Goal: Task Accomplishment & Management: Use online tool/utility

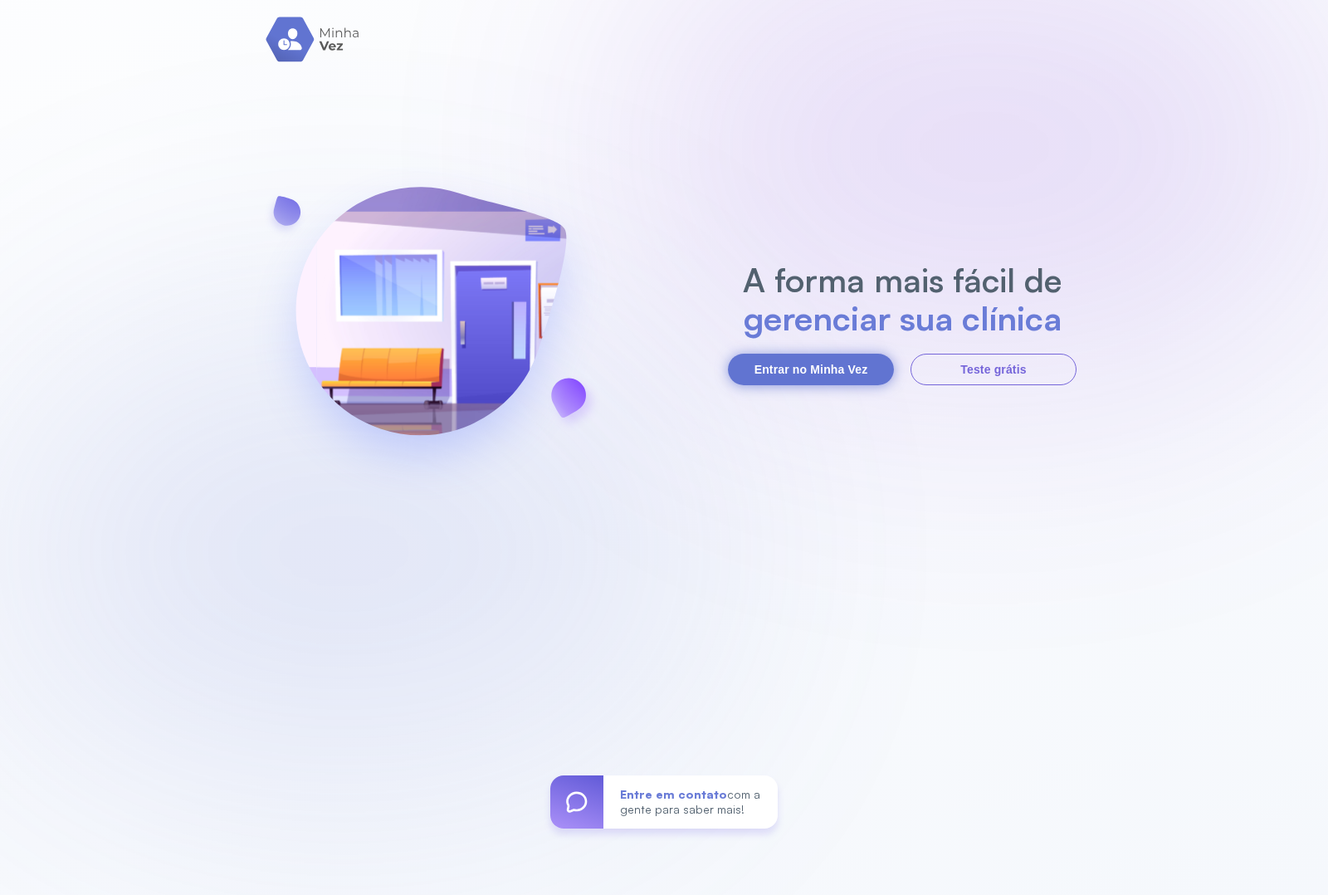
click at [745, 358] on button "Entrar no Minha Vez" at bounding box center [811, 370] width 166 height 32
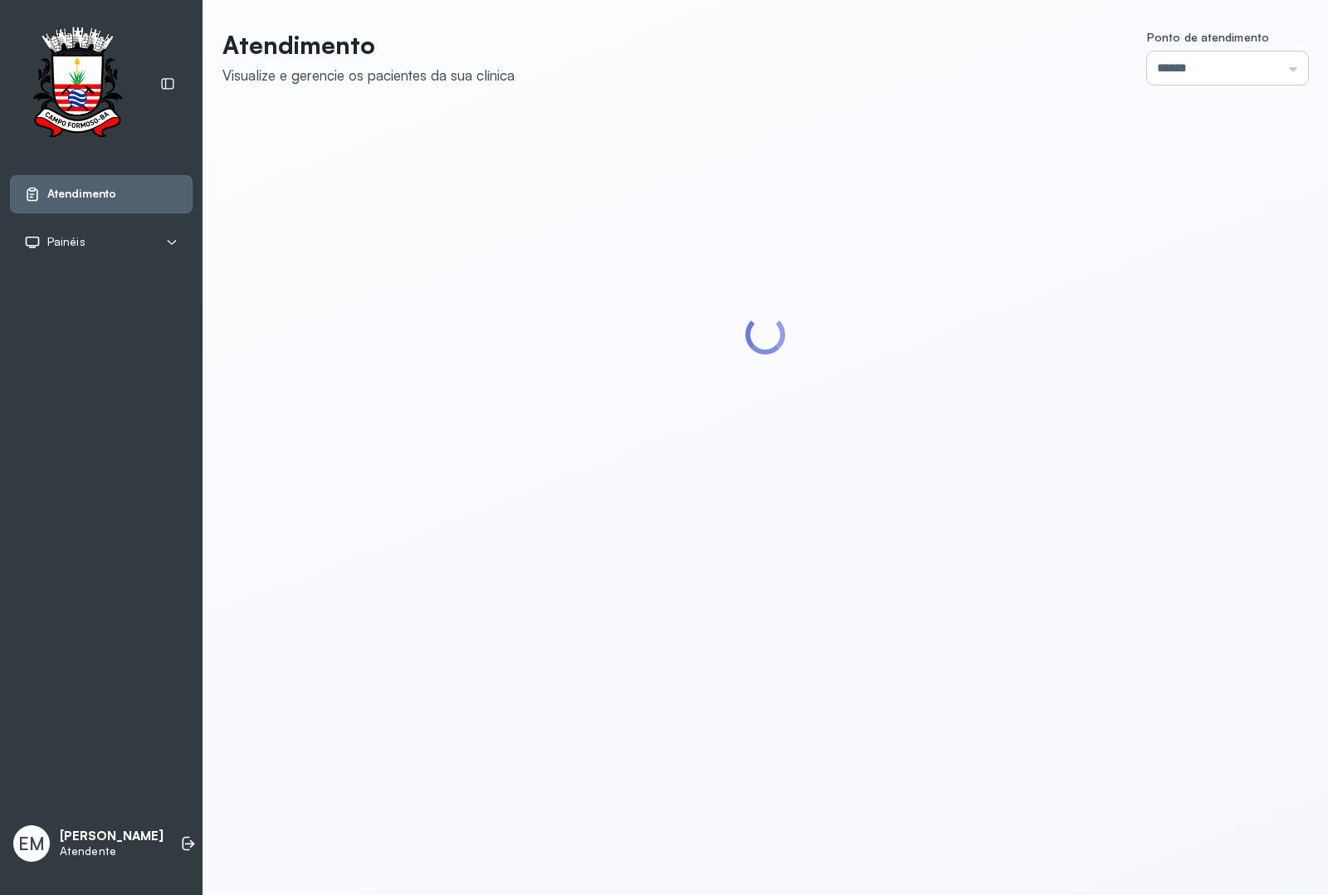
click at [1160, 66] on input "******" at bounding box center [1227, 67] width 161 height 33
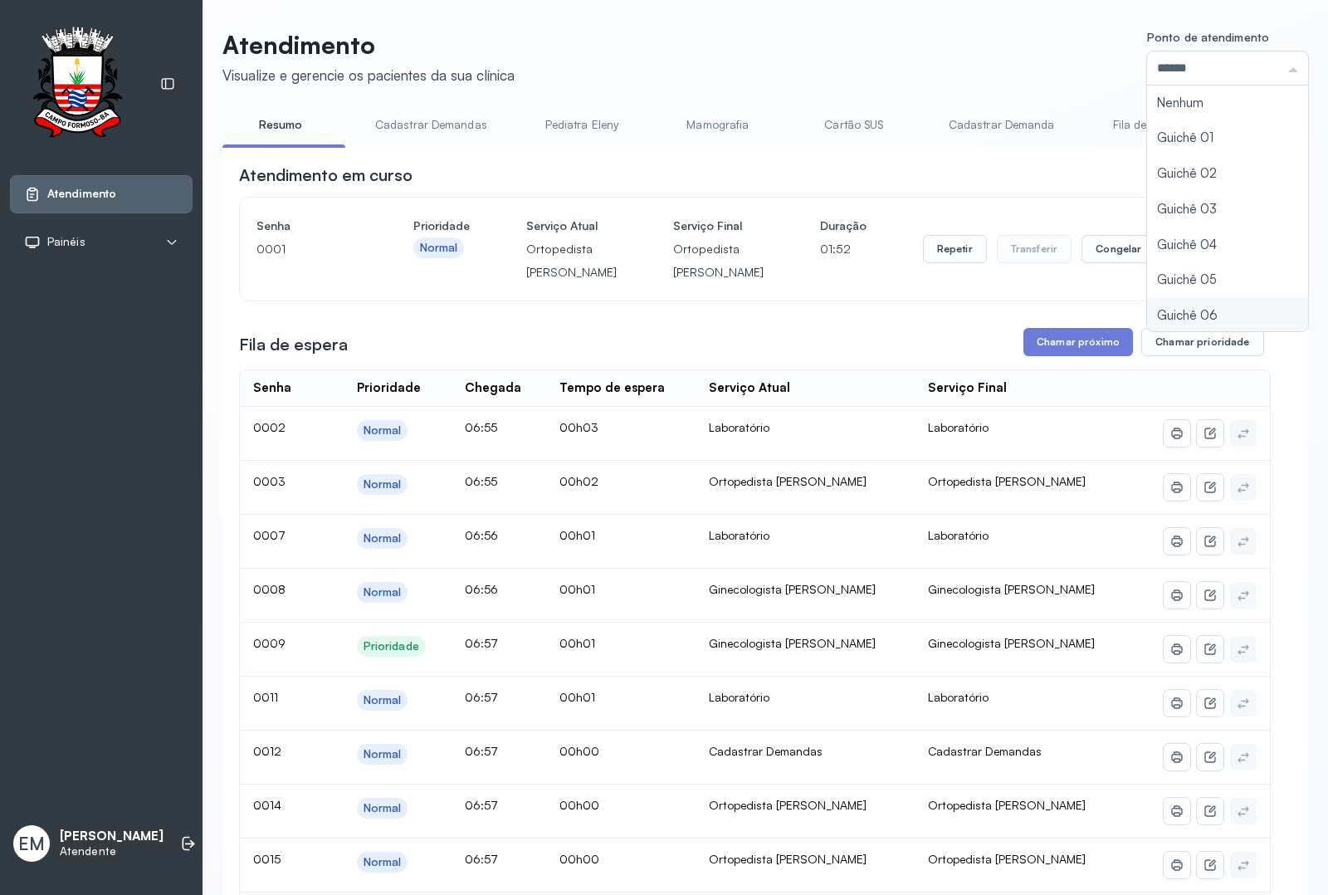
type input "*********"
click at [1145, 309] on div "Atendimento Visualize e gerencie os pacientes da sua clínica Ponto de atendimen…" at bounding box center [765, 762] width 1086 height 1465
click at [1169, 255] on button "Encerrar" at bounding box center [1200, 249] width 71 height 28
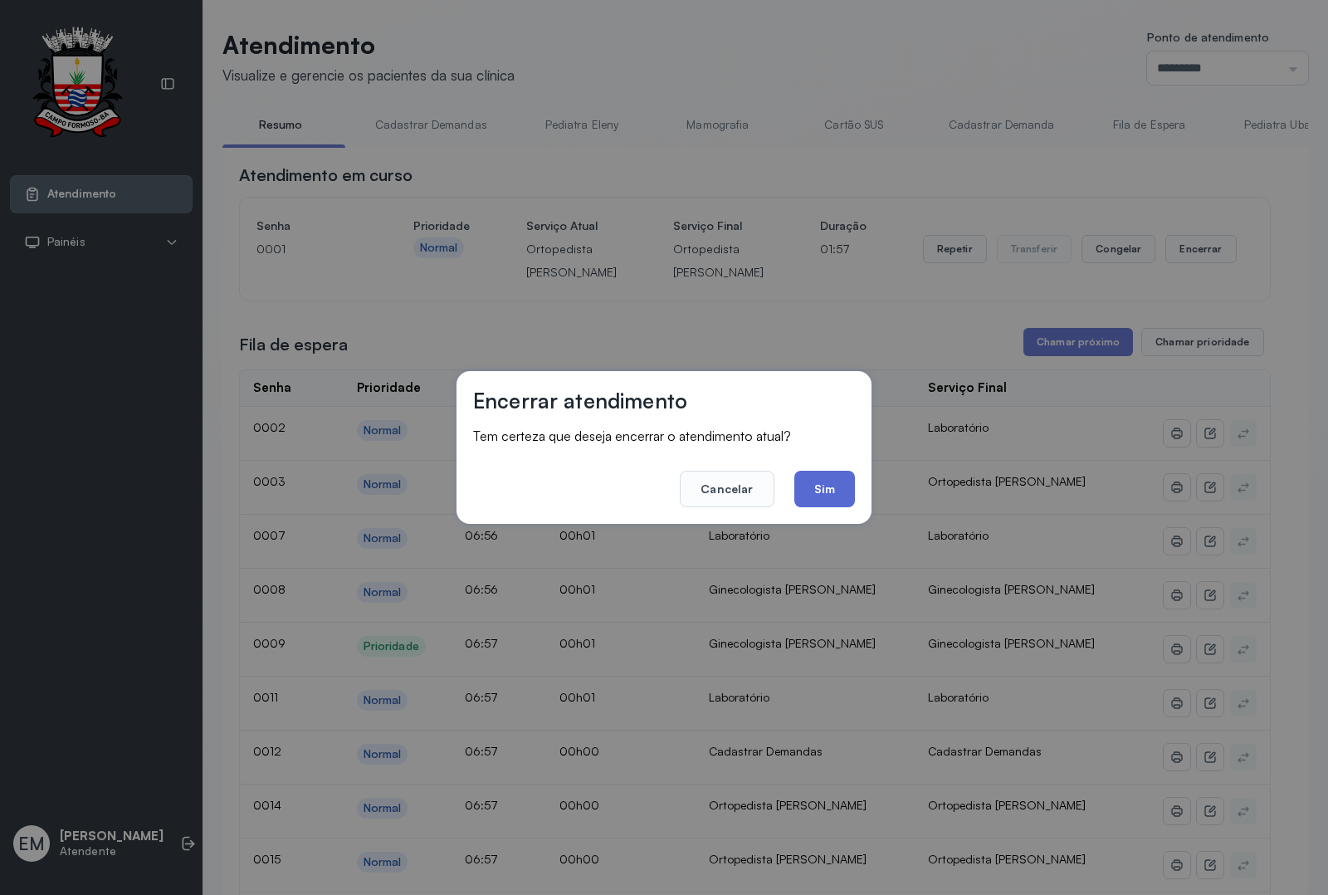
click at [838, 482] on button "Sim" at bounding box center [824, 489] width 61 height 37
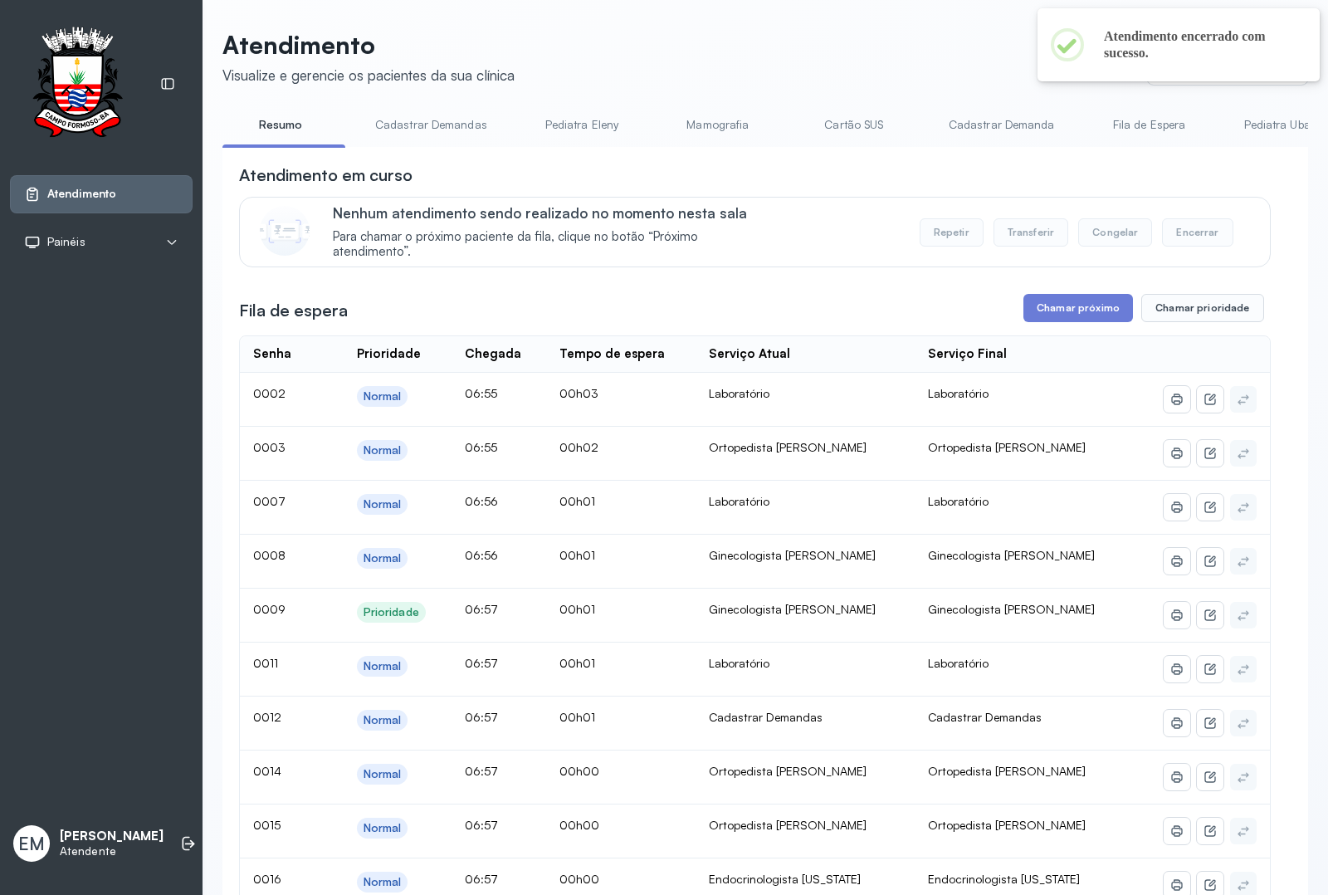
click at [1083, 278] on div "Atendimento em curso Nenhum atendimento sendo realizado no momento nesta sala P…" at bounding box center [755, 710] width 1032 height 1092
click at [1080, 303] on button "Chamar próximo" at bounding box center [1078, 308] width 110 height 28
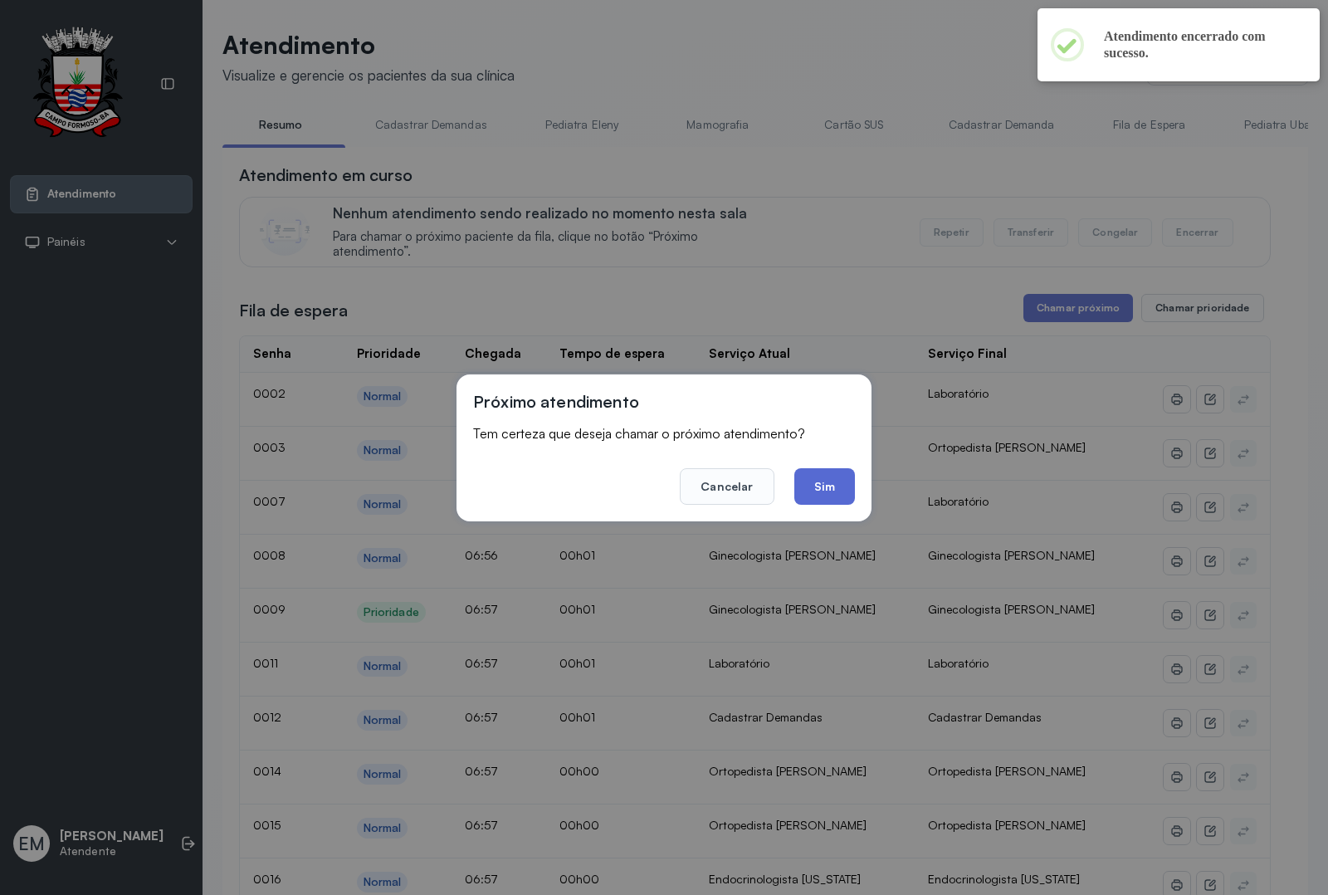
click at [824, 488] on button "Sim" at bounding box center [824, 486] width 61 height 37
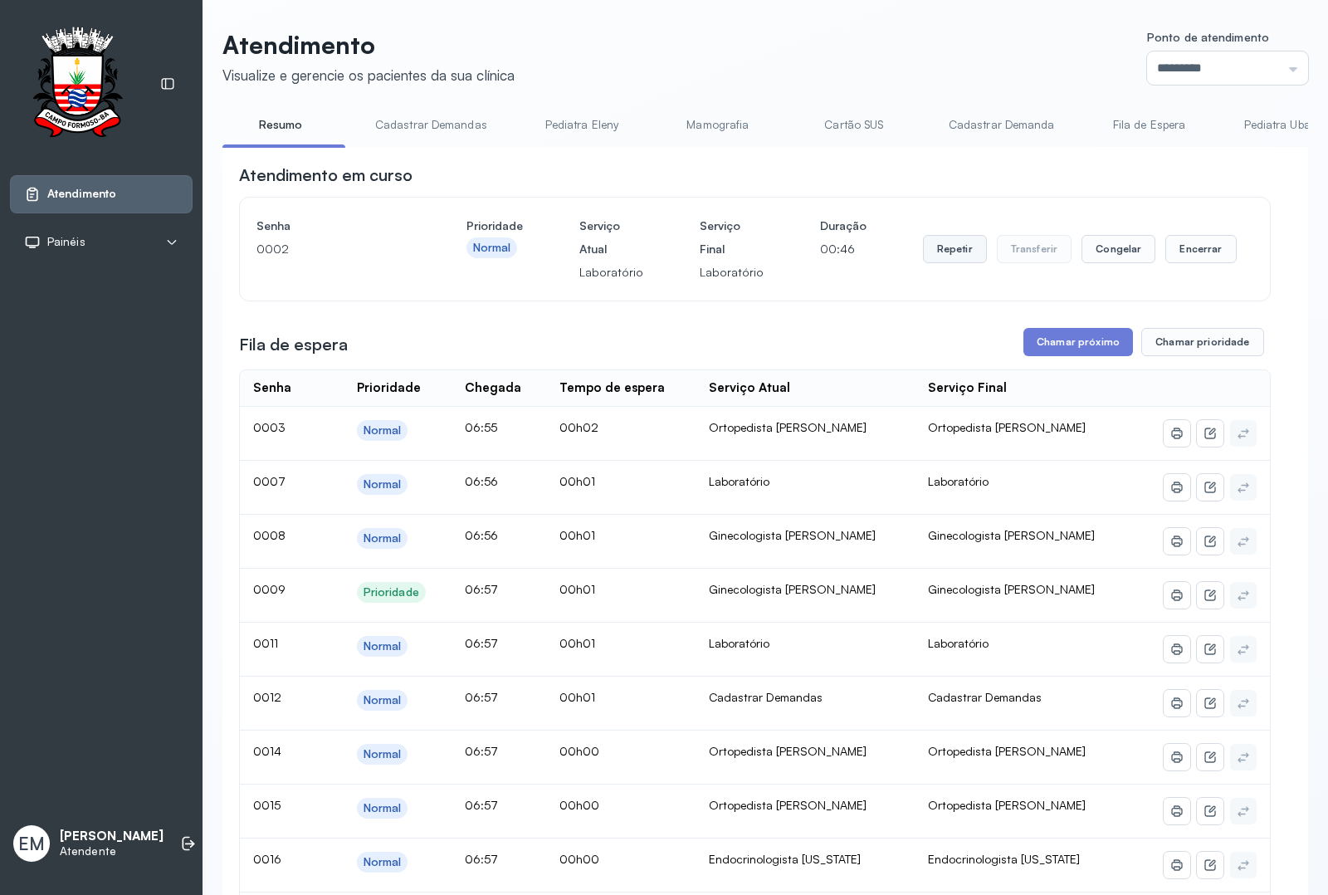
click at [936, 261] on button "Repetir" at bounding box center [955, 249] width 64 height 28
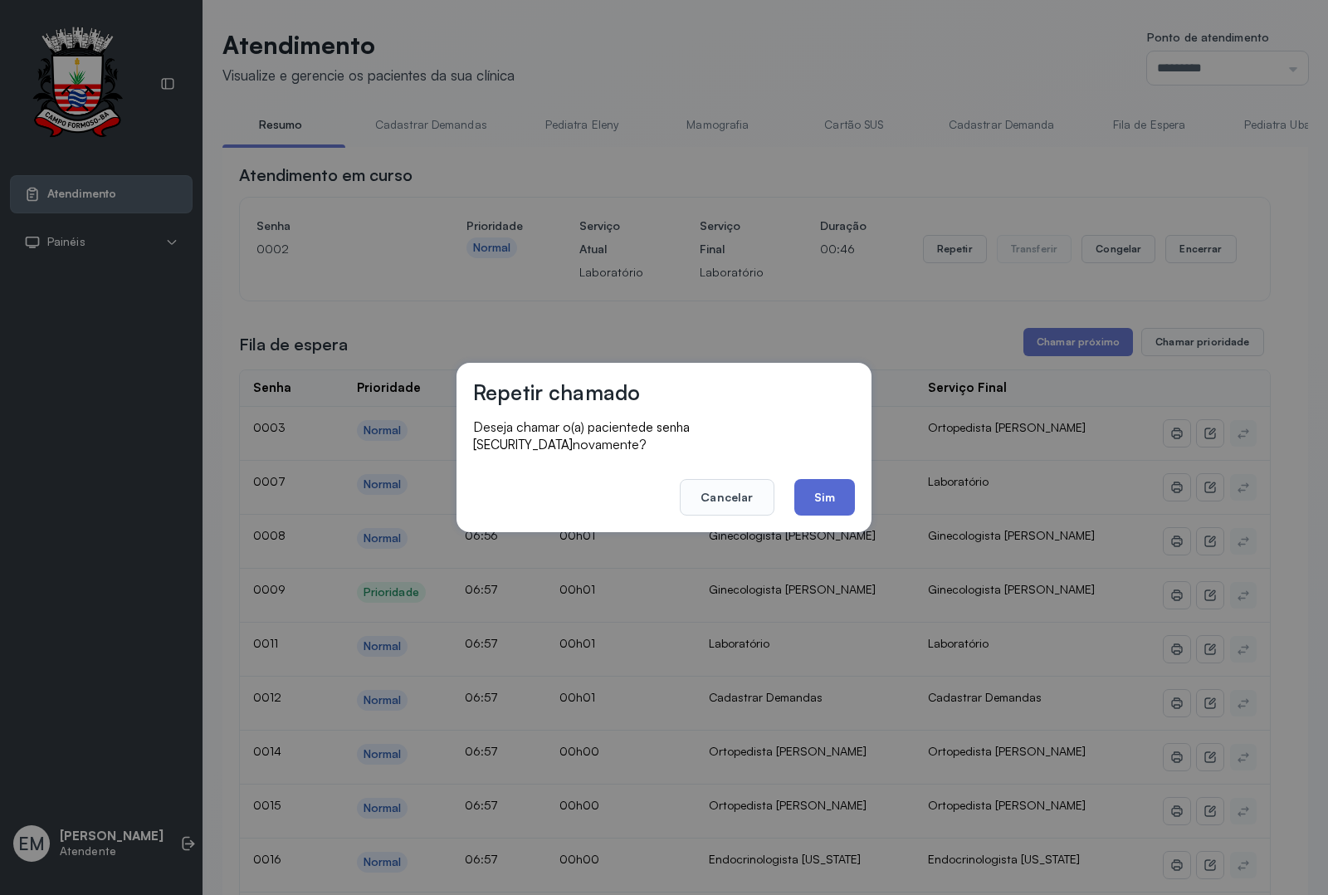
click at [843, 484] on button "Sim" at bounding box center [824, 497] width 61 height 37
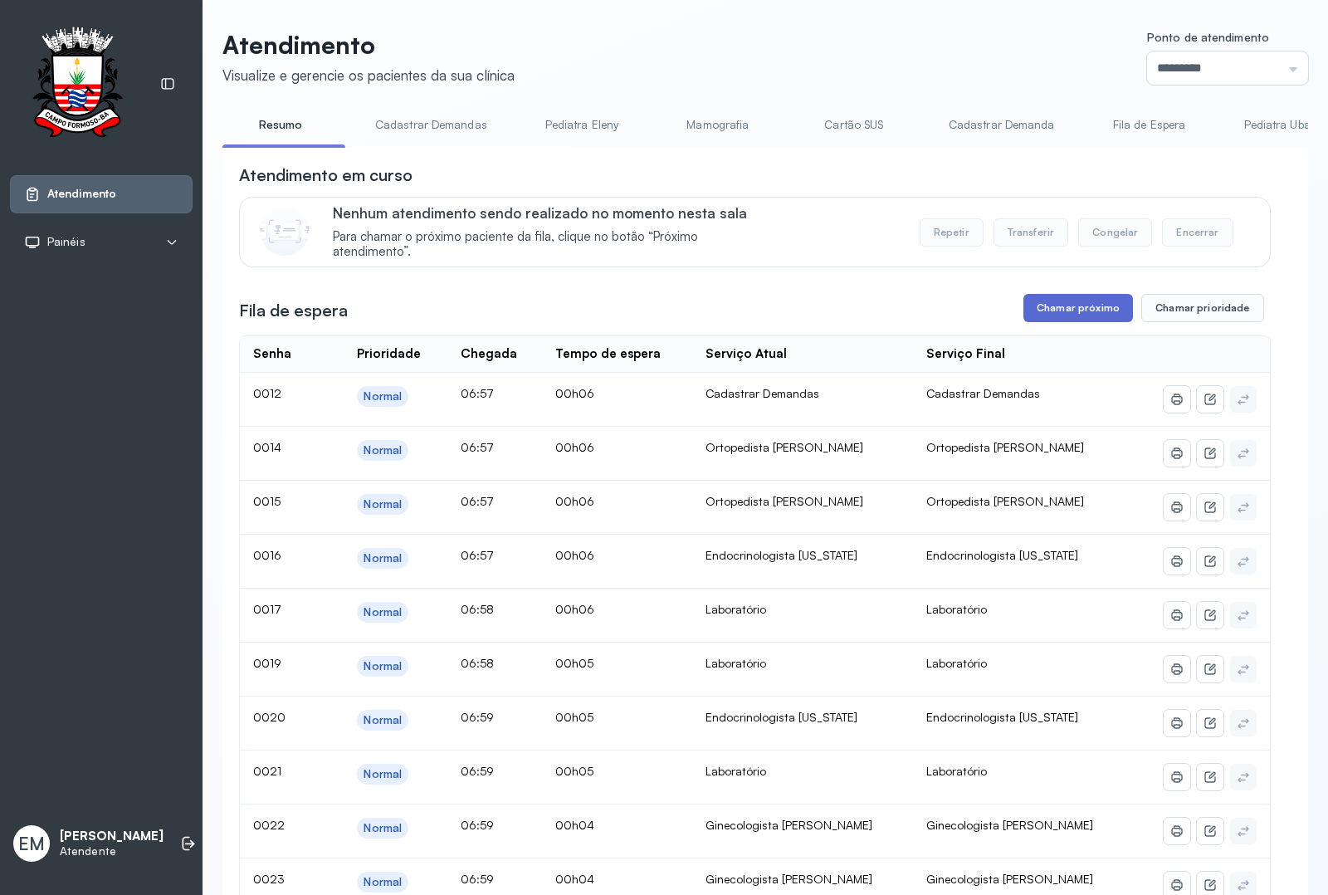
click at [1043, 305] on button "Chamar próximo" at bounding box center [1078, 308] width 110 height 28
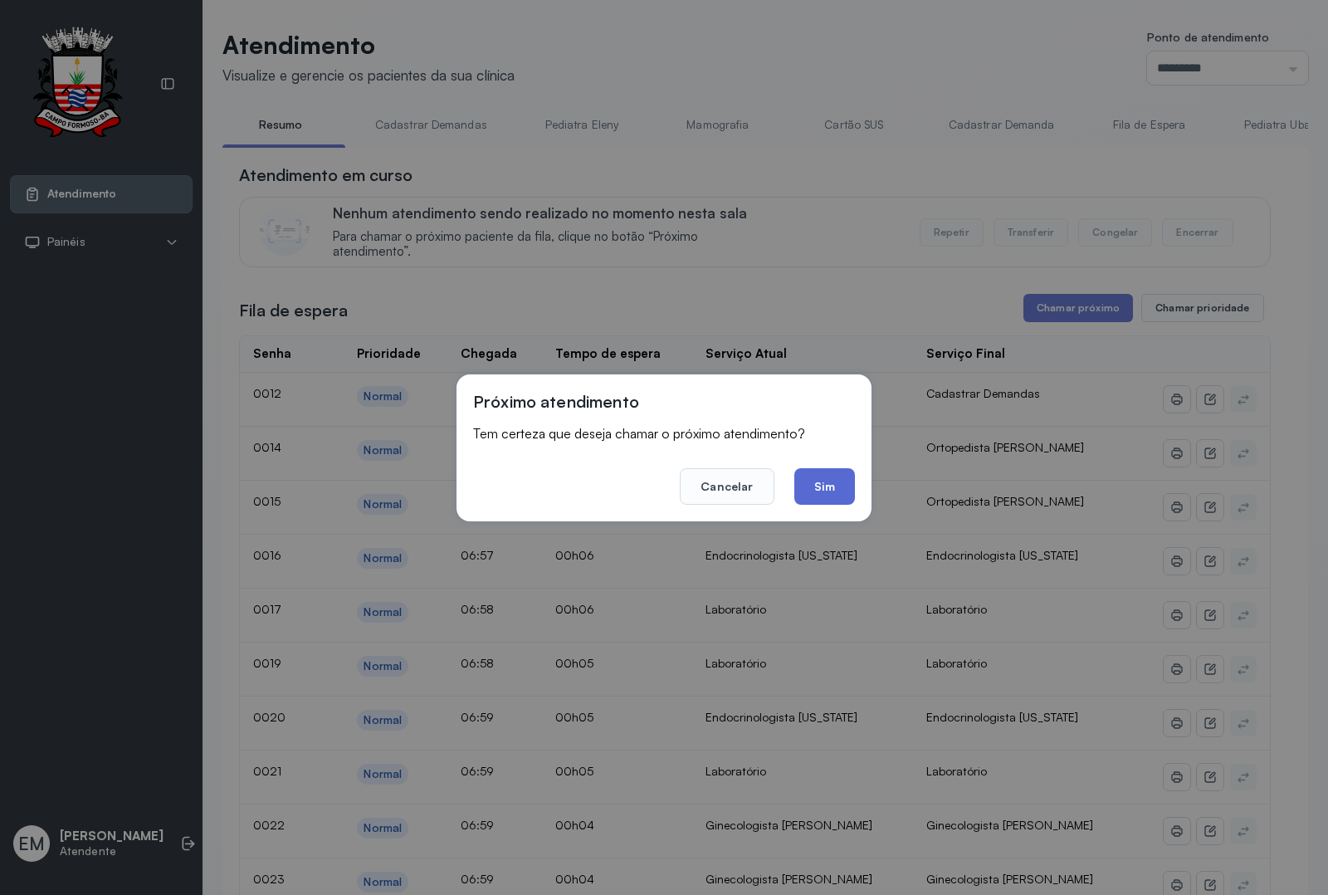
click at [828, 471] on button "Sim" at bounding box center [824, 486] width 61 height 37
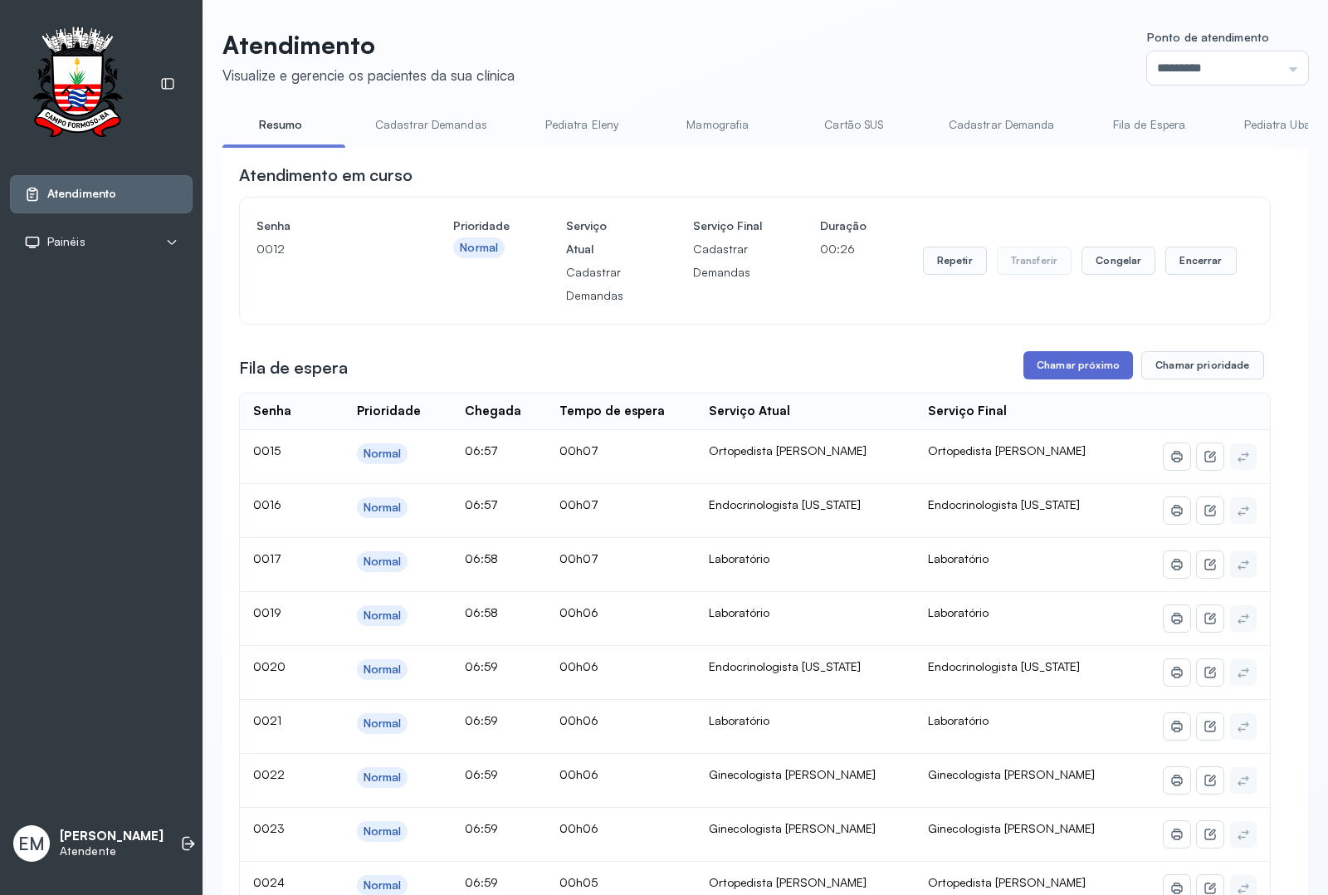
click at [1054, 369] on button "Chamar próximo" at bounding box center [1078, 365] width 110 height 28
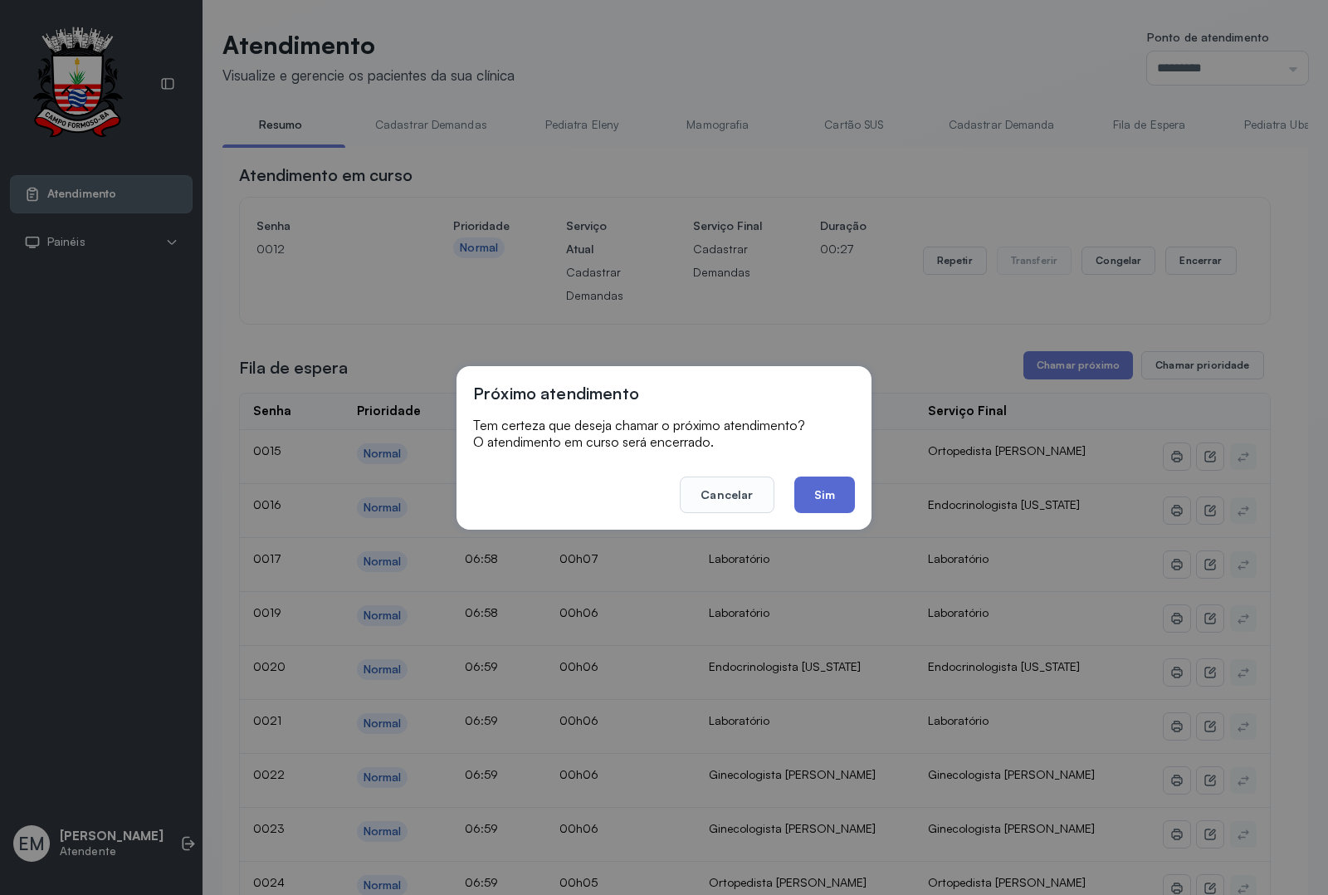
click at [822, 486] on button "Sim" at bounding box center [824, 494] width 61 height 37
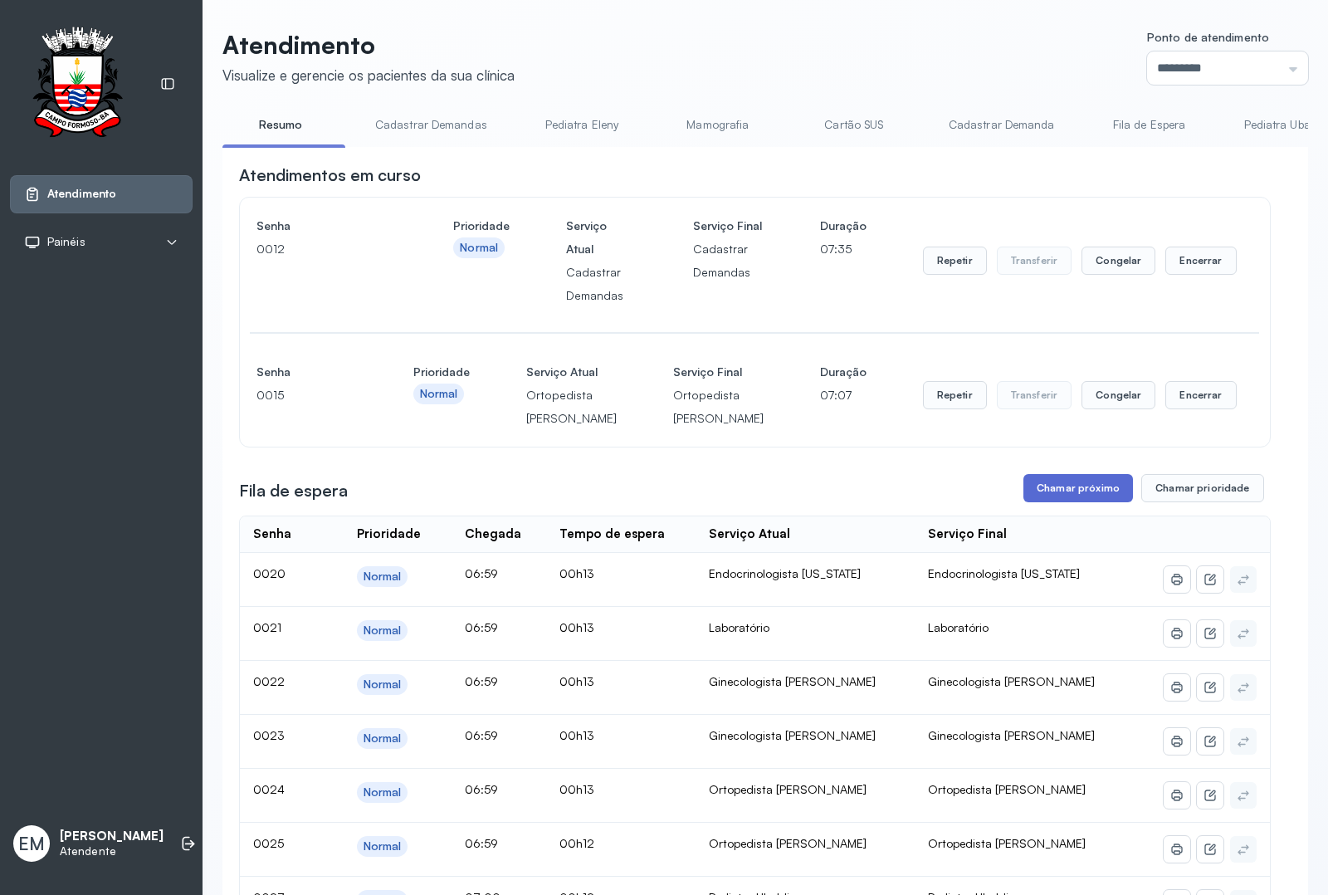
click at [1076, 502] on button "Chamar próximo" at bounding box center [1078, 488] width 110 height 28
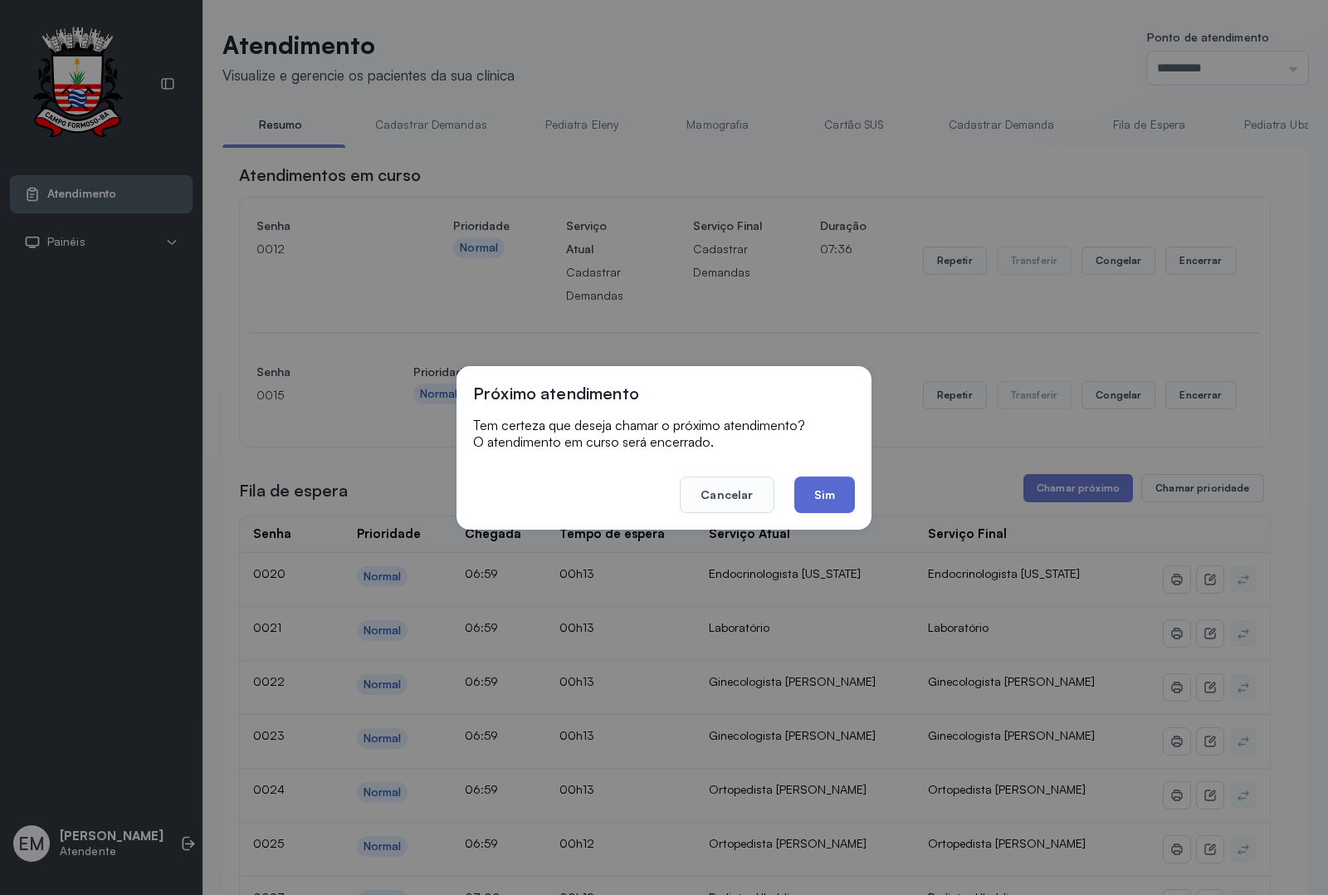
click at [807, 496] on button "Sim" at bounding box center [824, 494] width 61 height 37
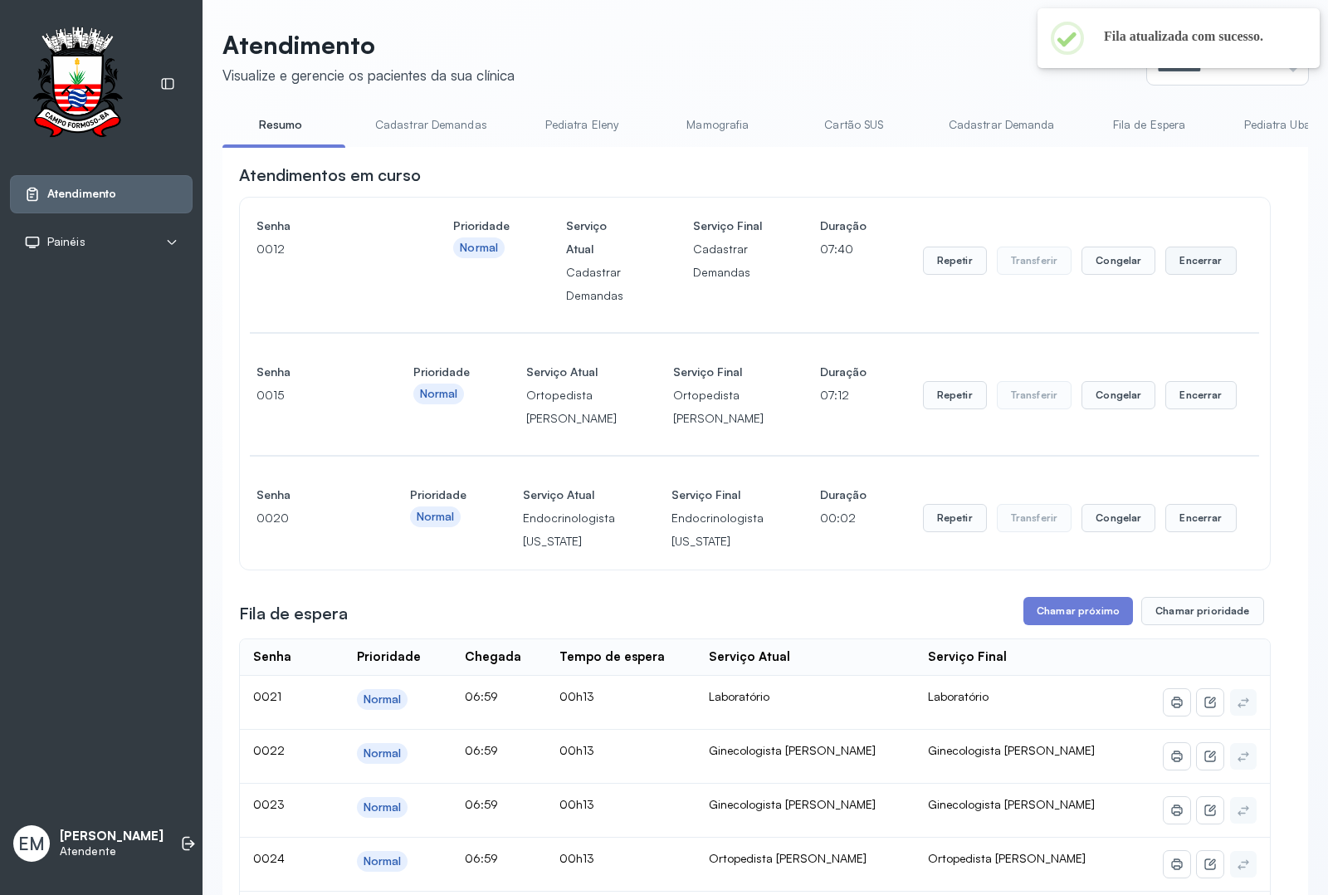
click at [1198, 275] on button "Encerrar" at bounding box center [1200, 261] width 71 height 28
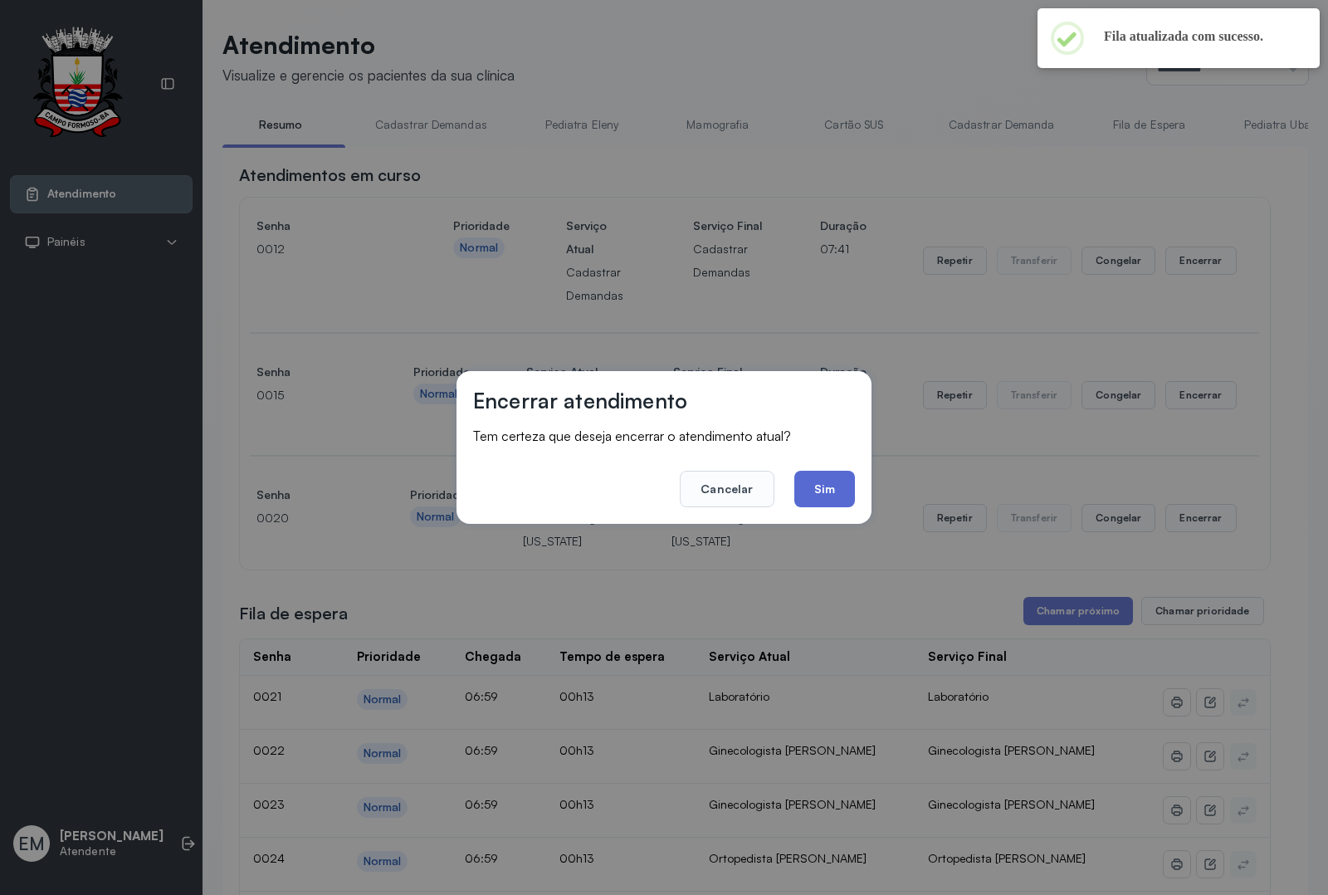
click at [798, 484] on button "Sim" at bounding box center [824, 489] width 61 height 37
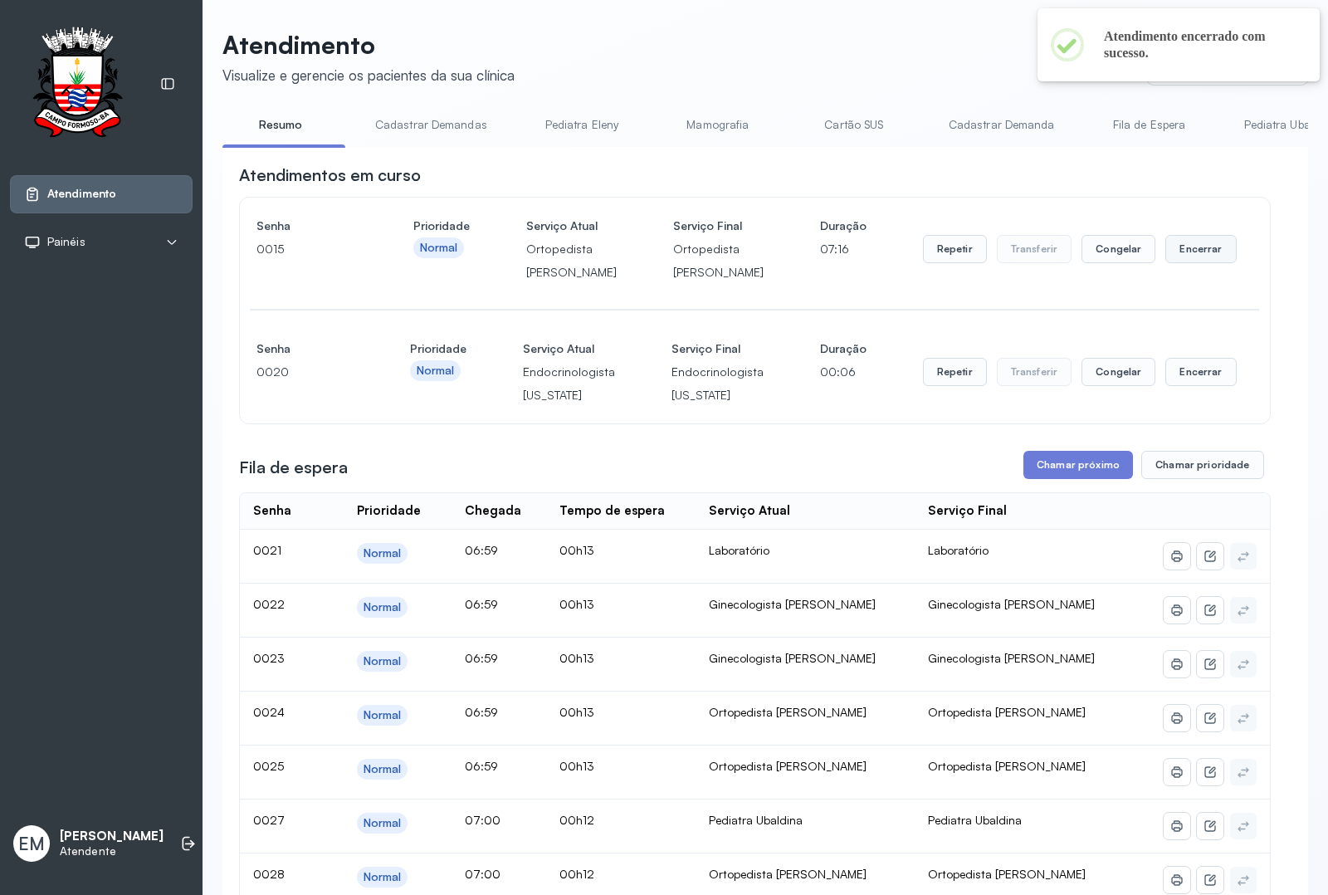
click at [1175, 263] on button "Encerrar" at bounding box center [1200, 249] width 71 height 28
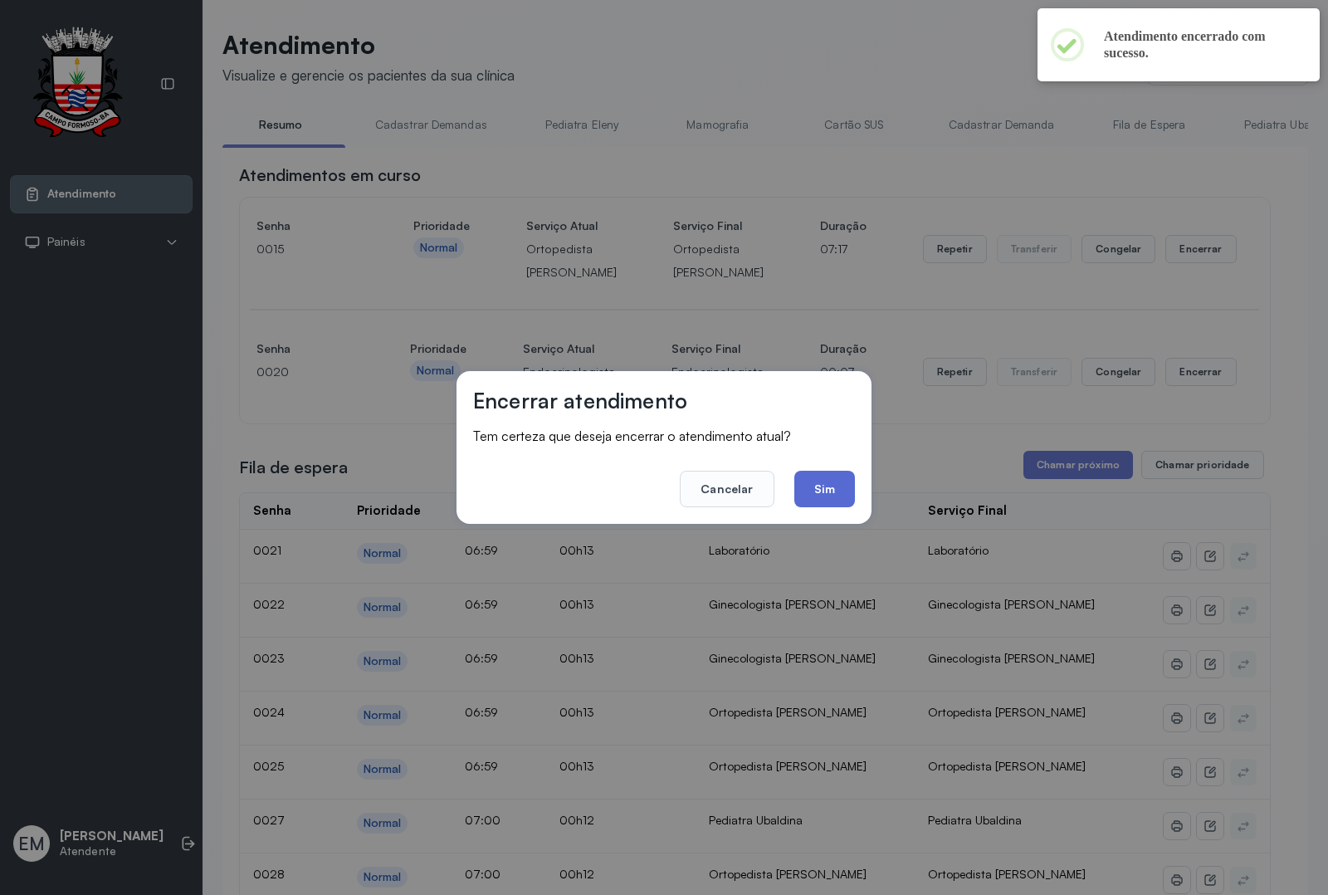
click at [824, 492] on button "Sim" at bounding box center [824, 489] width 61 height 37
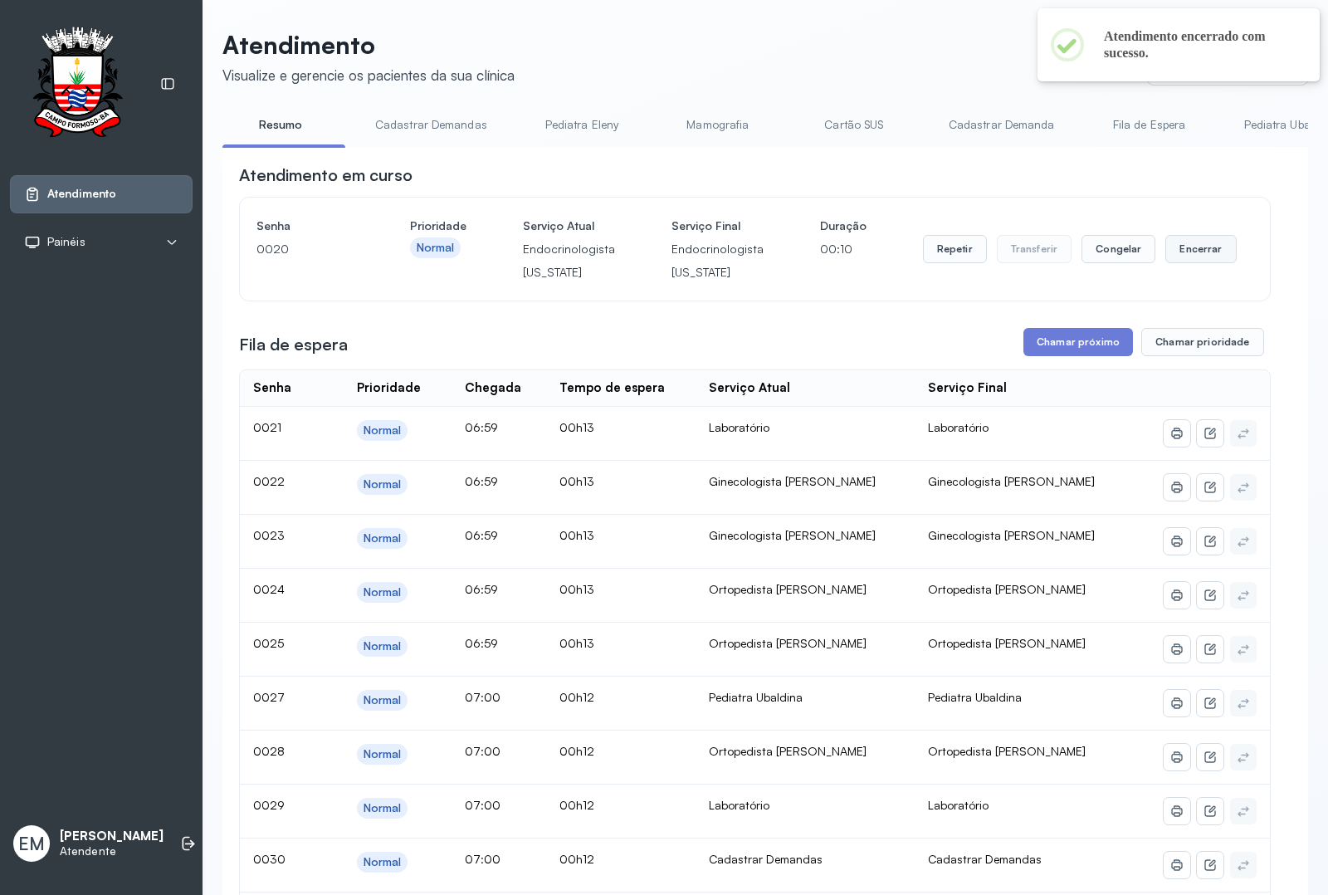
click at [1183, 255] on button "Encerrar" at bounding box center [1200, 249] width 71 height 28
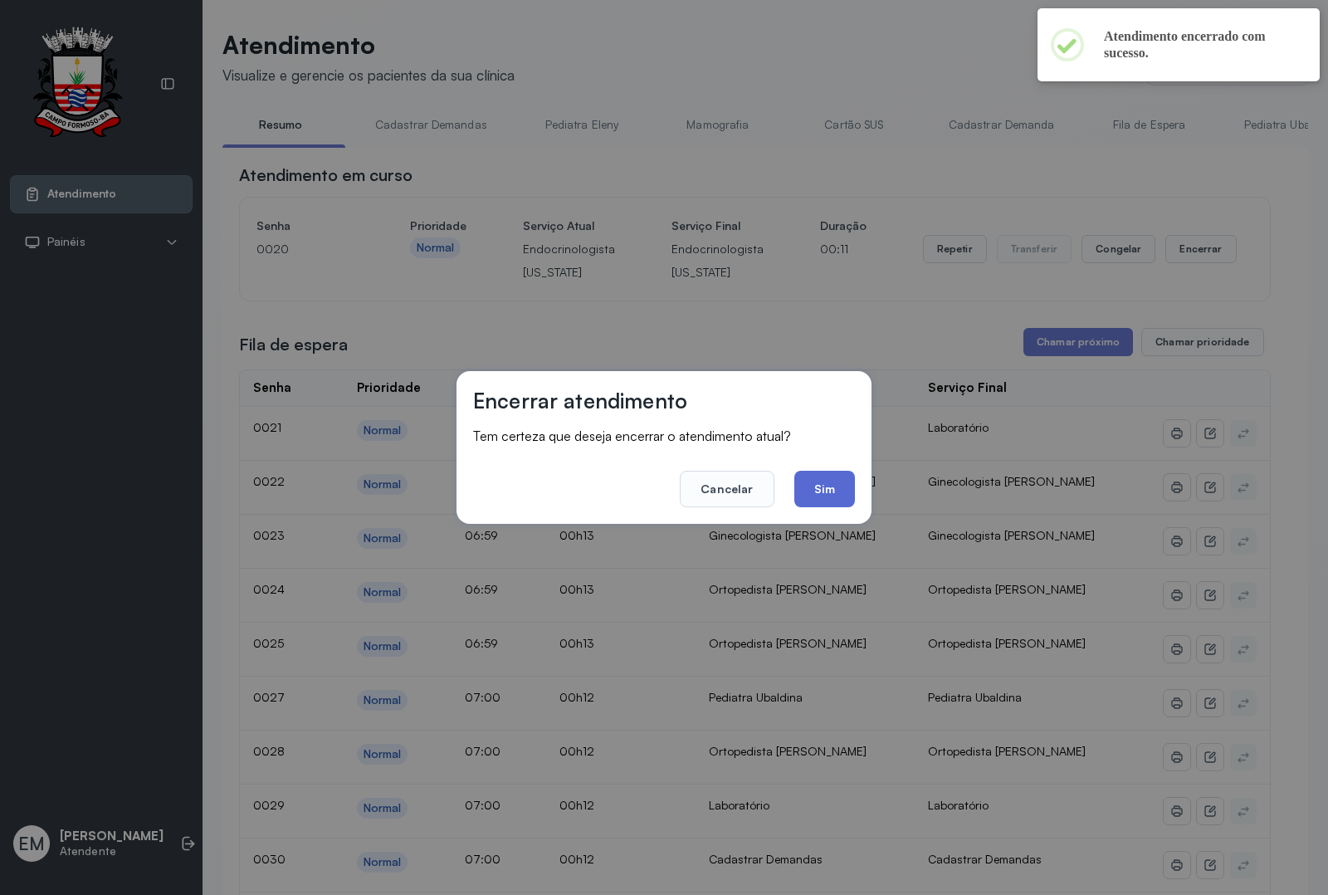
click at [842, 491] on button "Sim" at bounding box center [824, 489] width 61 height 37
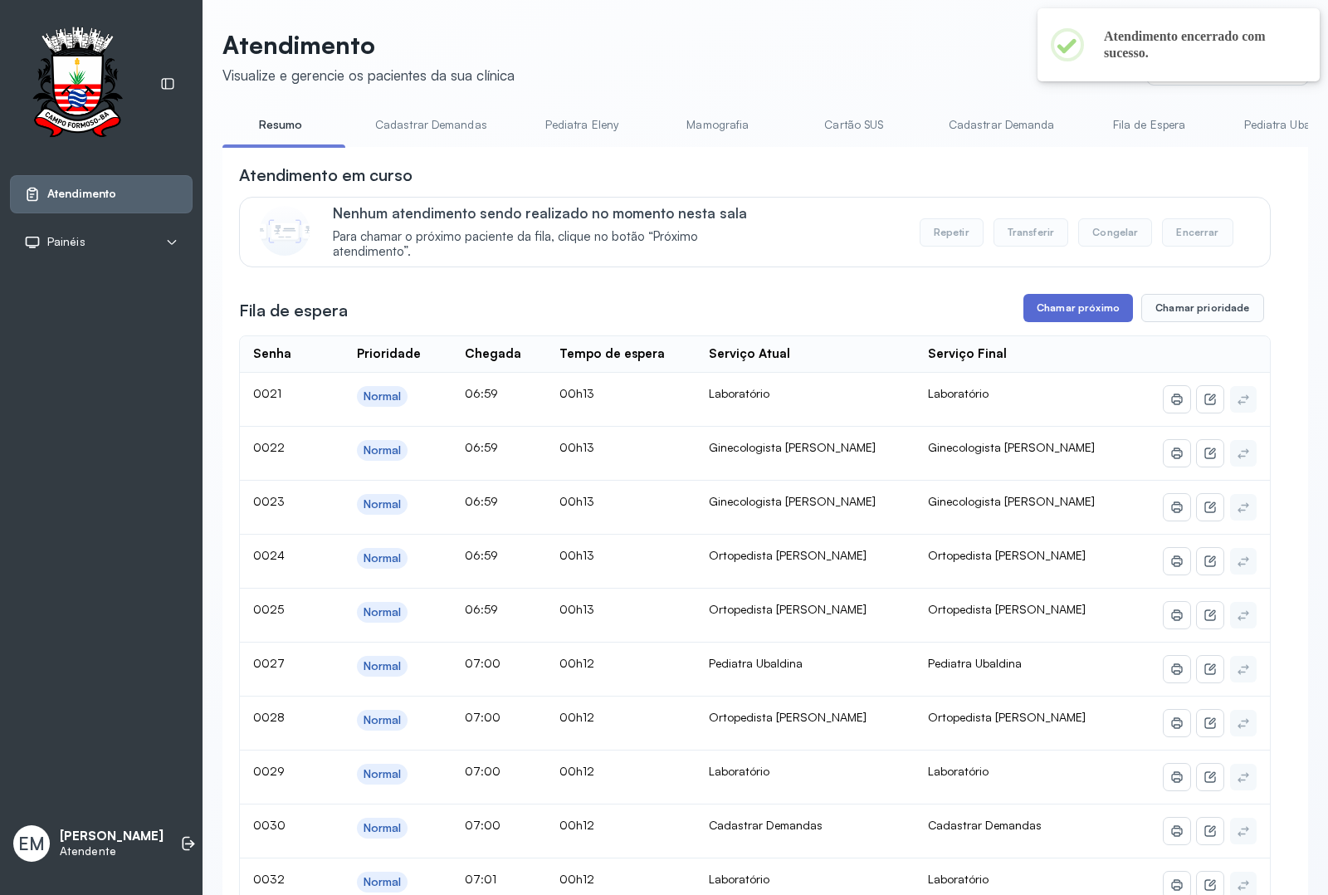
click at [1088, 308] on button "Chamar próximo" at bounding box center [1078, 308] width 110 height 28
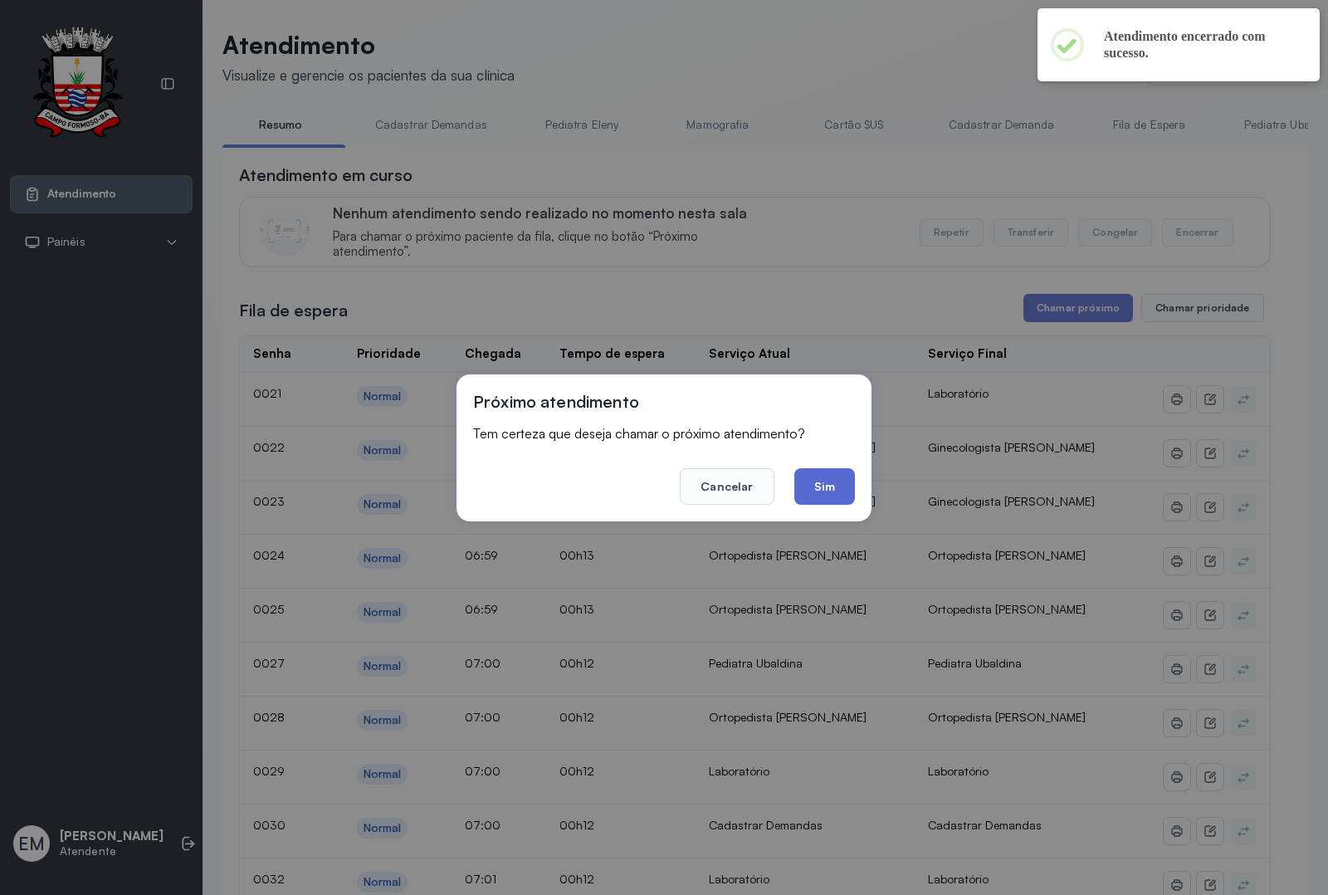
click at [828, 486] on button "Sim" at bounding box center [824, 486] width 61 height 37
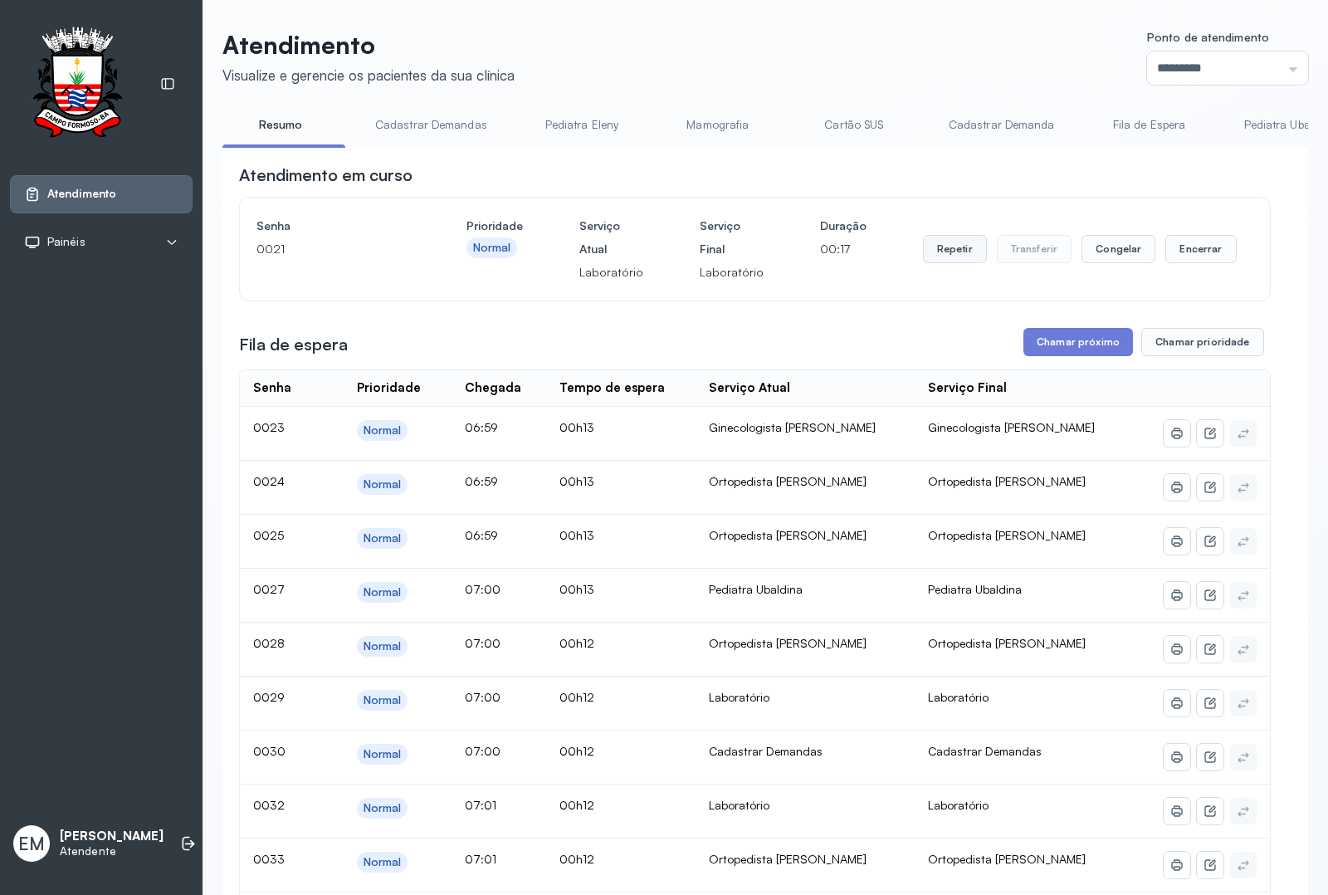
click at [946, 247] on button "Repetir" at bounding box center [955, 249] width 64 height 28
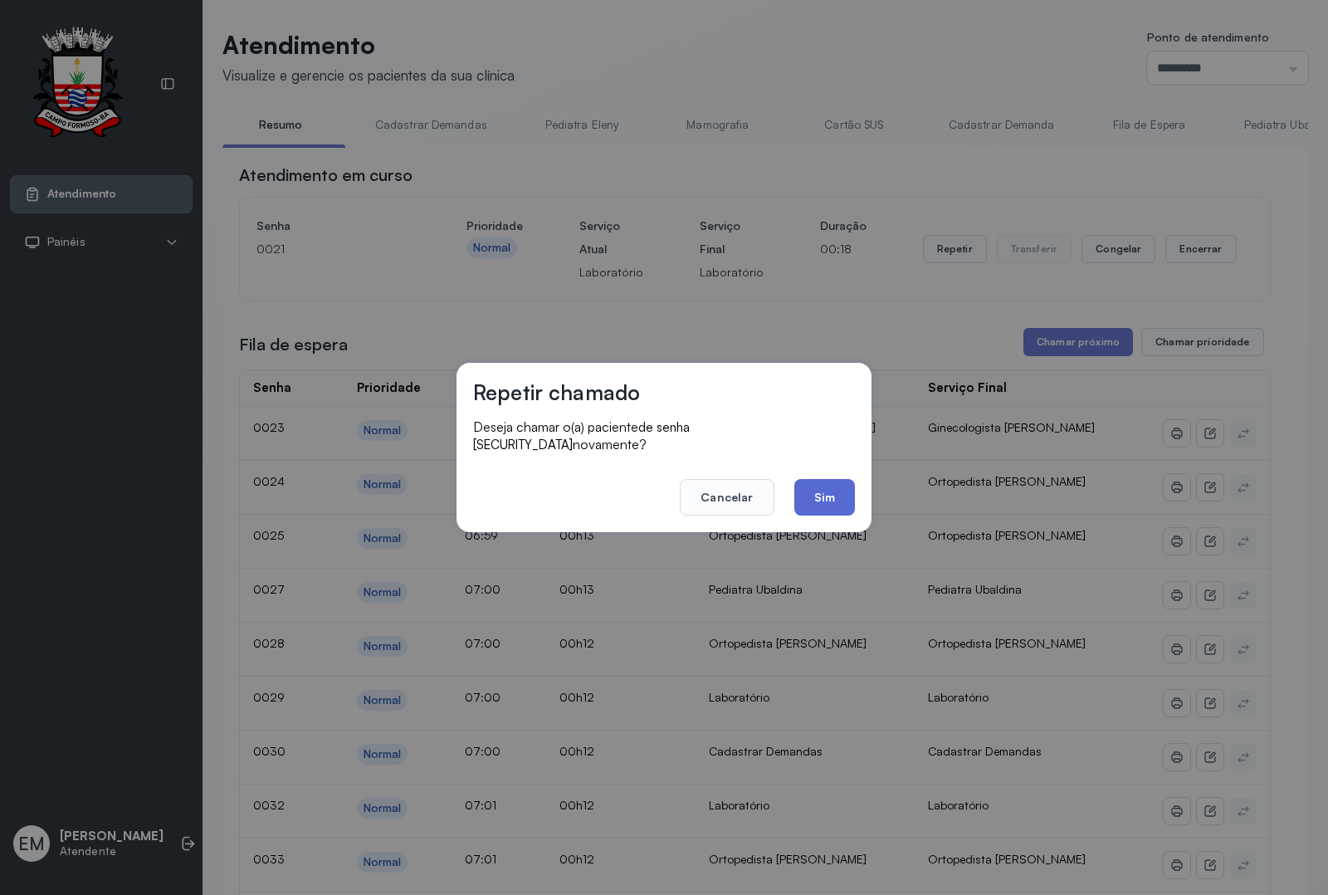
click at [815, 479] on button "Sim" at bounding box center [824, 497] width 61 height 37
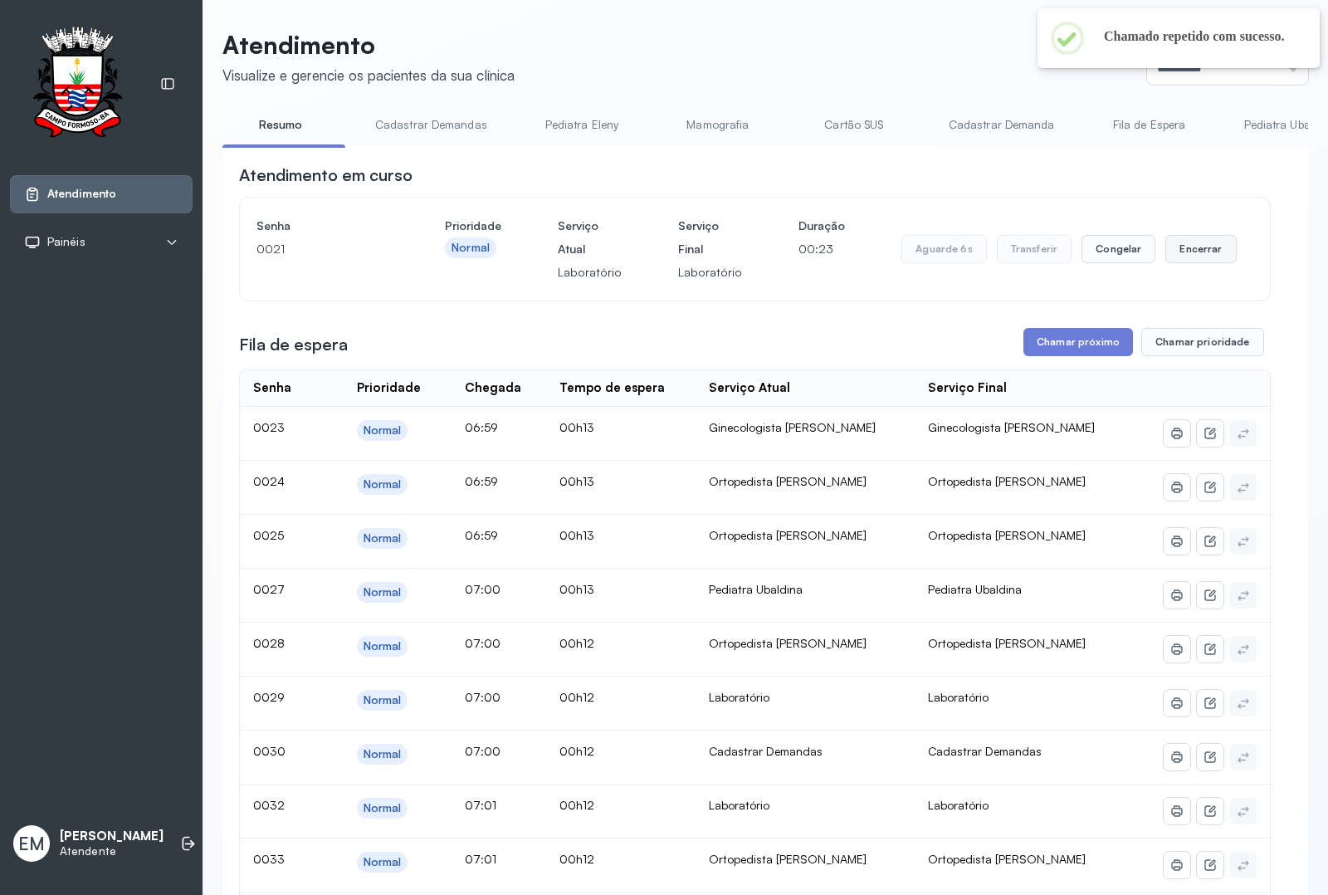
click at [1197, 263] on button "Encerrar" at bounding box center [1200, 249] width 71 height 28
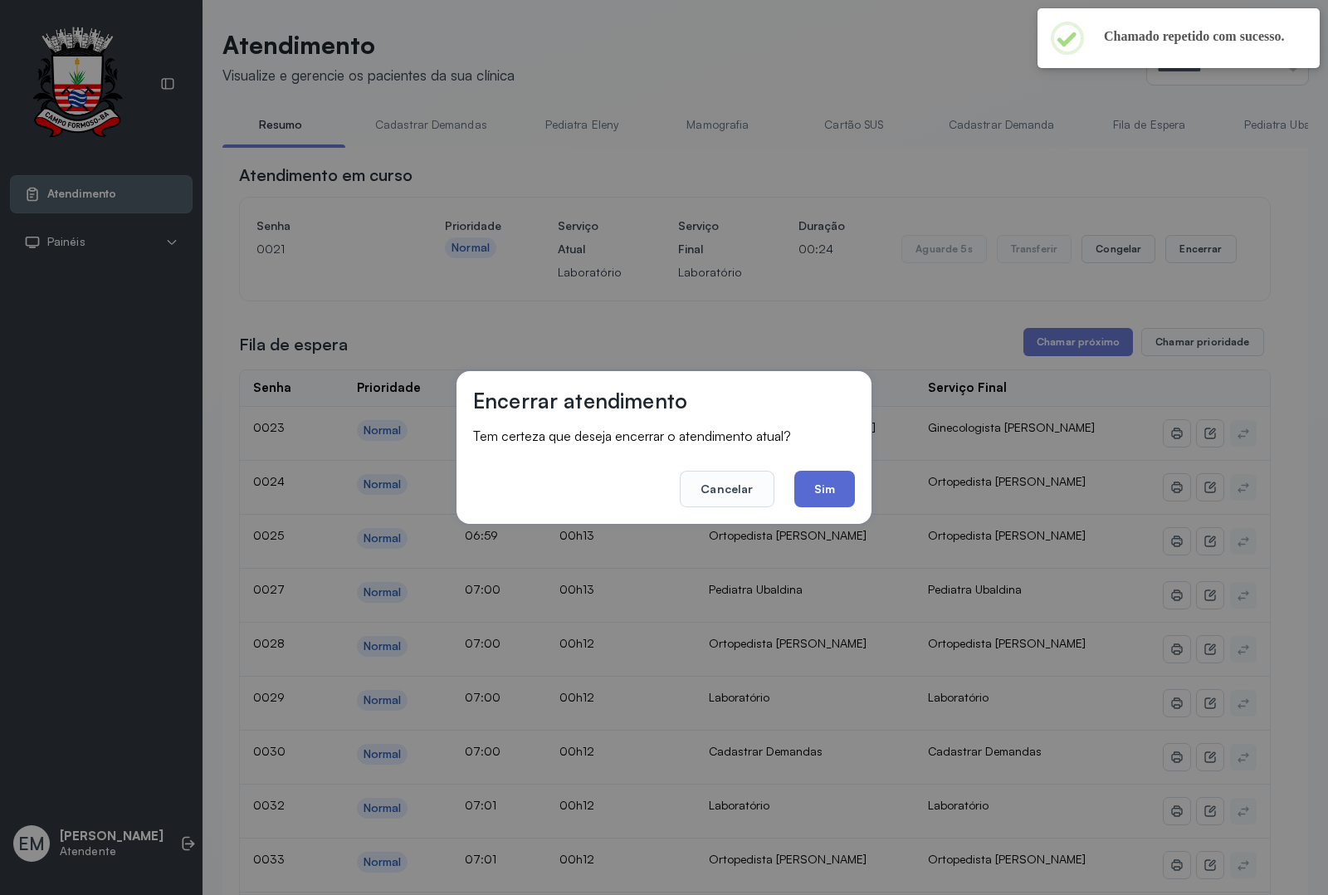
click at [831, 483] on button "Sim" at bounding box center [824, 489] width 61 height 37
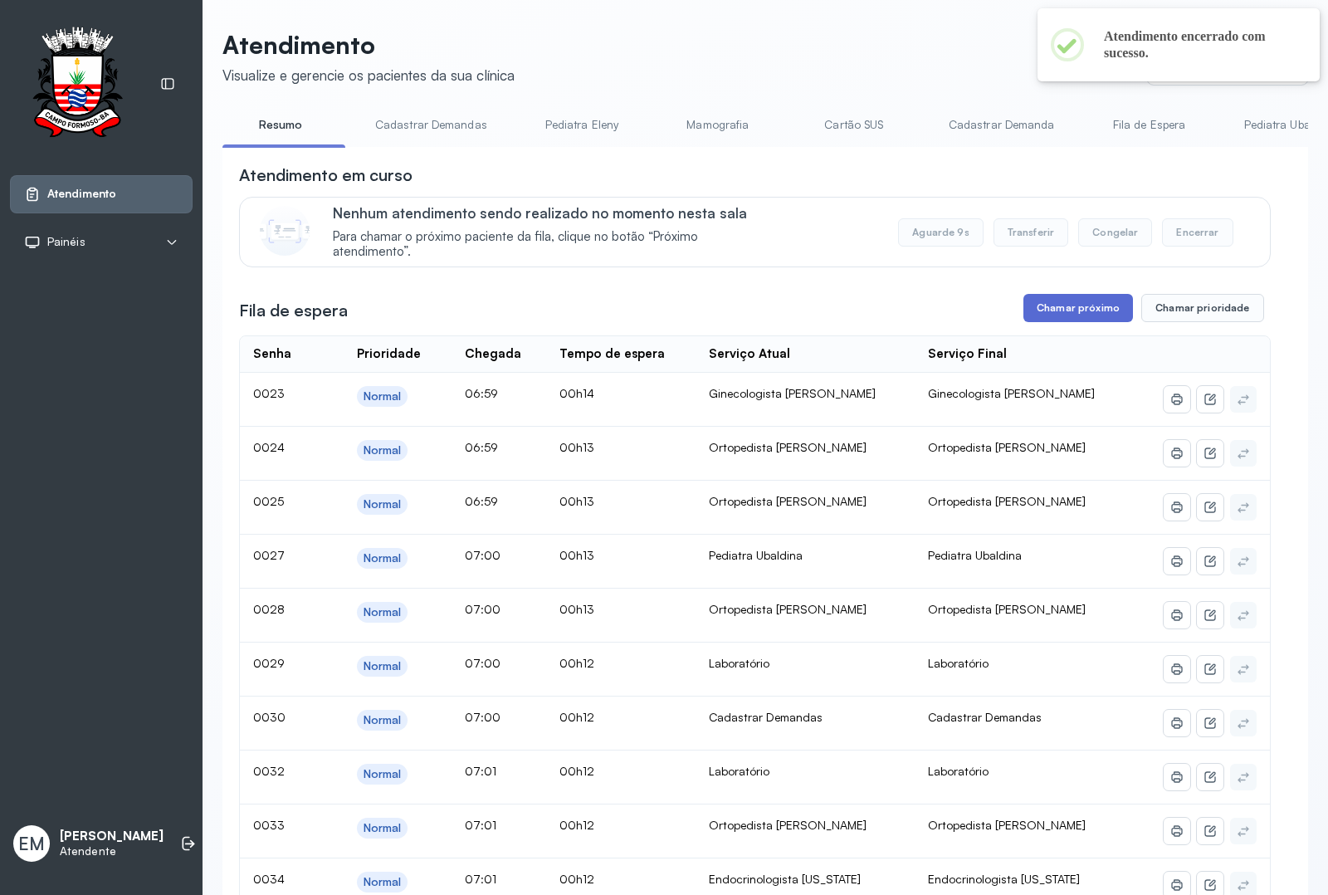
click at [1025, 313] on button "Chamar próximo" at bounding box center [1078, 308] width 110 height 28
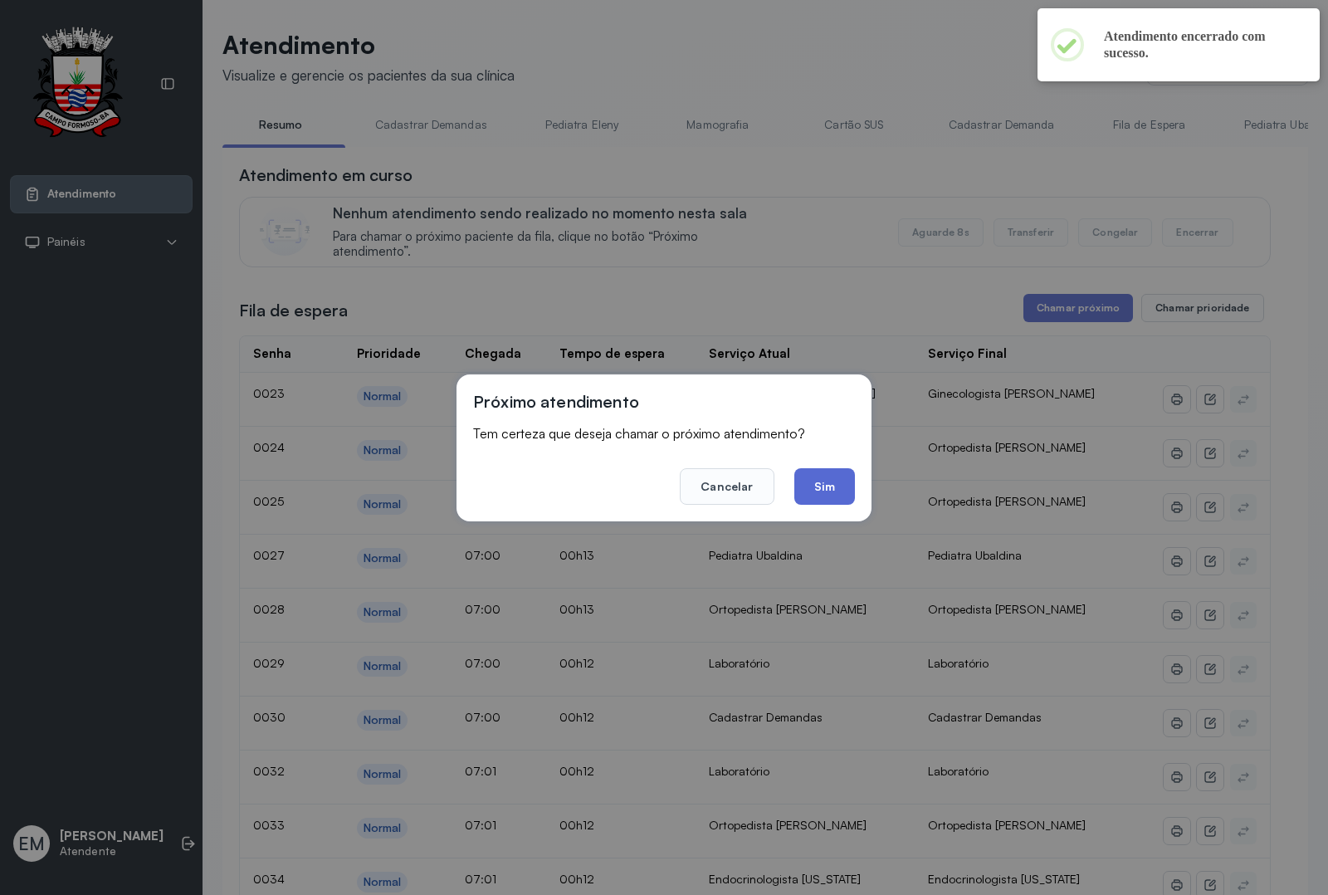
click at [799, 478] on button "Sim" at bounding box center [824, 486] width 61 height 37
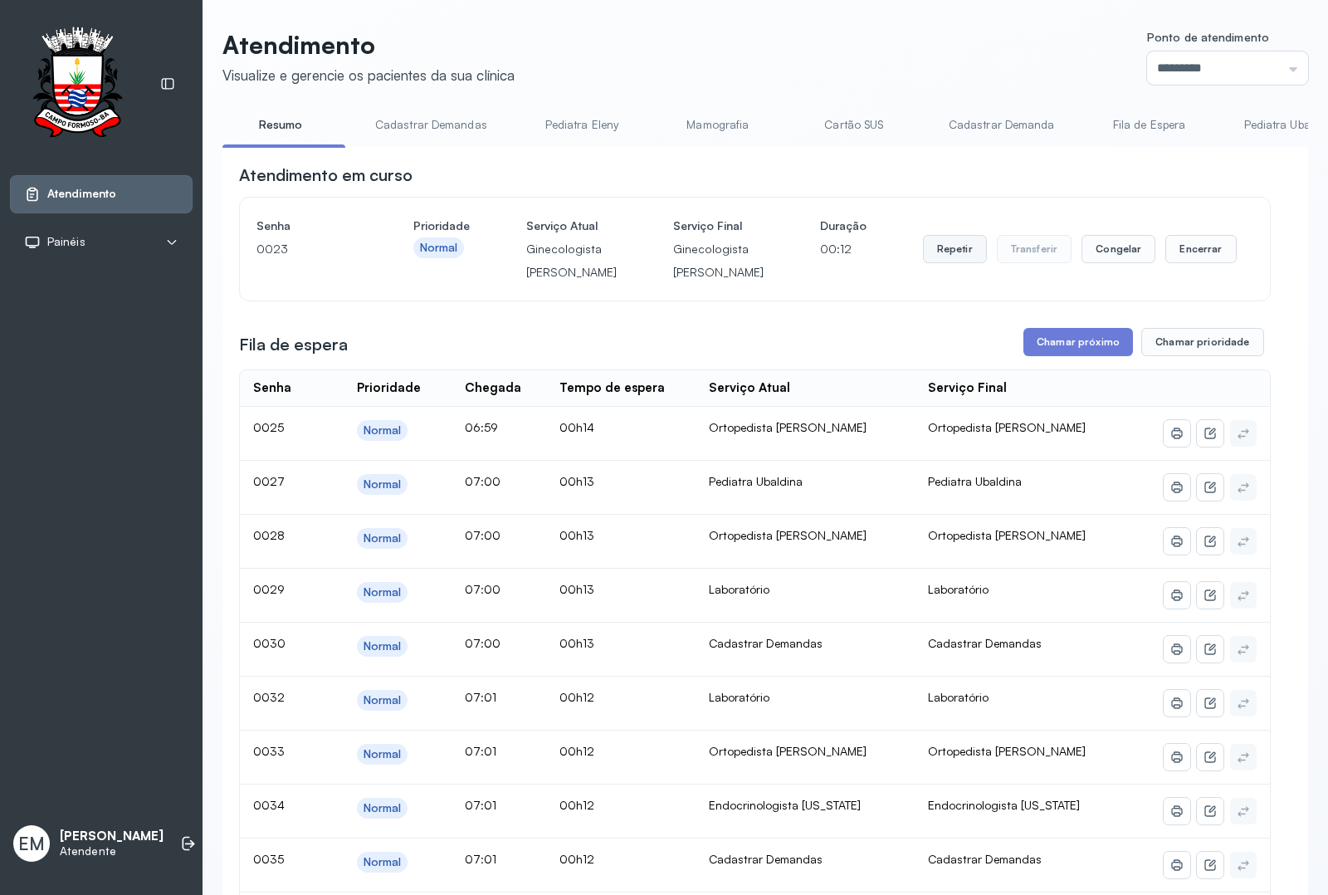
click at [940, 263] on button "Repetir" at bounding box center [955, 249] width 64 height 28
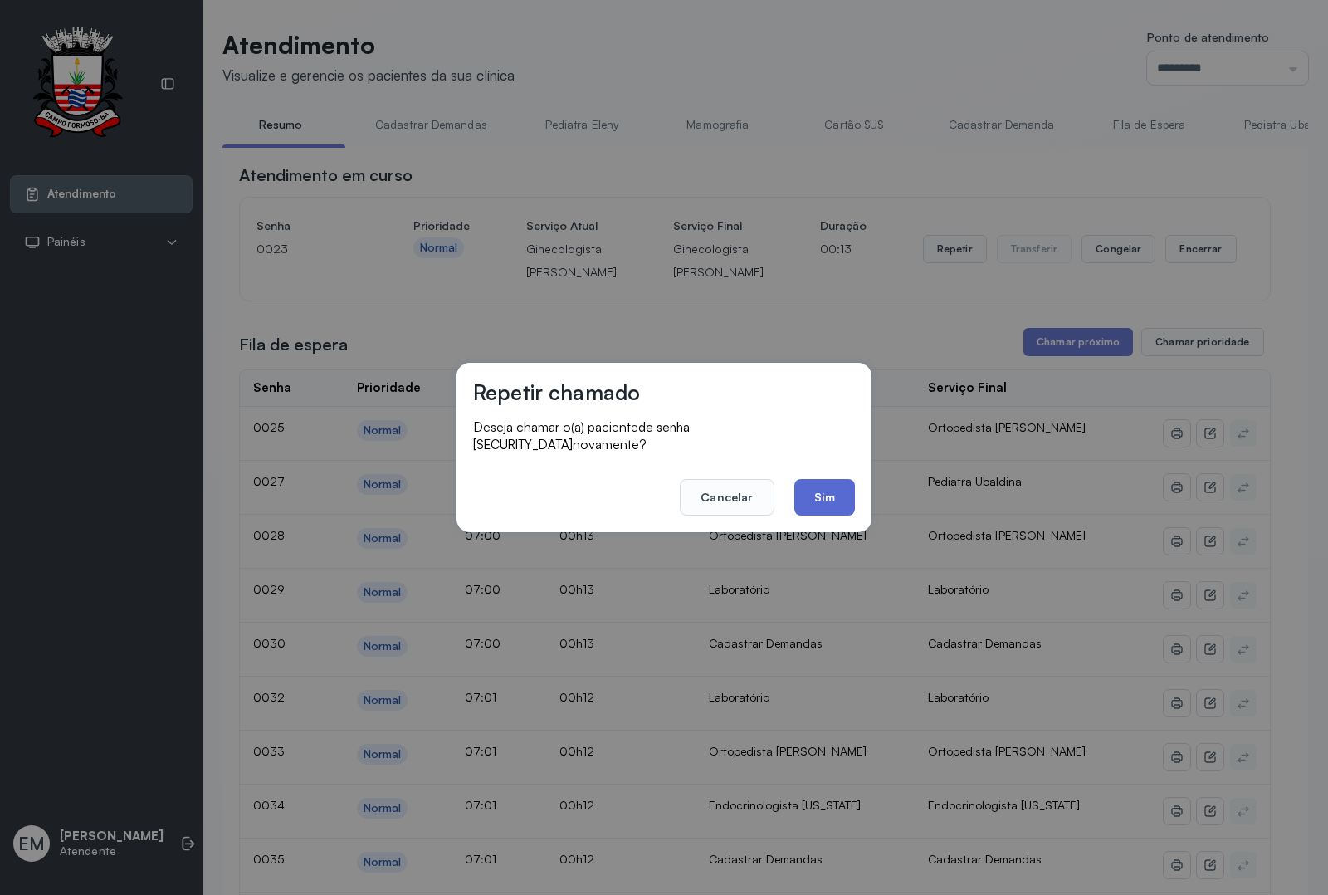
click at [818, 480] on button "Sim" at bounding box center [824, 497] width 61 height 37
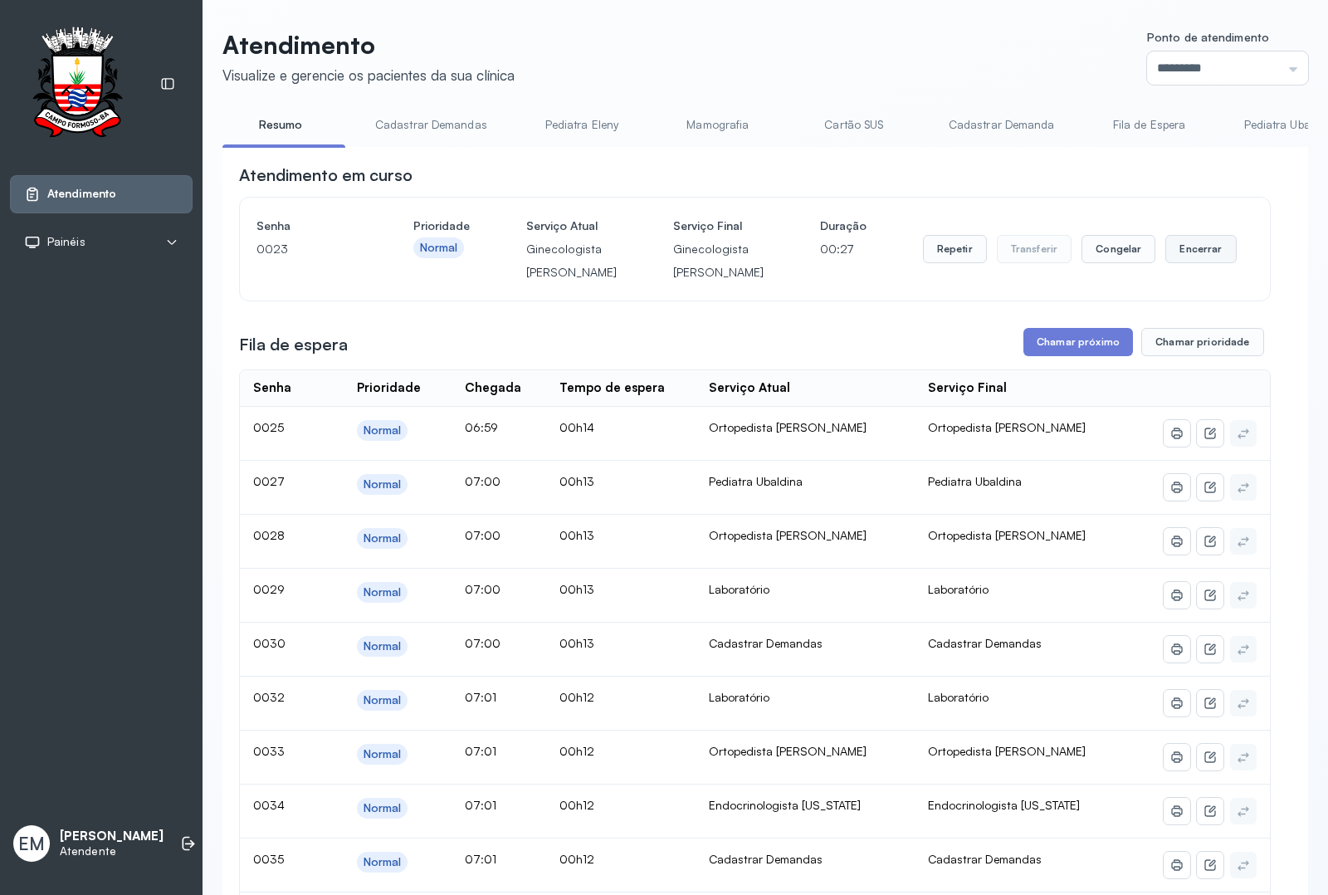
click at [1188, 261] on button "Encerrar" at bounding box center [1200, 249] width 71 height 28
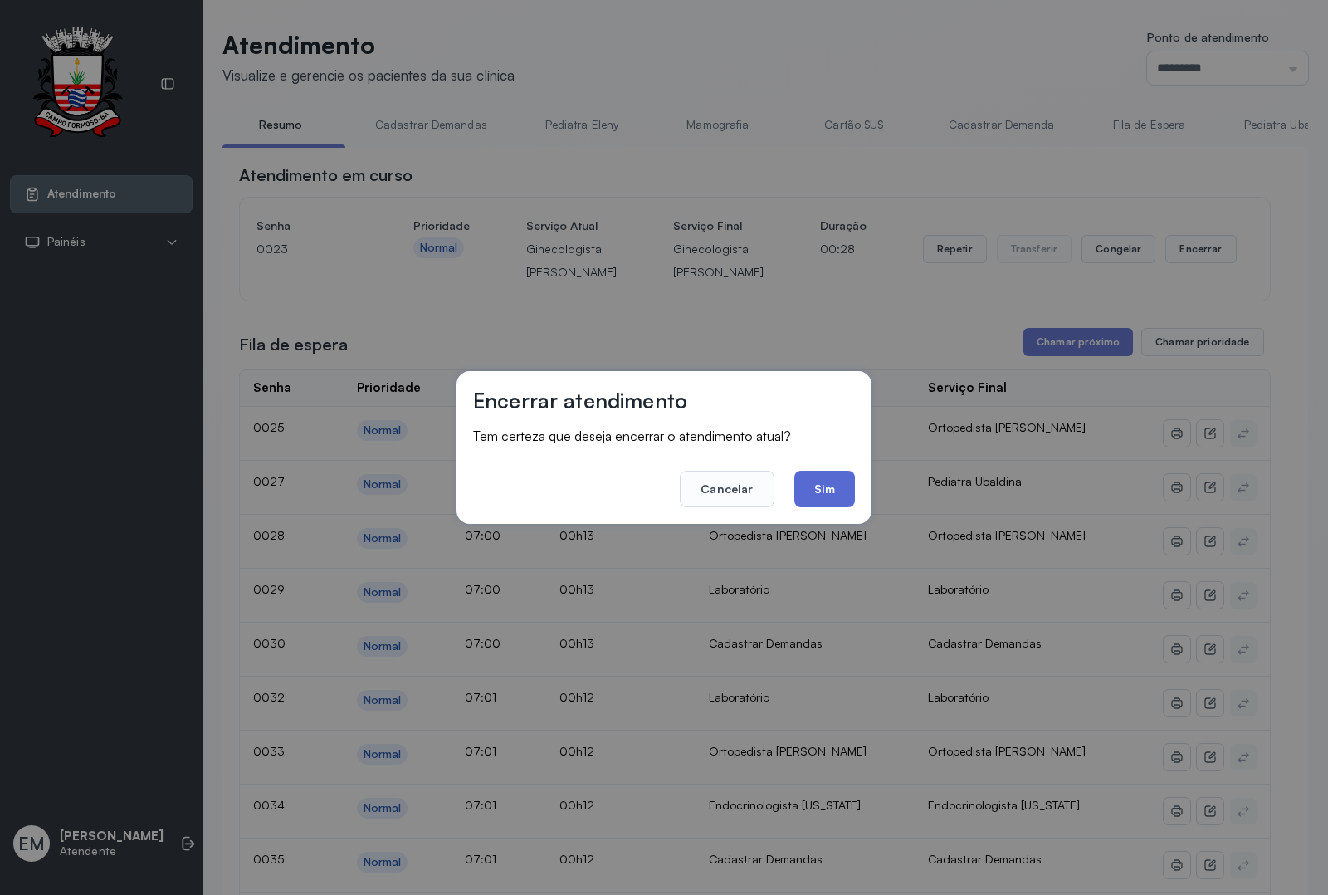
click at [840, 482] on button "Sim" at bounding box center [824, 489] width 61 height 37
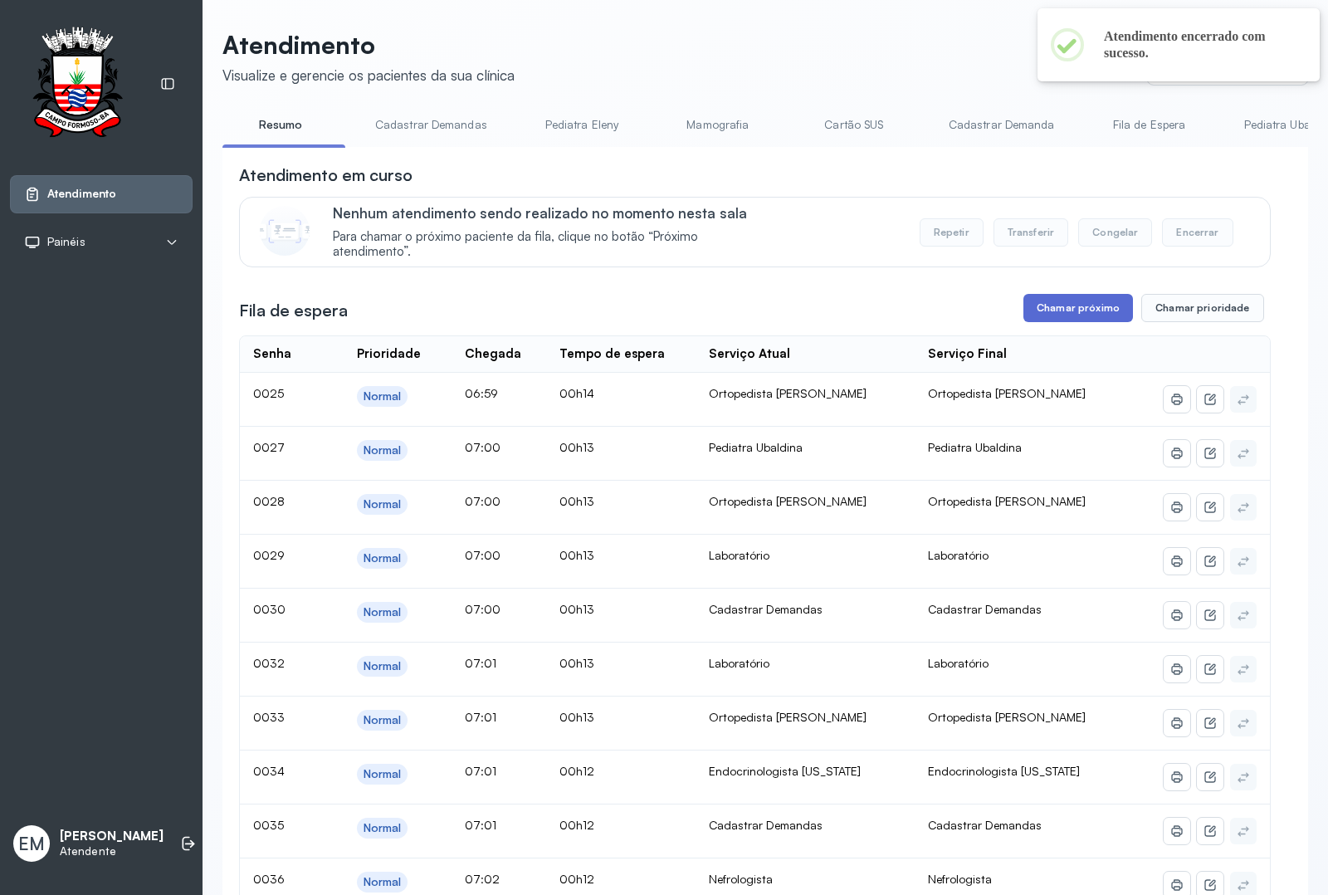
click at [1051, 322] on button "Chamar próximo" at bounding box center [1078, 308] width 110 height 28
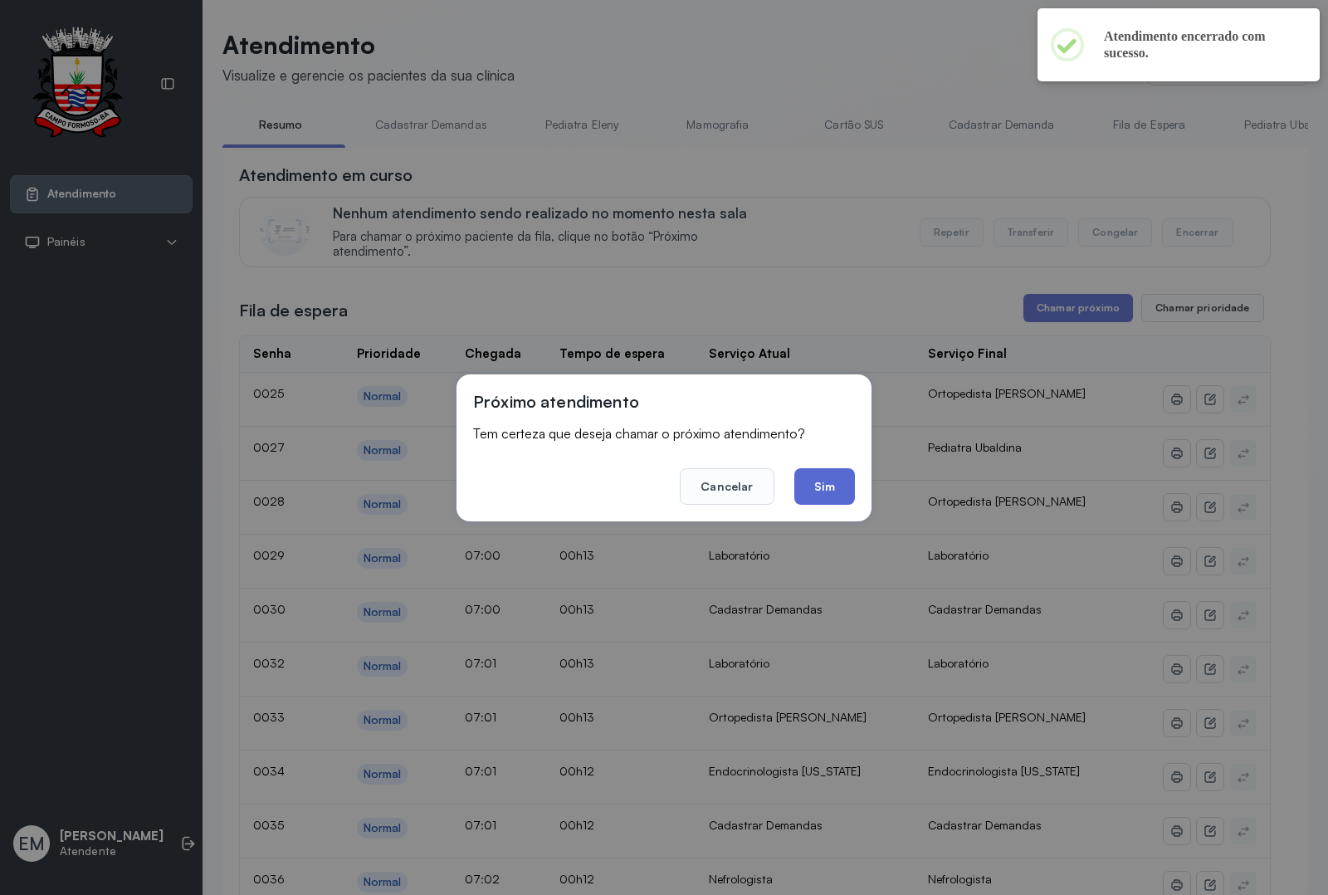
click at [819, 483] on button "Sim" at bounding box center [824, 486] width 61 height 37
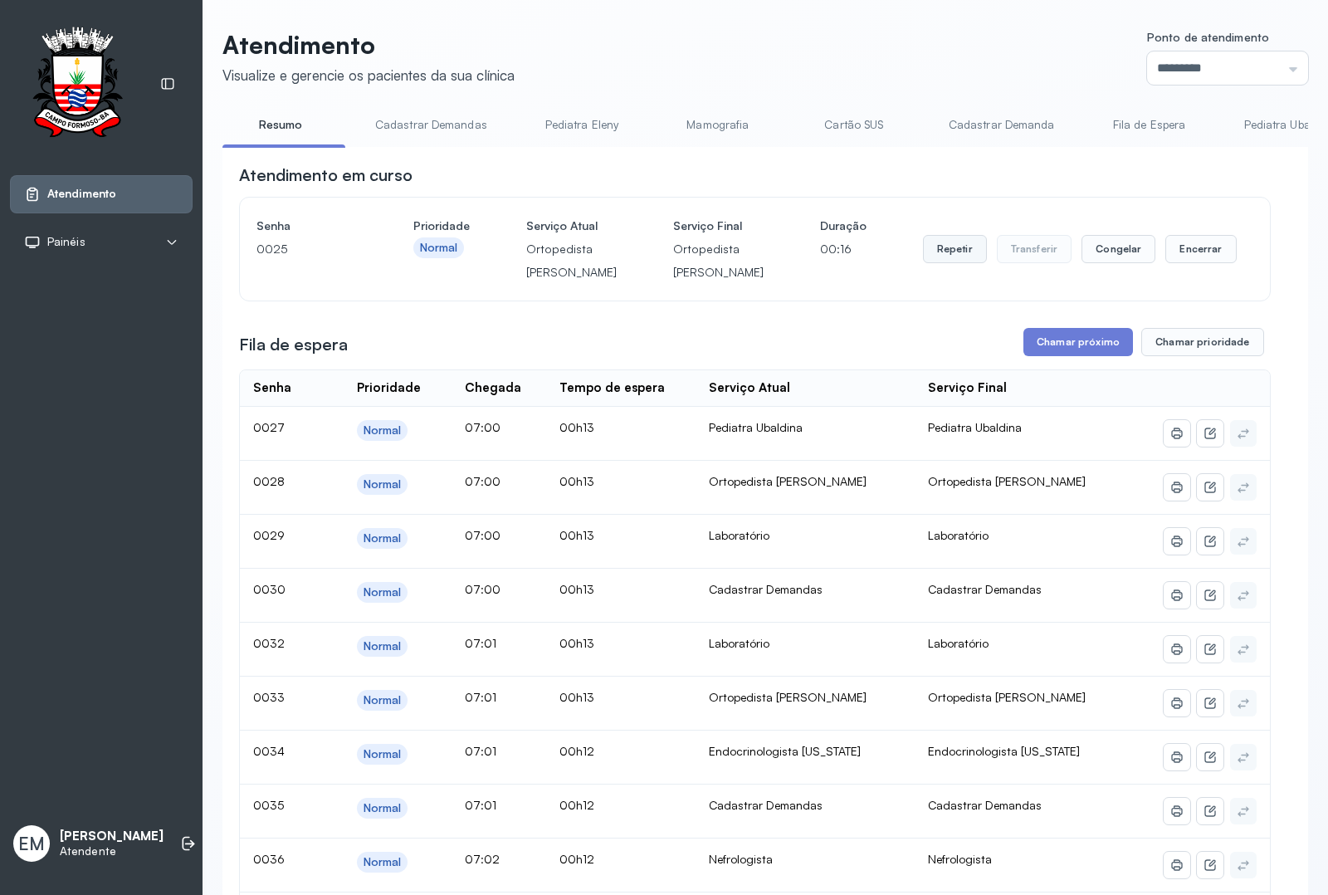
click at [923, 263] on button "Repetir" at bounding box center [955, 249] width 64 height 28
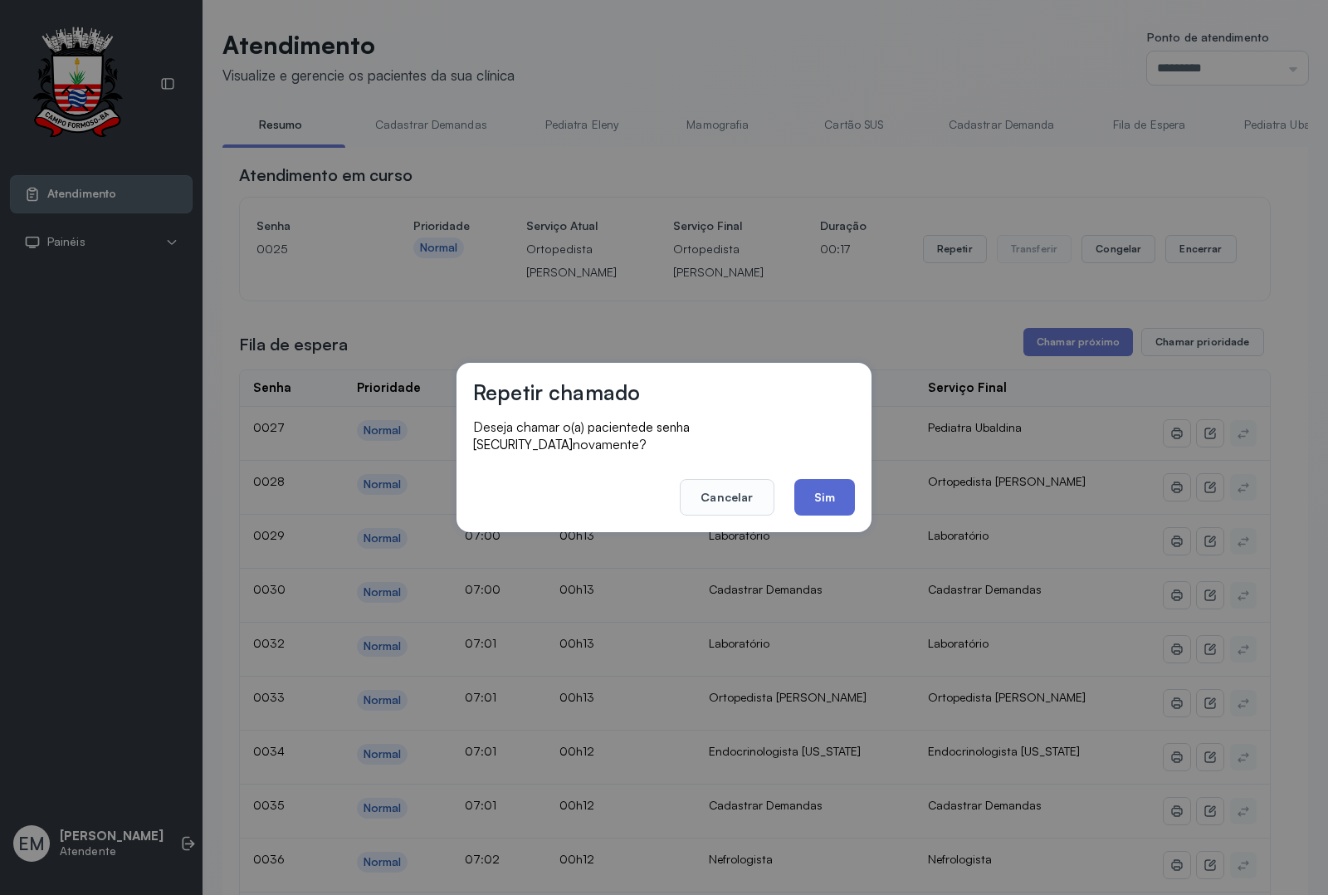
click at [838, 498] on button "Sim" at bounding box center [824, 497] width 61 height 37
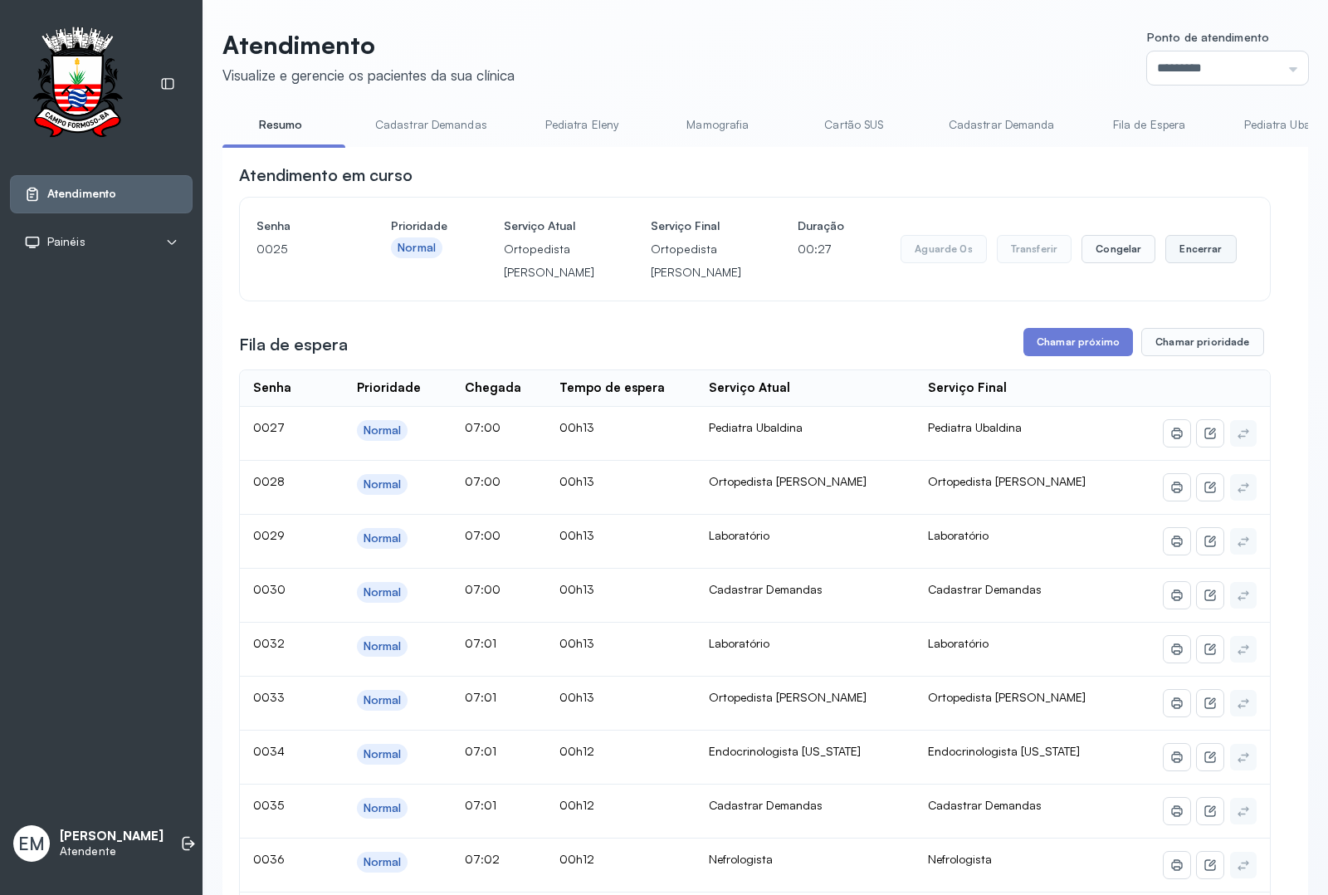
click at [1165, 263] on button "Encerrar" at bounding box center [1200, 249] width 71 height 28
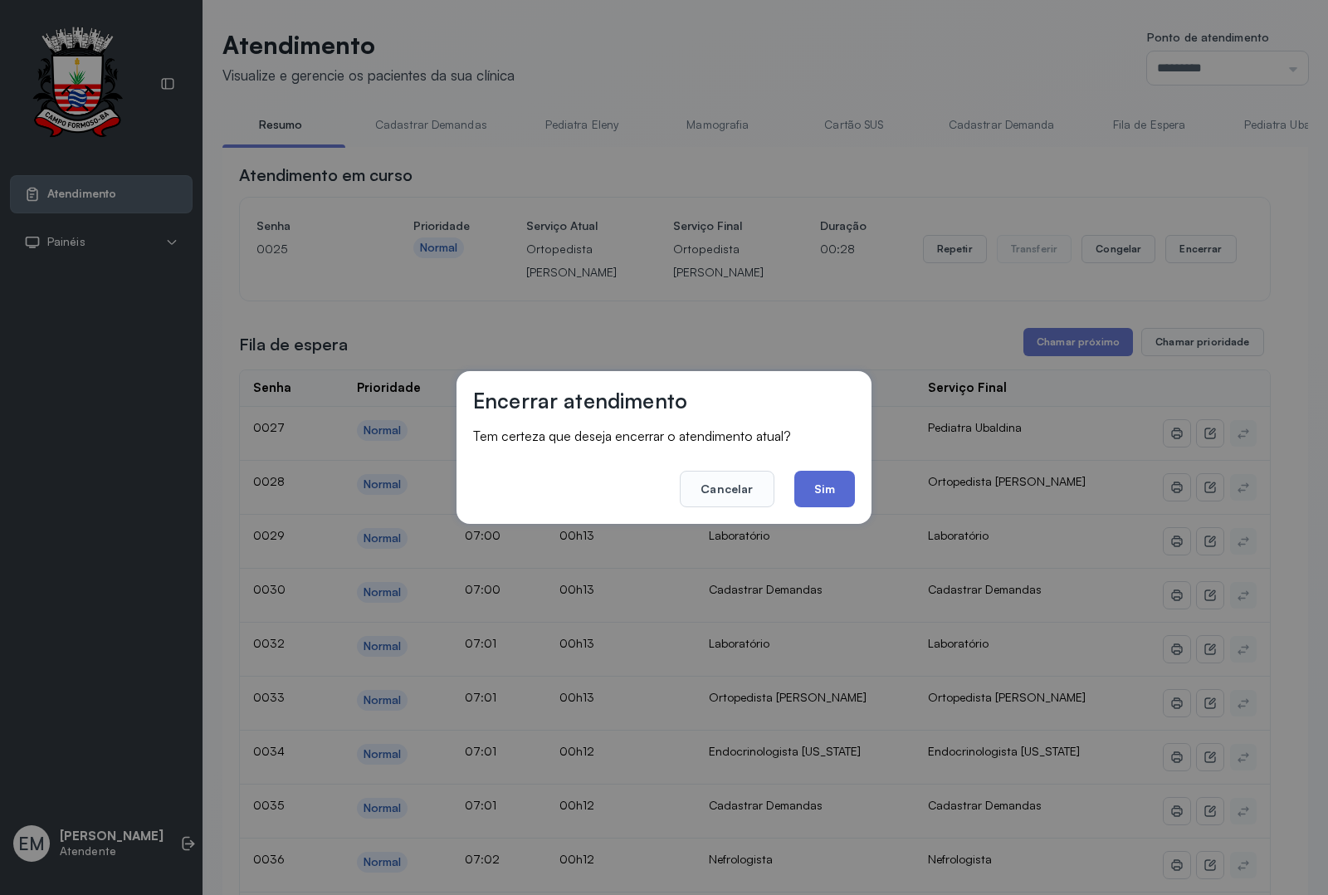
click at [803, 482] on button "Sim" at bounding box center [824, 489] width 61 height 37
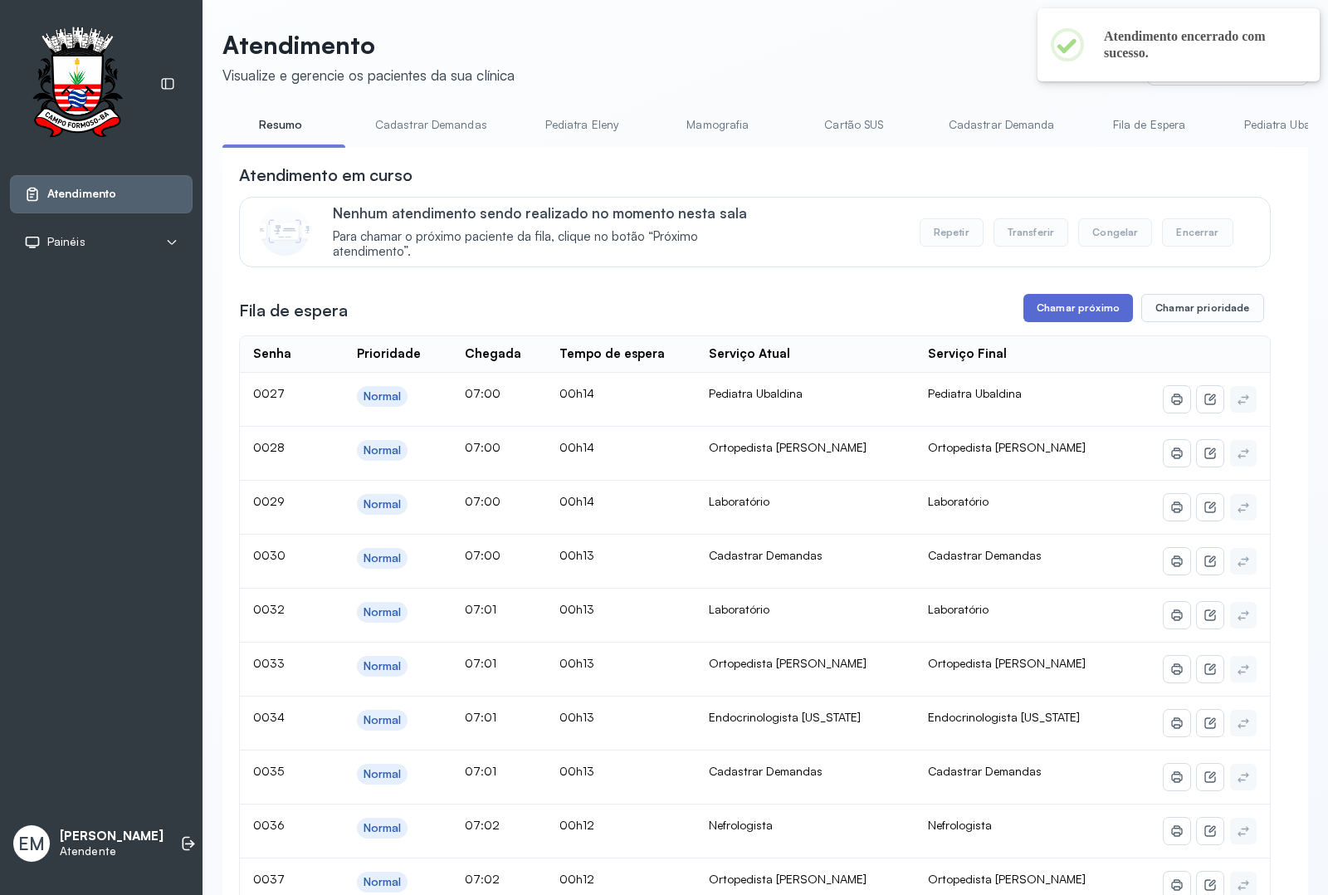
click at [1050, 309] on button "Chamar próximo" at bounding box center [1078, 308] width 110 height 28
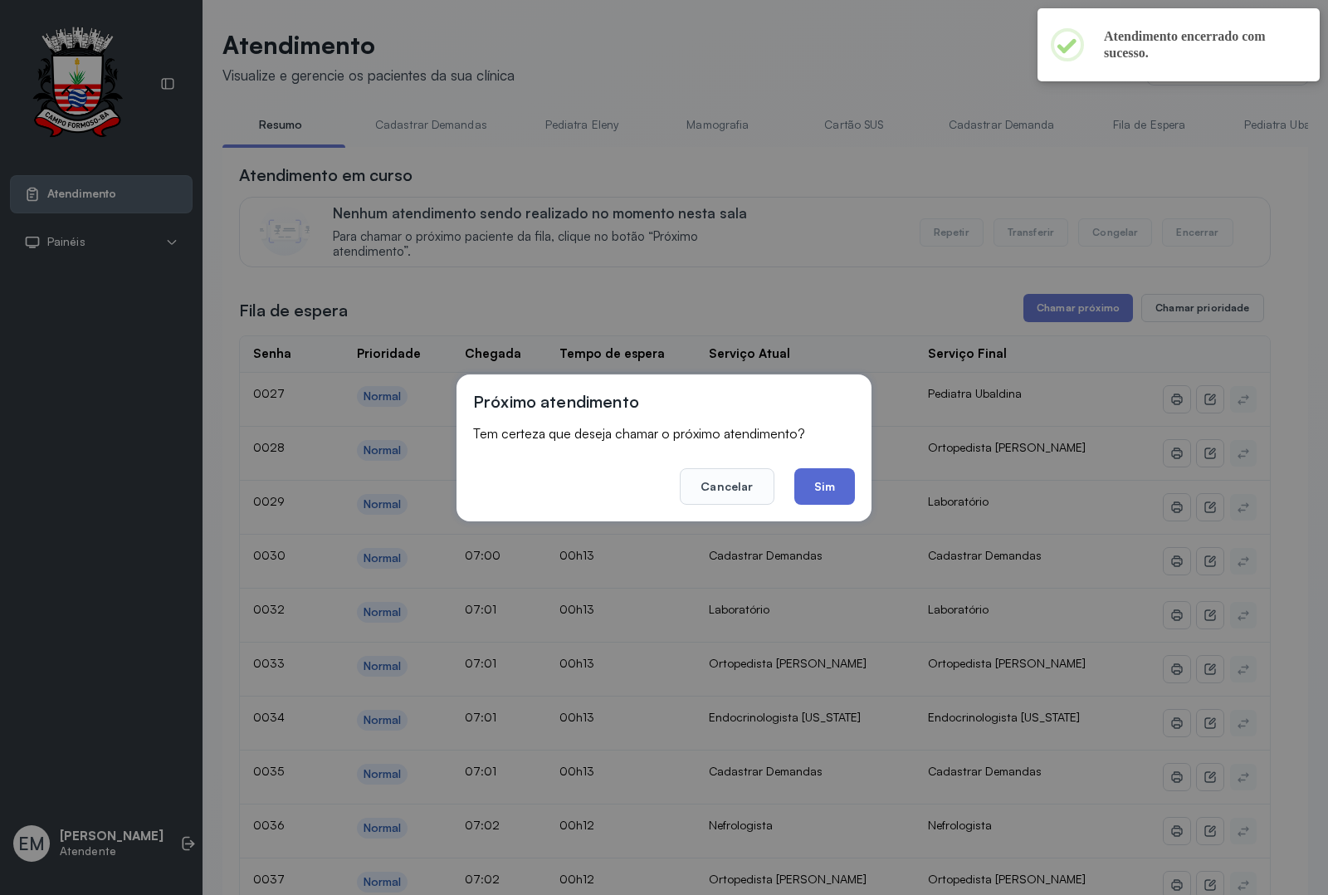
click at [842, 471] on button "Sim" at bounding box center [824, 486] width 61 height 37
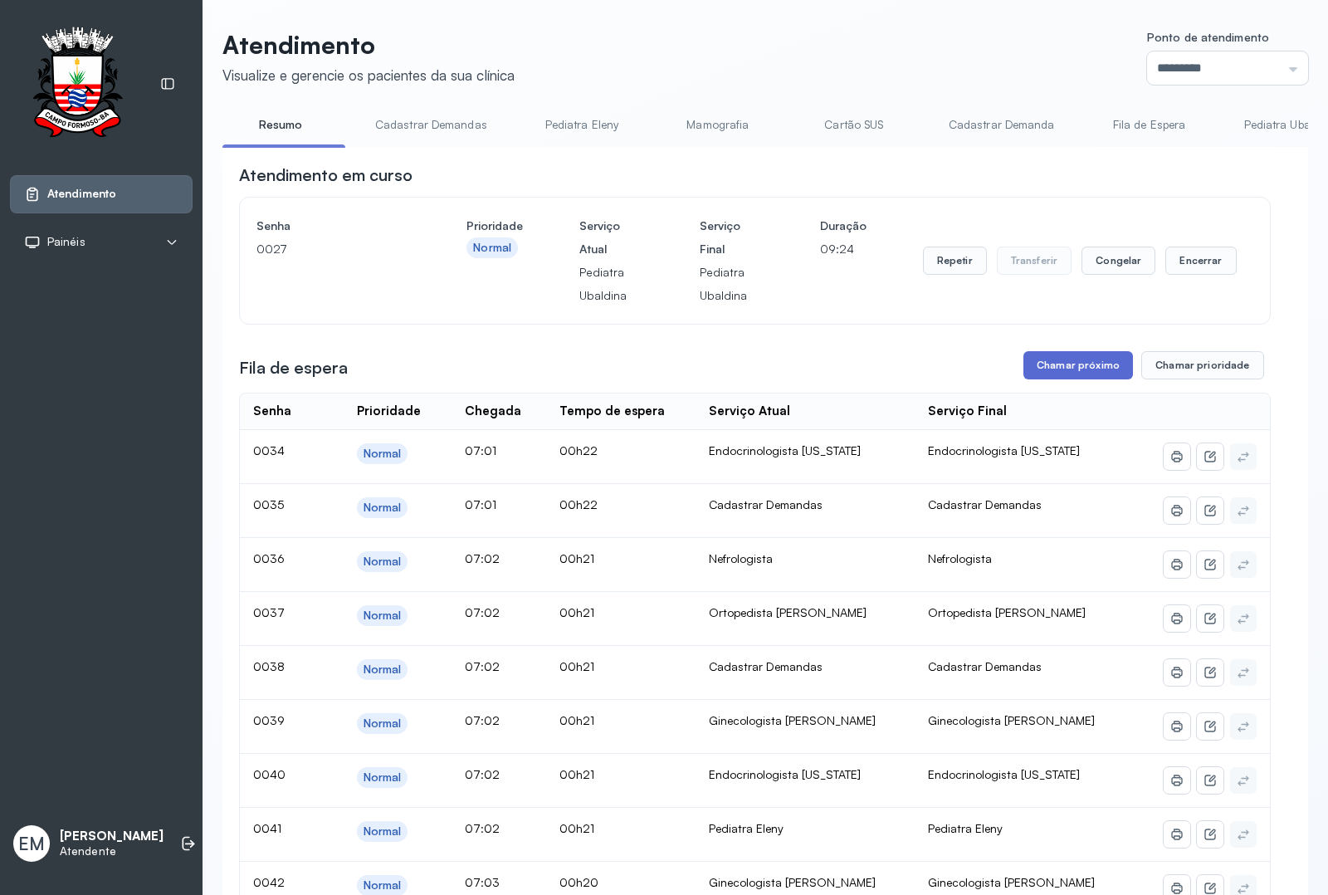
click at [1055, 370] on button "Chamar próximo" at bounding box center [1078, 365] width 110 height 28
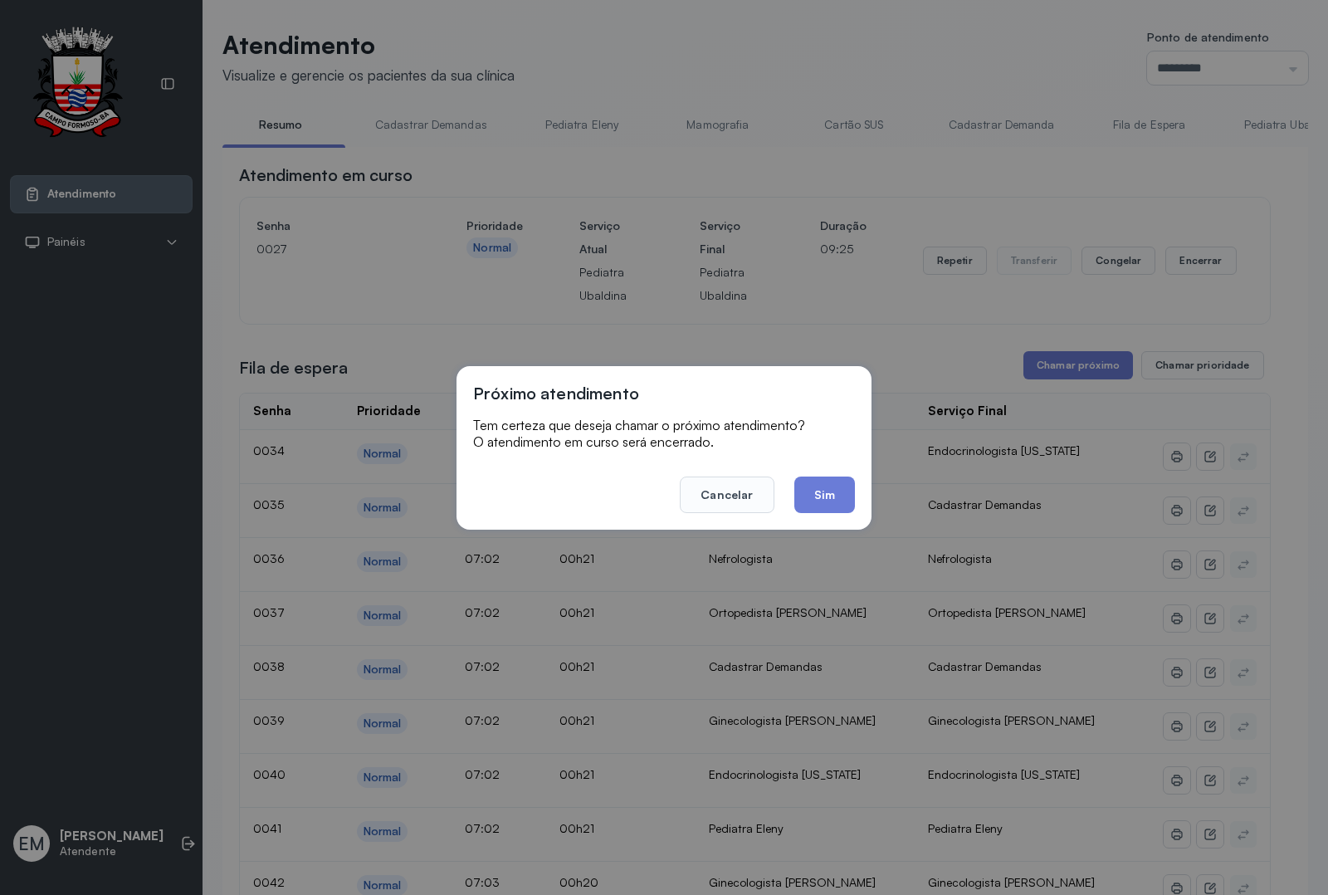
click at [836, 479] on button "Sim" at bounding box center [824, 494] width 61 height 37
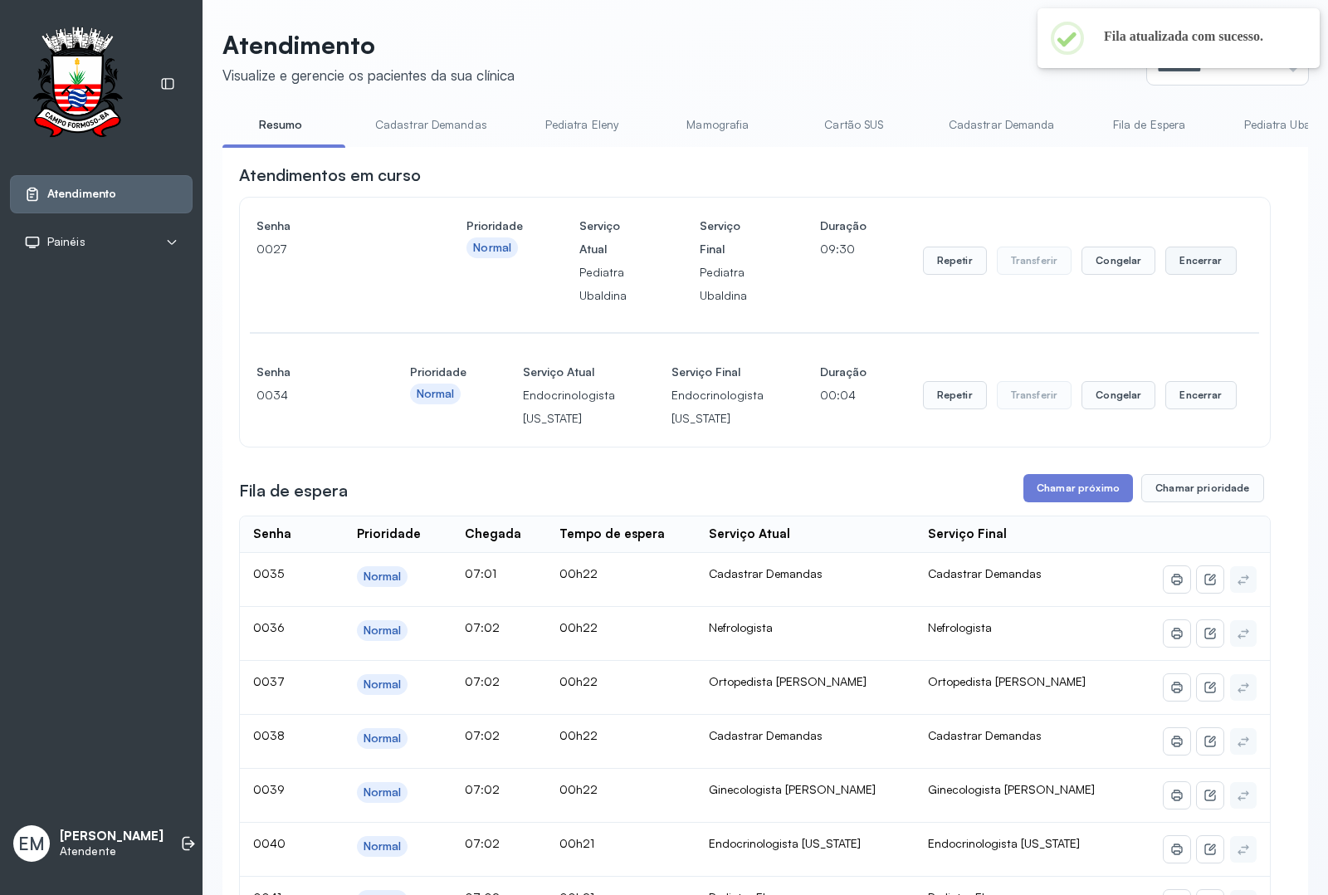
click at [1179, 261] on button "Encerrar" at bounding box center [1200, 261] width 71 height 28
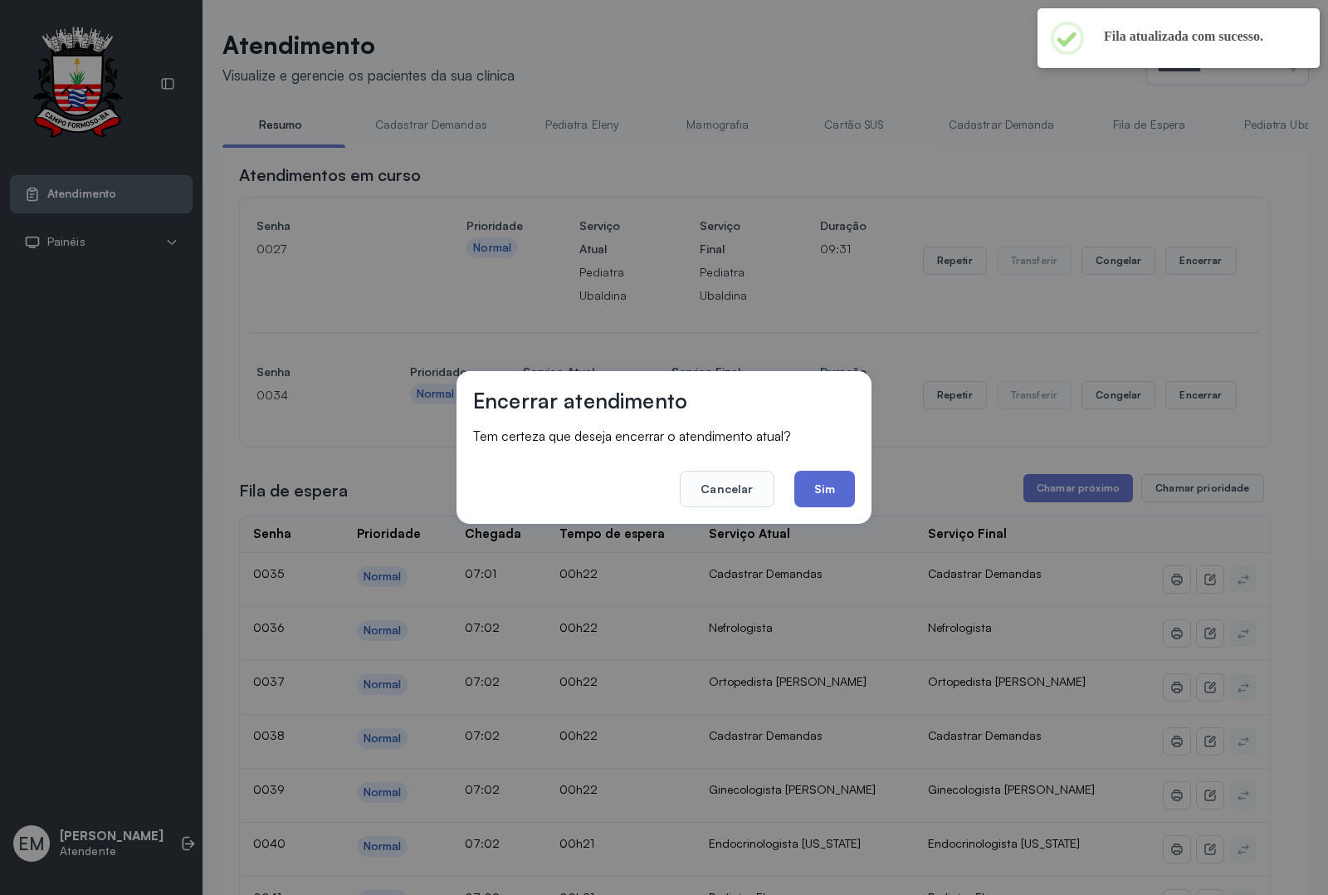
click at [820, 479] on button "Sim" at bounding box center [824, 489] width 61 height 37
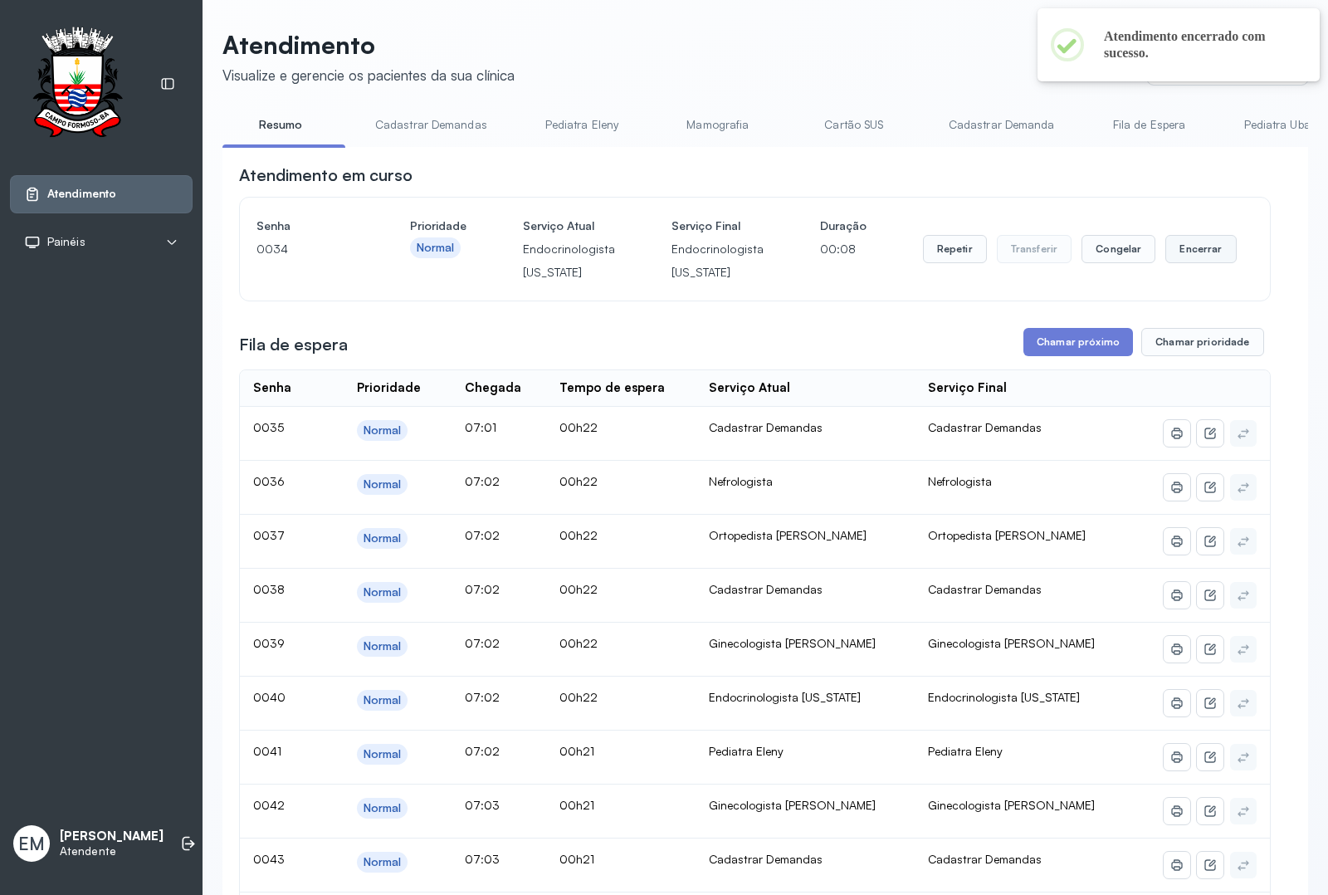
click at [1183, 243] on button "Encerrar" at bounding box center [1200, 249] width 71 height 28
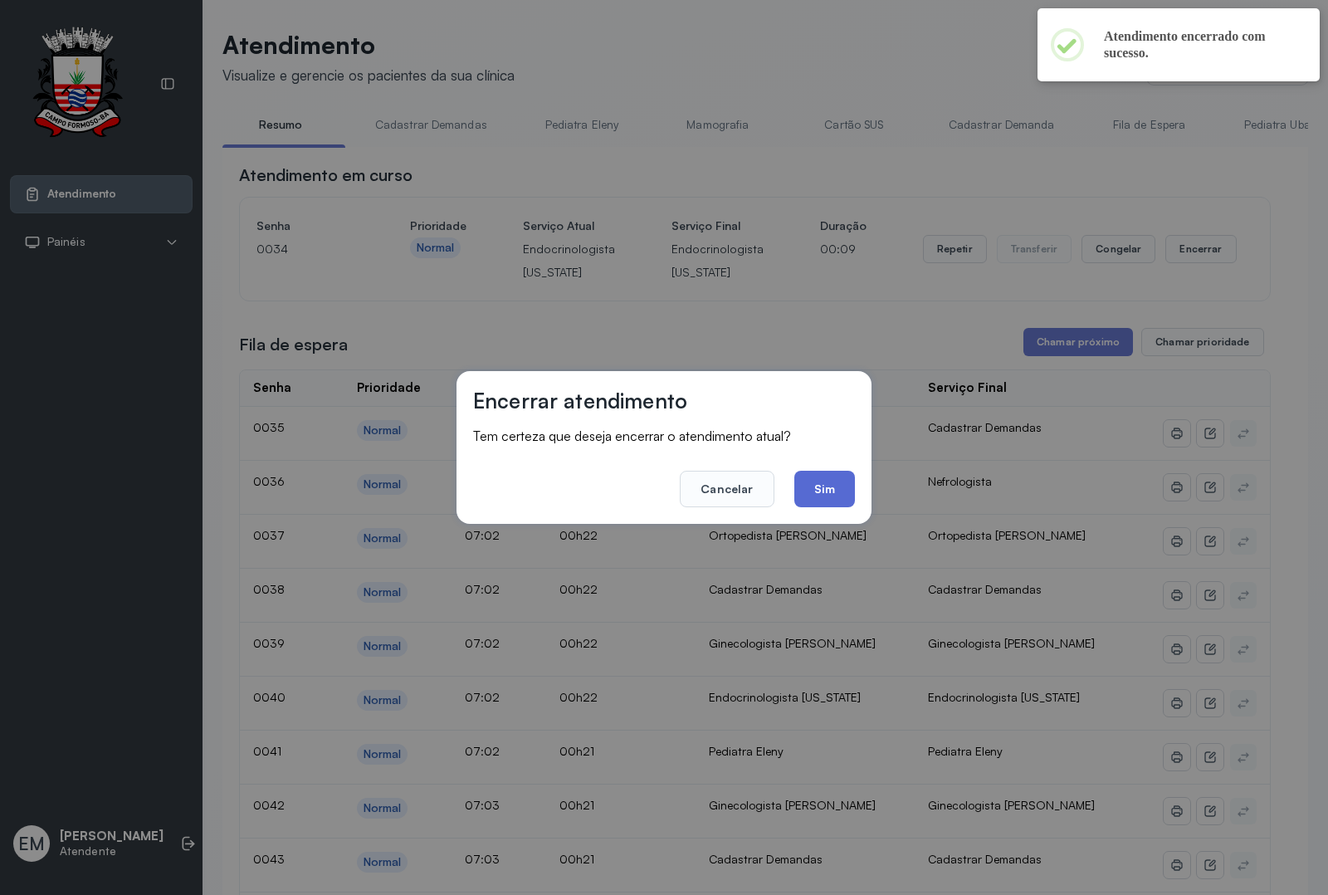
click at [803, 484] on button "Sim" at bounding box center [824, 489] width 61 height 37
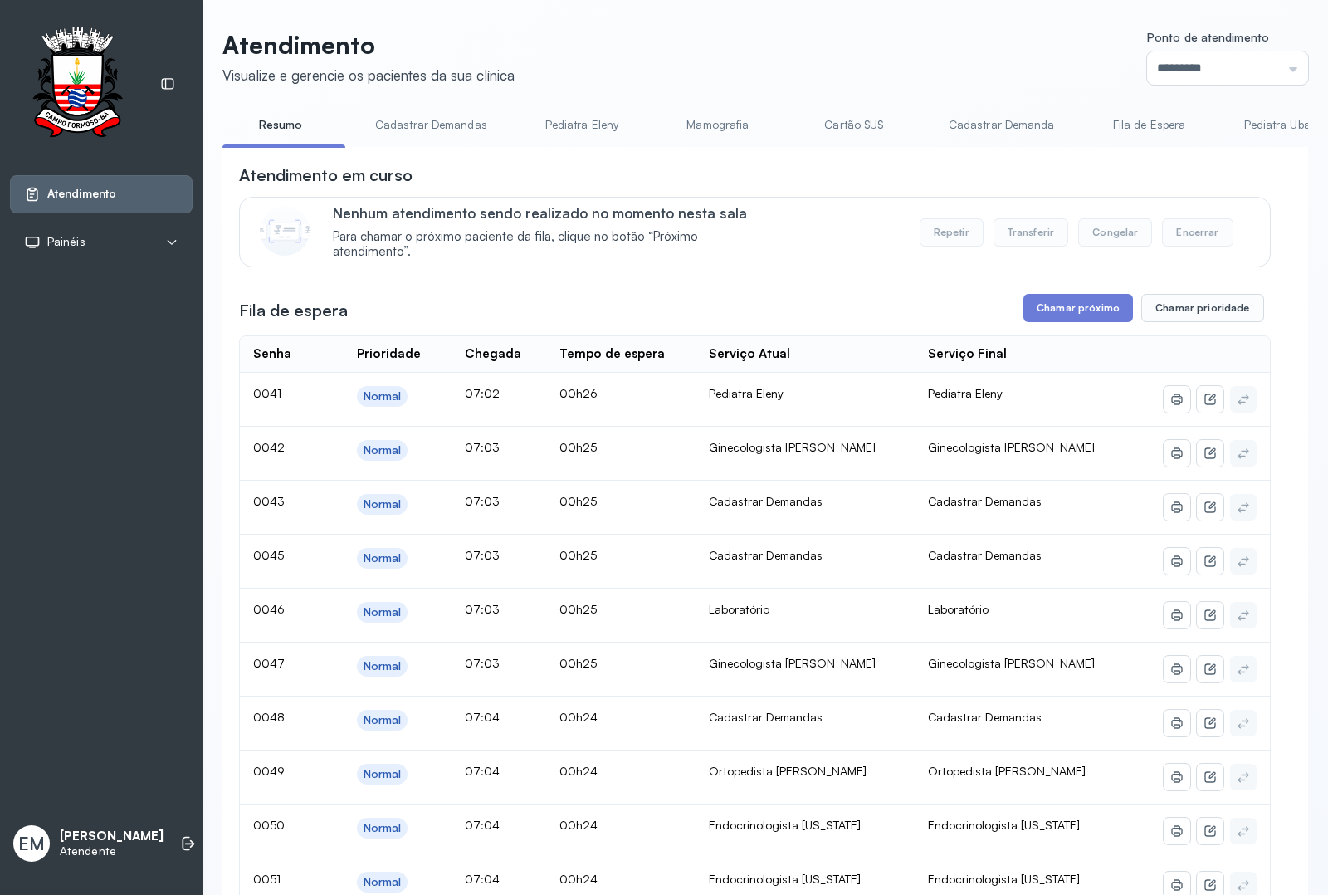
click at [1077, 311] on button "Chamar próximo" at bounding box center [1078, 308] width 110 height 28
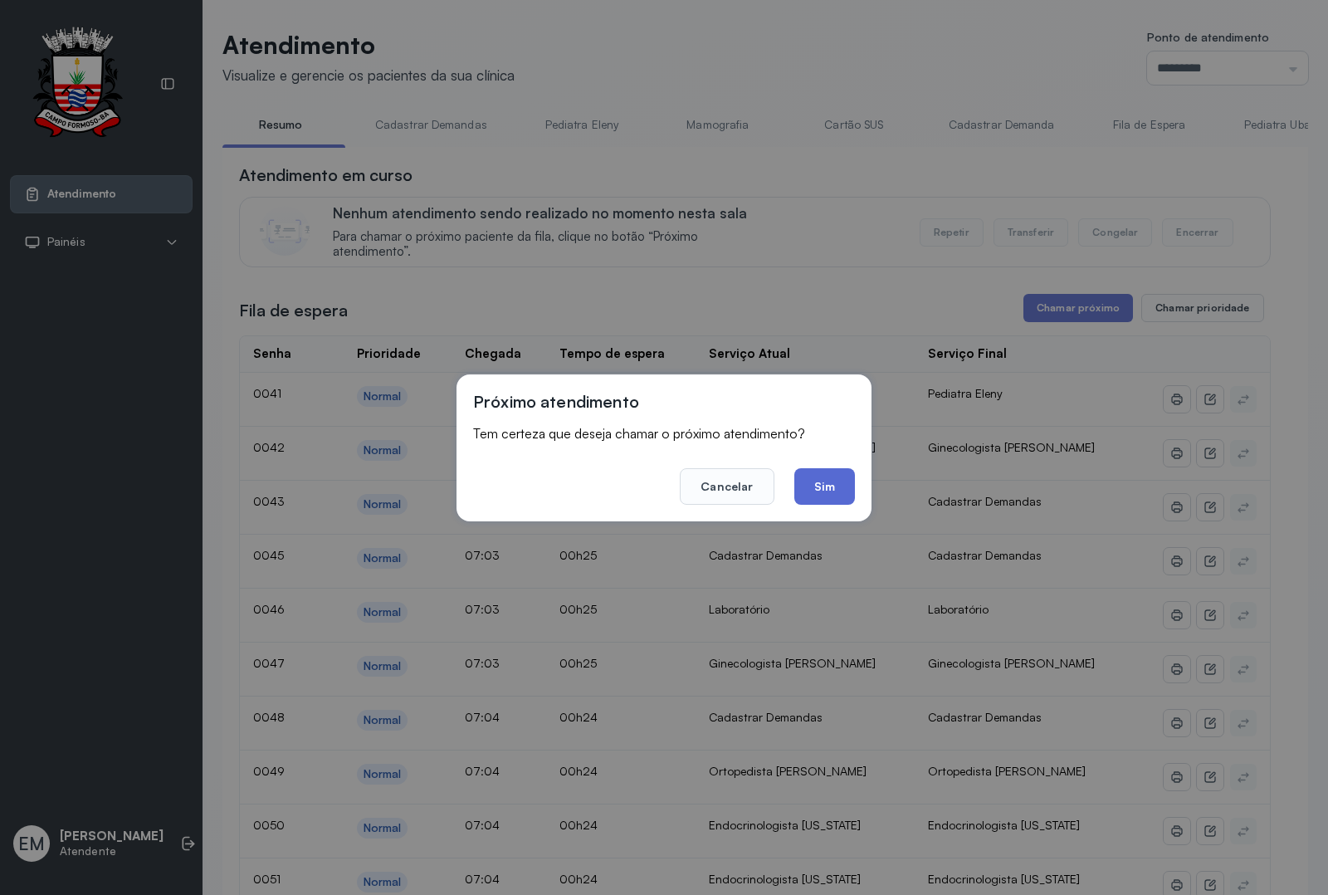
click at [828, 479] on button "Sim" at bounding box center [824, 486] width 61 height 37
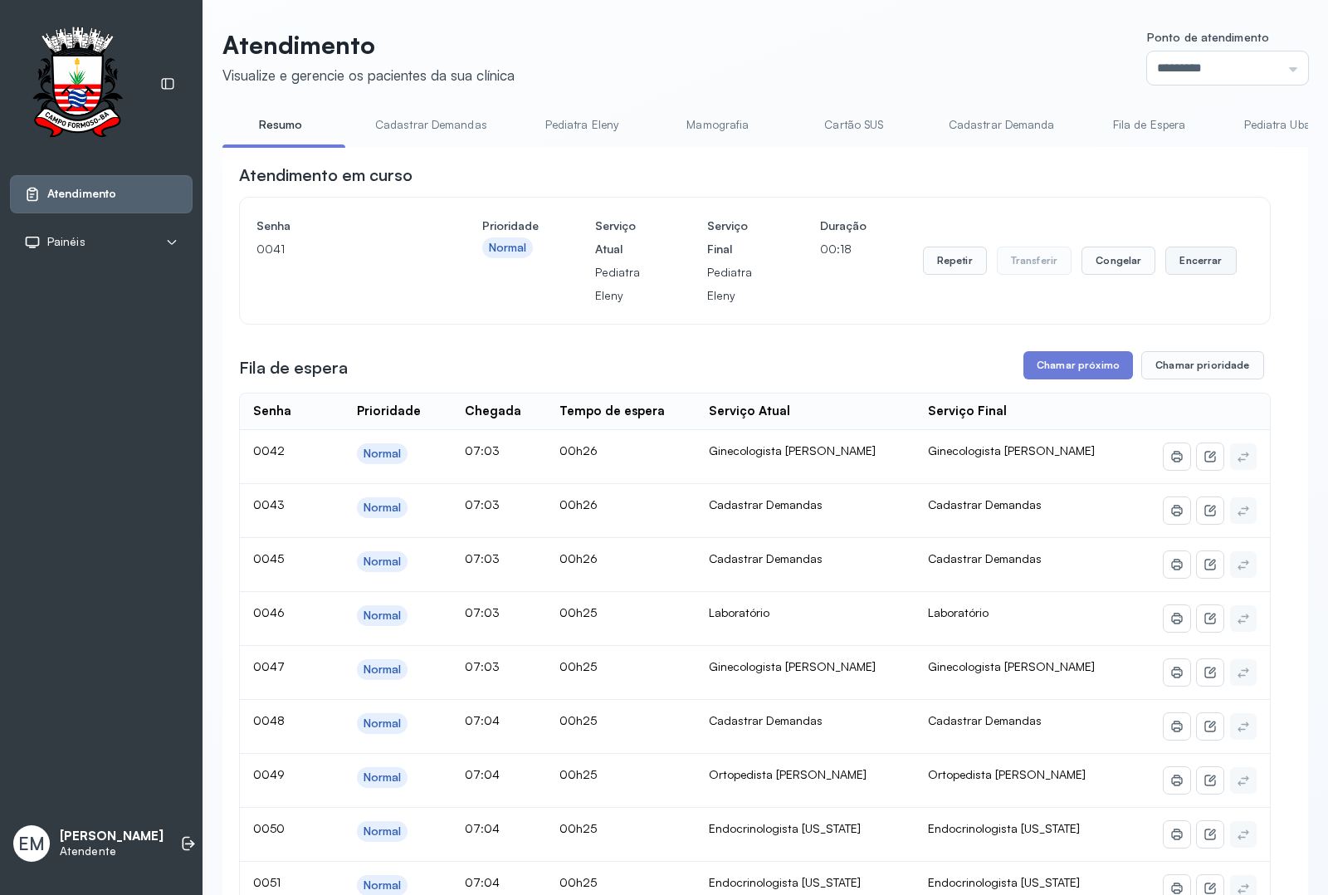
click at [1196, 263] on button "Encerrar" at bounding box center [1200, 261] width 71 height 28
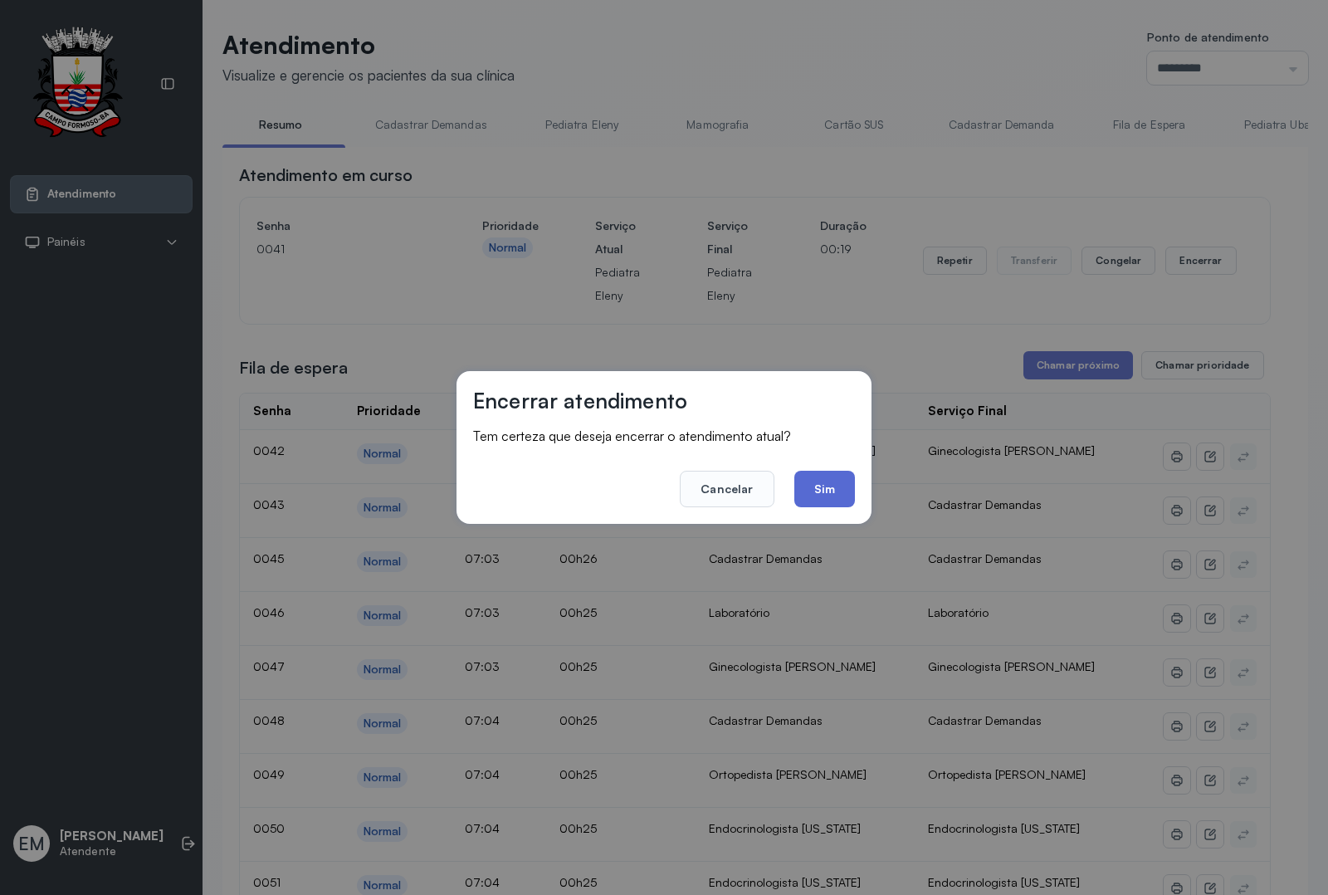
click at [819, 484] on button "Sim" at bounding box center [824, 489] width 61 height 37
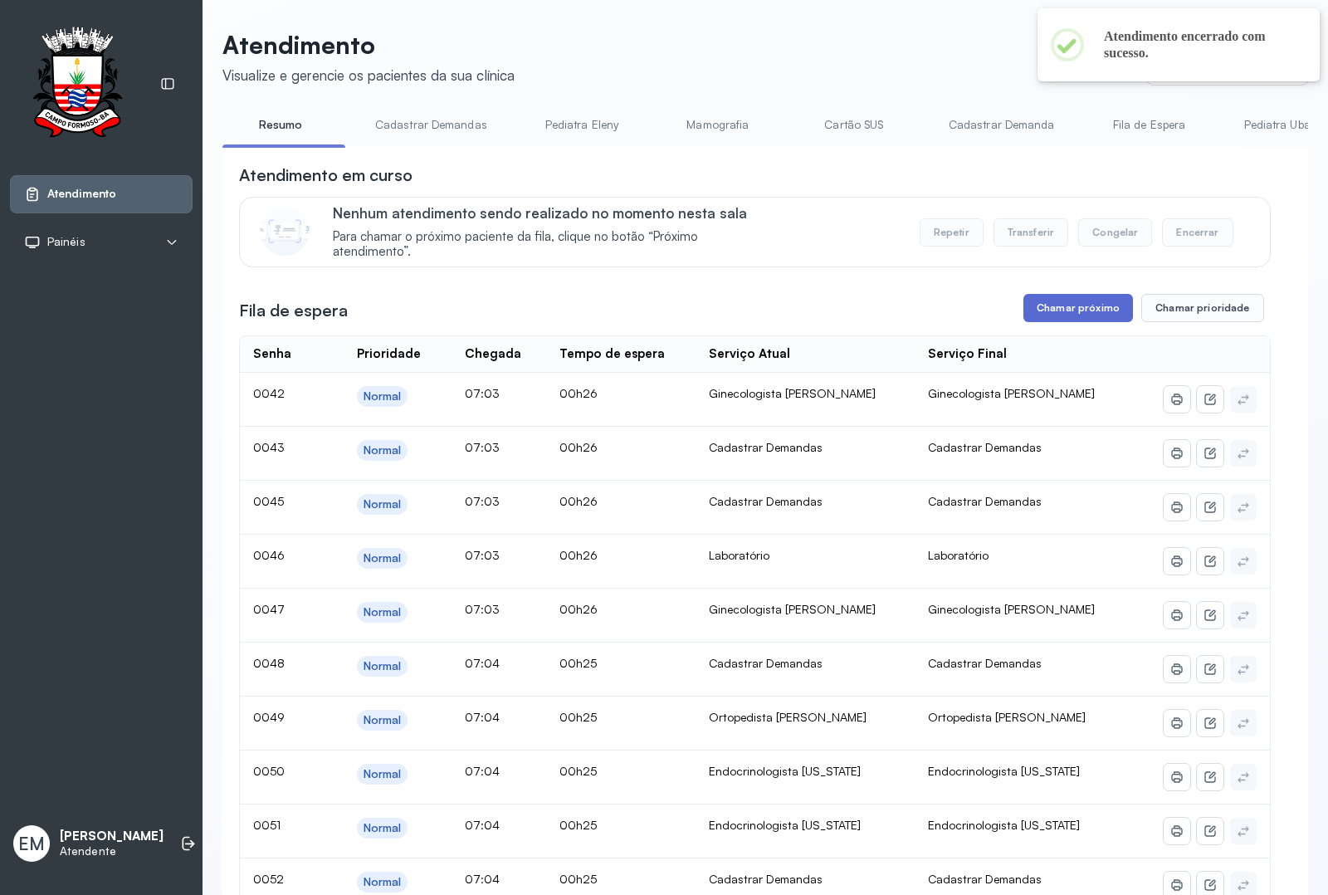
click at [1057, 317] on button "Chamar próximo" at bounding box center [1078, 308] width 110 height 28
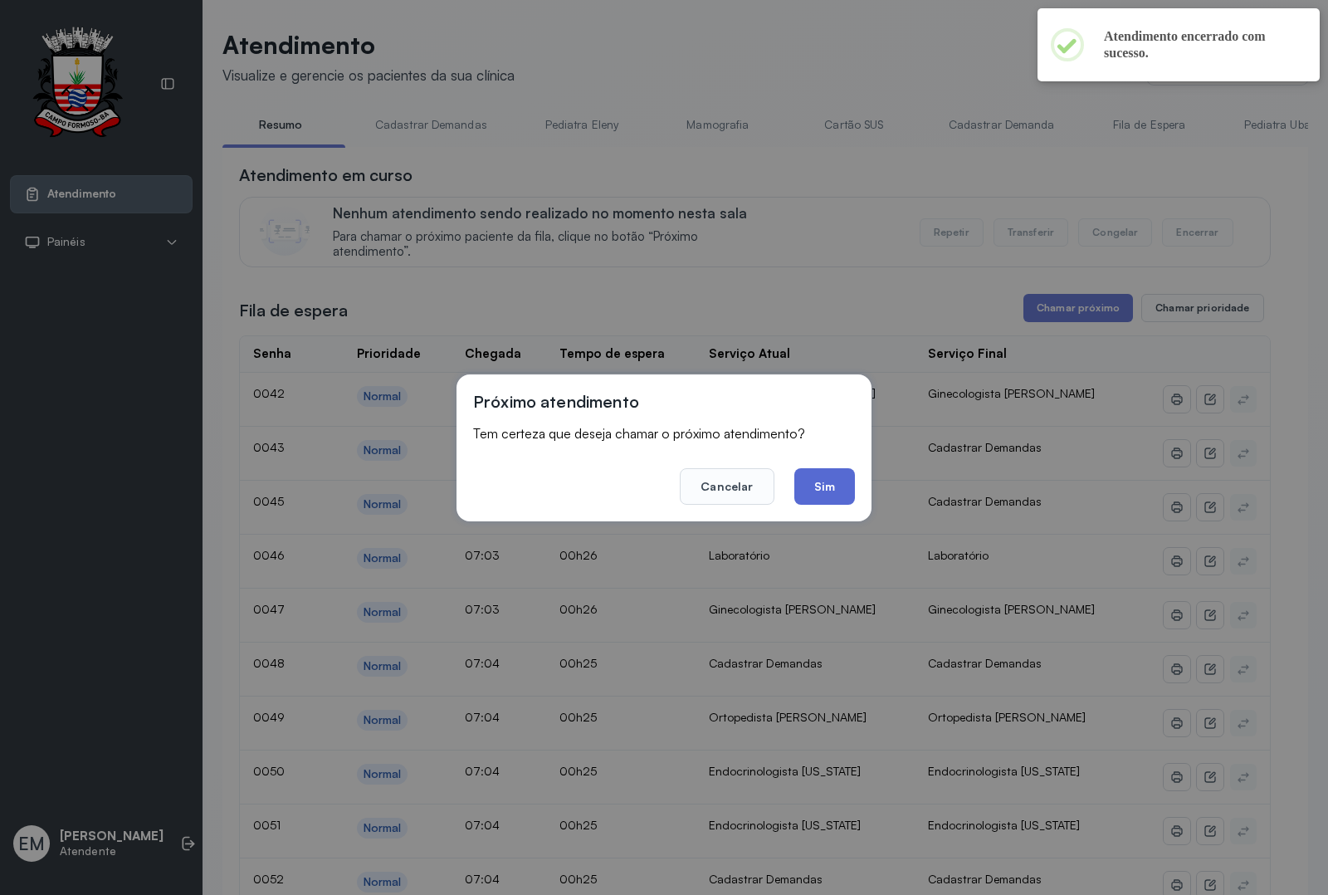
click at [801, 496] on button "Sim" at bounding box center [824, 486] width 61 height 37
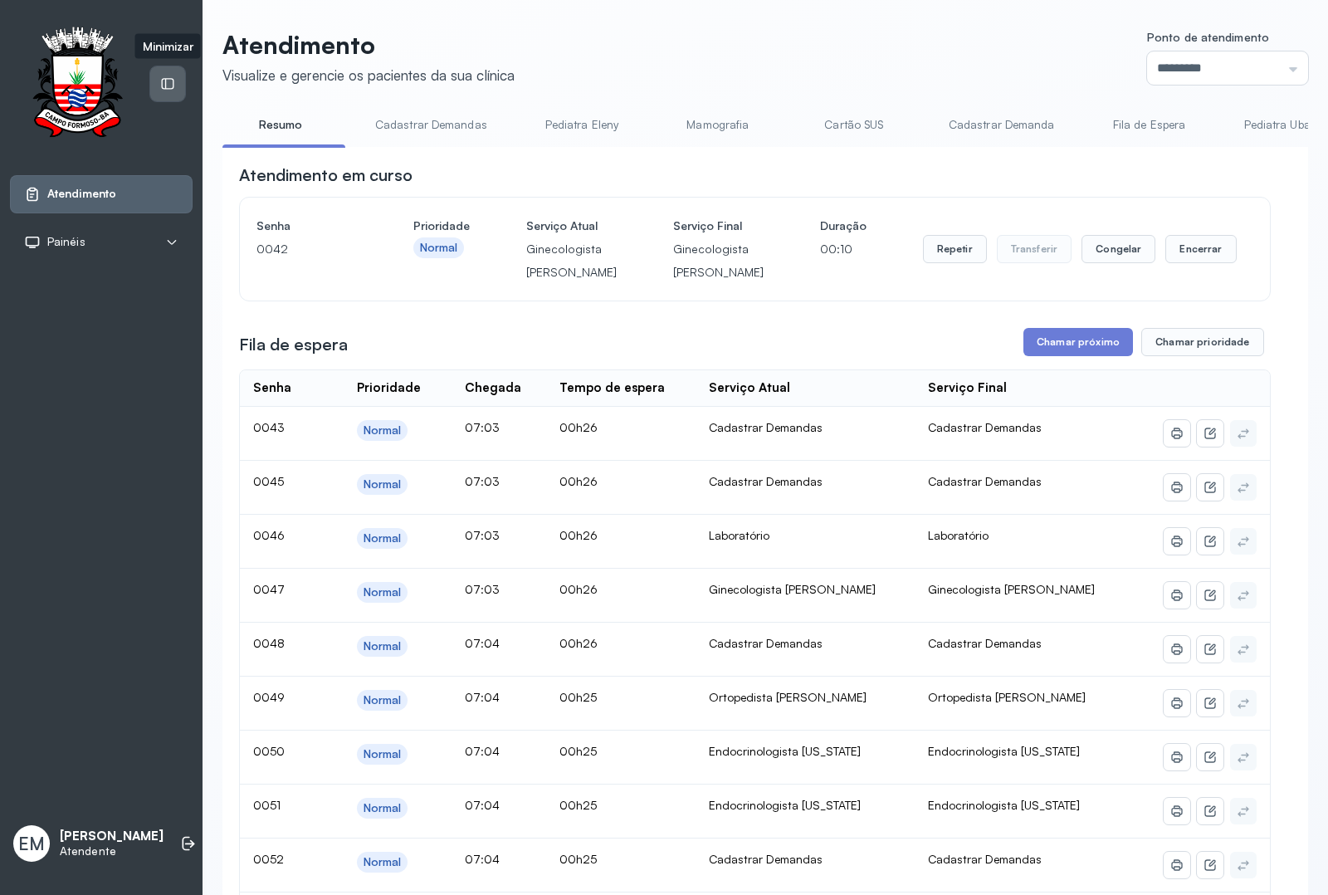
click at [177, 84] on div at bounding box center [167, 83] width 35 height 35
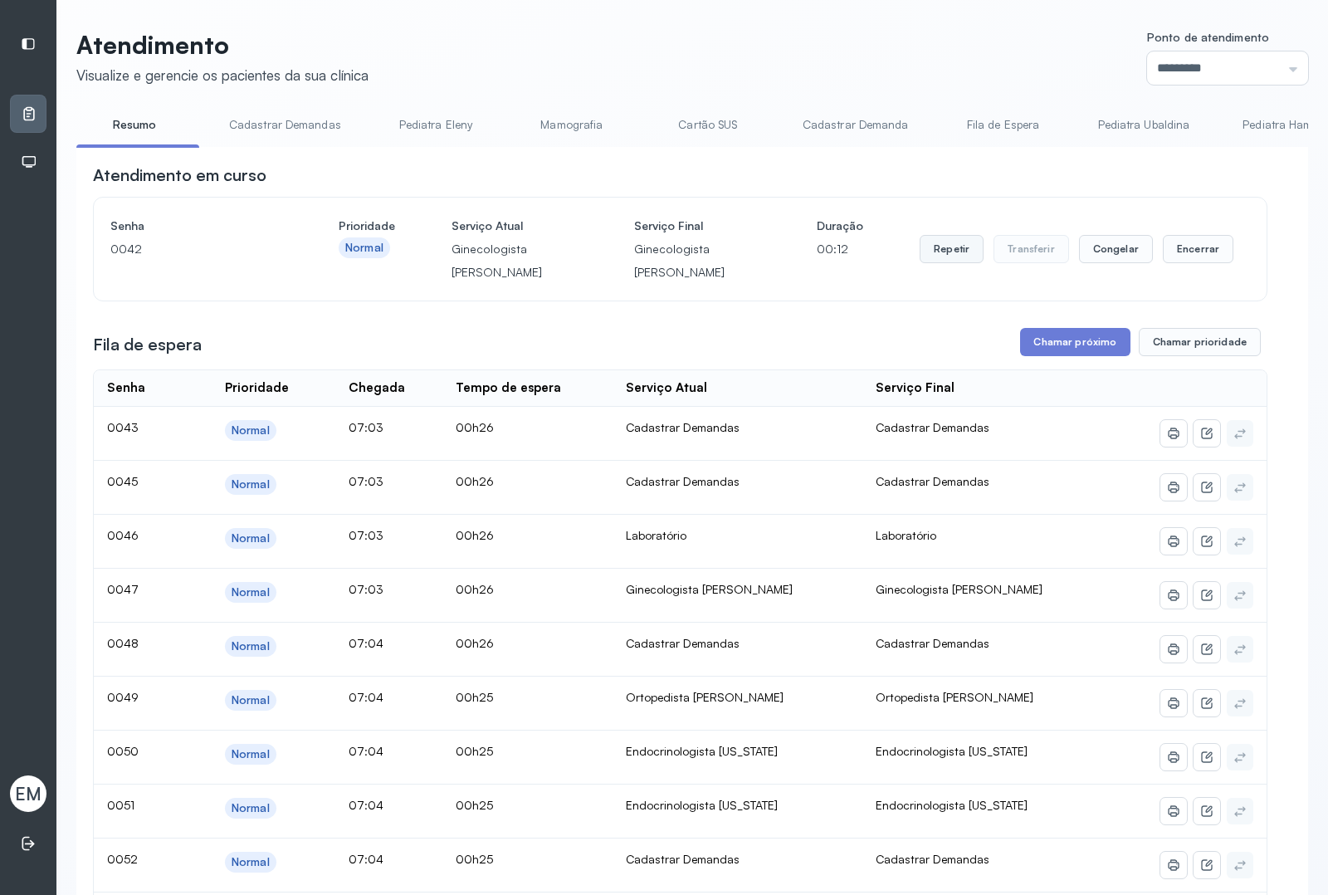
click at [920, 241] on button "Repetir" at bounding box center [952, 249] width 64 height 28
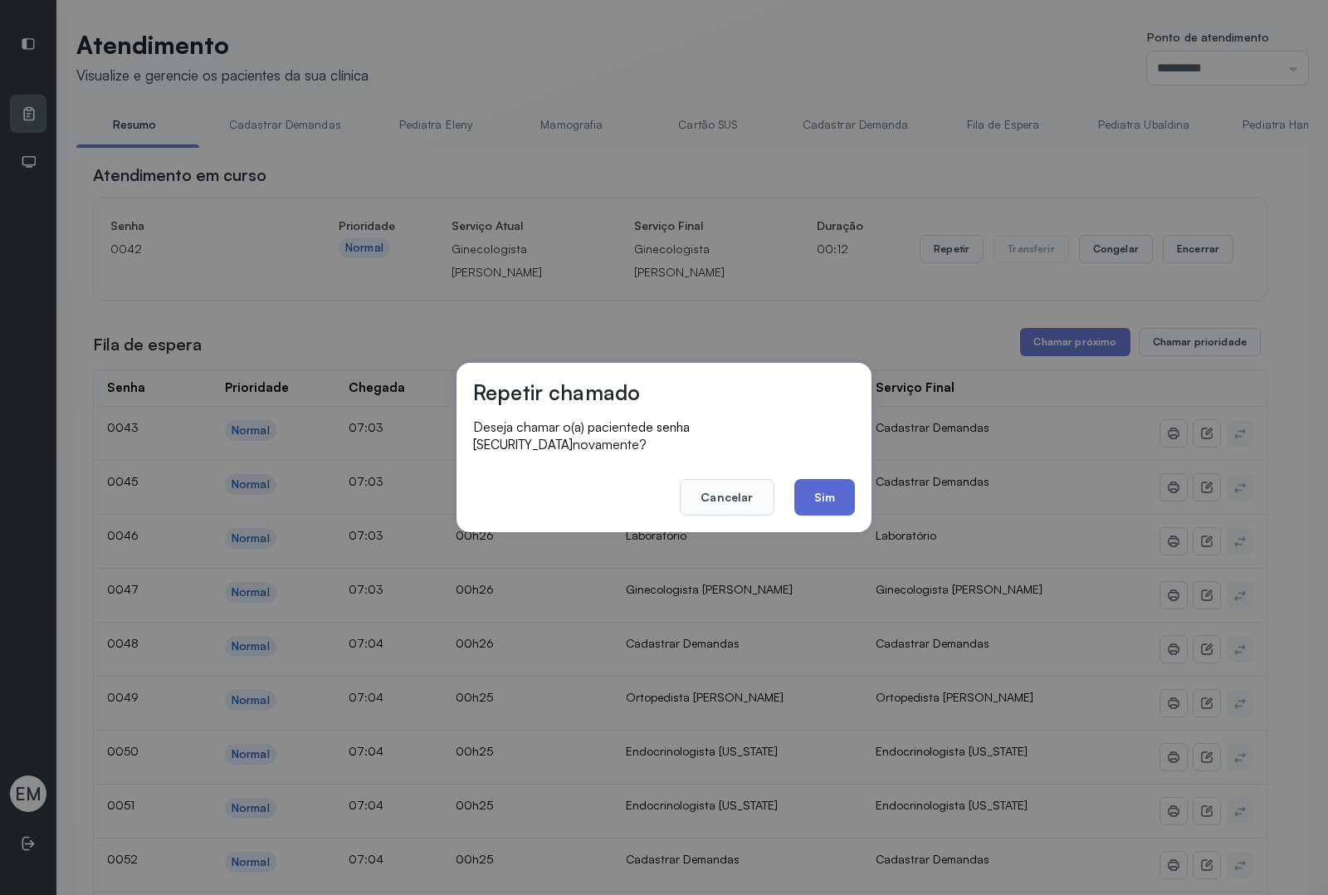
click at [848, 486] on button "Sim" at bounding box center [824, 497] width 61 height 37
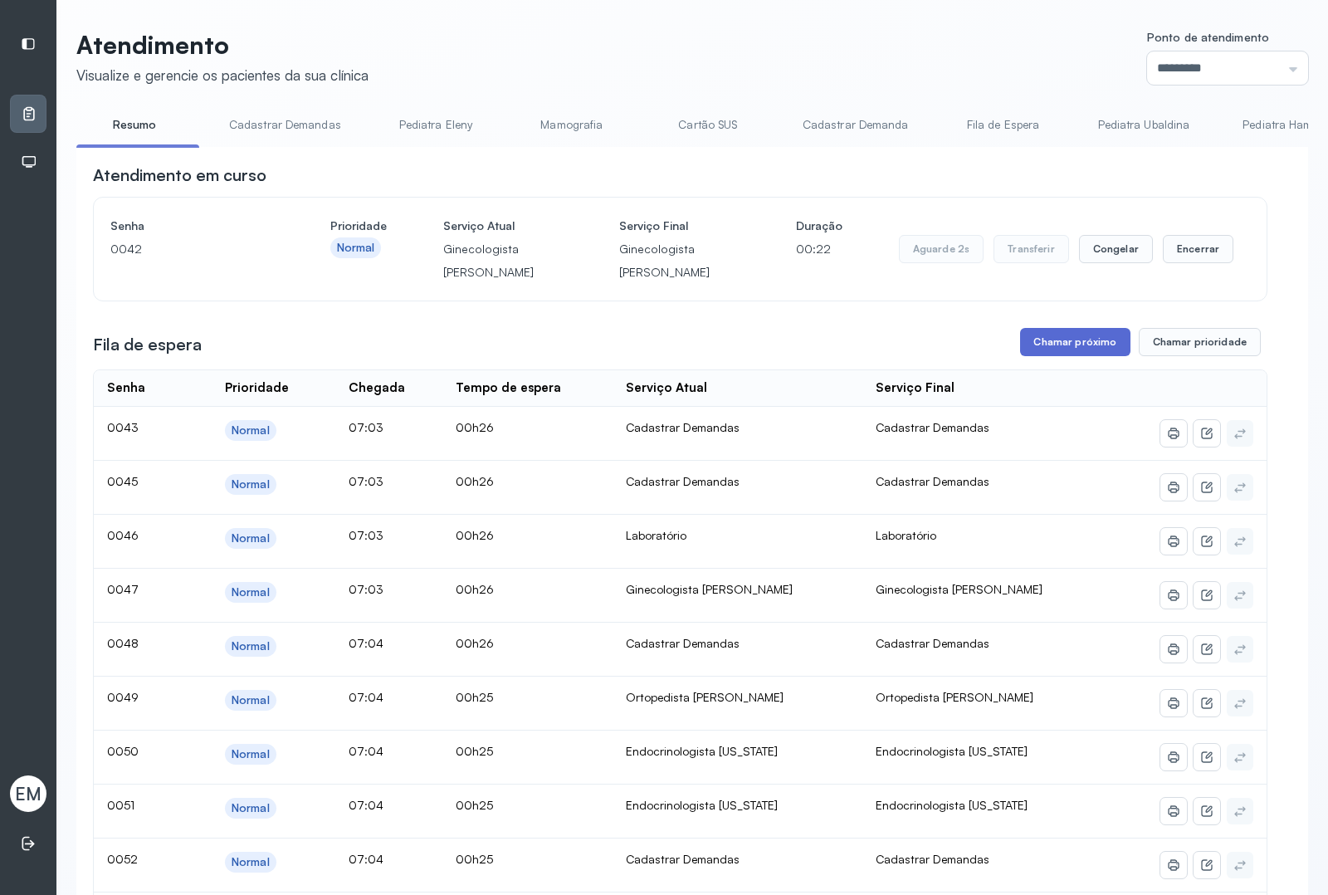
click at [1062, 351] on button "Chamar próximo" at bounding box center [1075, 342] width 110 height 28
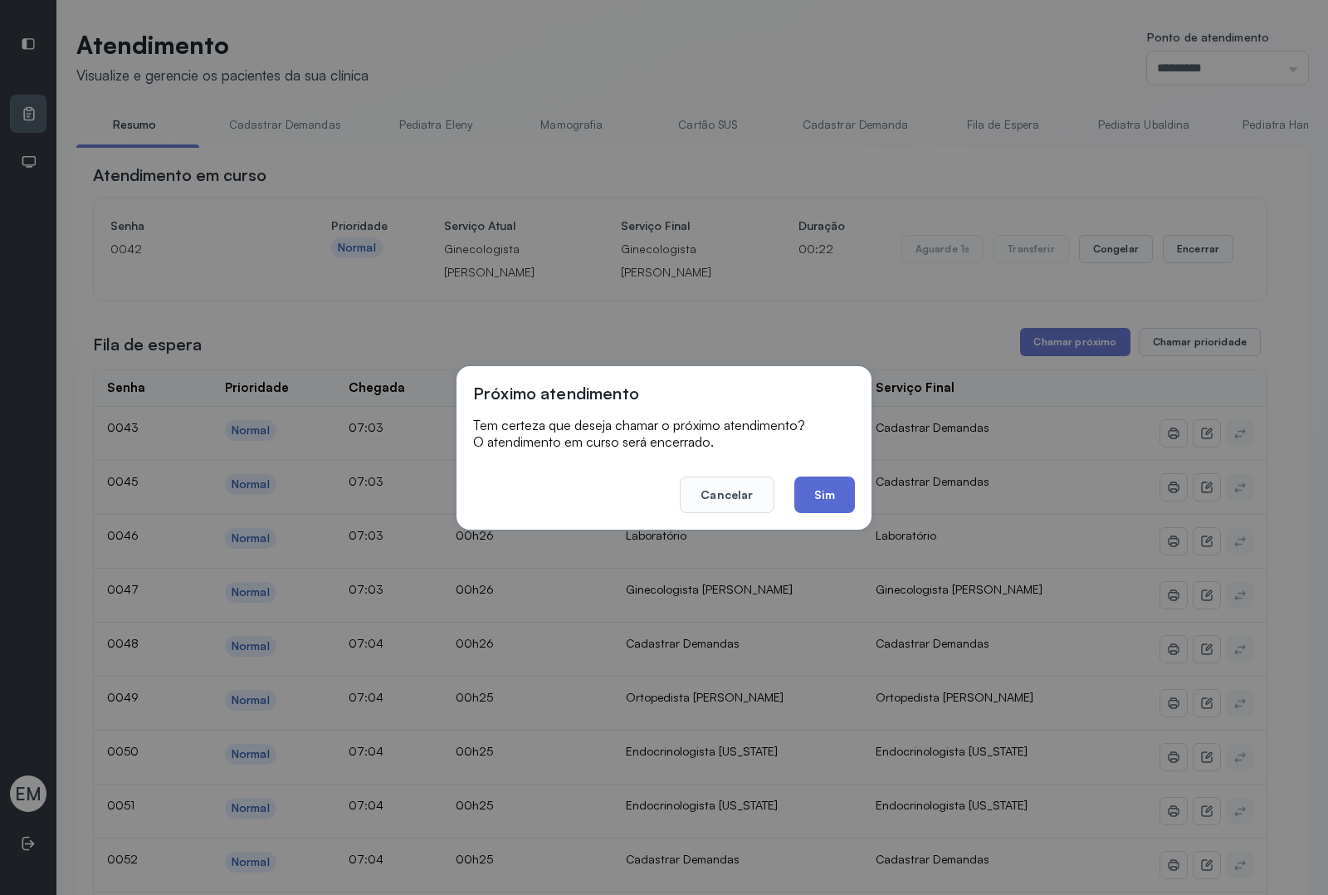
click at [819, 487] on button "Sim" at bounding box center [824, 494] width 61 height 37
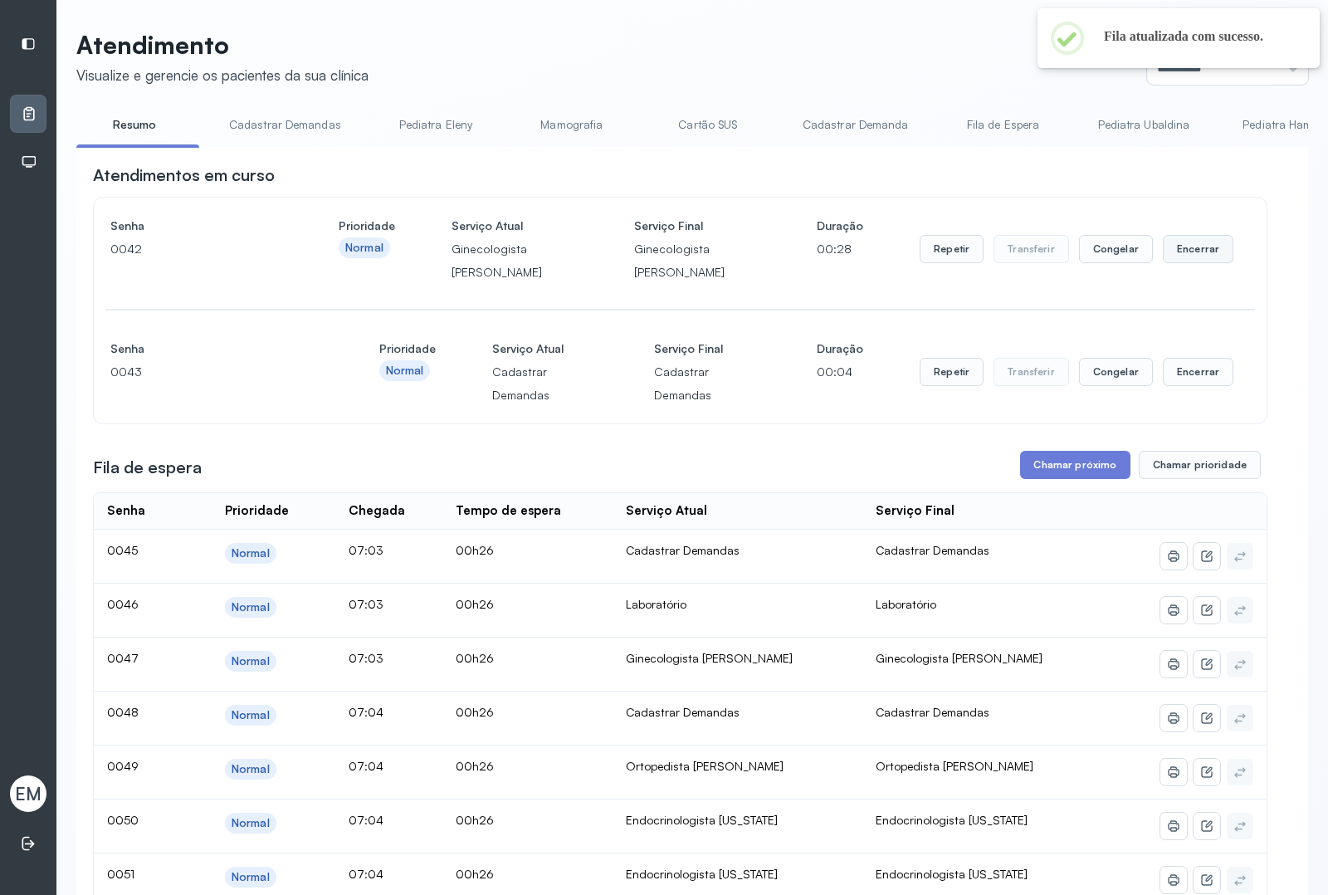
click at [1185, 262] on button "Encerrar" at bounding box center [1198, 249] width 71 height 28
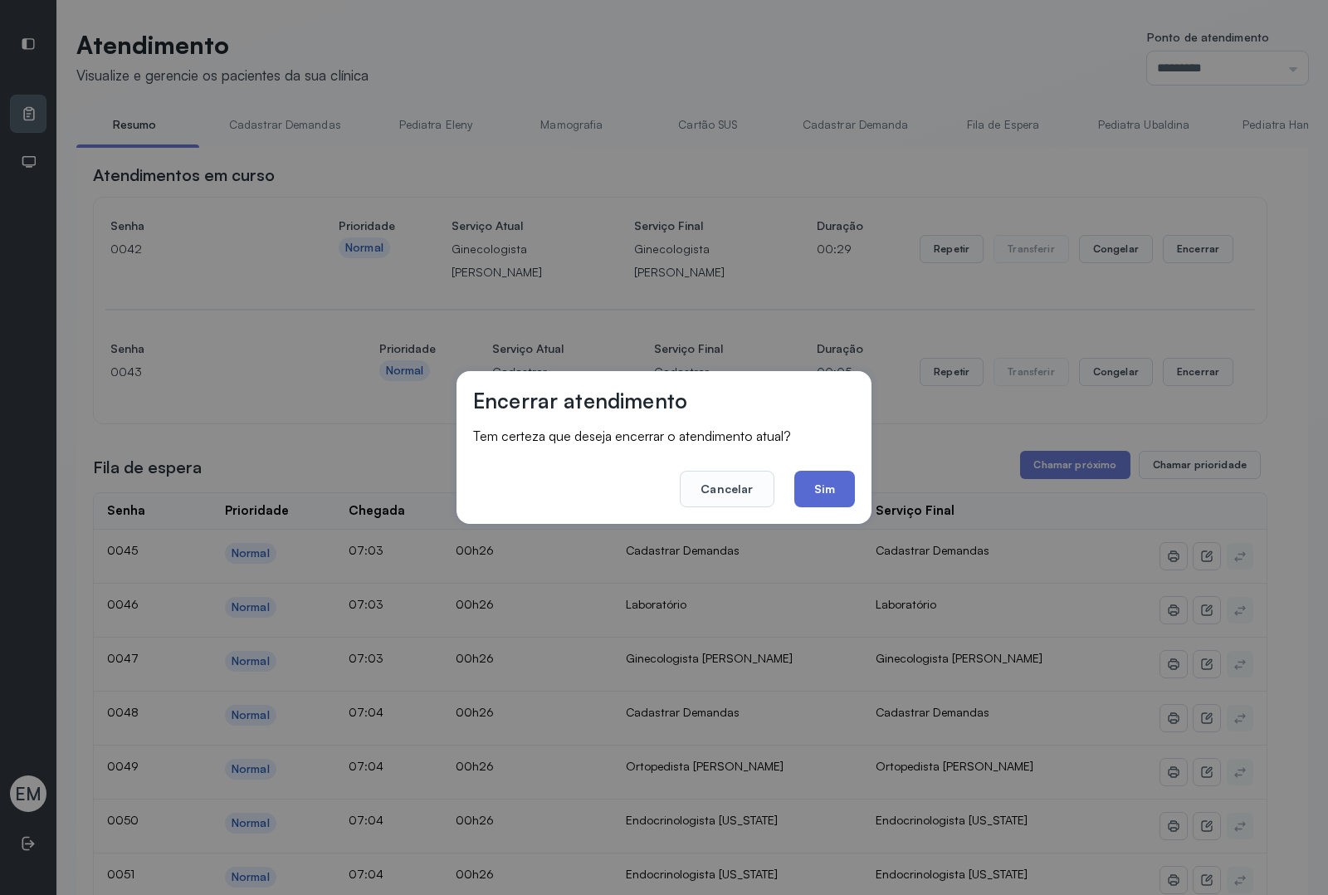
click at [823, 480] on button "Sim" at bounding box center [824, 489] width 61 height 37
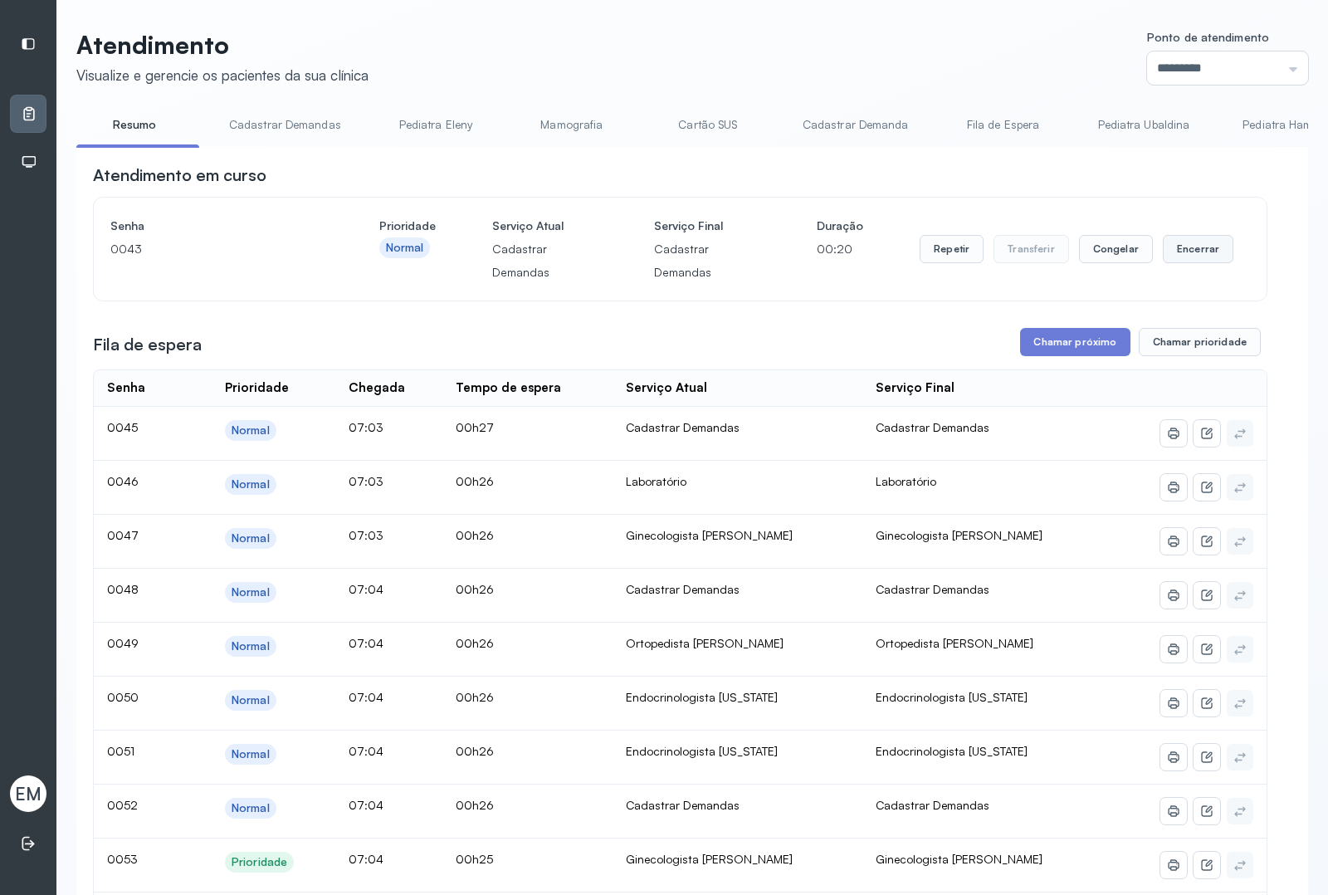
click at [1193, 241] on button "Encerrar" at bounding box center [1198, 249] width 71 height 28
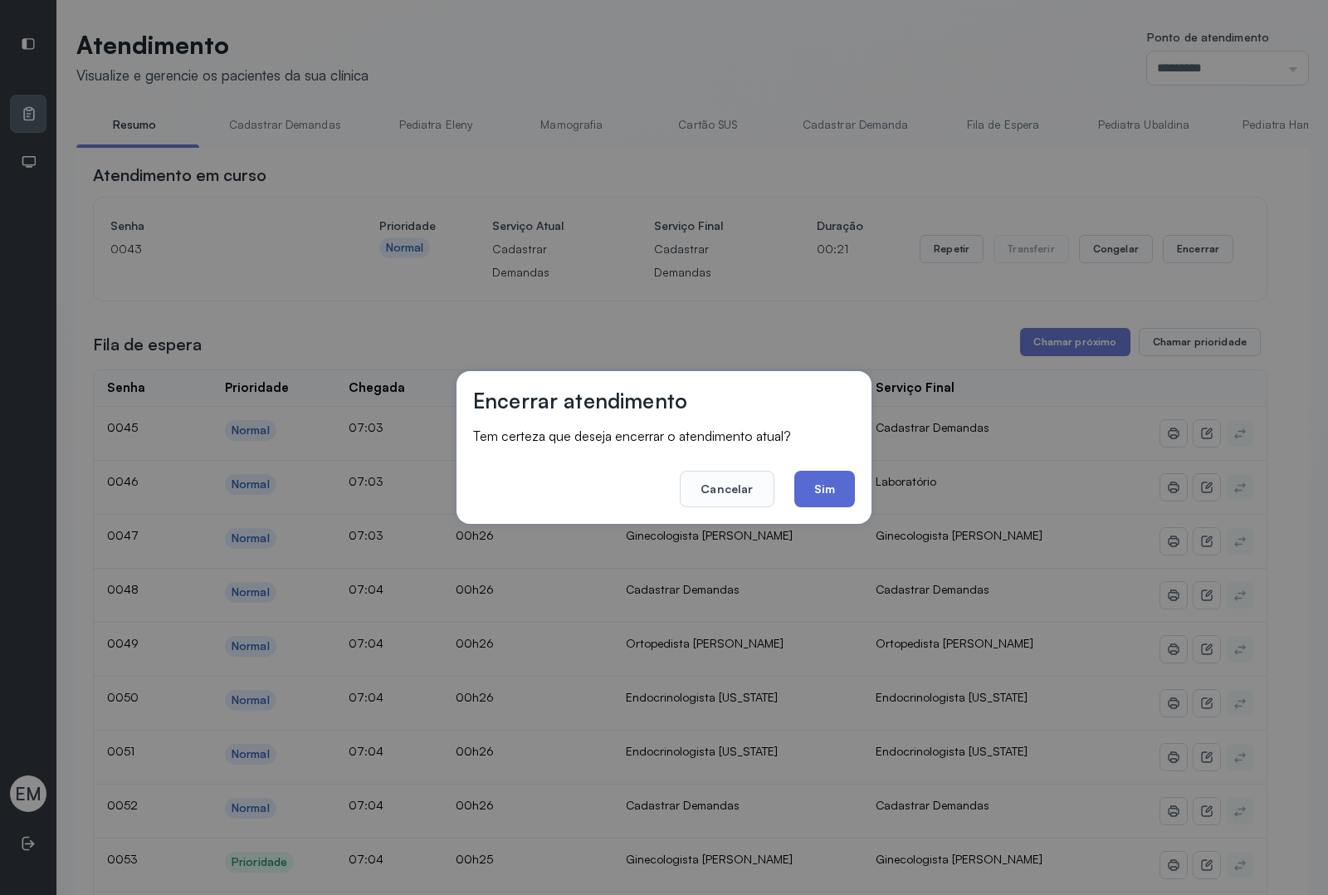
click at [820, 482] on button "Sim" at bounding box center [824, 489] width 61 height 37
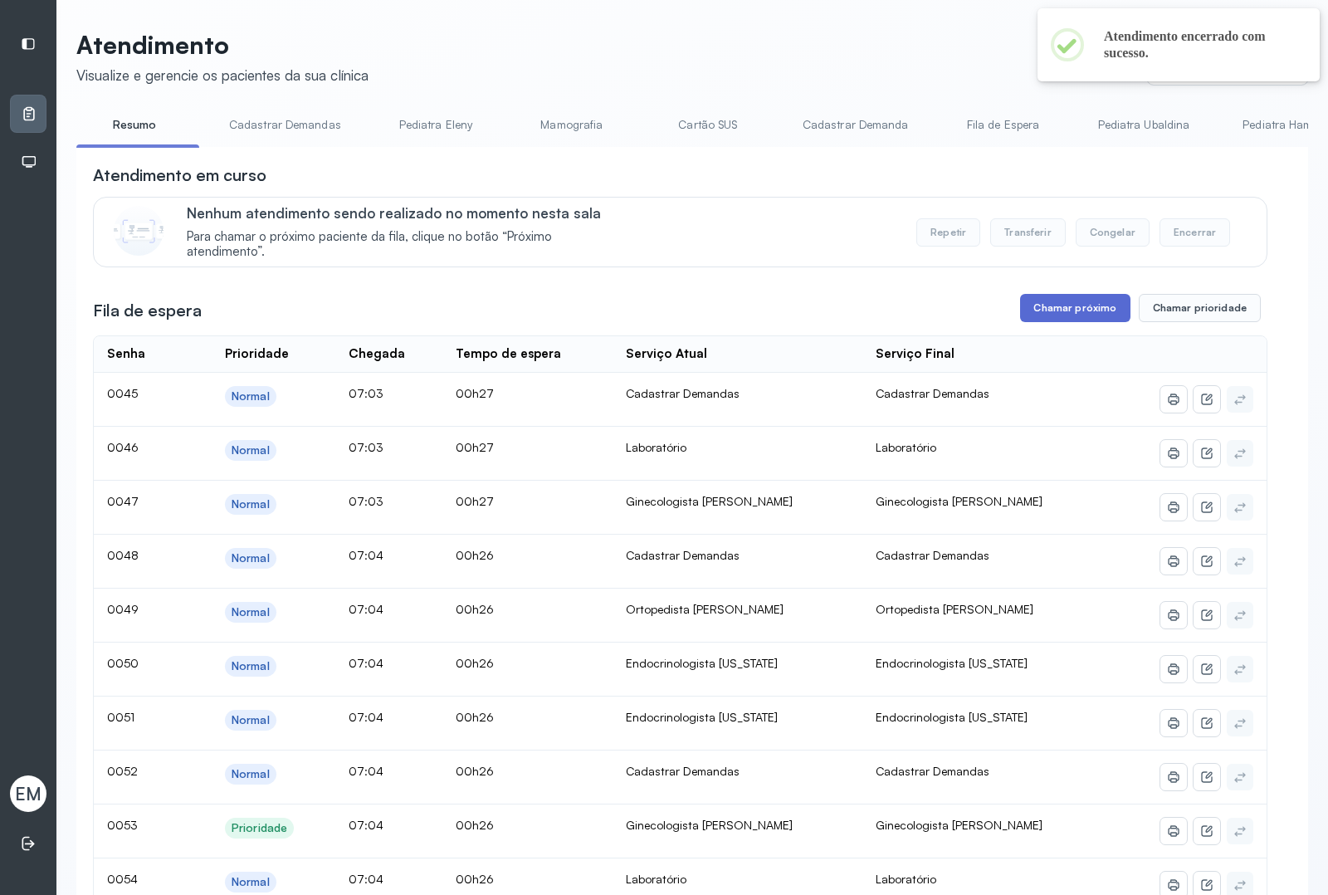
click at [1035, 314] on button "Chamar próximo" at bounding box center [1075, 308] width 110 height 28
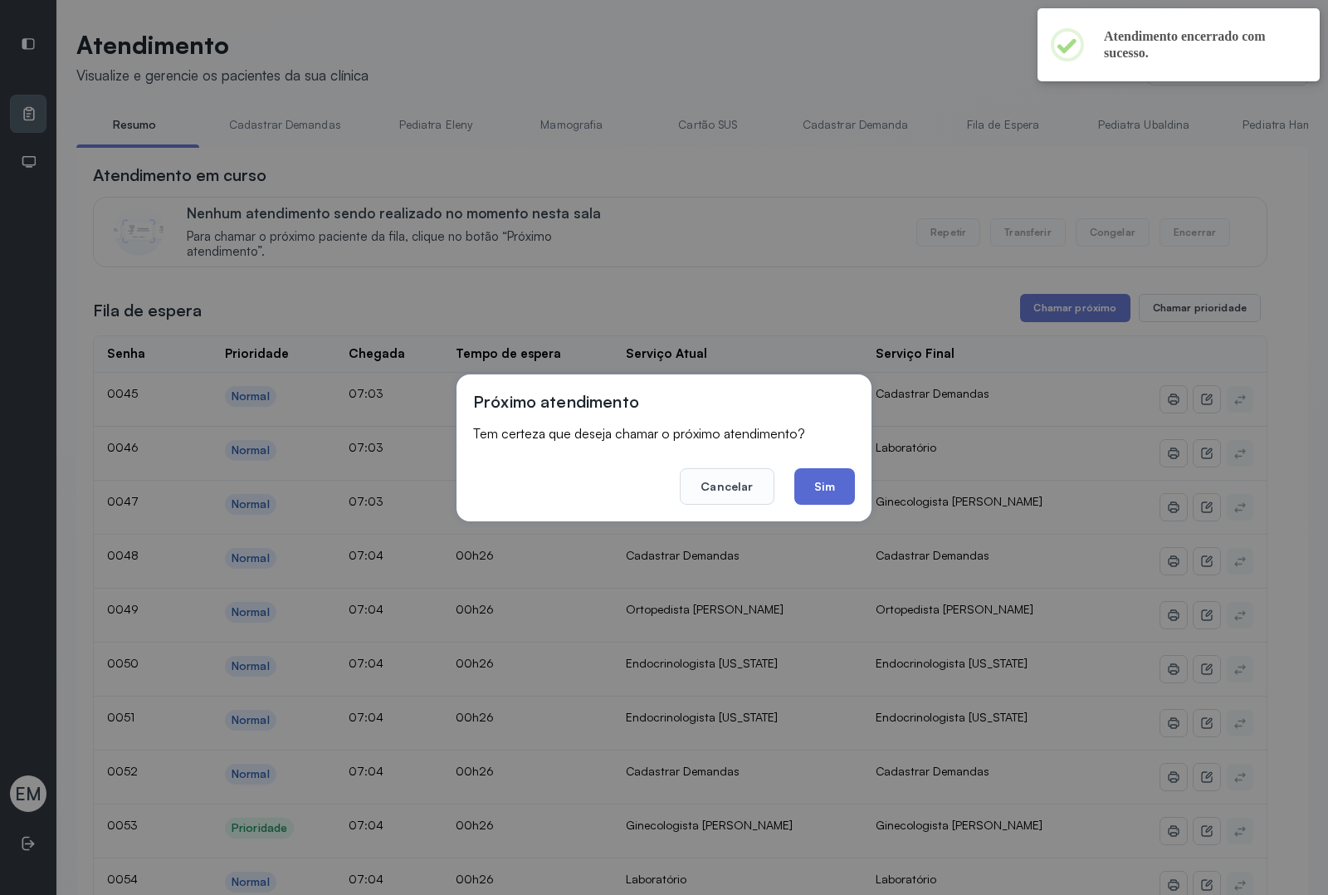
click at [823, 498] on button "Sim" at bounding box center [824, 486] width 61 height 37
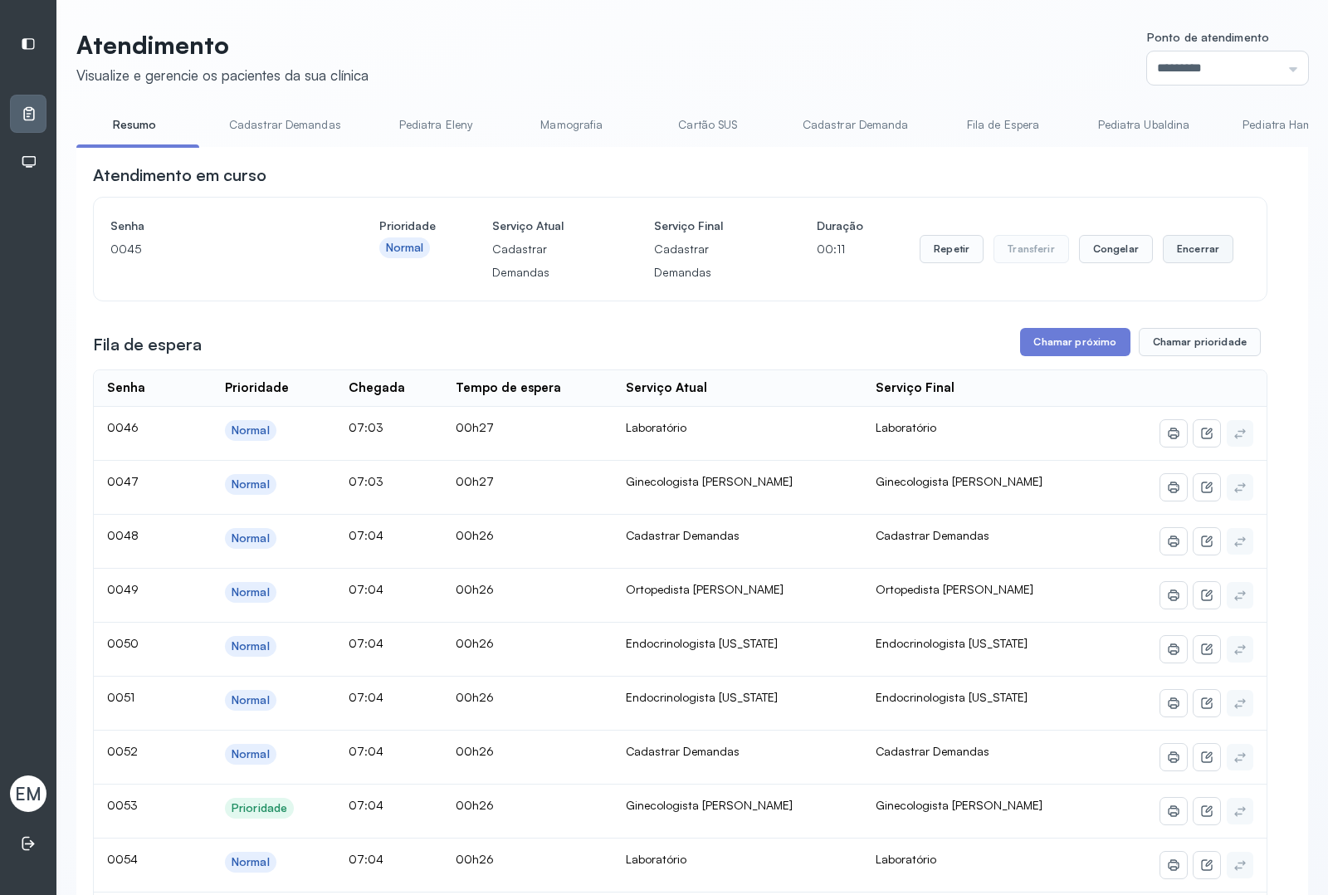
click at [1193, 255] on button "Encerrar" at bounding box center [1198, 249] width 71 height 28
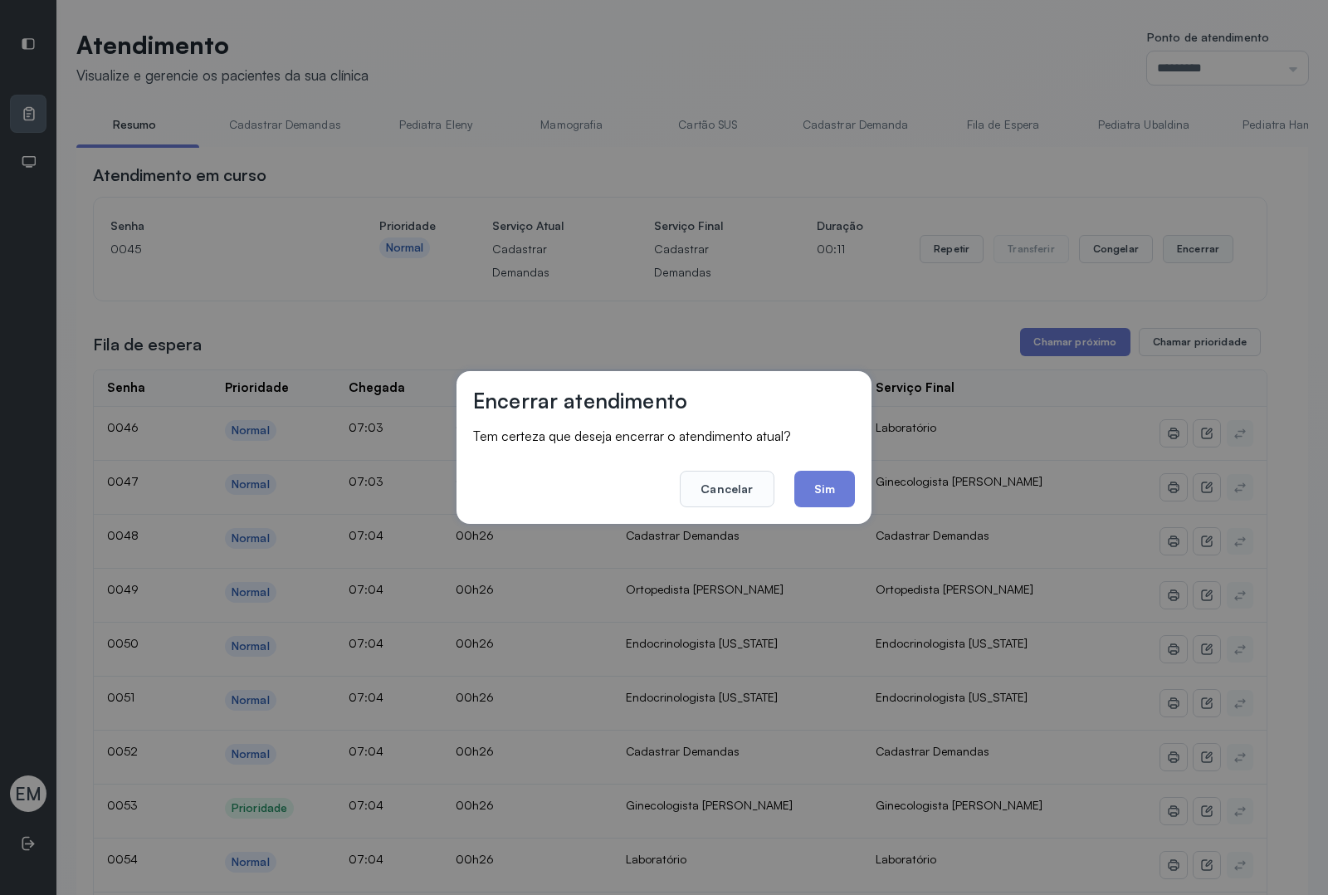
click at [819, 471] on button "Sim" at bounding box center [824, 489] width 61 height 37
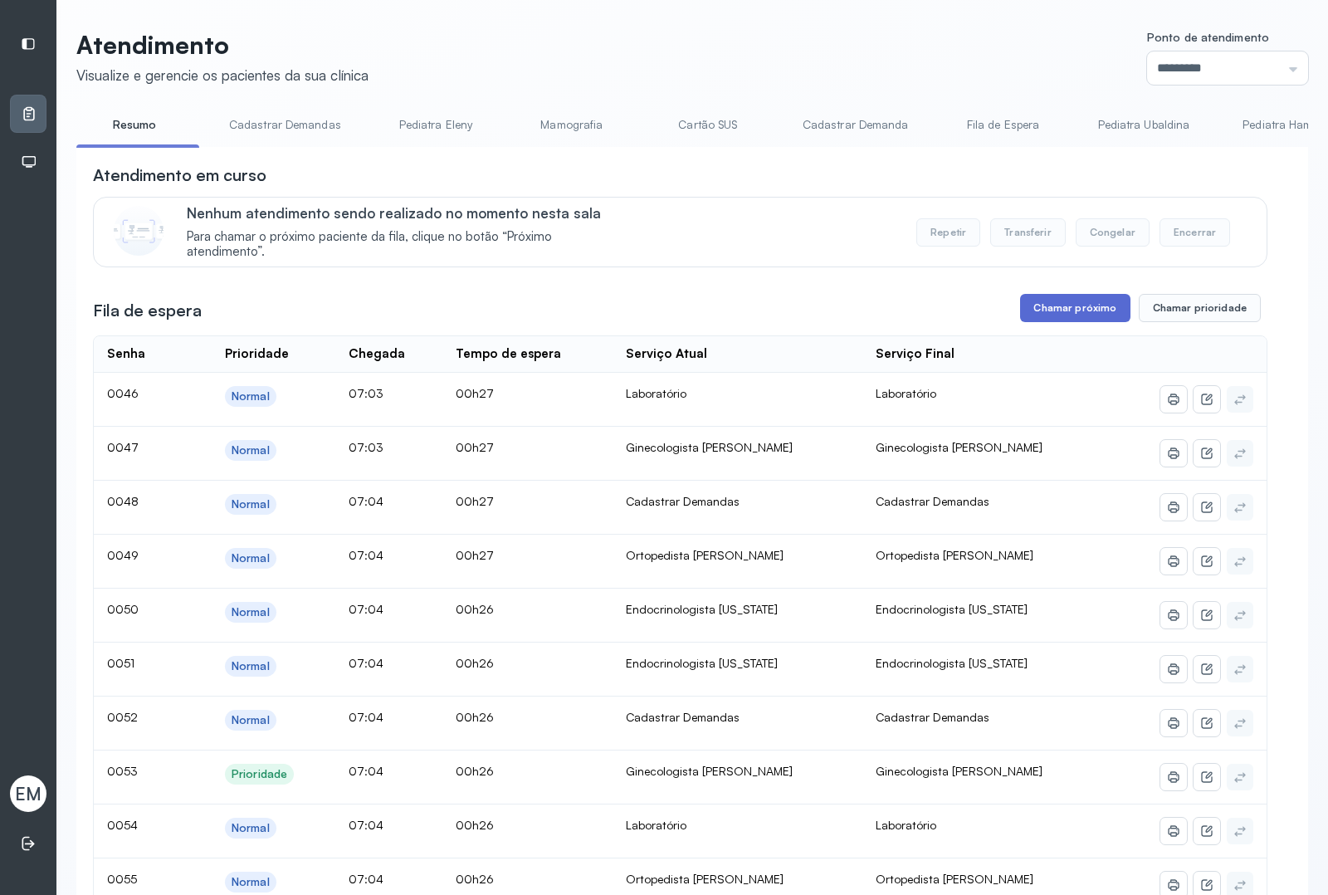
click at [1043, 314] on button "Chamar próximo" at bounding box center [1075, 308] width 110 height 28
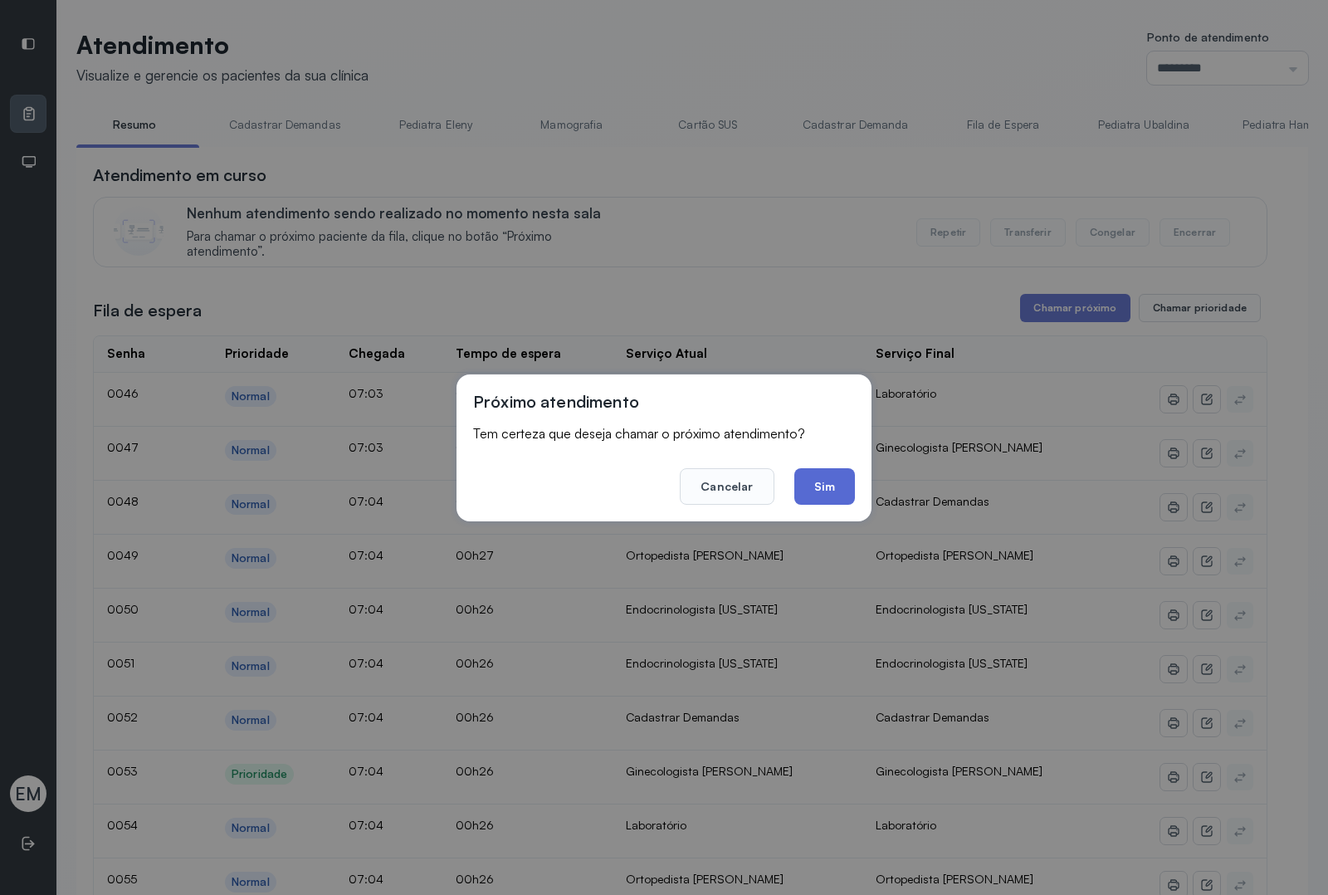
click at [823, 482] on button "Sim" at bounding box center [824, 486] width 61 height 37
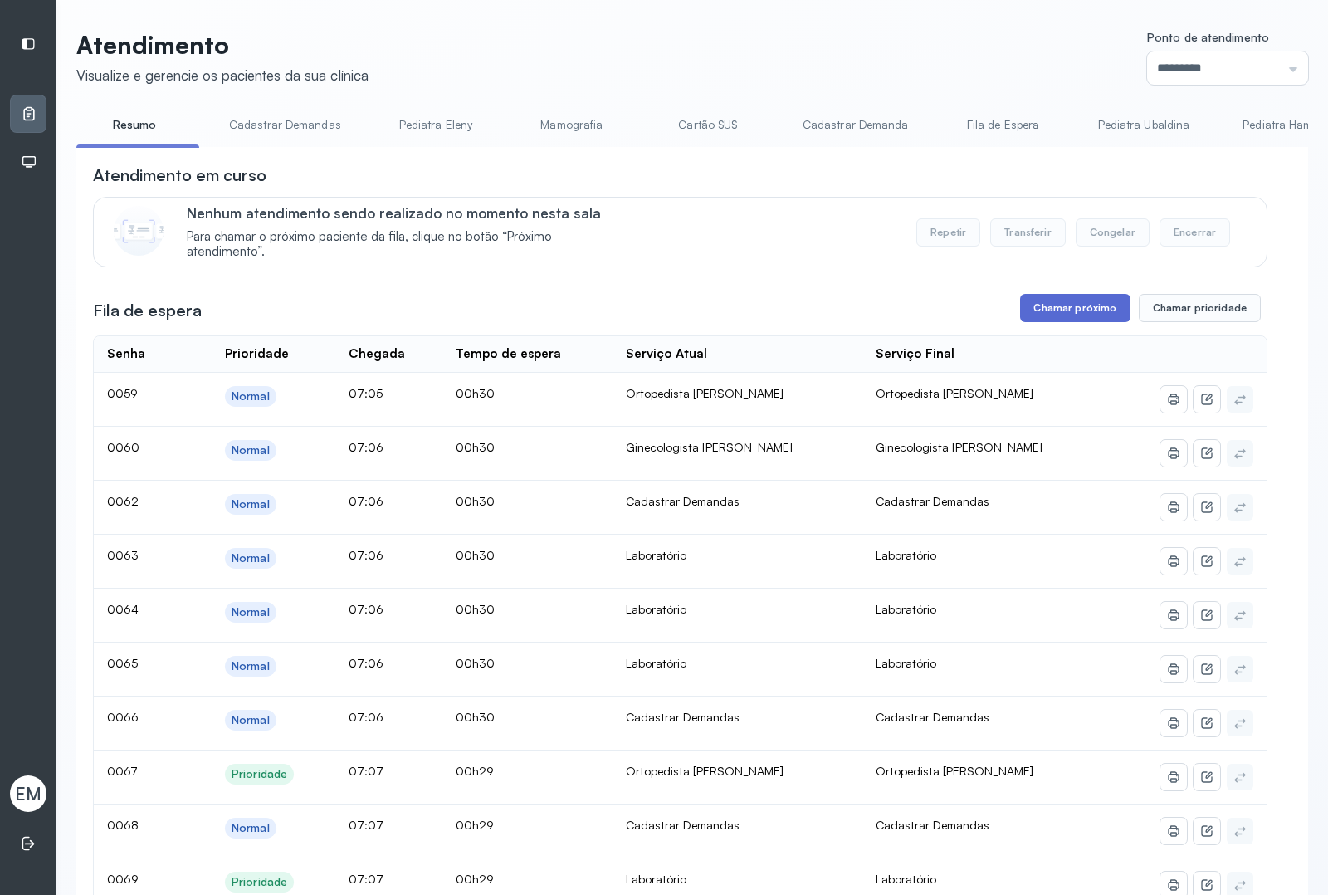
click at [1061, 320] on button "Chamar próximo" at bounding box center [1075, 308] width 110 height 28
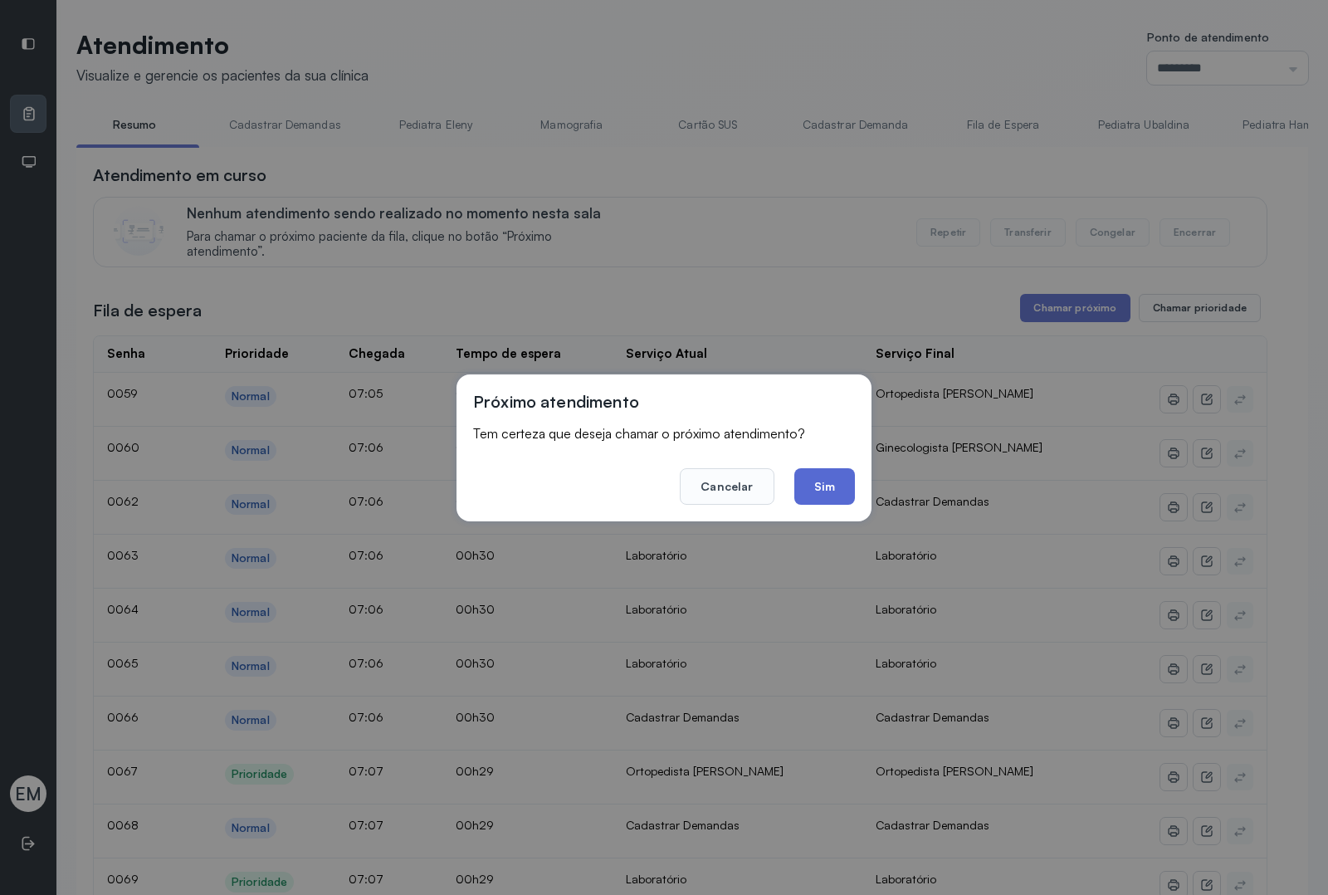
click at [841, 475] on button "Sim" at bounding box center [824, 486] width 61 height 37
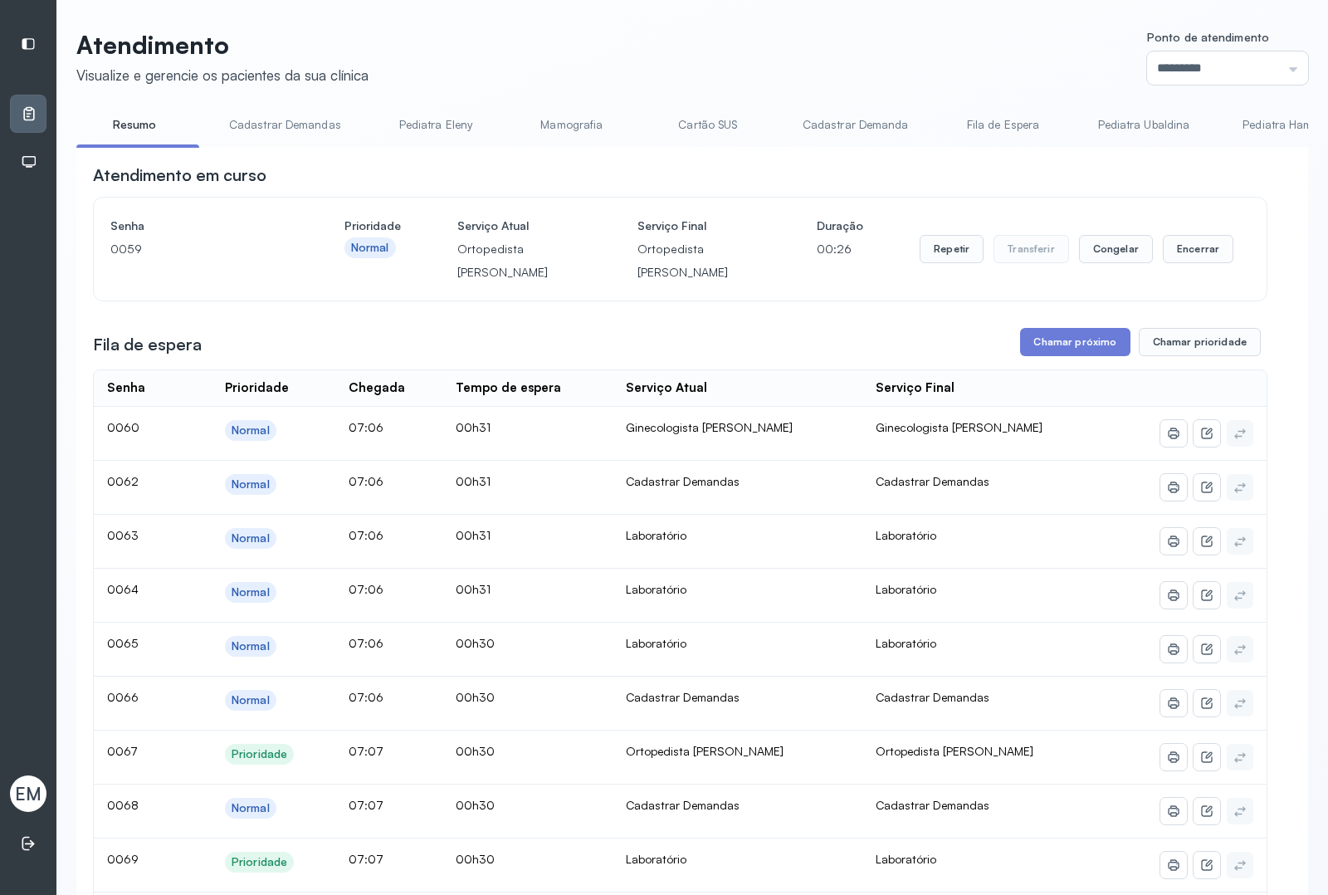
click at [691, 114] on link "Cartão SUS" at bounding box center [708, 124] width 116 height 27
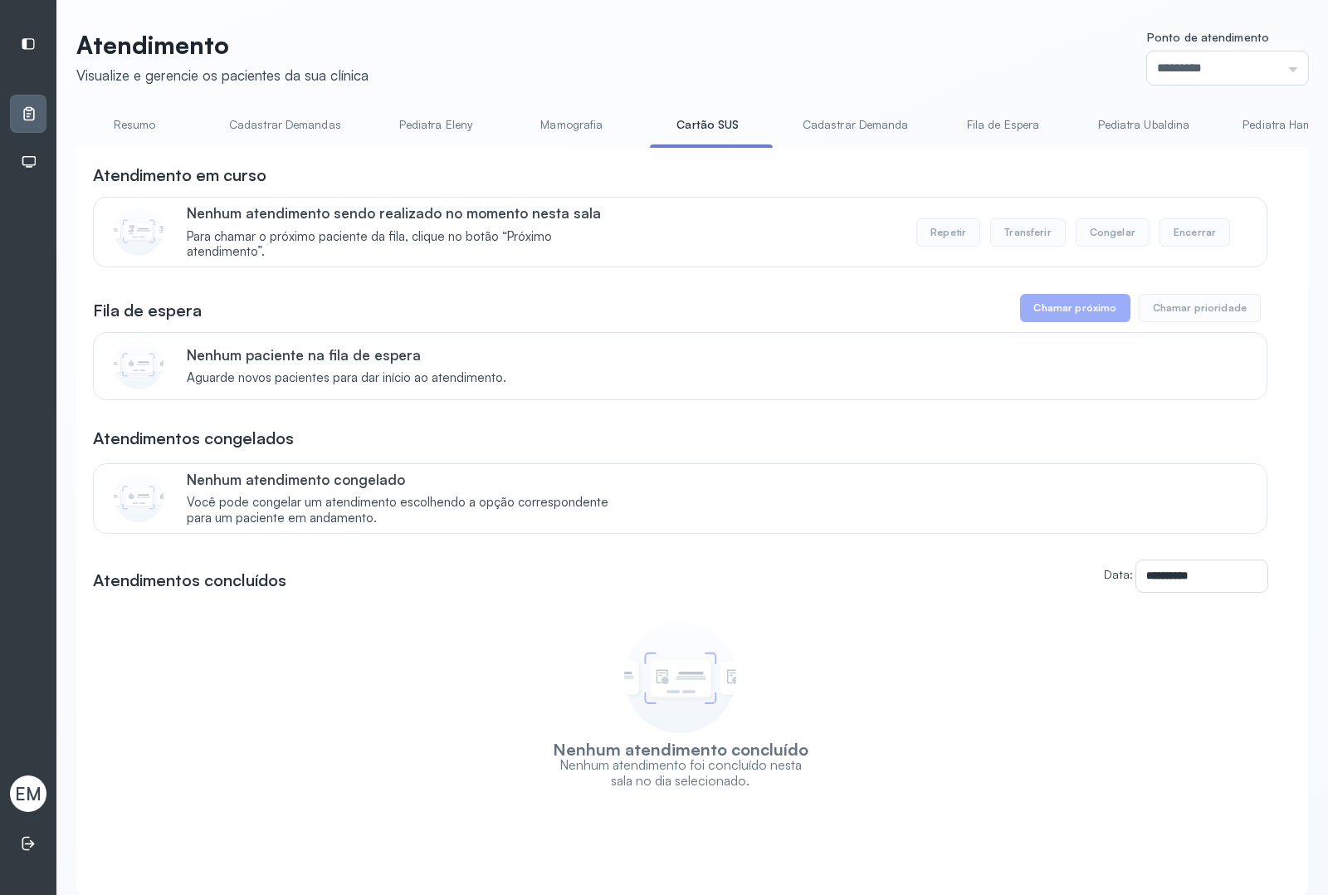
click at [141, 133] on link "Resumo" at bounding box center [134, 124] width 116 height 27
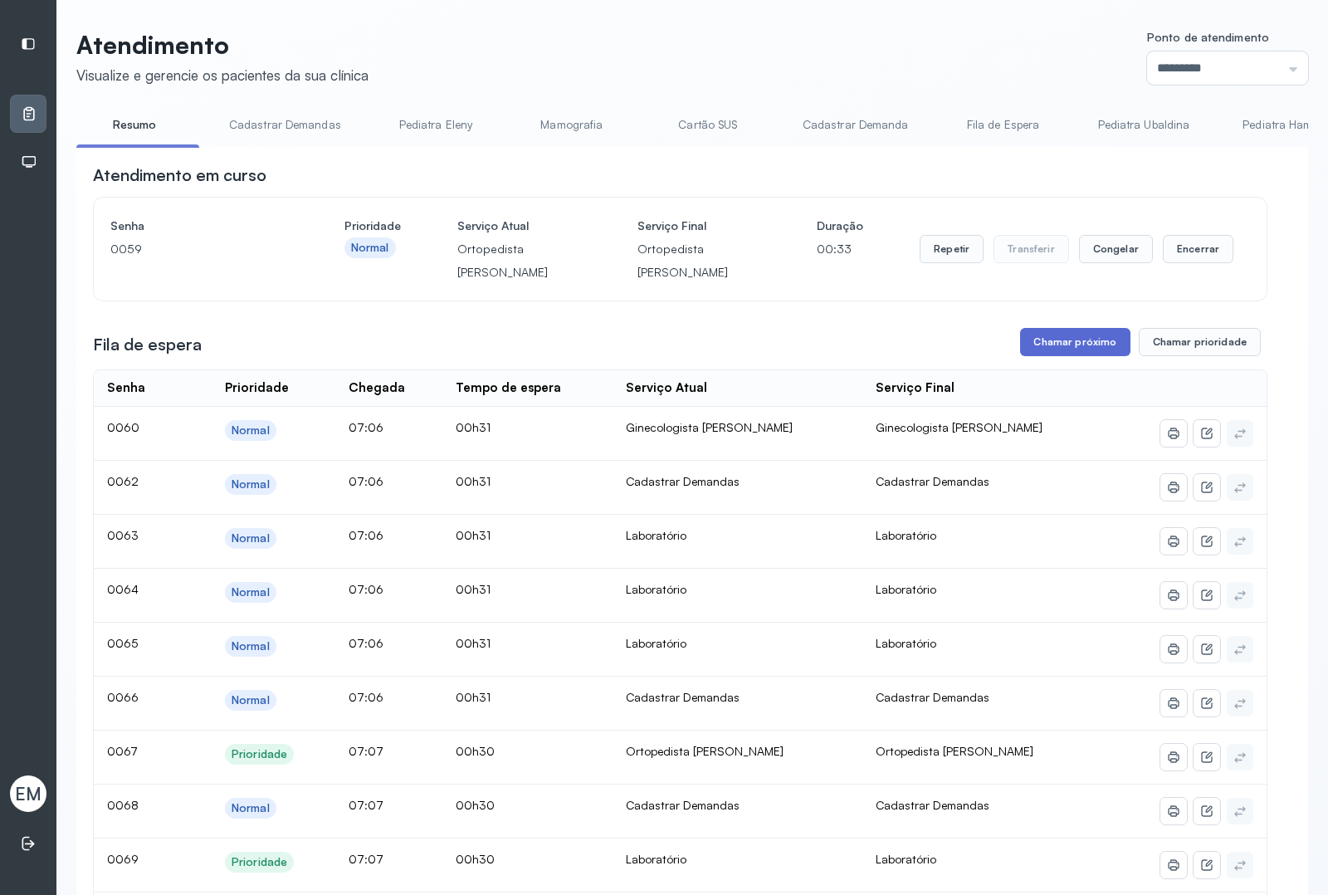
click at [1044, 351] on button "Chamar próximo" at bounding box center [1075, 342] width 110 height 28
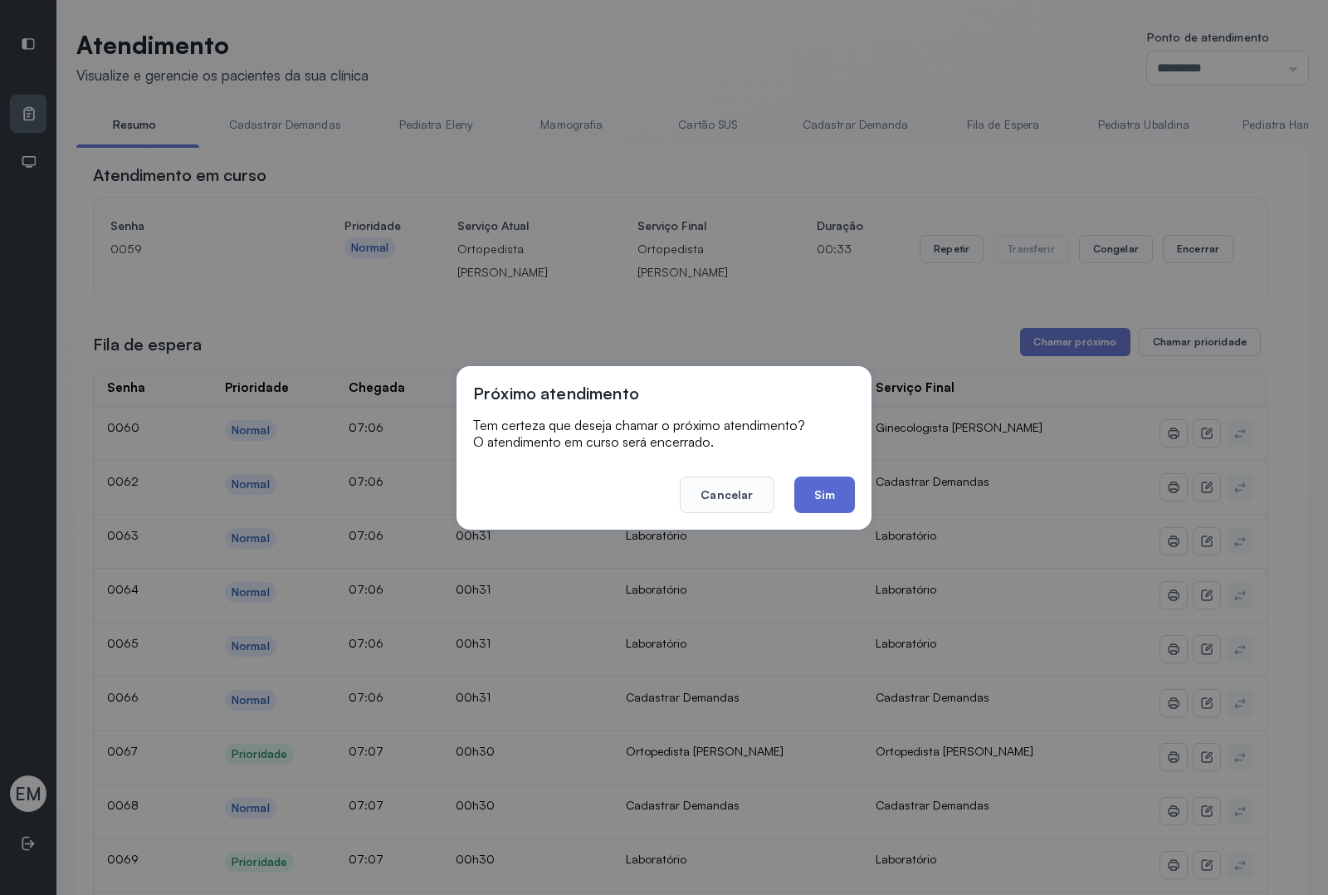
click at [826, 507] on button "Sim" at bounding box center [824, 494] width 61 height 37
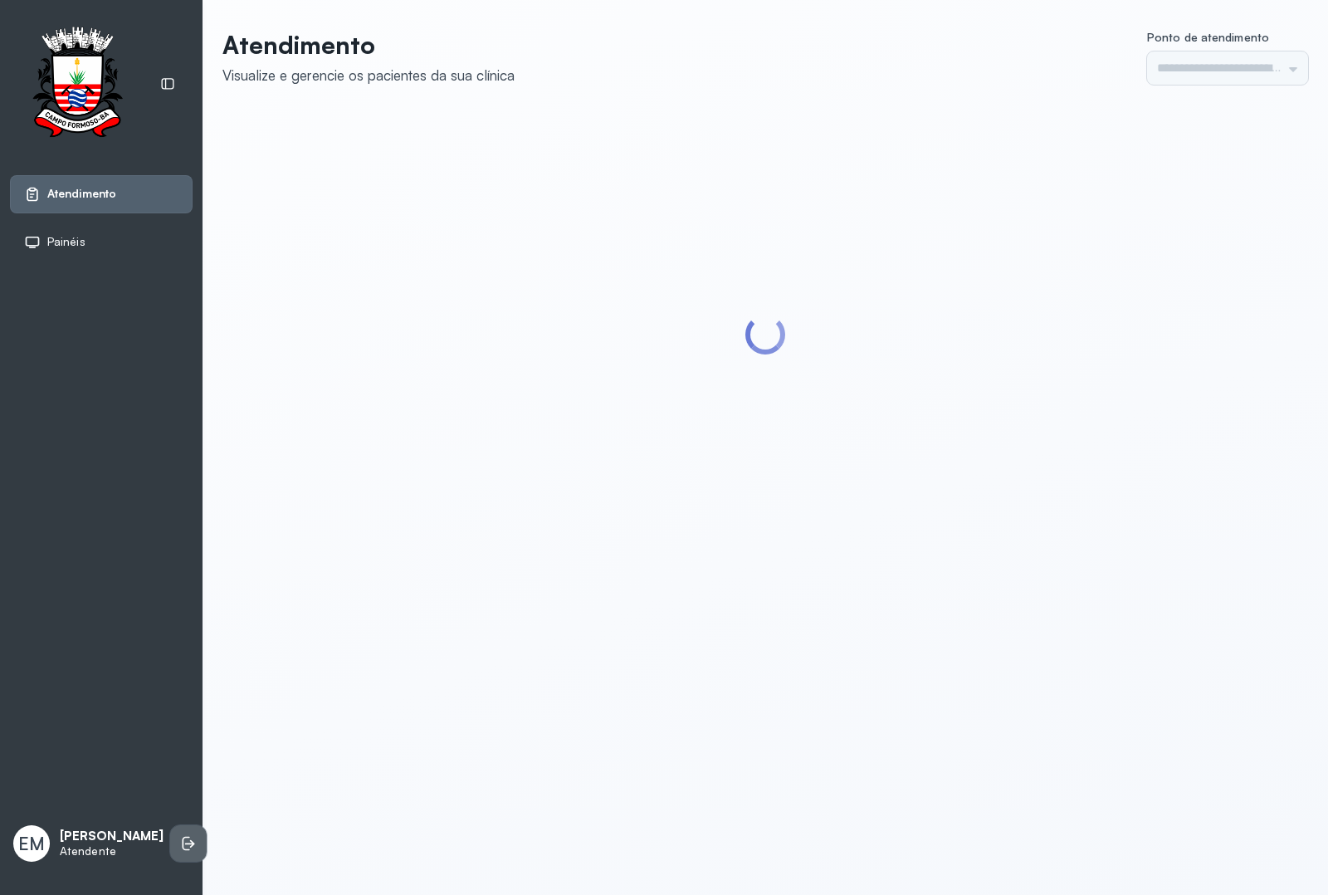
type input "*********"
click at [180, 841] on icon at bounding box center [188, 843] width 17 height 17
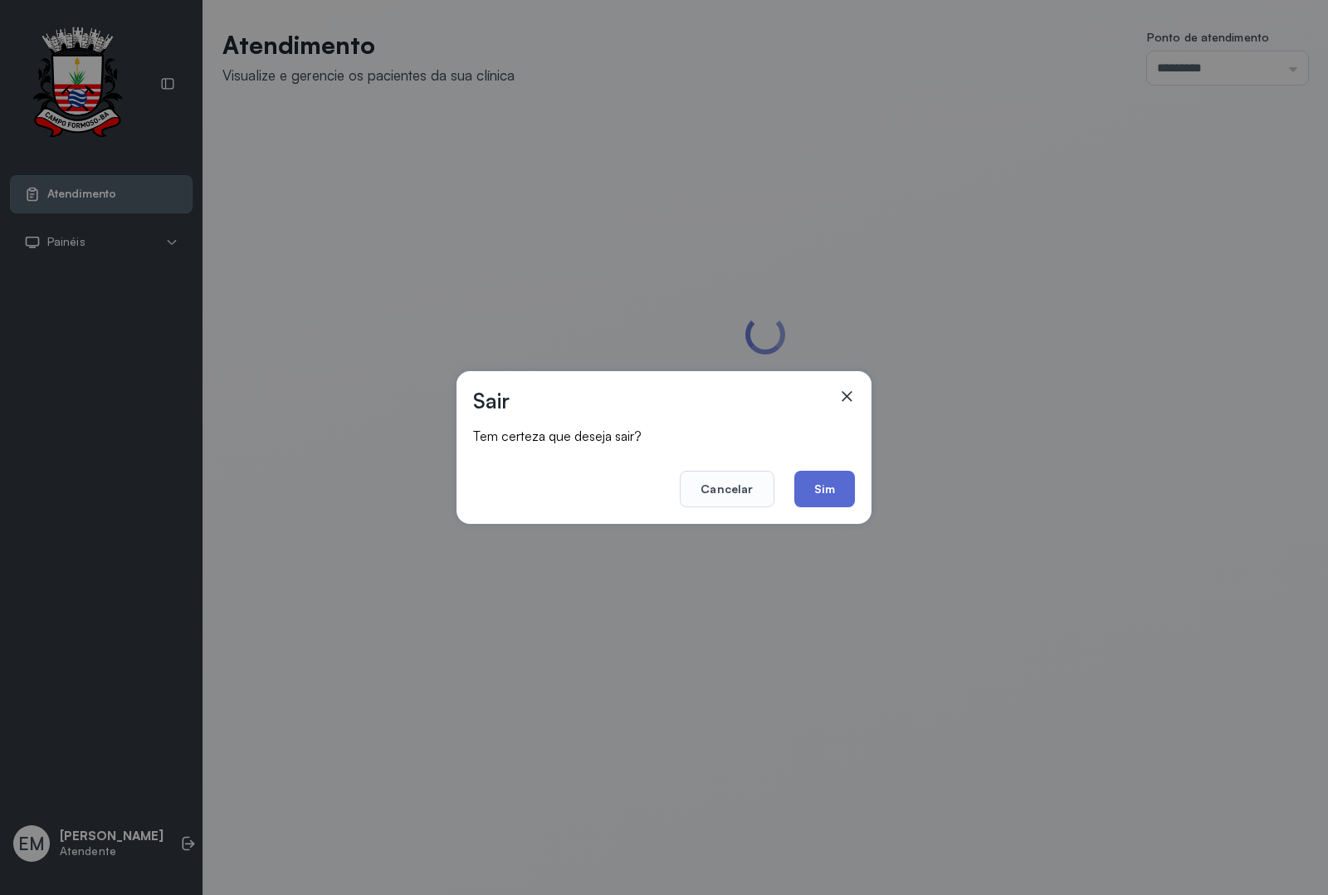
click at [818, 487] on button "Sim" at bounding box center [824, 489] width 61 height 37
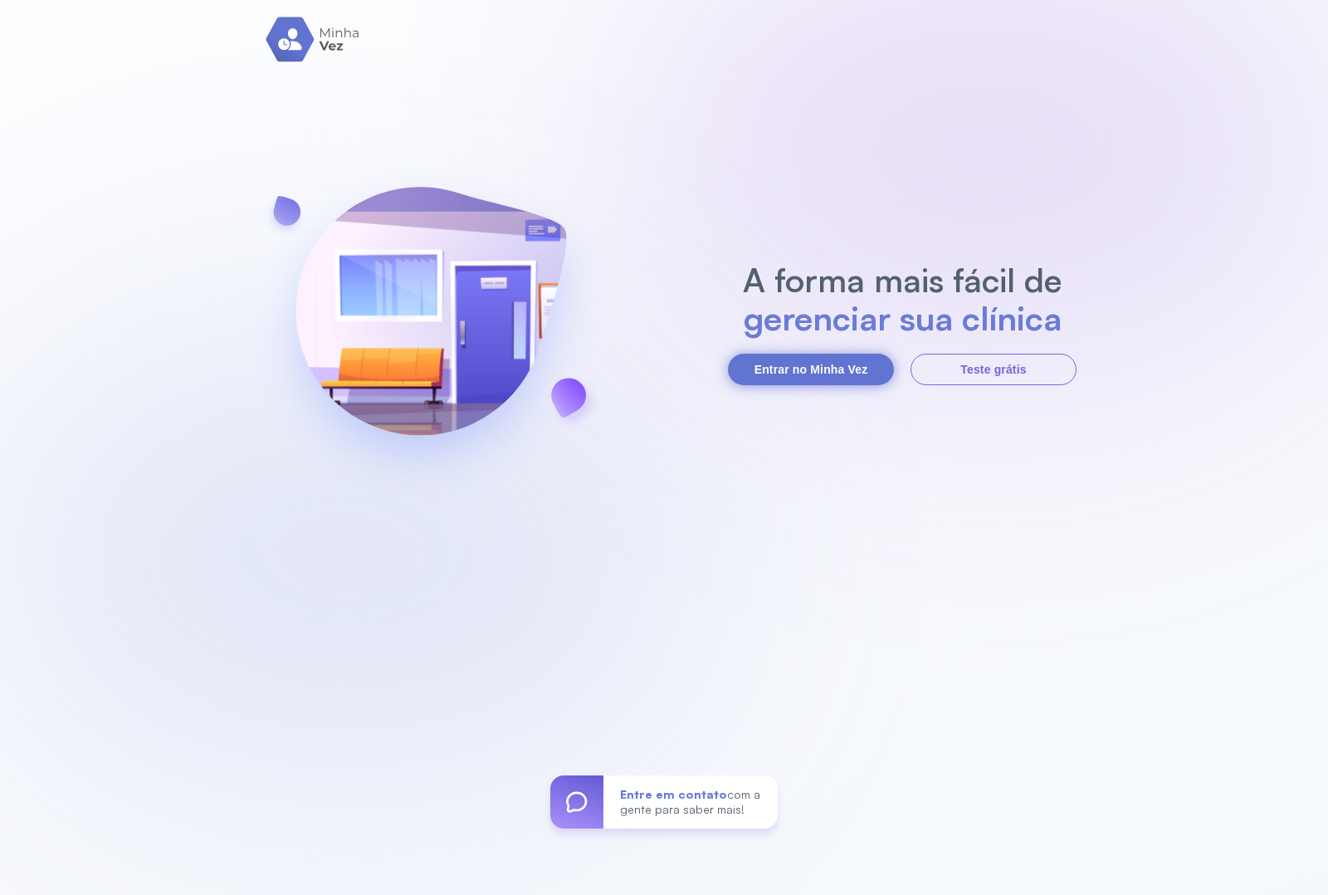
click at [793, 374] on button "Entrar no Minha Vez" at bounding box center [811, 370] width 166 height 32
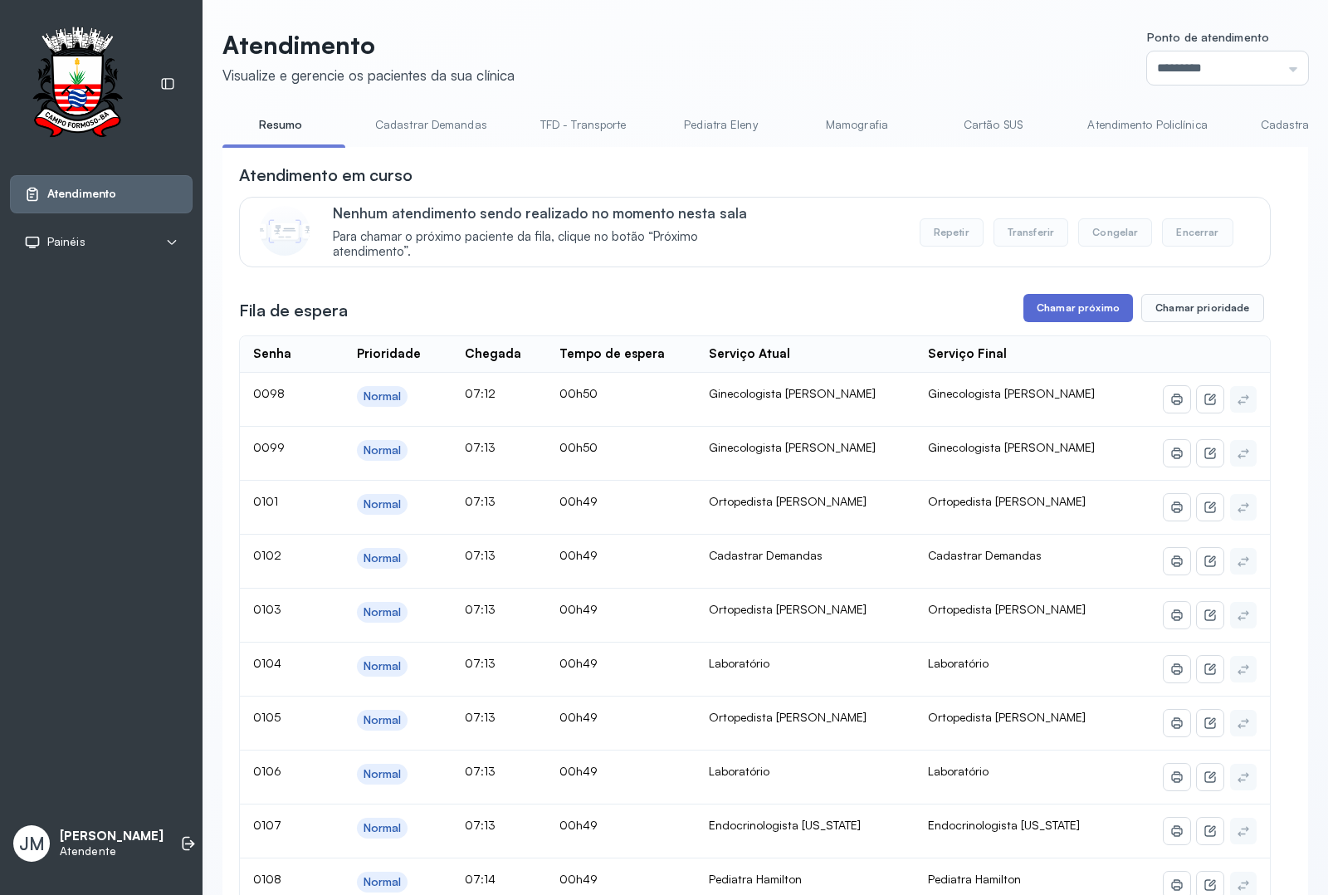
click at [1055, 307] on button "Chamar próximo" at bounding box center [1078, 308] width 110 height 28
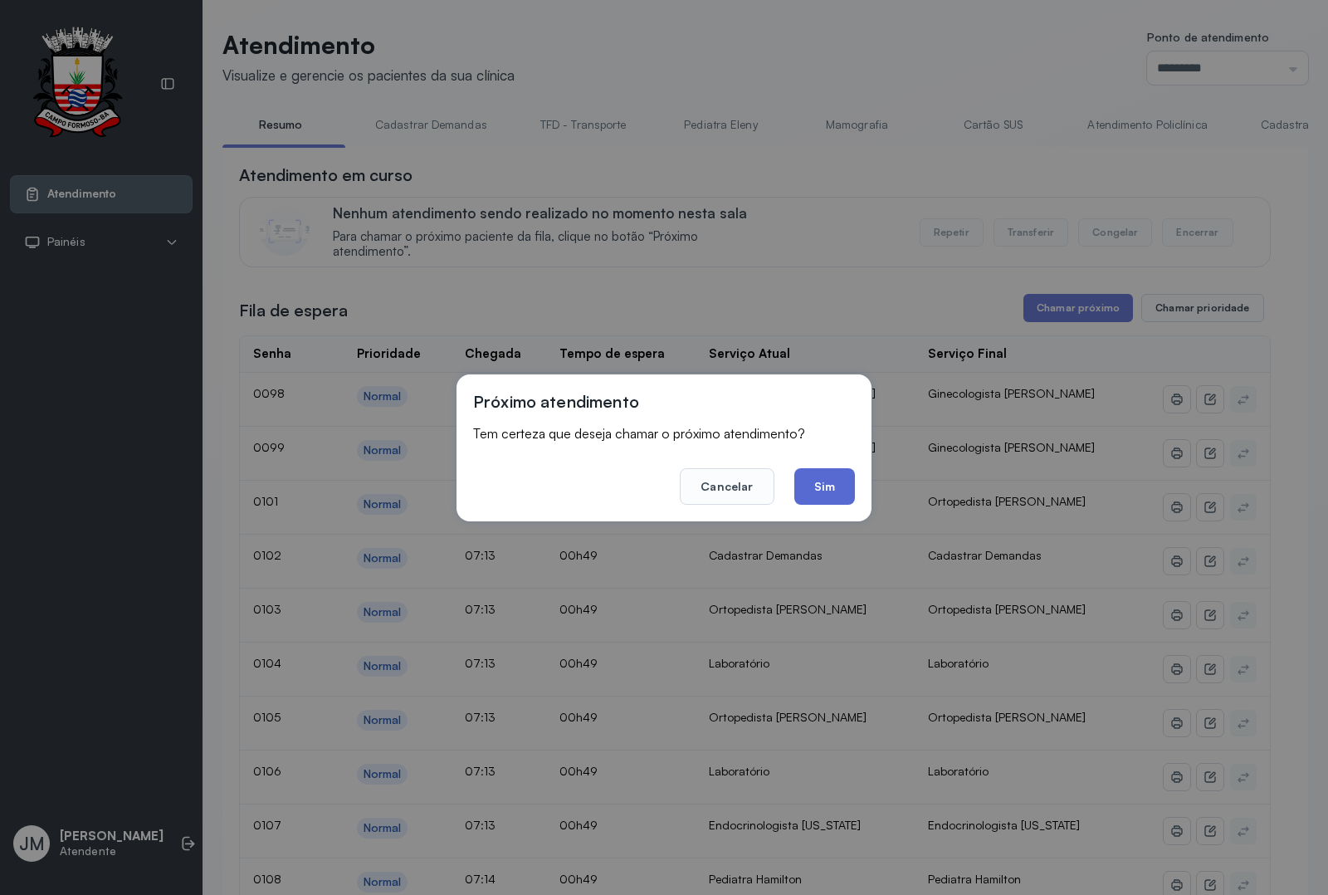
click at [837, 479] on button "Sim" at bounding box center [824, 486] width 61 height 37
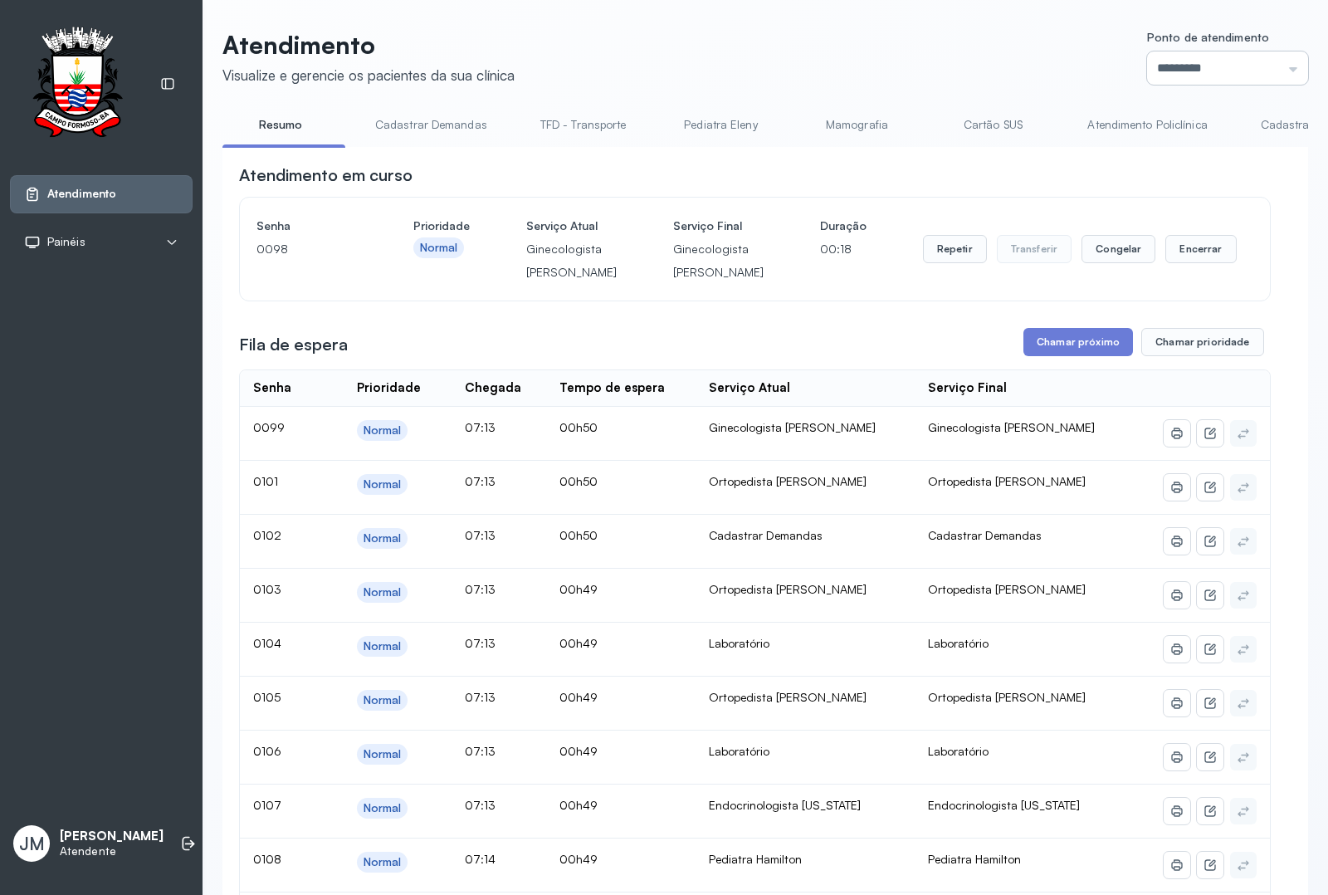
click at [1062, 69] on input "*********" at bounding box center [1227, 67] width 161 height 33
type input "*********"
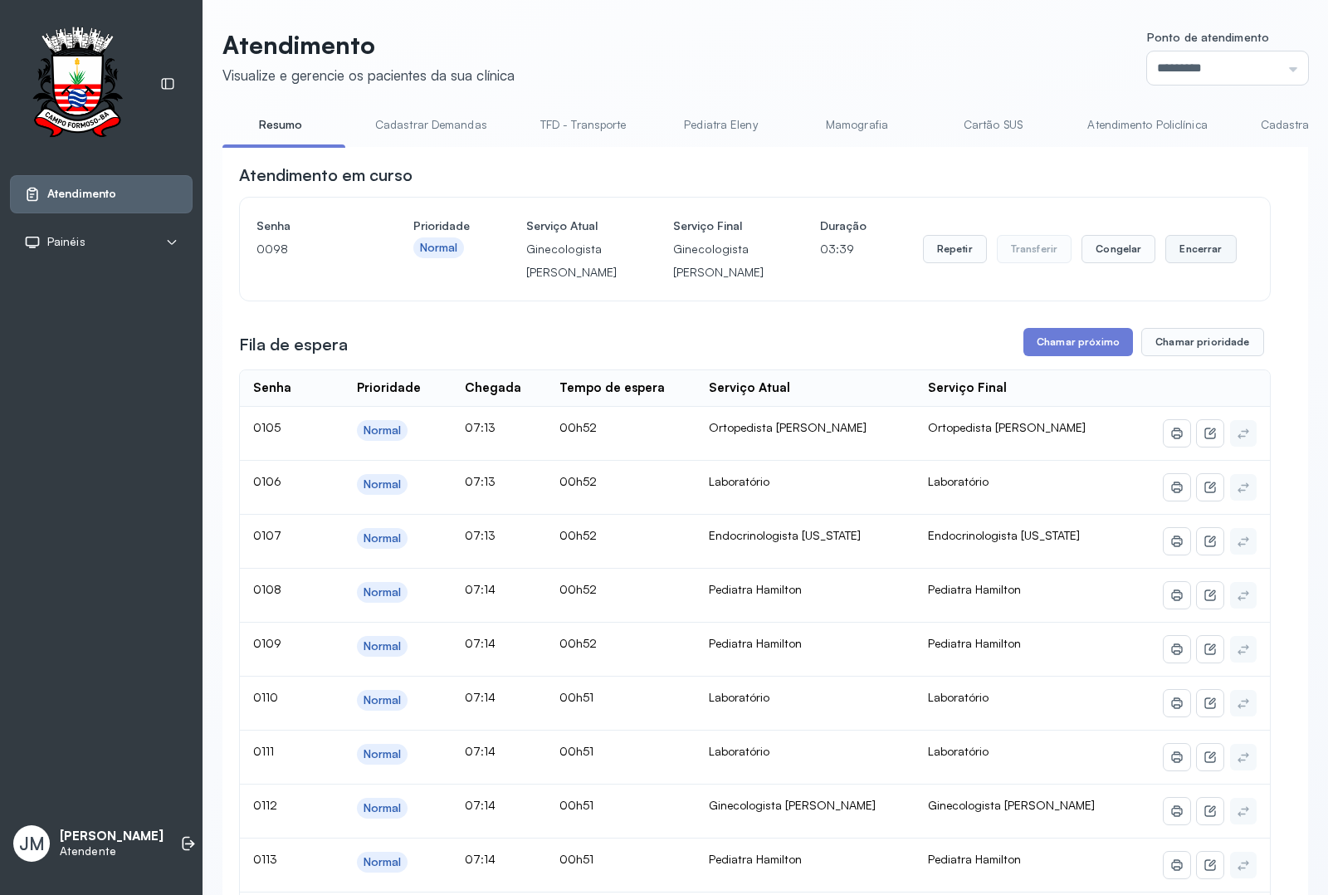
click at [1062, 263] on button "Encerrar" at bounding box center [1200, 249] width 71 height 28
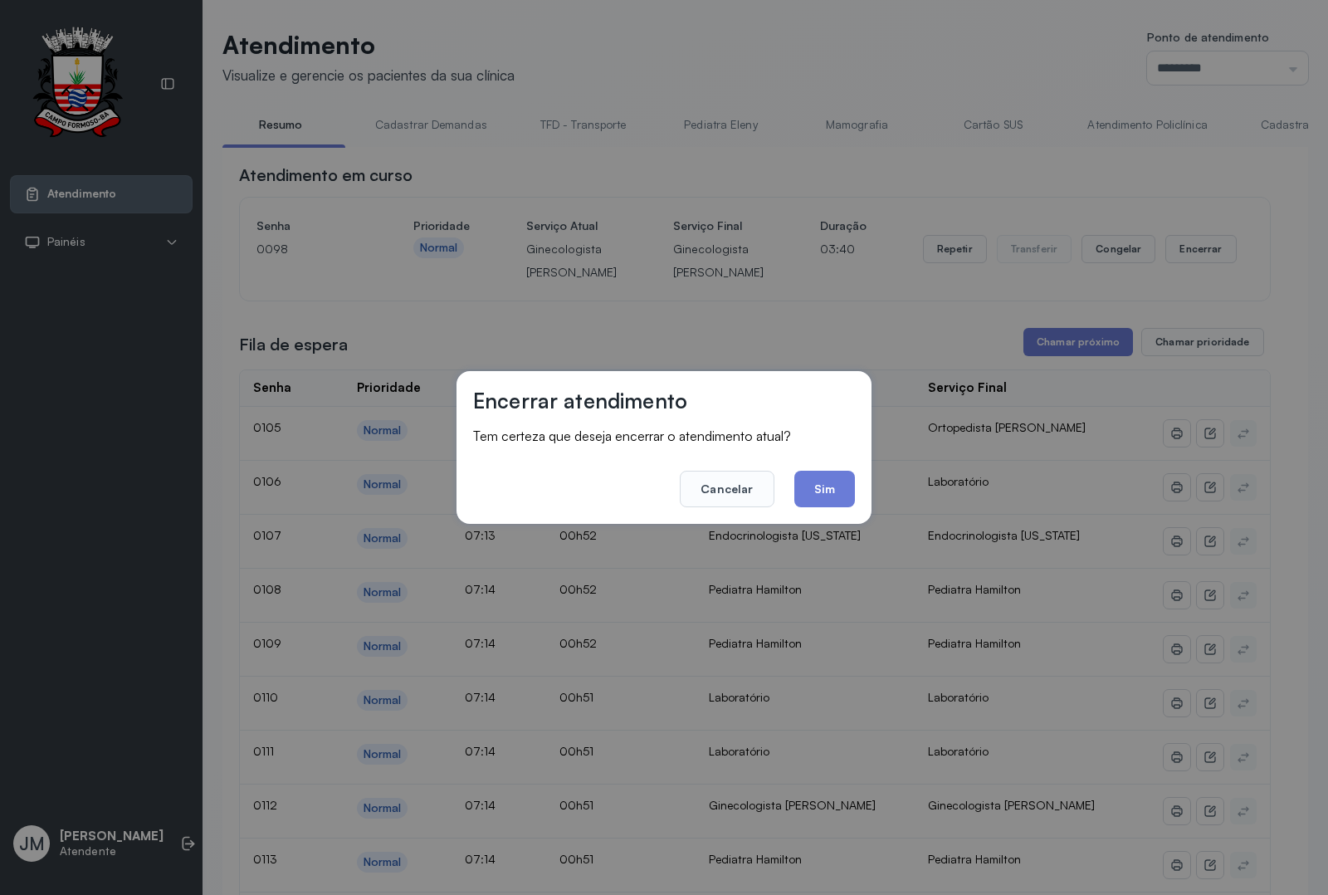
drag, startPoint x: 828, startPoint y: 473, endPoint x: 834, endPoint y: 392, distance: 81.5
click at [831, 461] on footer "Cancelar Sim" at bounding box center [664, 477] width 382 height 60
click at [824, 486] on button "Sim" at bounding box center [824, 489] width 61 height 37
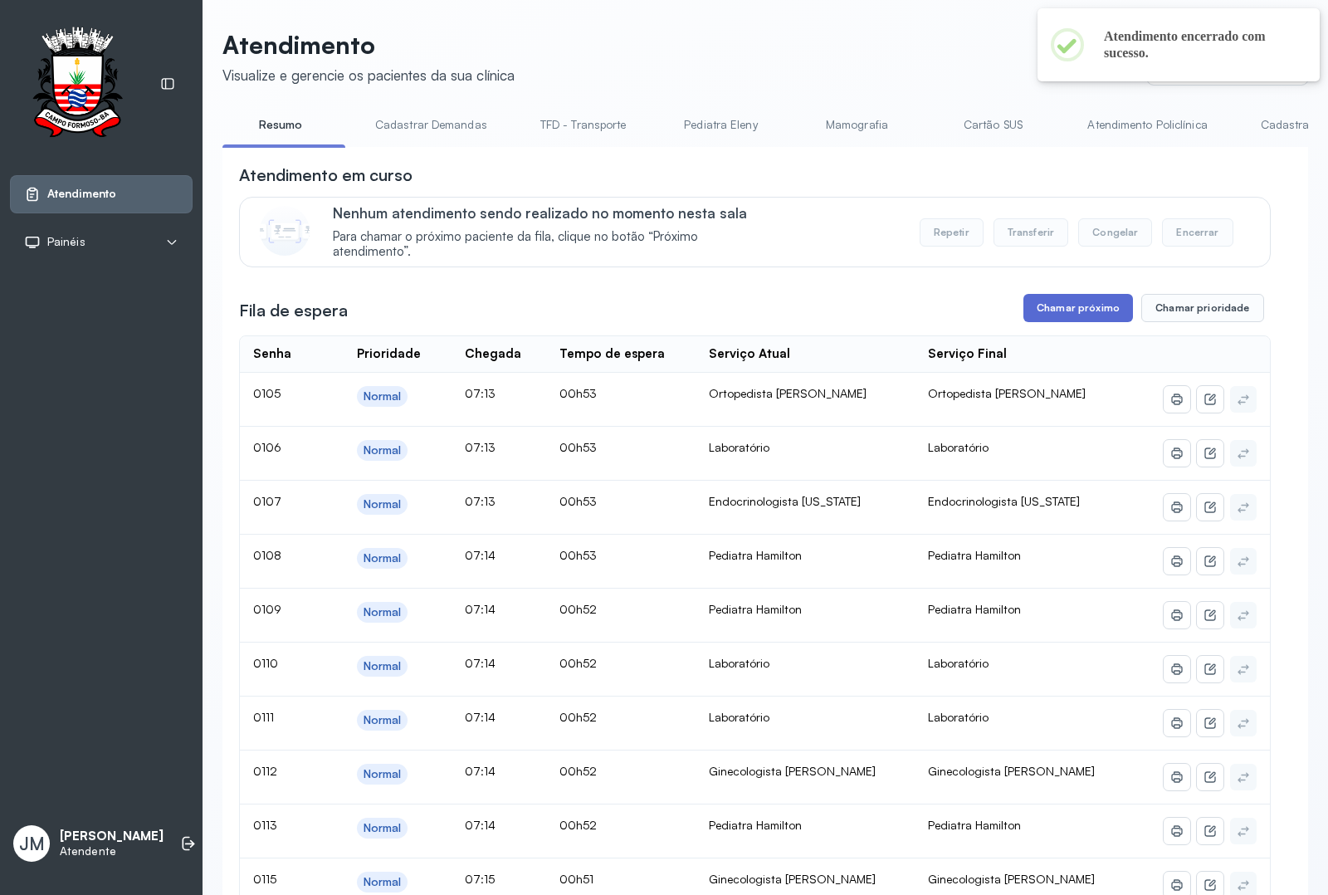
click at [1062, 315] on button "Chamar próximo" at bounding box center [1078, 308] width 110 height 28
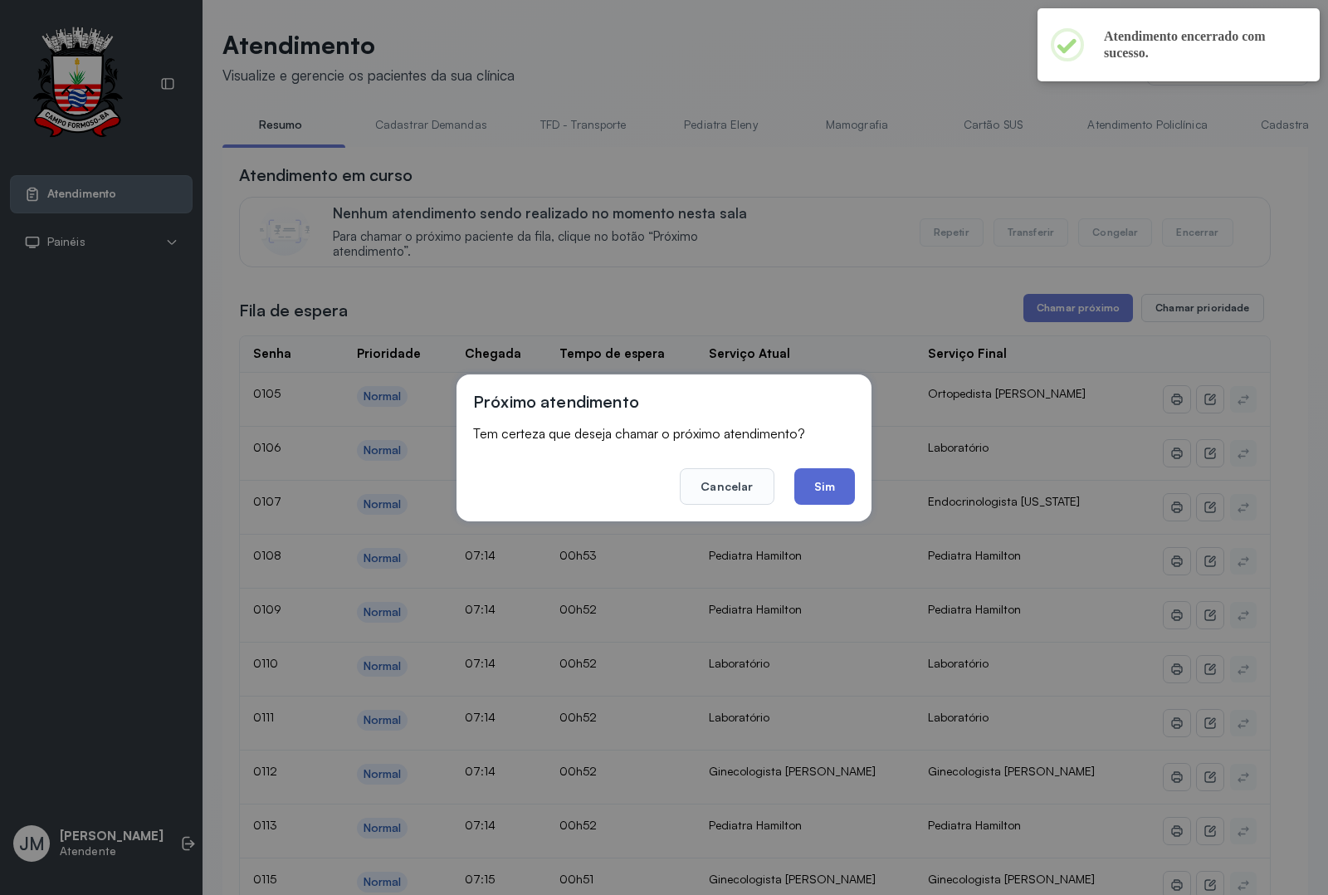
click at [832, 488] on button "Sim" at bounding box center [824, 486] width 61 height 37
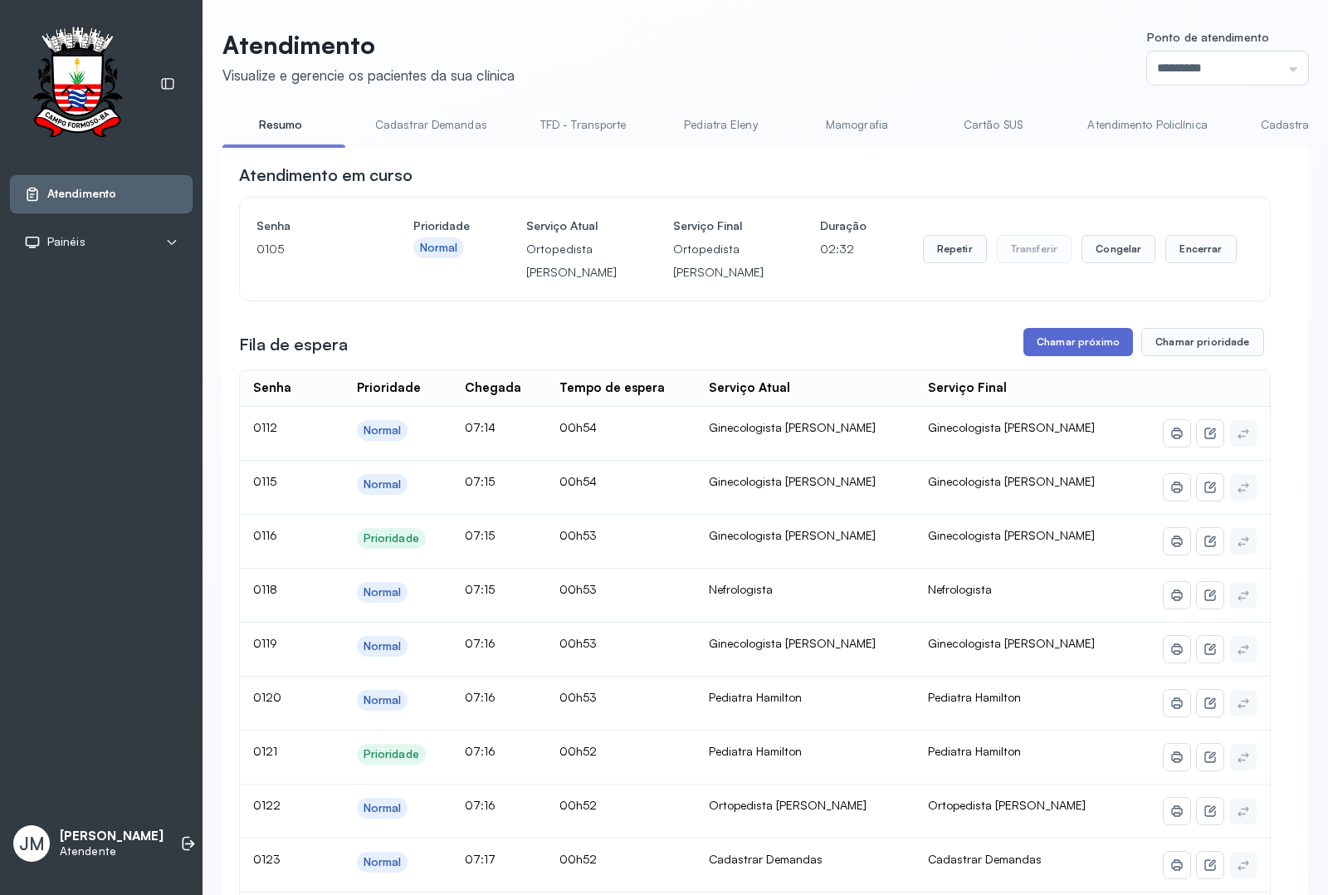
click at [1062, 356] on button "Chamar próximo" at bounding box center [1078, 342] width 110 height 28
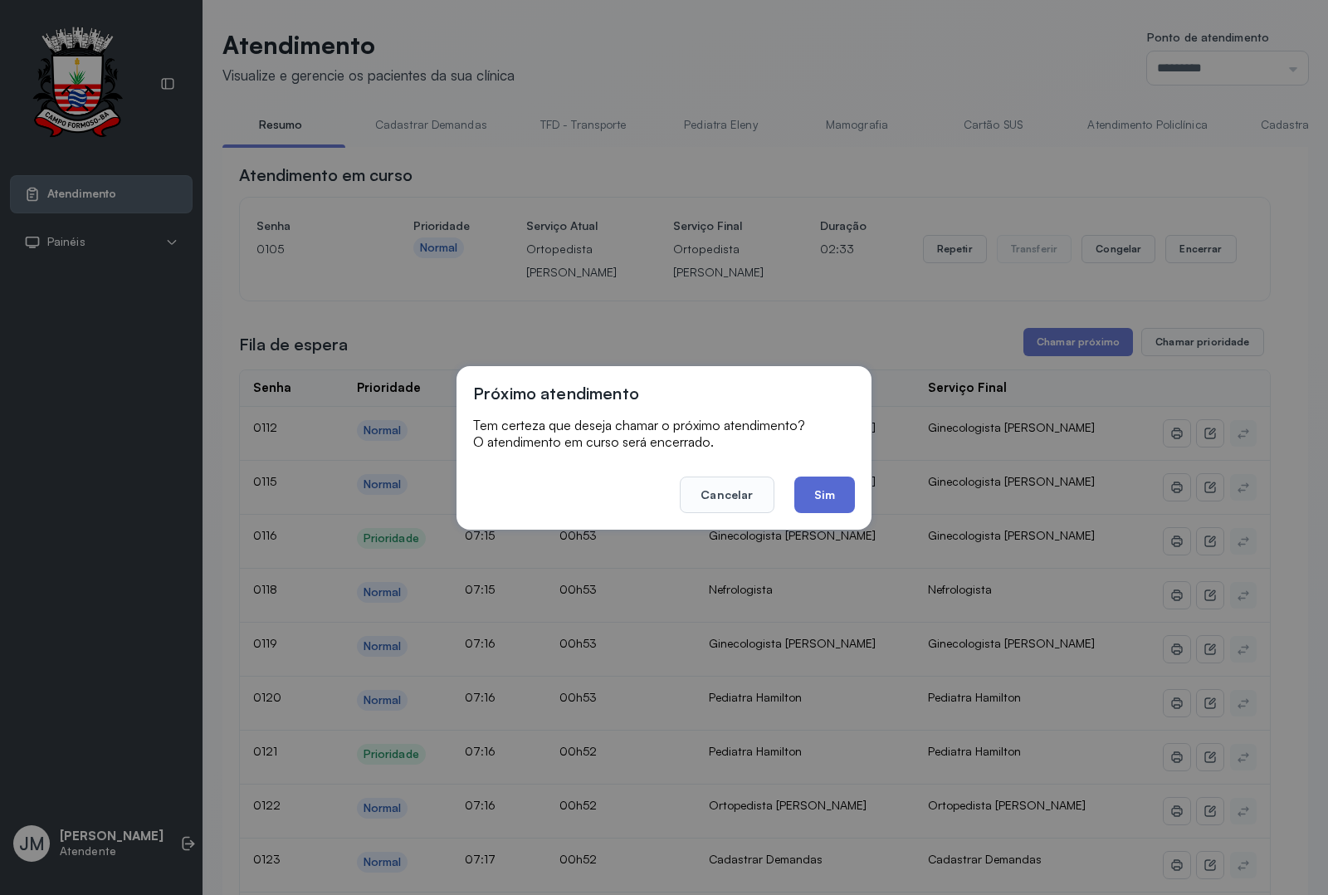
click at [820, 488] on button "Sim" at bounding box center [824, 494] width 61 height 37
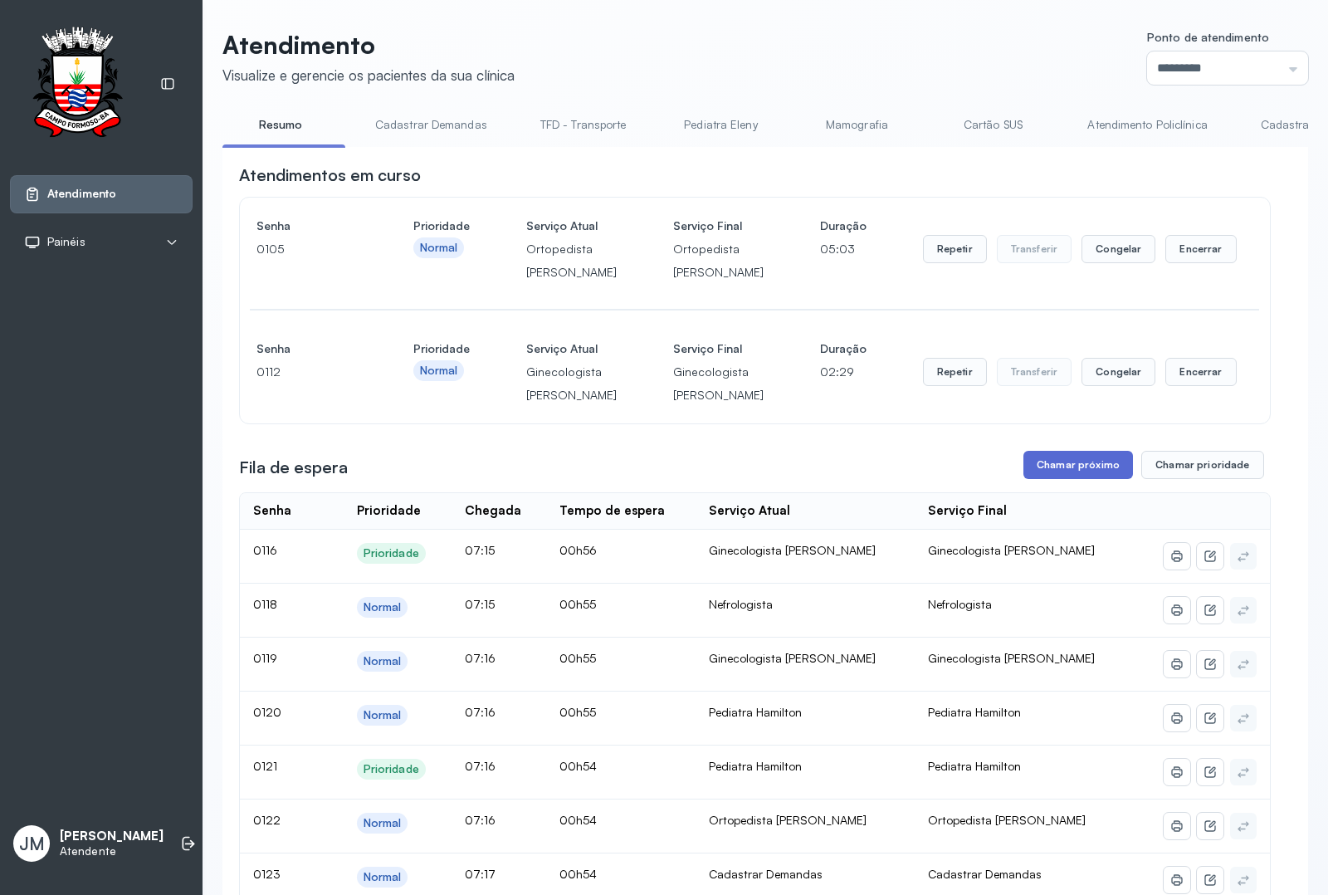
click at [1062, 479] on button "Chamar próximo" at bounding box center [1078, 465] width 110 height 28
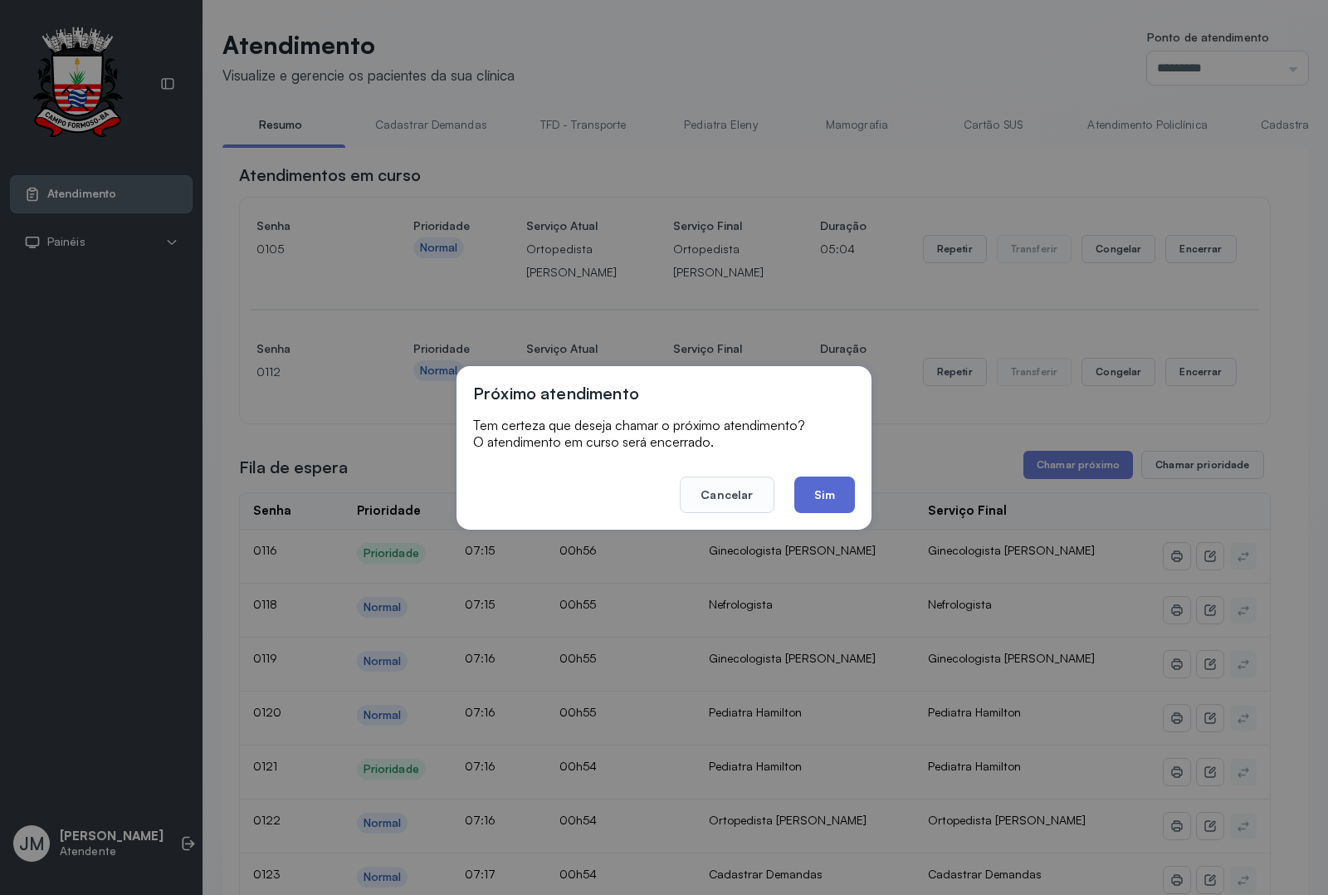
click at [827, 491] on button "Sim" at bounding box center [824, 494] width 61 height 37
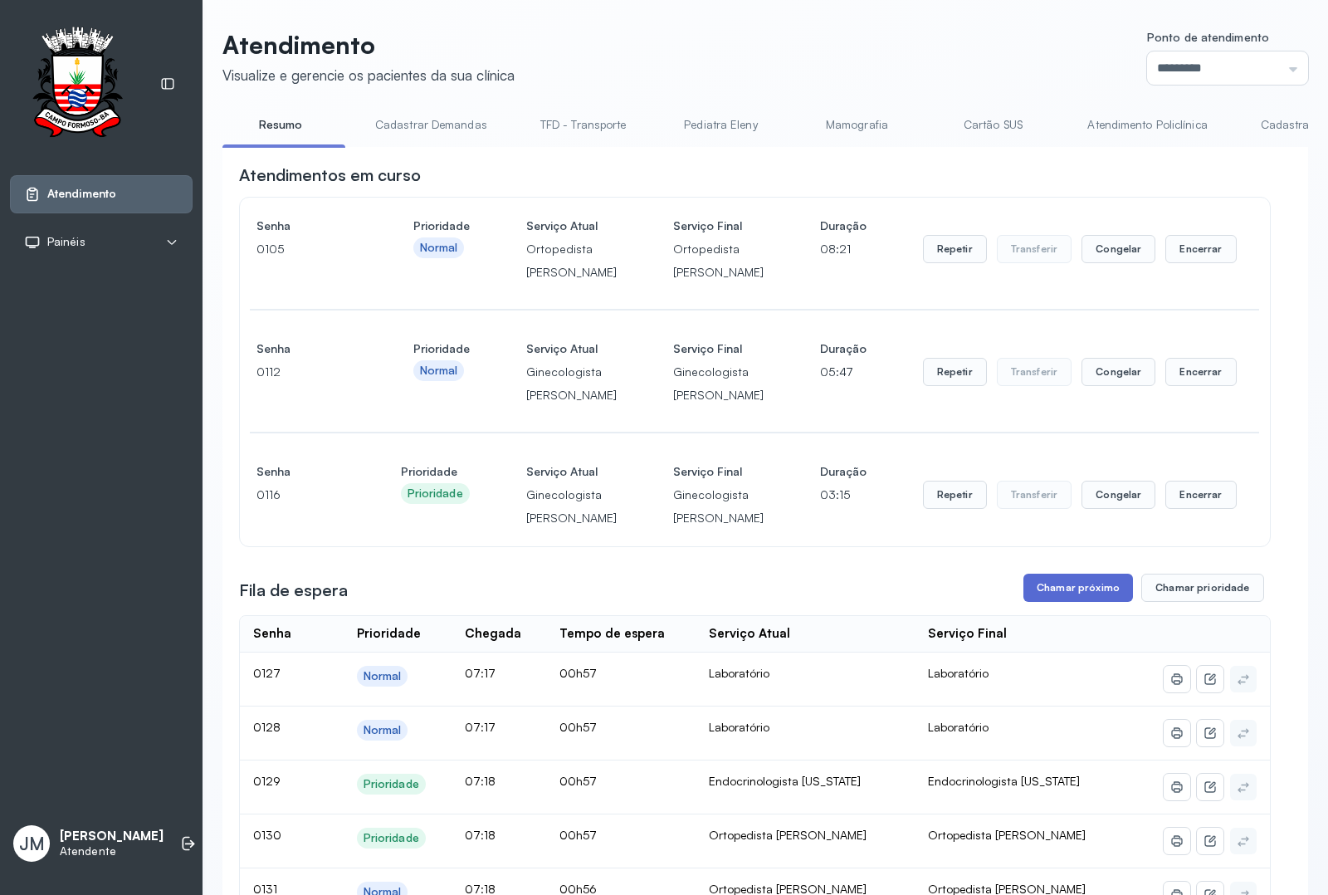
click at [1056, 602] on button "Chamar próximo" at bounding box center [1078, 588] width 110 height 28
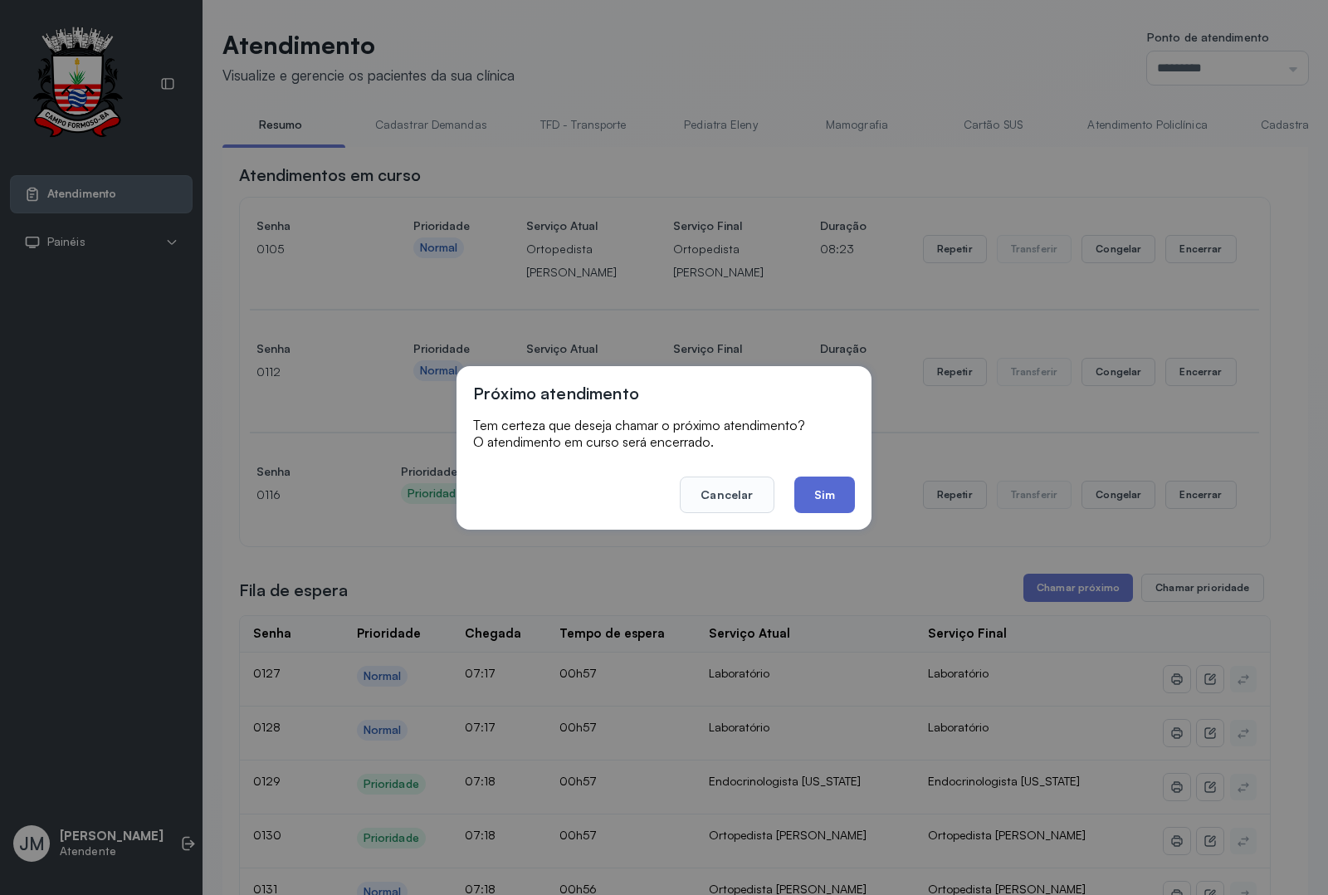
click at [830, 498] on button "Sim" at bounding box center [824, 494] width 61 height 37
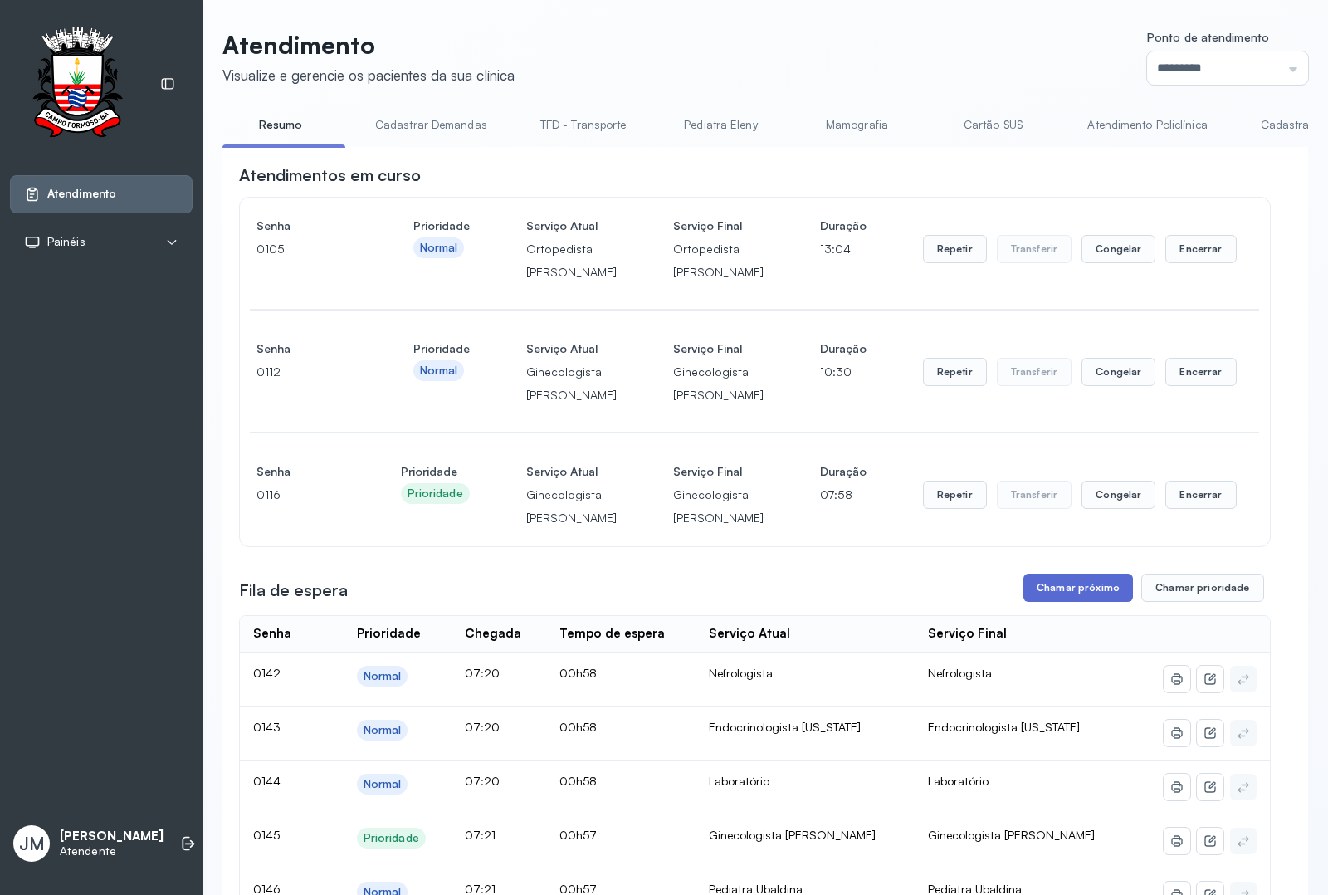
click at [1055, 602] on button "Chamar próximo" at bounding box center [1078, 588] width 110 height 28
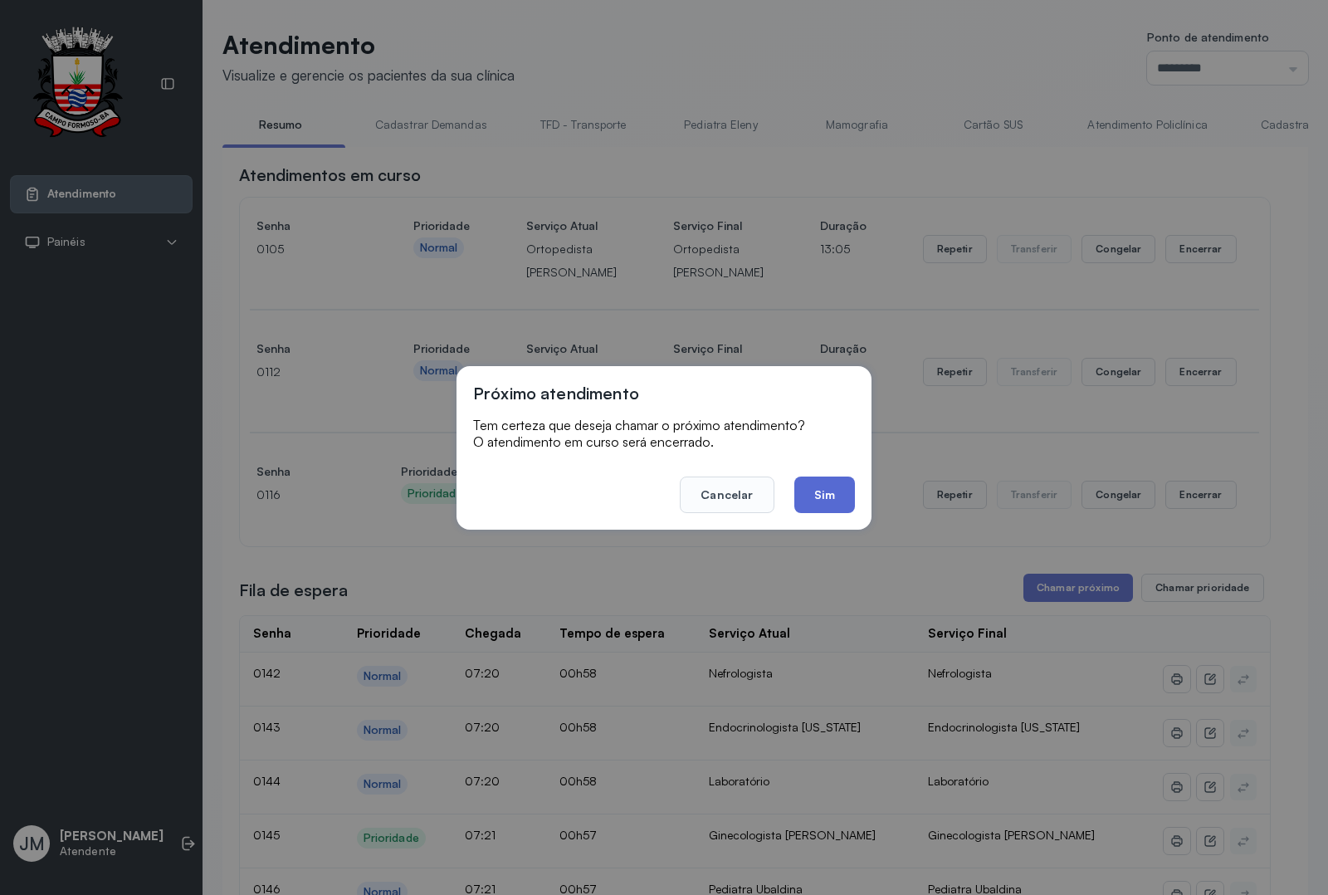
click at [828, 501] on button "Sim" at bounding box center [824, 494] width 61 height 37
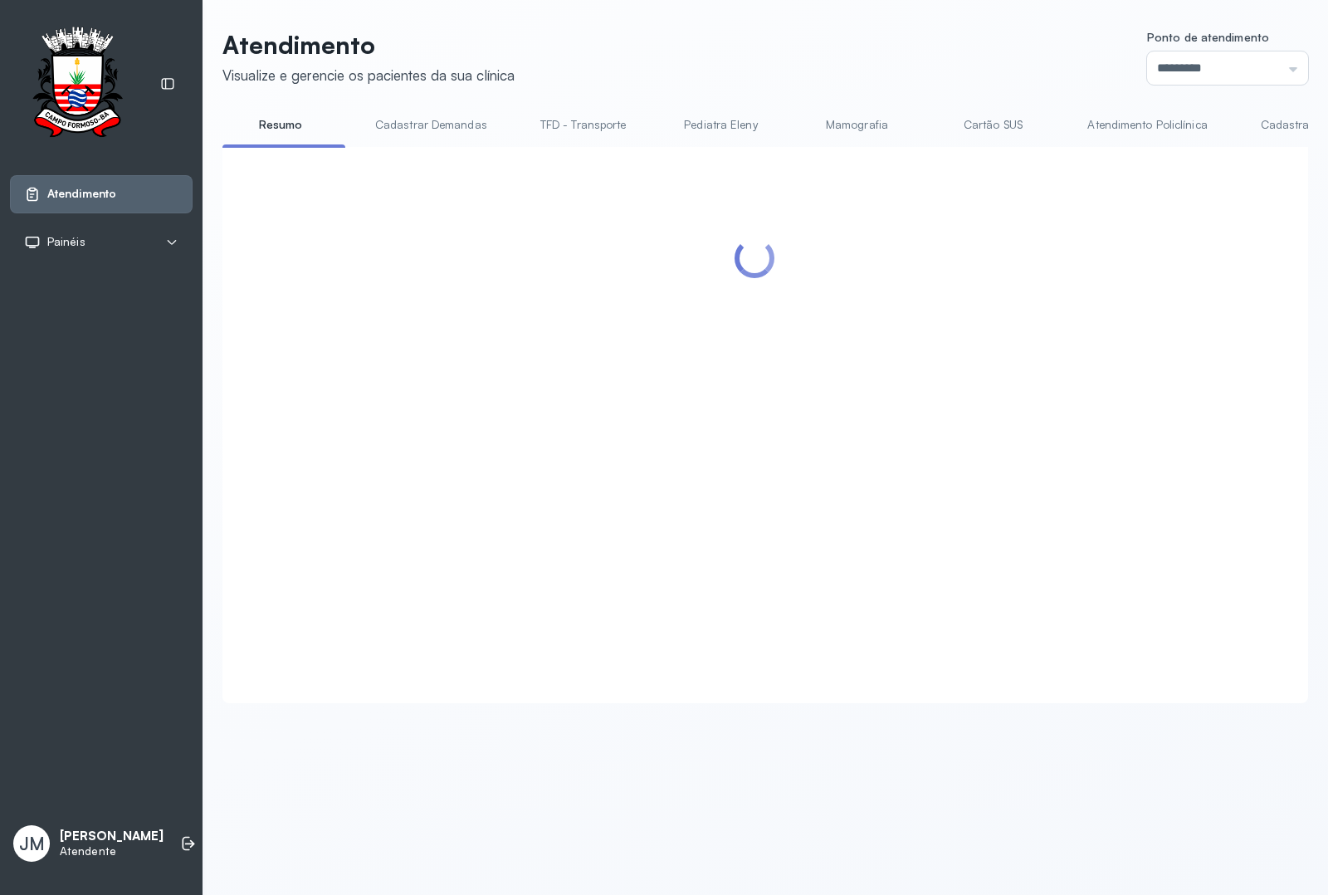
drag, startPoint x: 1055, startPoint y: 786, endPoint x: 1038, endPoint y: 765, distance: 27.1
click at [1056, 715] on div "Atendimento Visualize e gerencie os pacientes da sua clínica Ponto de atendimen…" at bounding box center [766, 447] width 1126 height 895
click at [1062, 271] on div at bounding box center [755, 405] width 1032 height 483
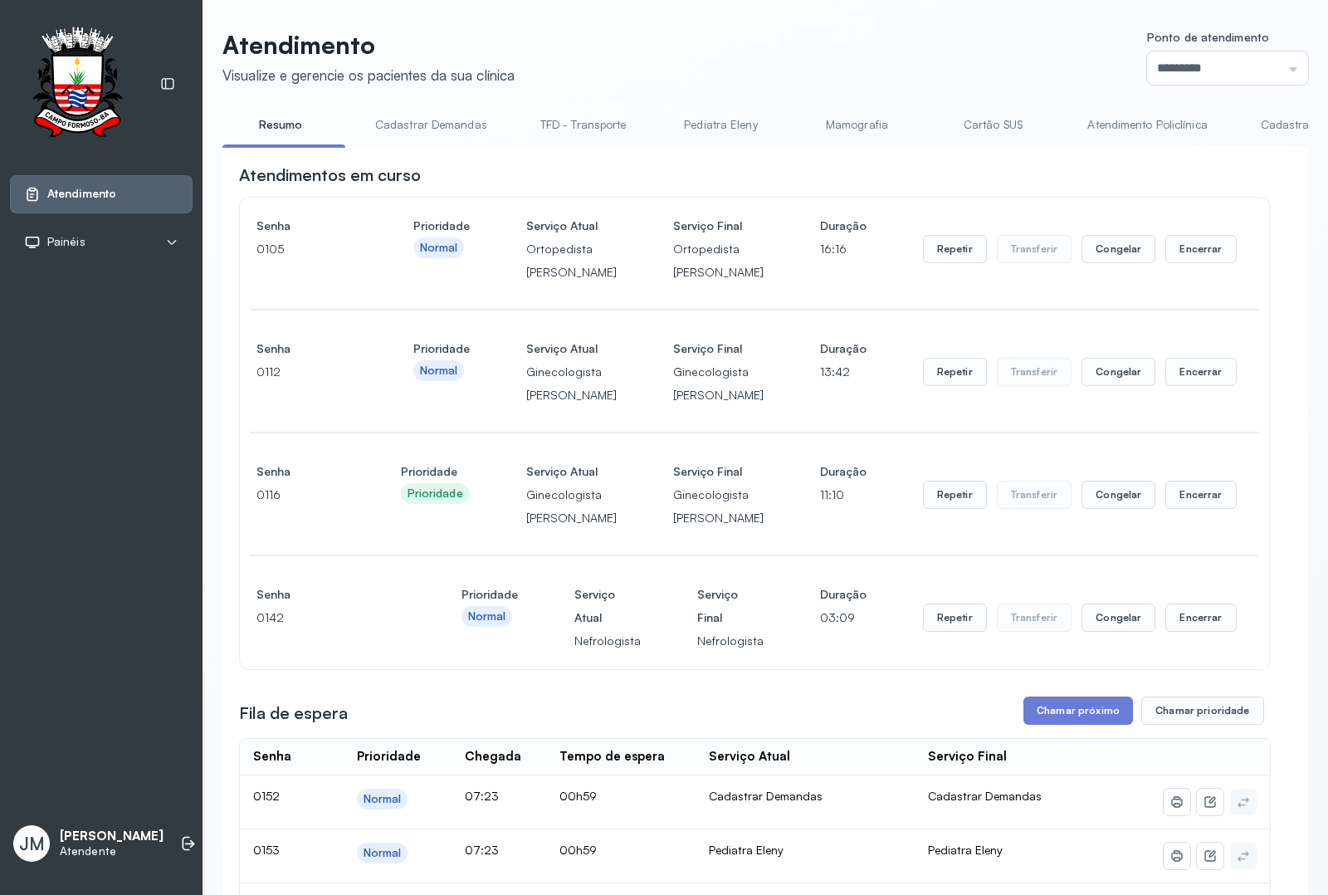
scroll to position [415, 0]
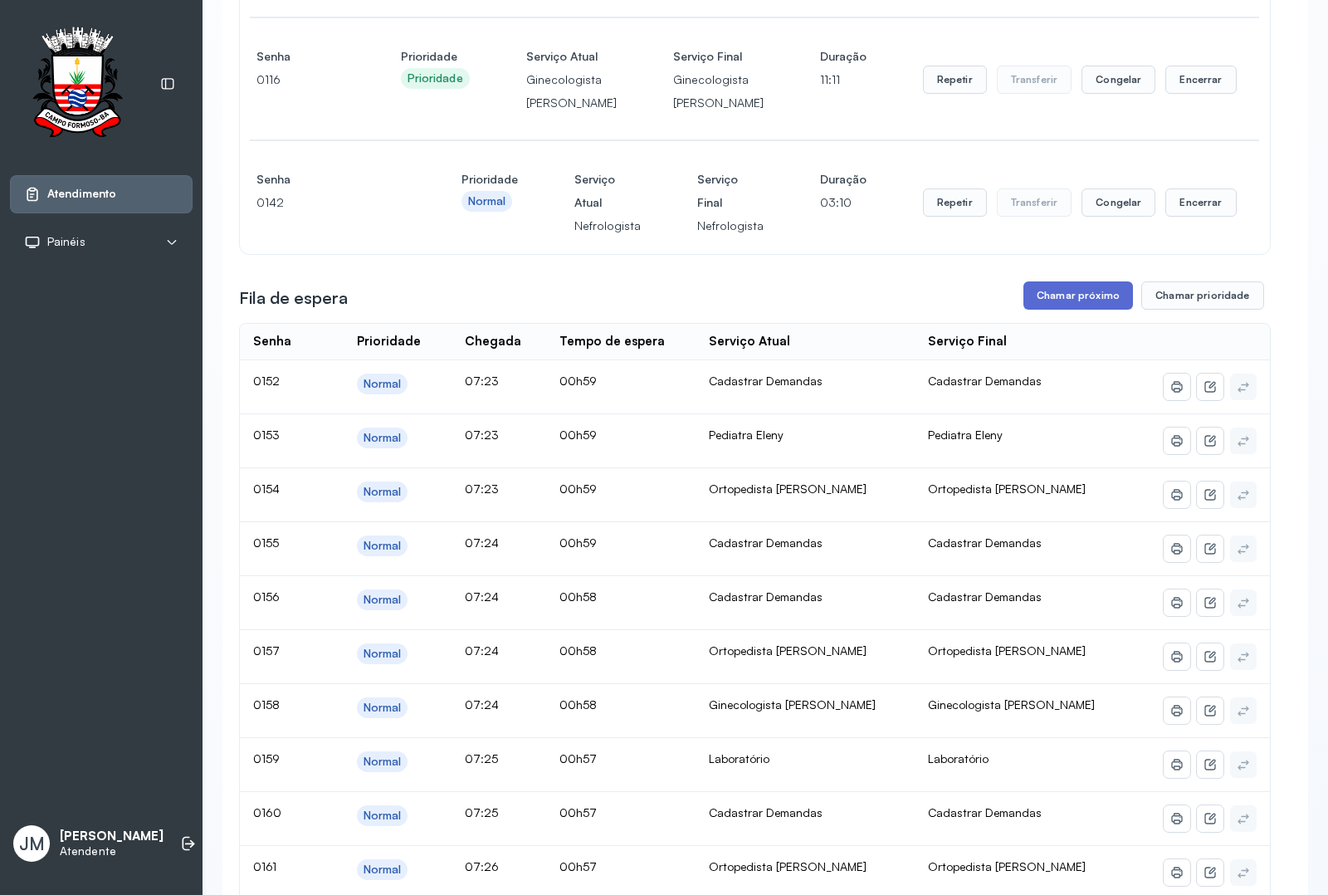
click at [1062, 310] on button "Chamar próximo" at bounding box center [1078, 295] width 110 height 28
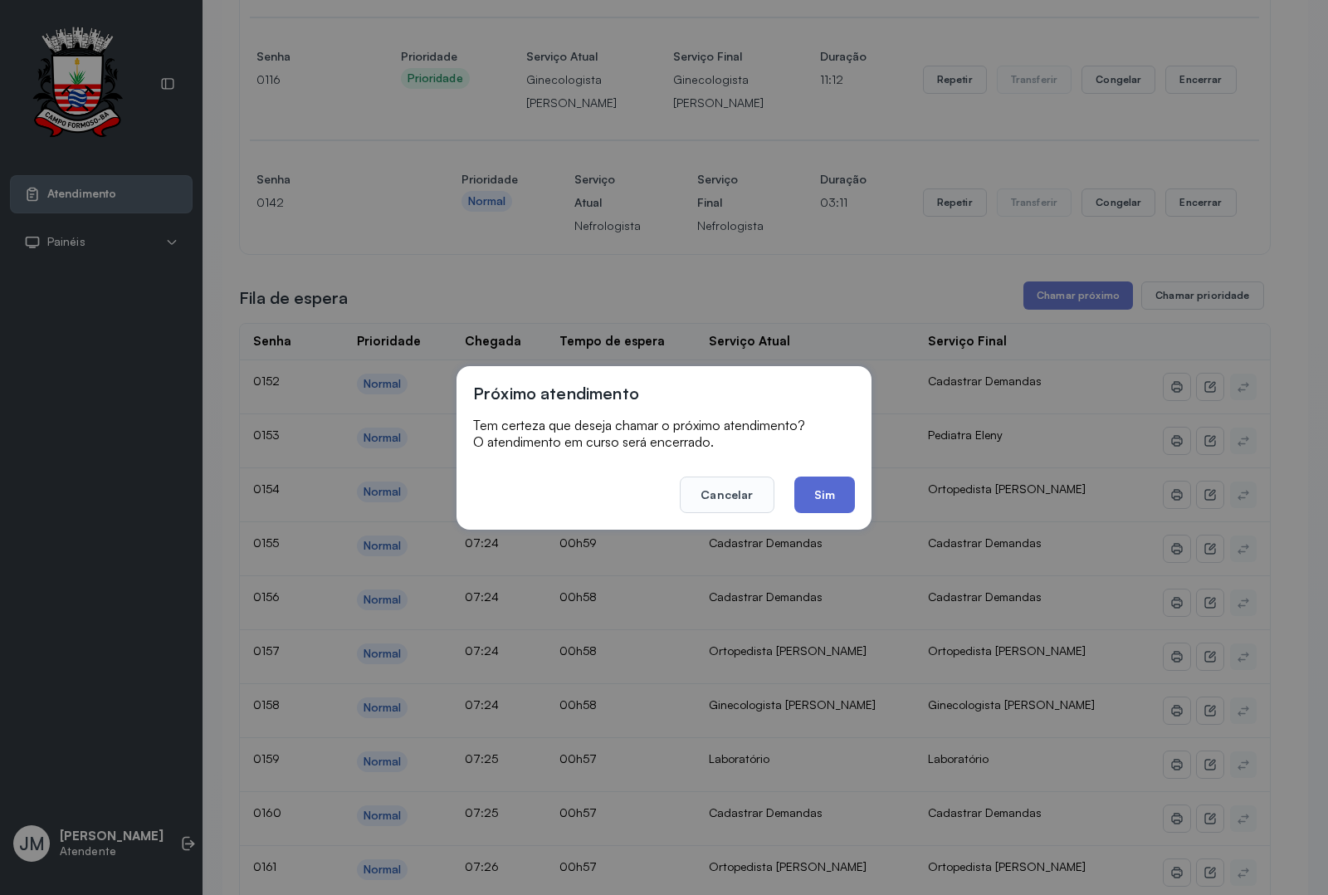
click at [815, 495] on button "Sim" at bounding box center [824, 494] width 61 height 37
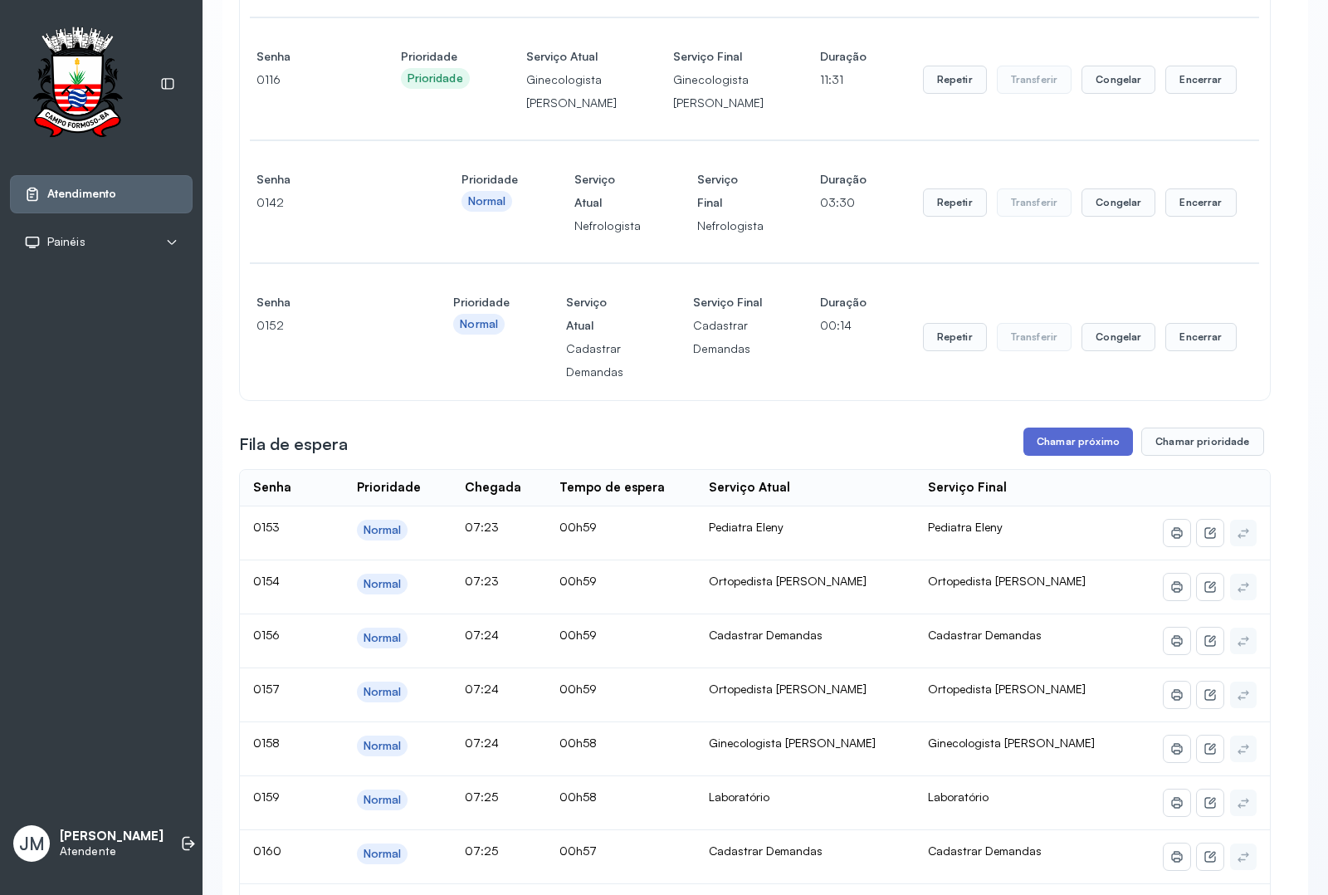
click at [1050, 456] on button "Chamar próximo" at bounding box center [1078, 441] width 110 height 28
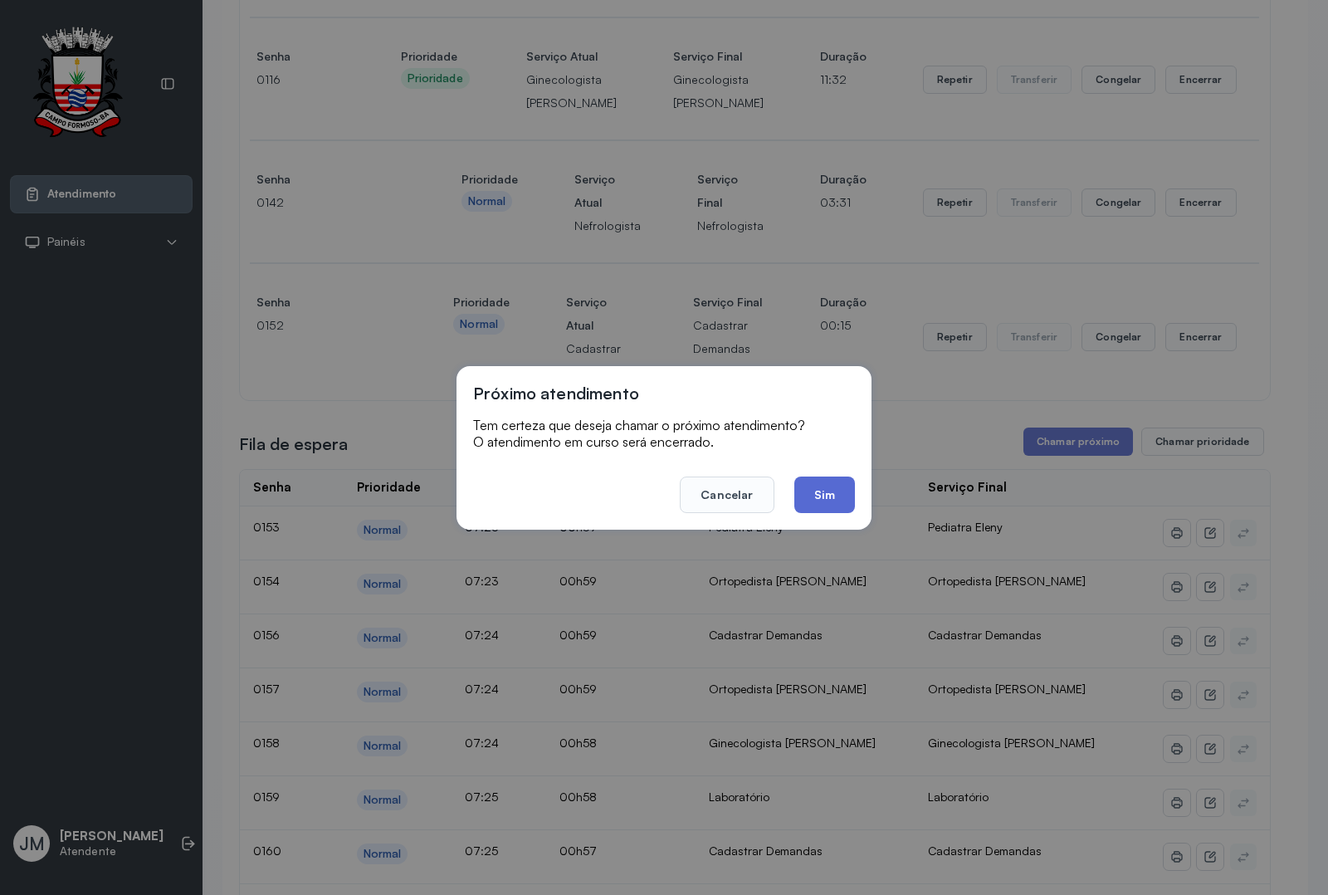
click at [806, 491] on button "Sim" at bounding box center [824, 494] width 61 height 37
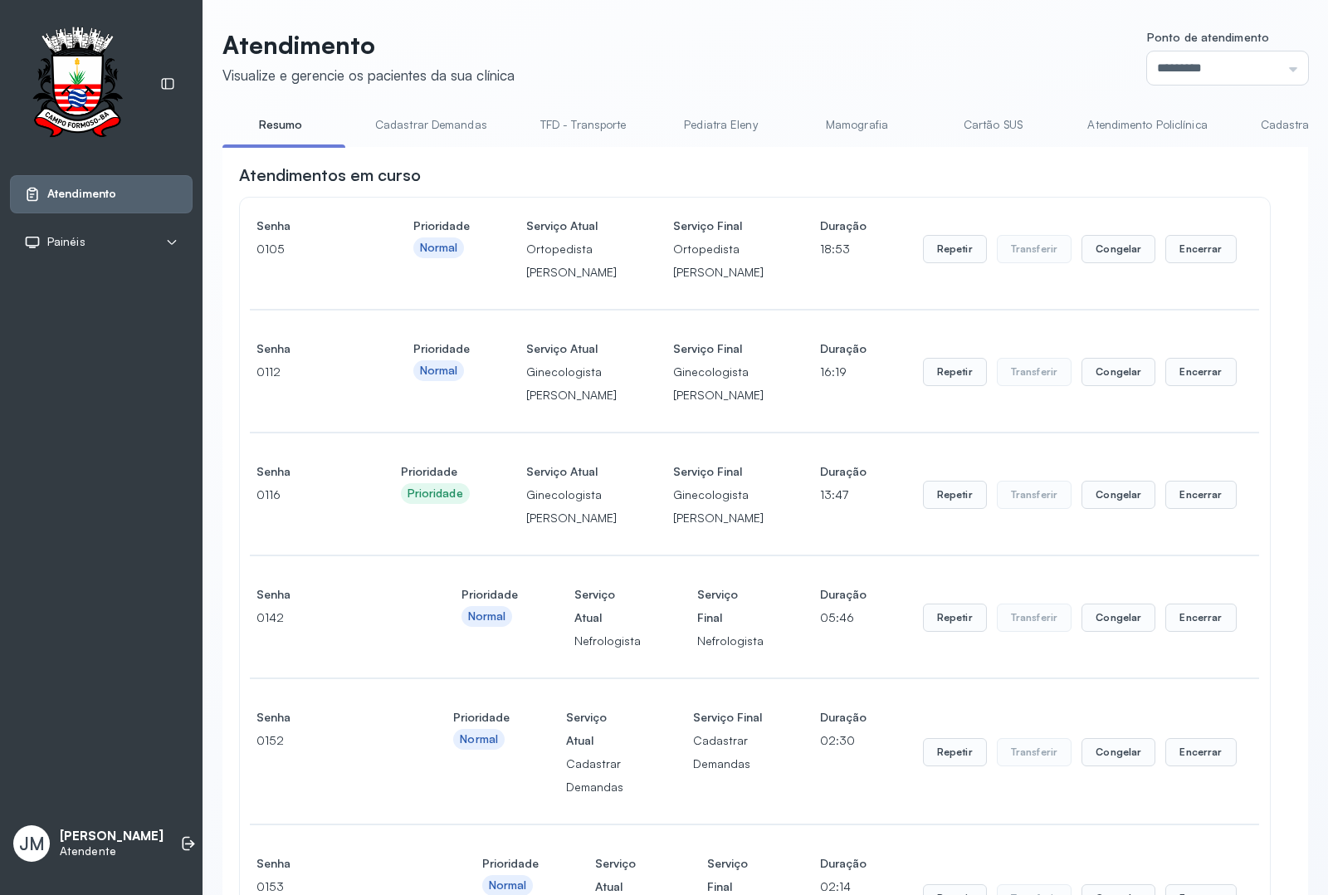
scroll to position [623, 0]
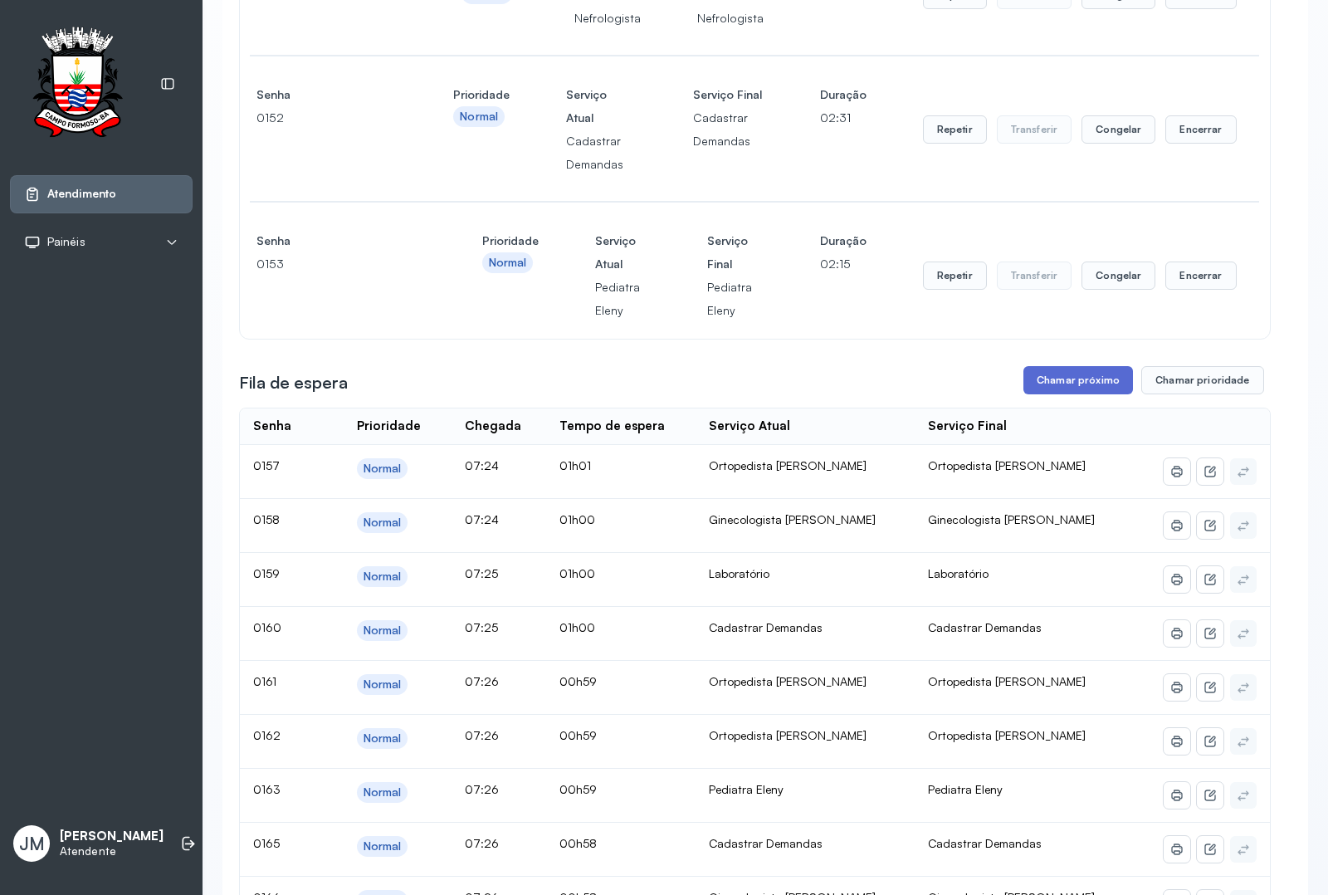
click at [1042, 394] on button "Chamar próximo" at bounding box center [1078, 380] width 110 height 28
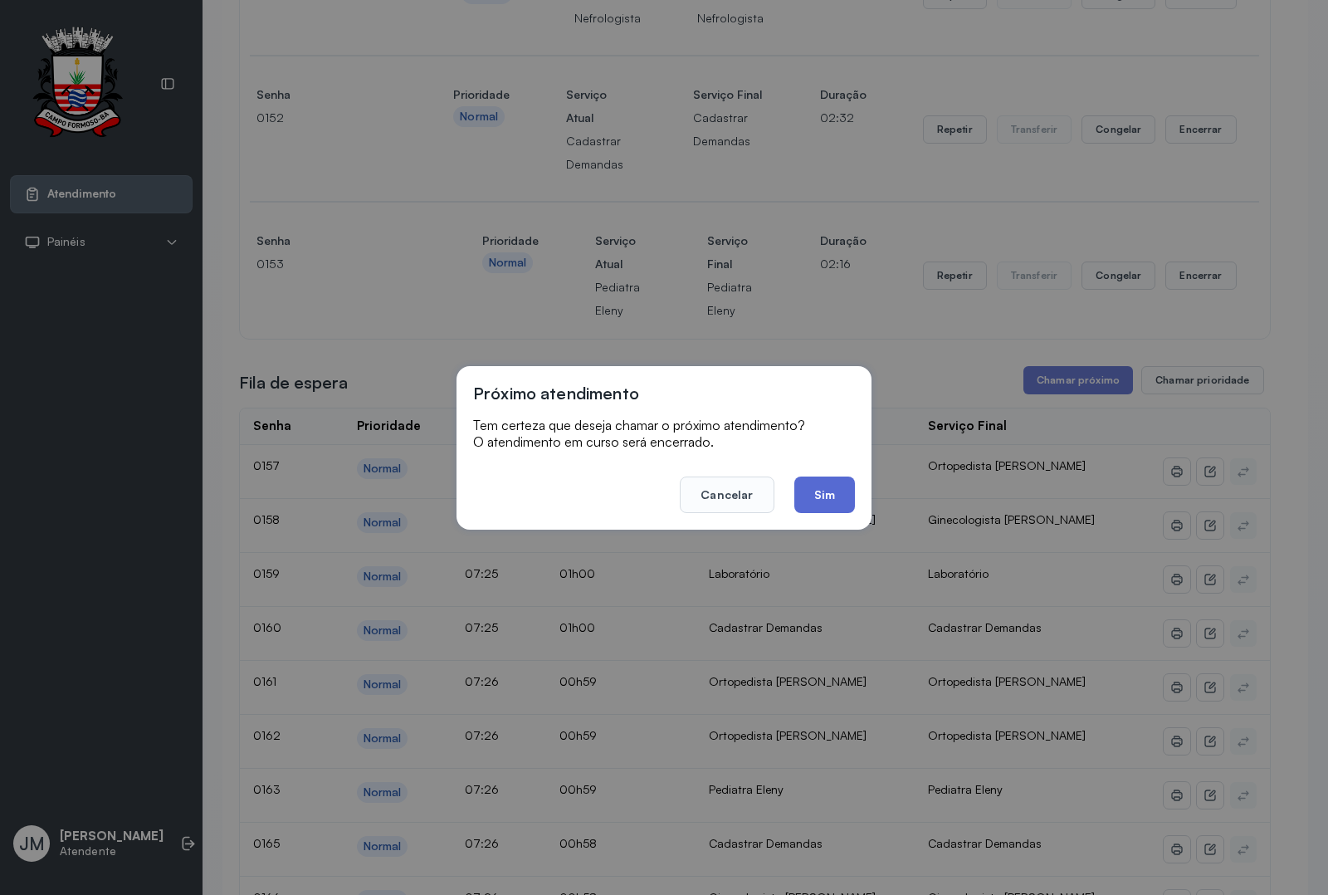
click at [810, 503] on button "Sim" at bounding box center [824, 494] width 61 height 37
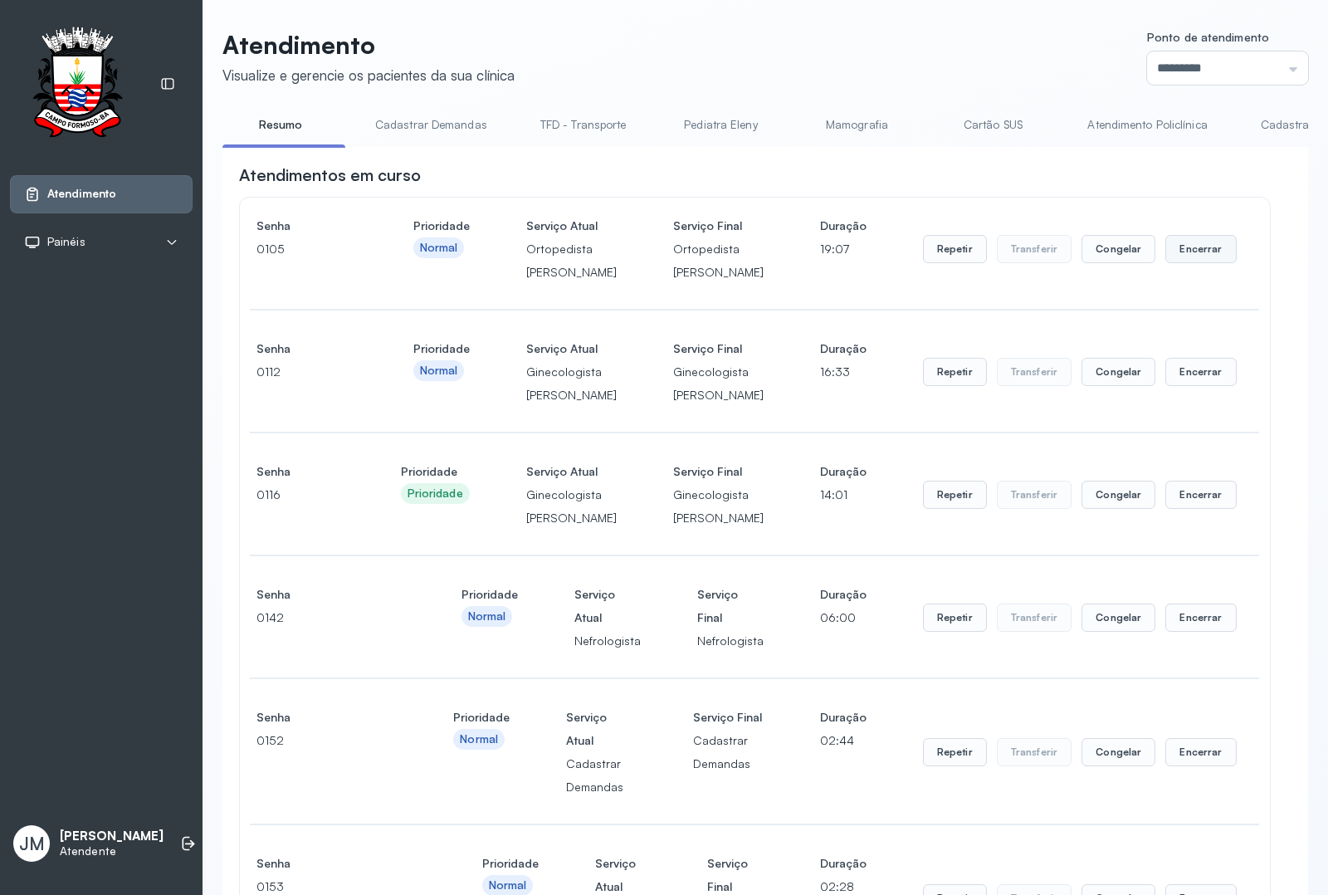
click at [1062, 263] on button "Encerrar" at bounding box center [1200, 249] width 71 height 28
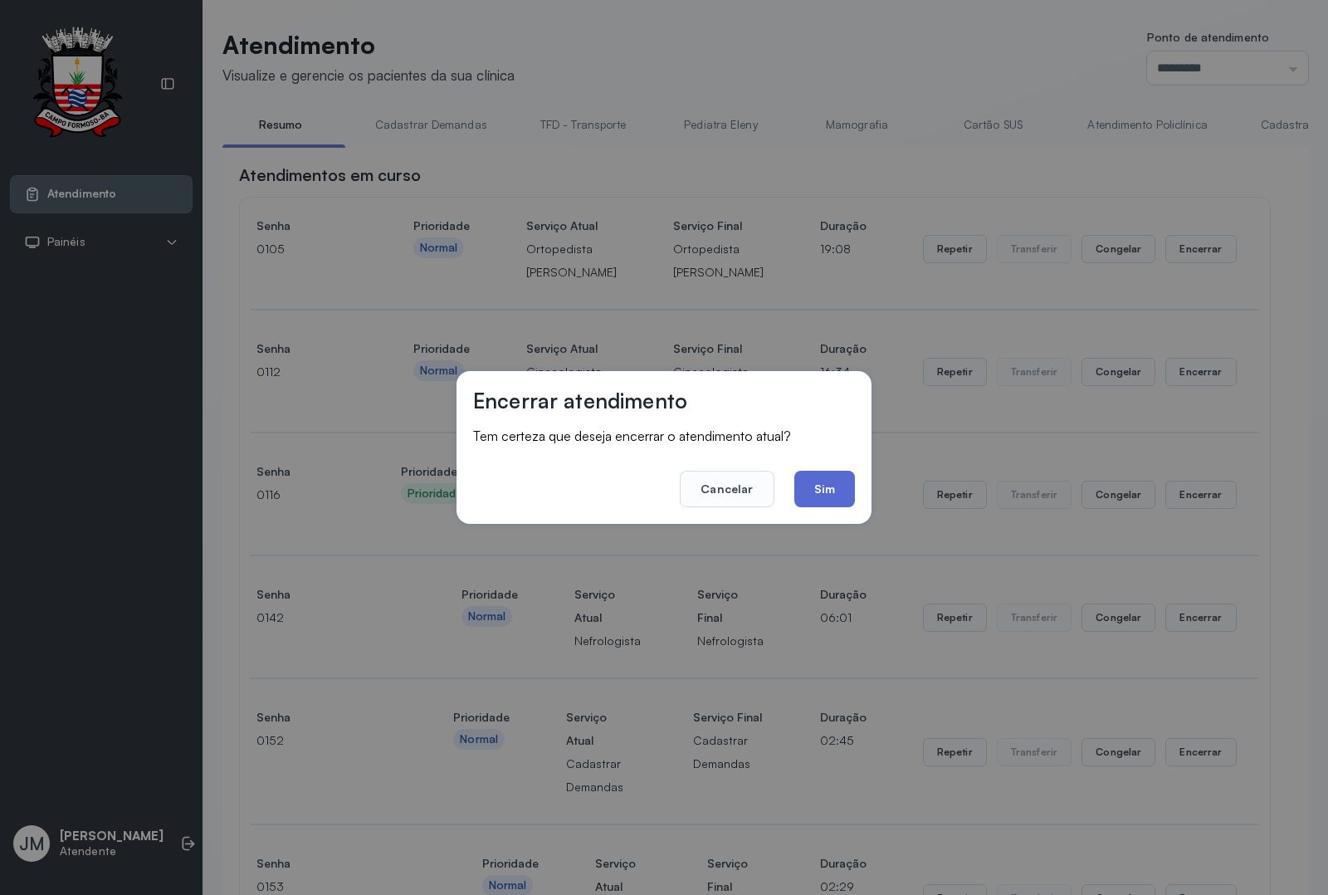
click at [824, 490] on button "Sim" at bounding box center [824, 489] width 61 height 37
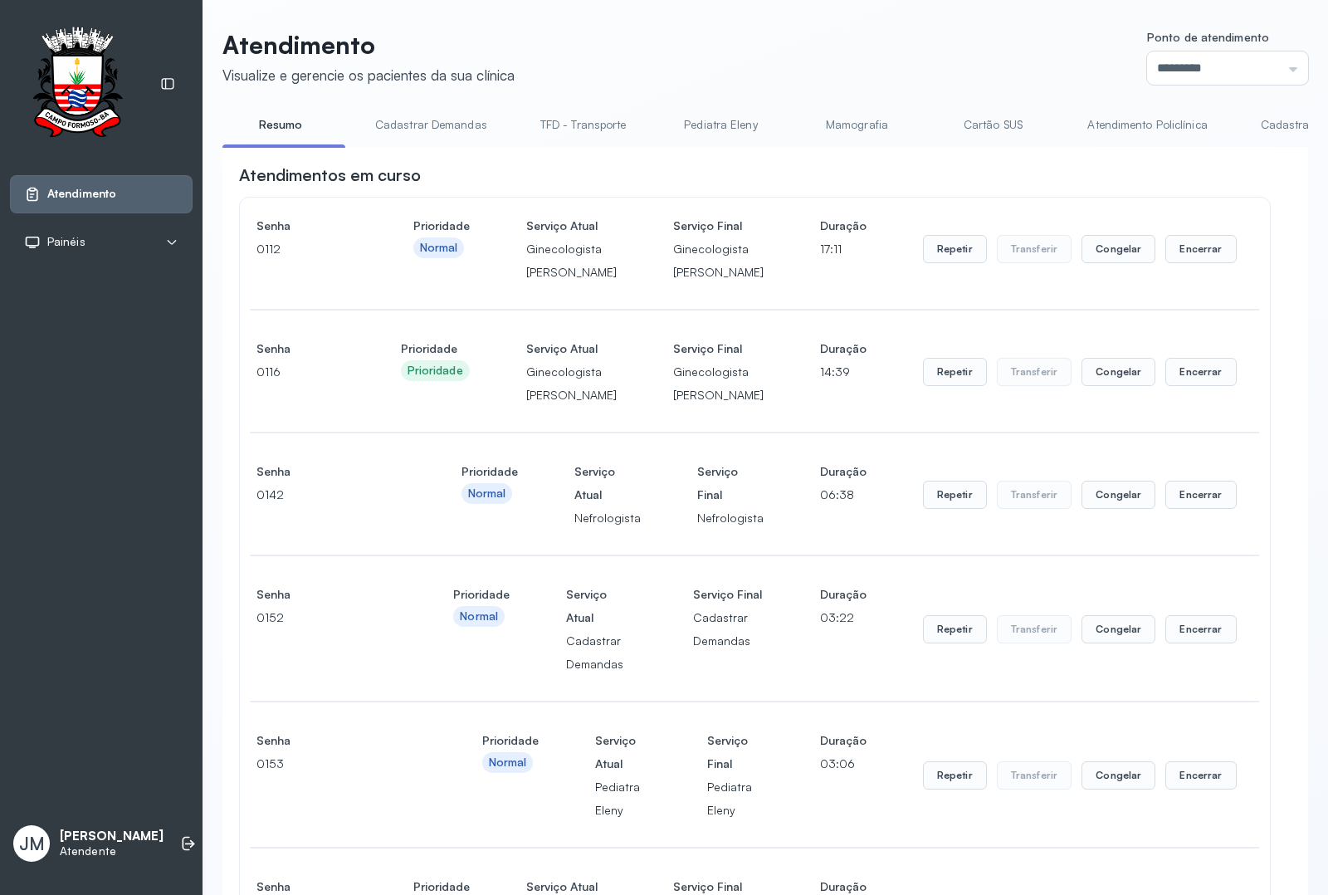
scroll to position [311, 0]
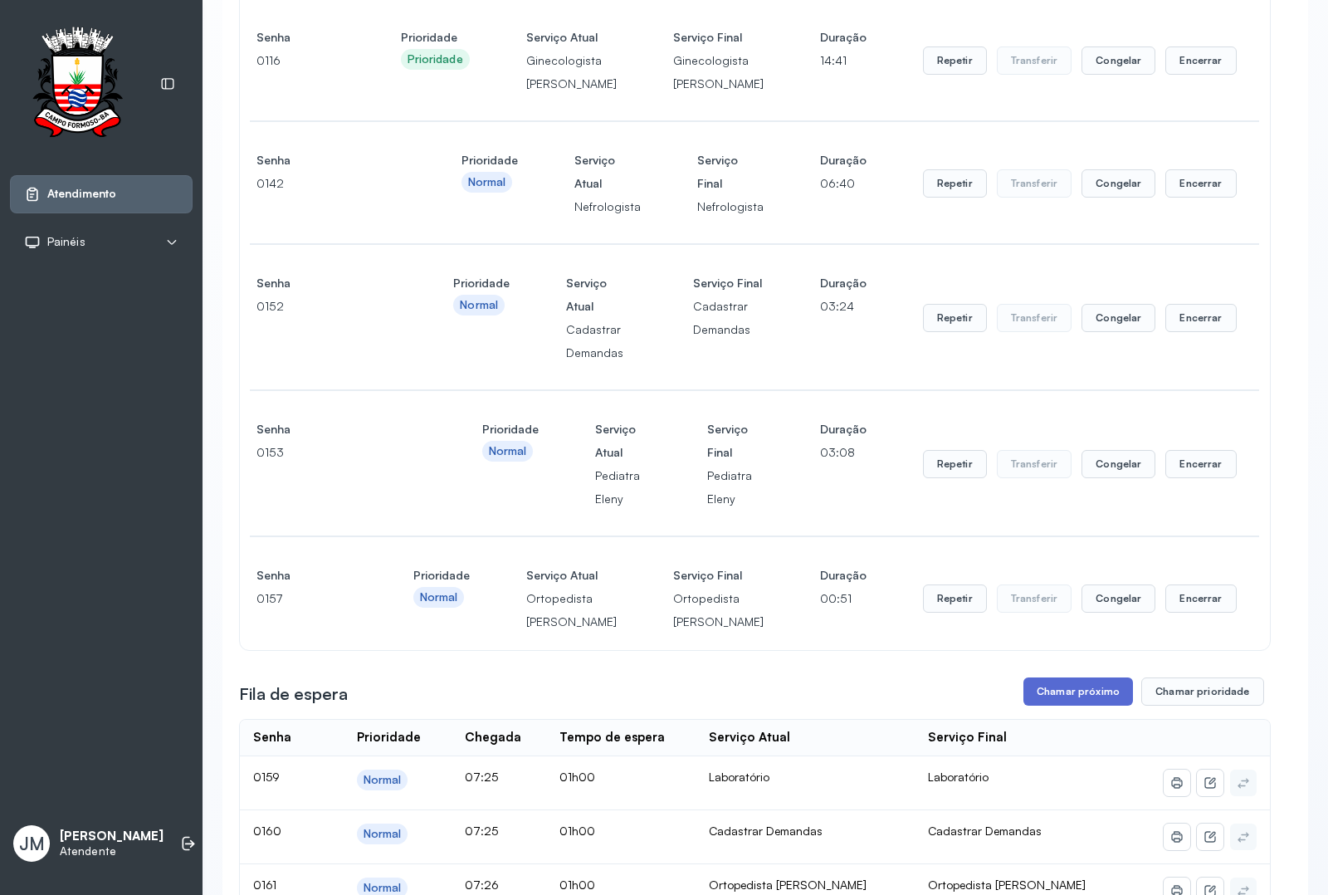
click at [1059, 706] on button "Chamar próximo" at bounding box center [1078, 691] width 110 height 28
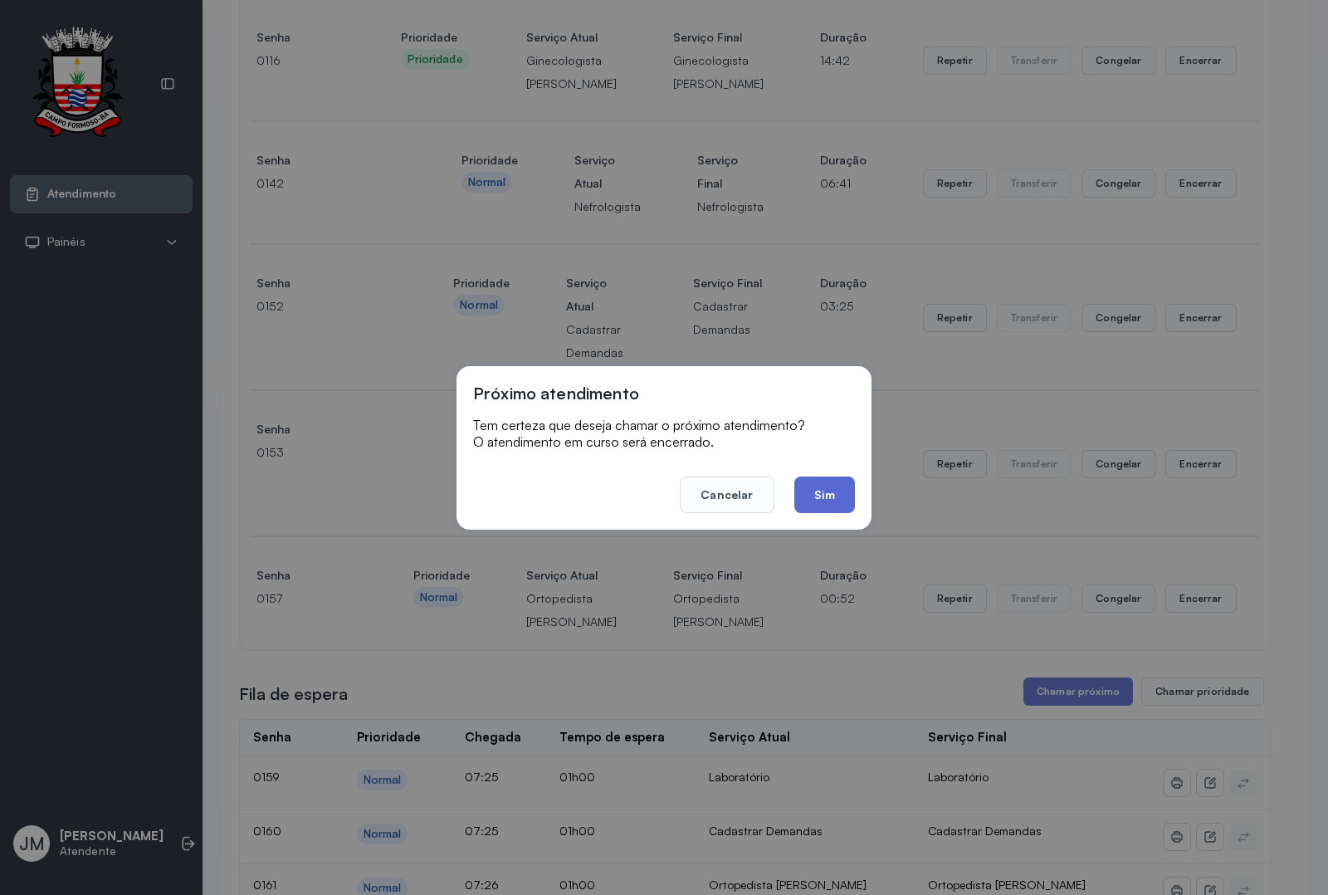
click at [824, 501] on button "Sim" at bounding box center [824, 494] width 61 height 37
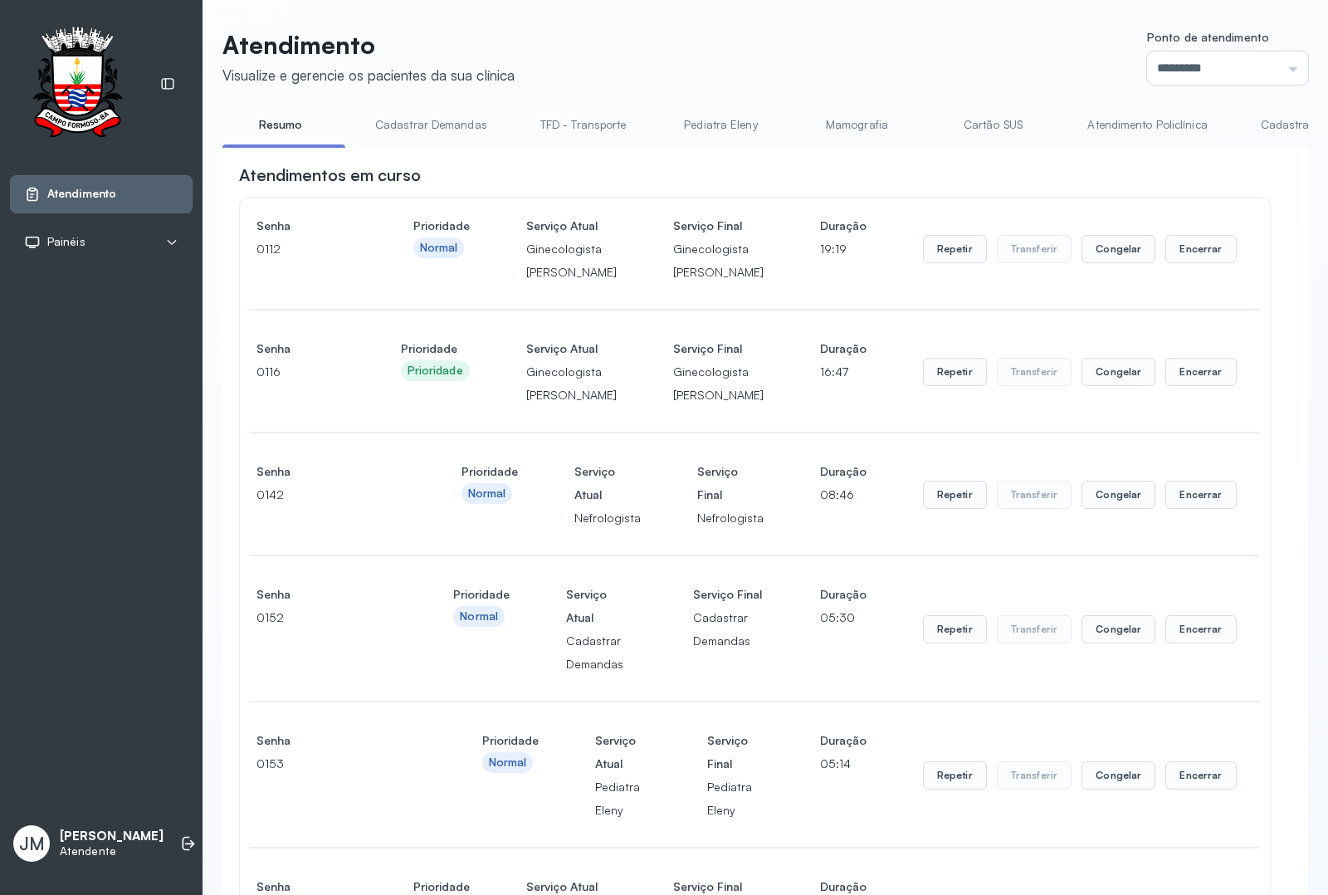
scroll to position [830, 0]
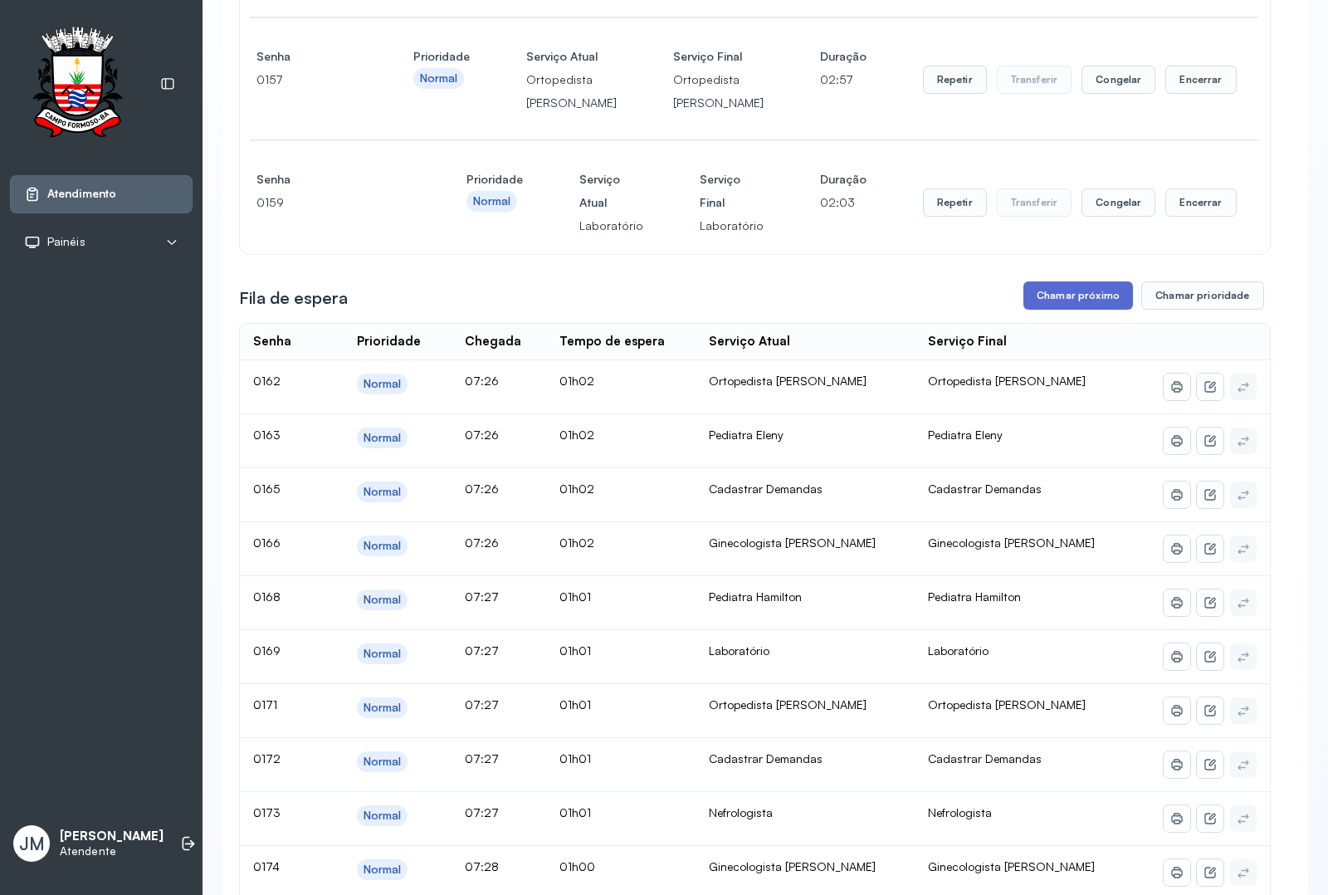
click at [1062, 310] on button "Chamar próximo" at bounding box center [1078, 295] width 110 height 28
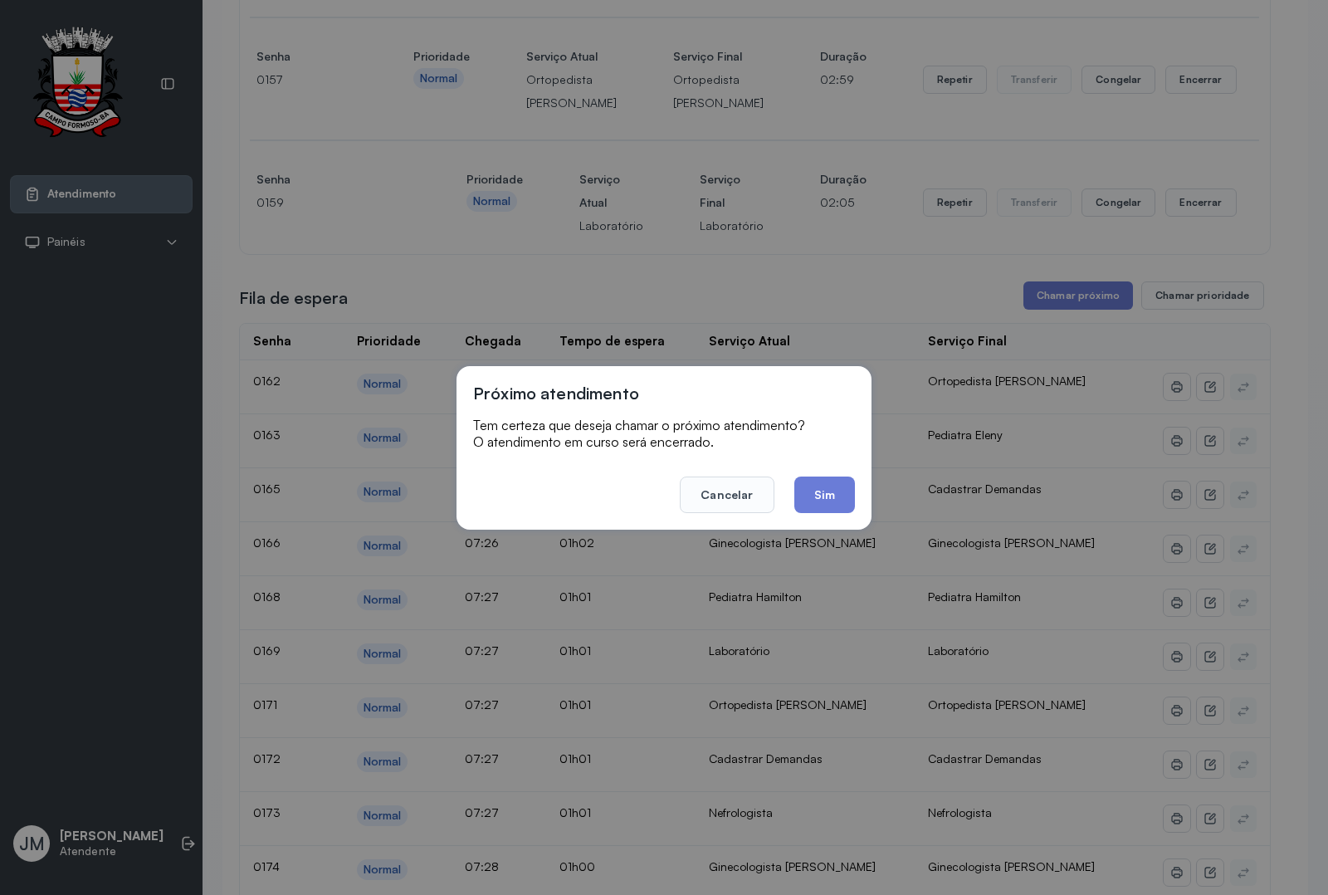
scroll to position [1245, 0]
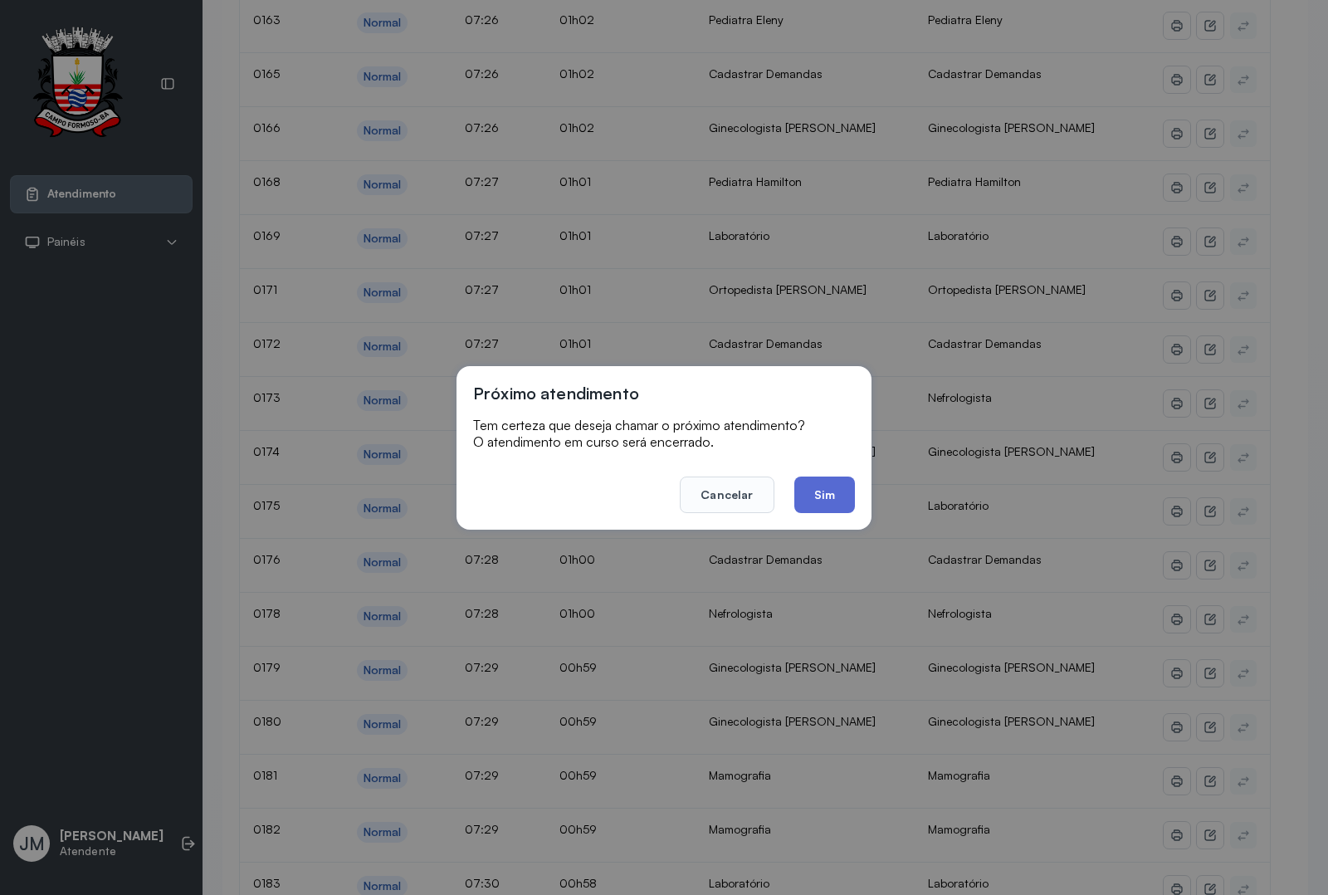
click at [830, 491] on button "Sim" at bounding box center [824, 494] width 61 height 37
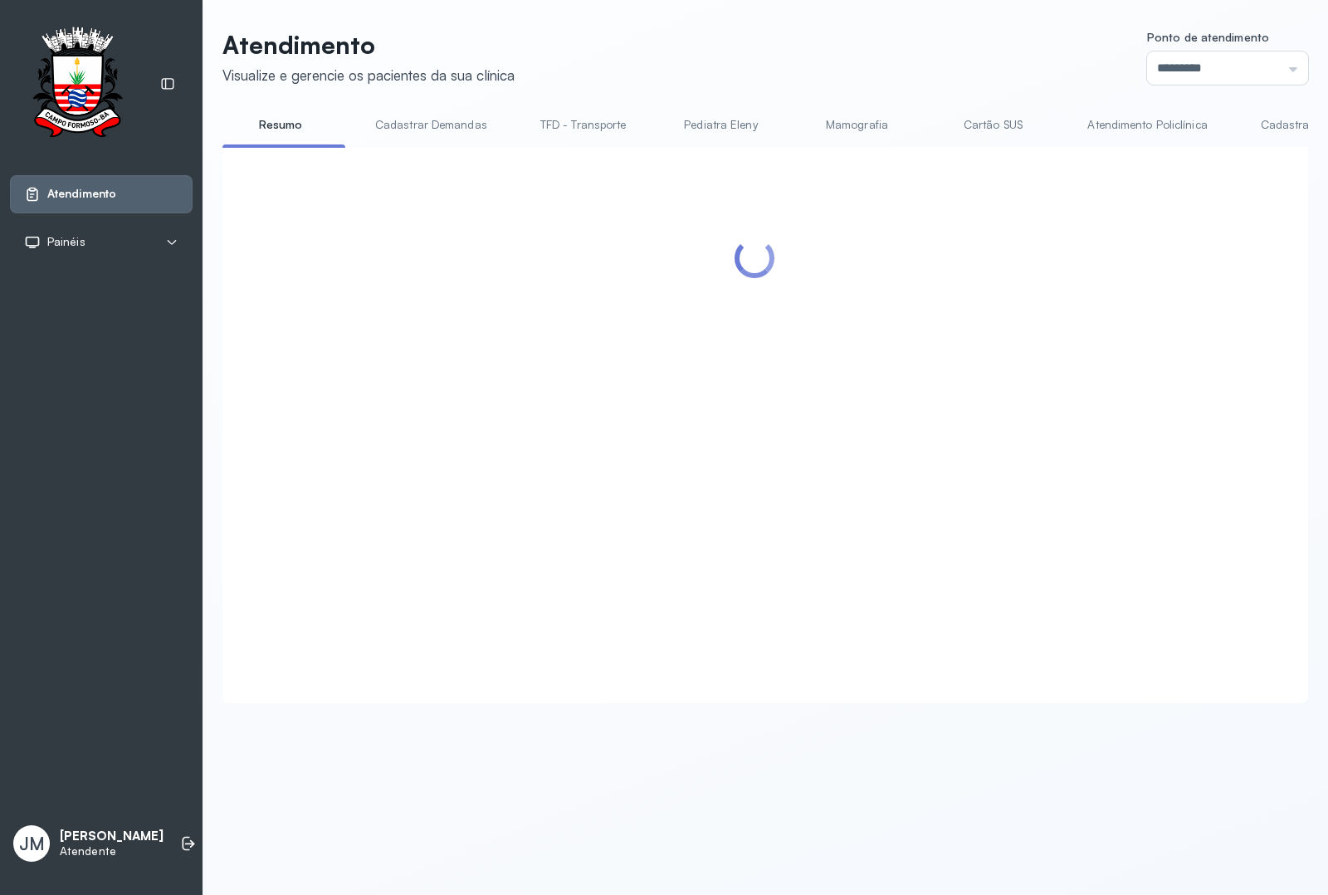
scroll to position [0, 0]
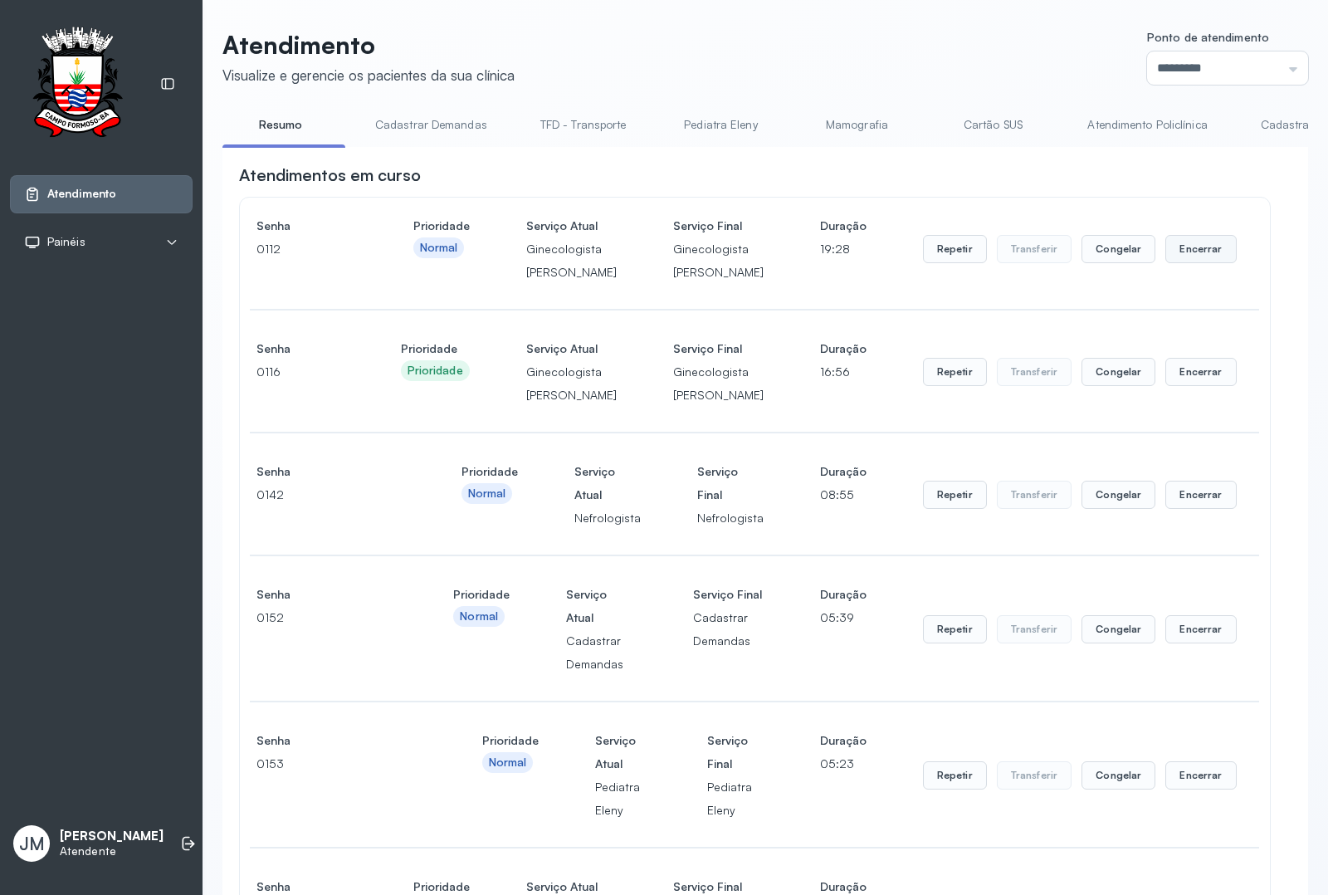
click at [1062, 262] on button "Encerrar" at bounding box center [1200, 249] width 71 height 28
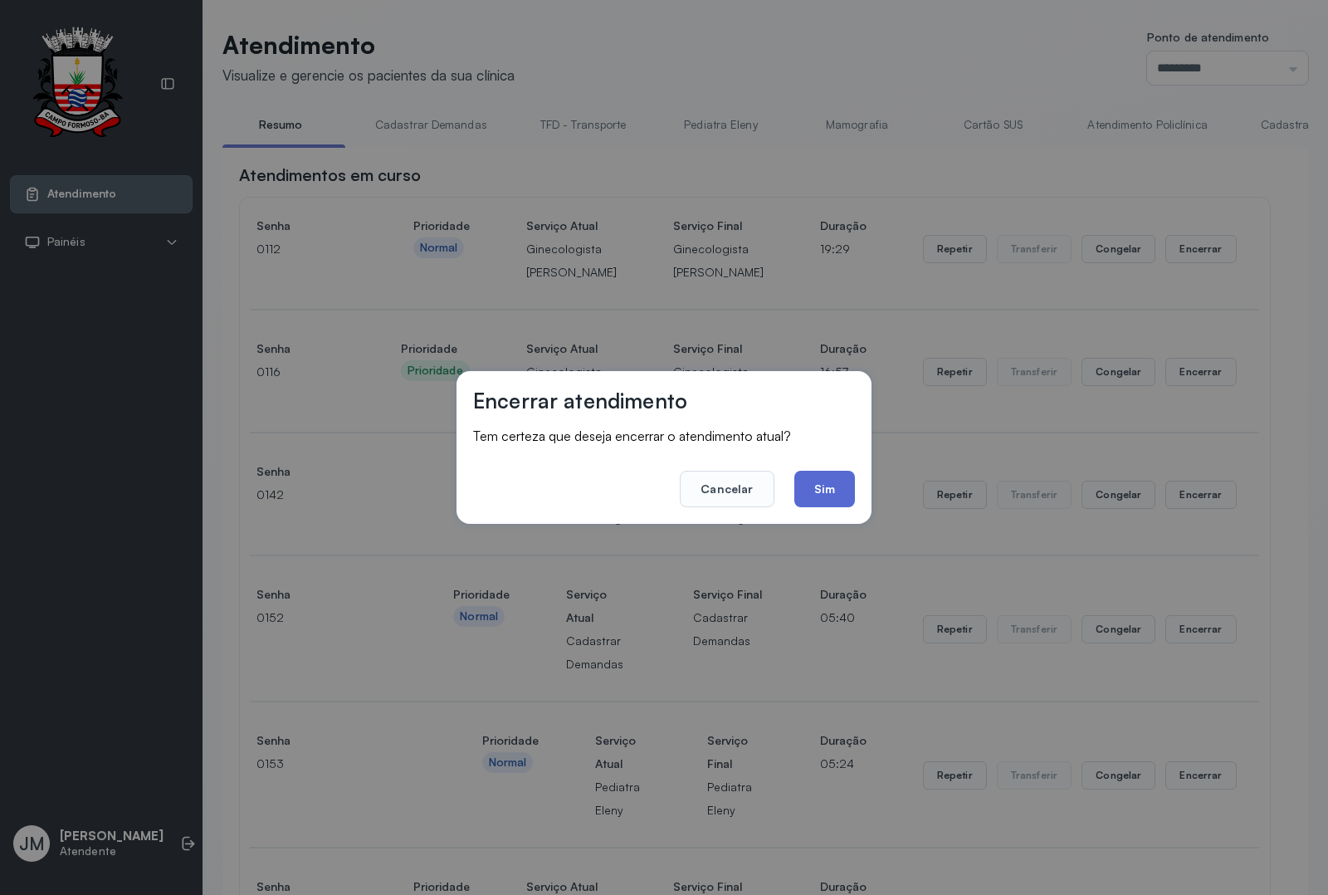
click at [823, 486] on button "Sim" at bounding box center [824, 489] width 61 height 37
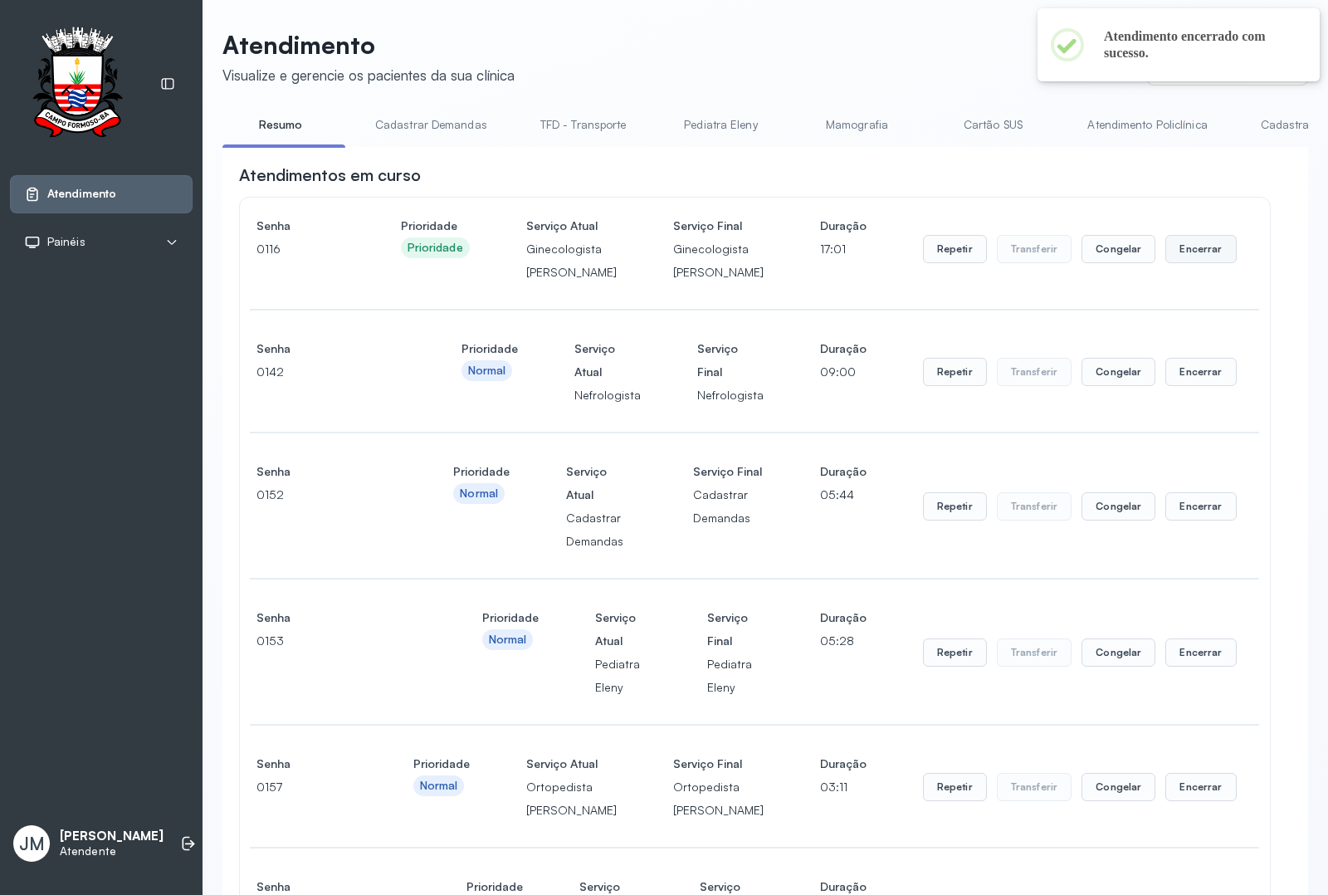
click at [1062, 263] on button "Encerrar" at bounding box center [1200, 249] width 71 height 28
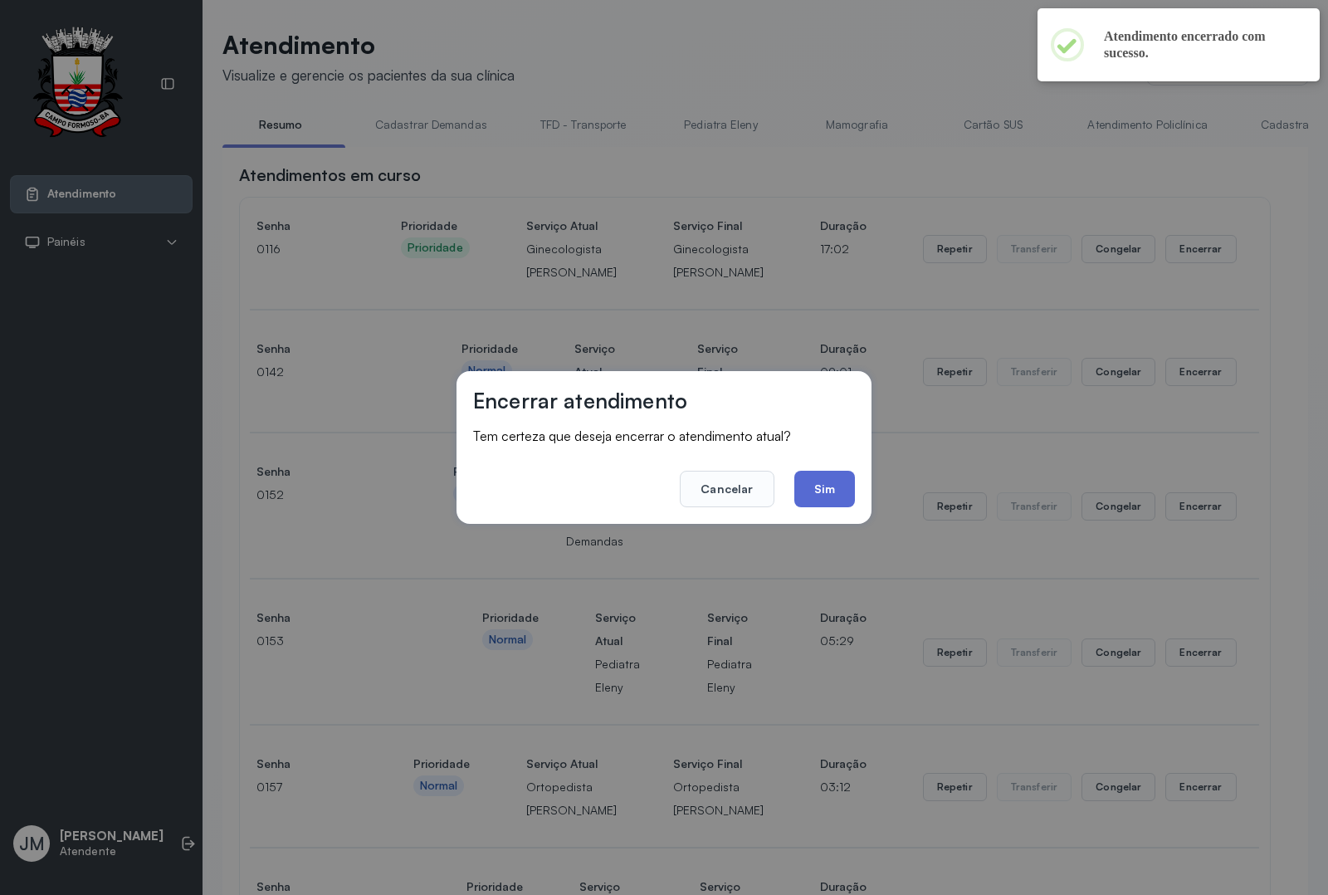
click at [818, 491] on button "Sim" at bounding box center [824, 489] width 61 height 37
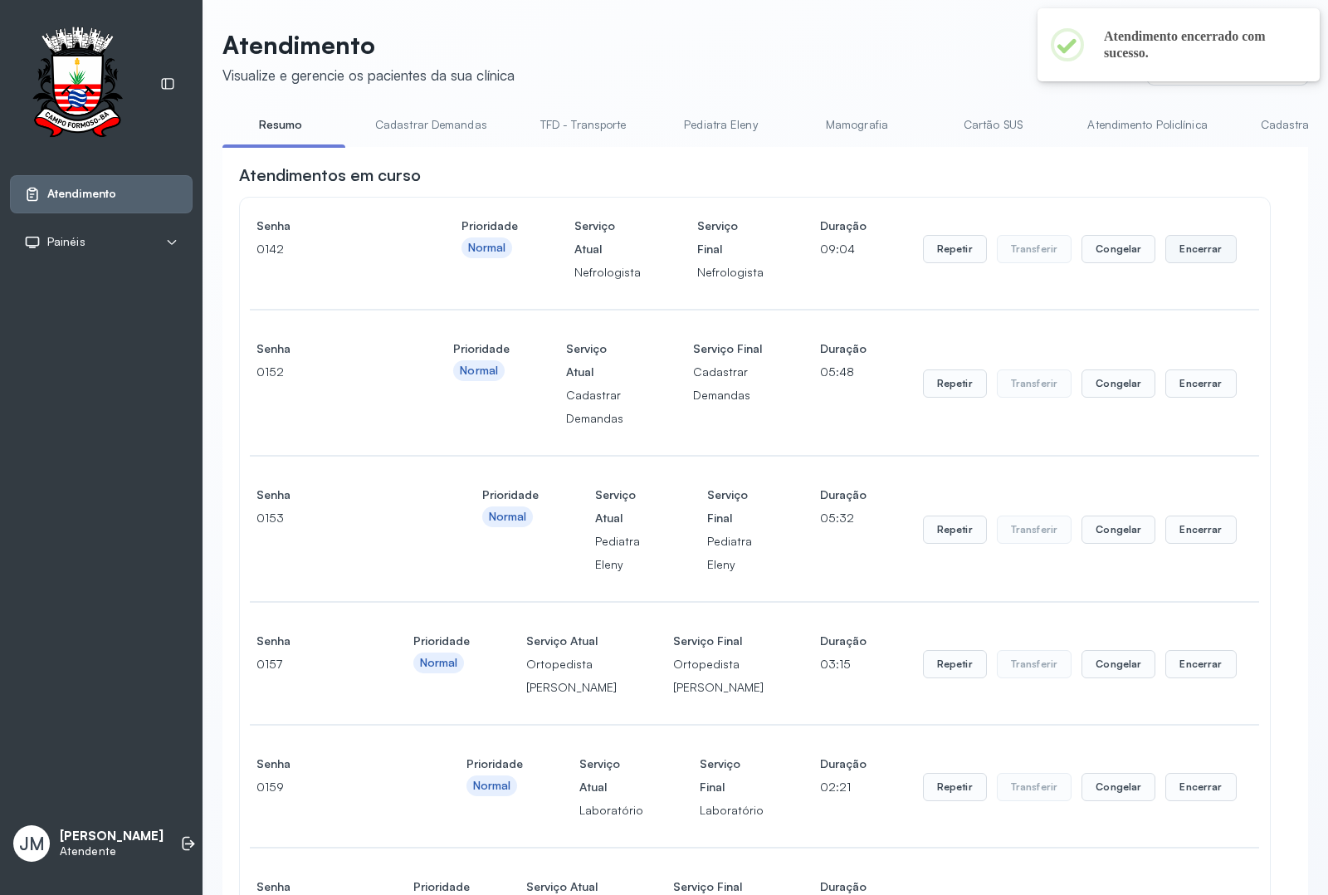
click at [1062, 247] on button "Encerrar" at bounding box center [1200, 249] width 71 height 28
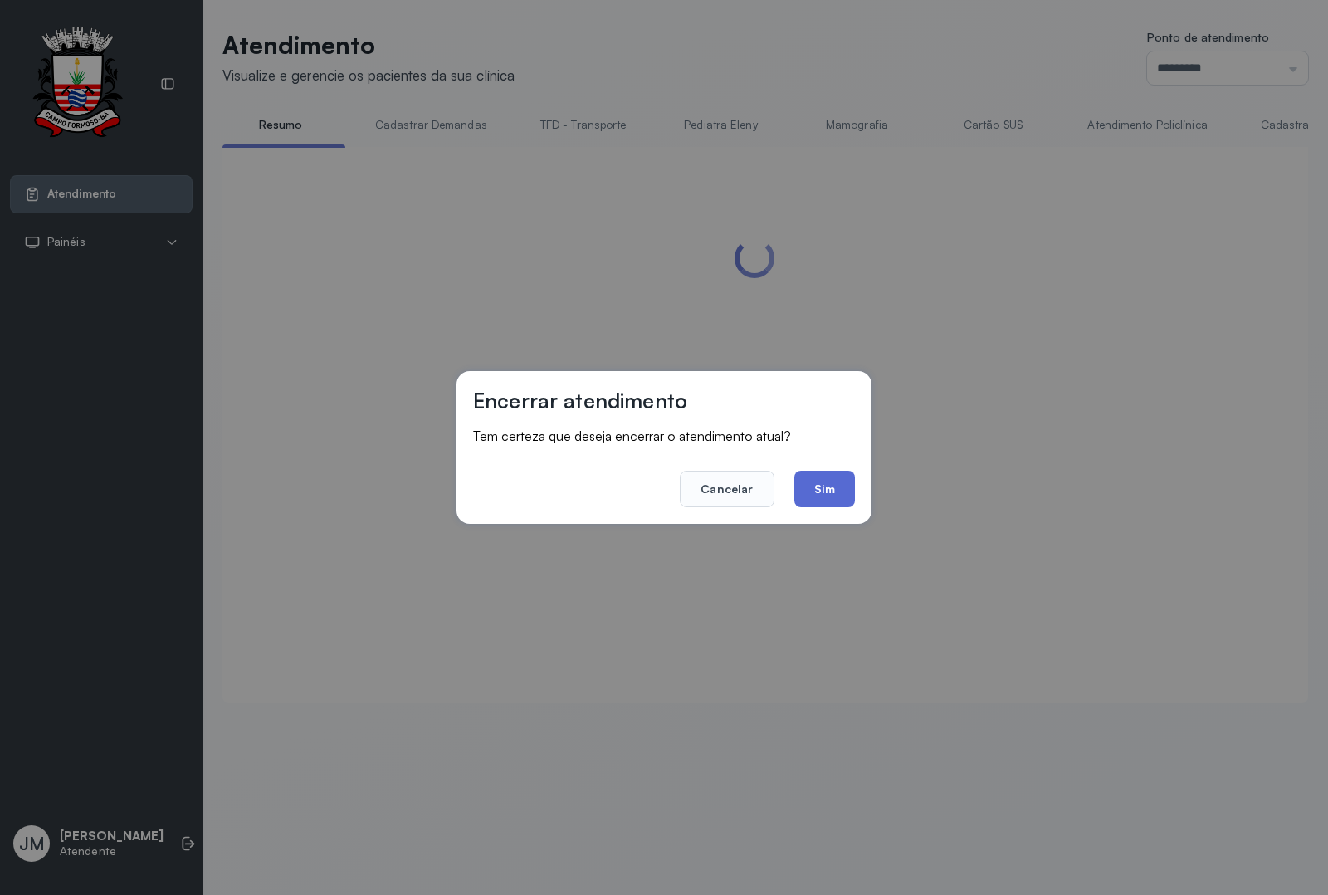
click at [838, 486] on button "Sim" at bounding box center [824, 489] width 61 height 37
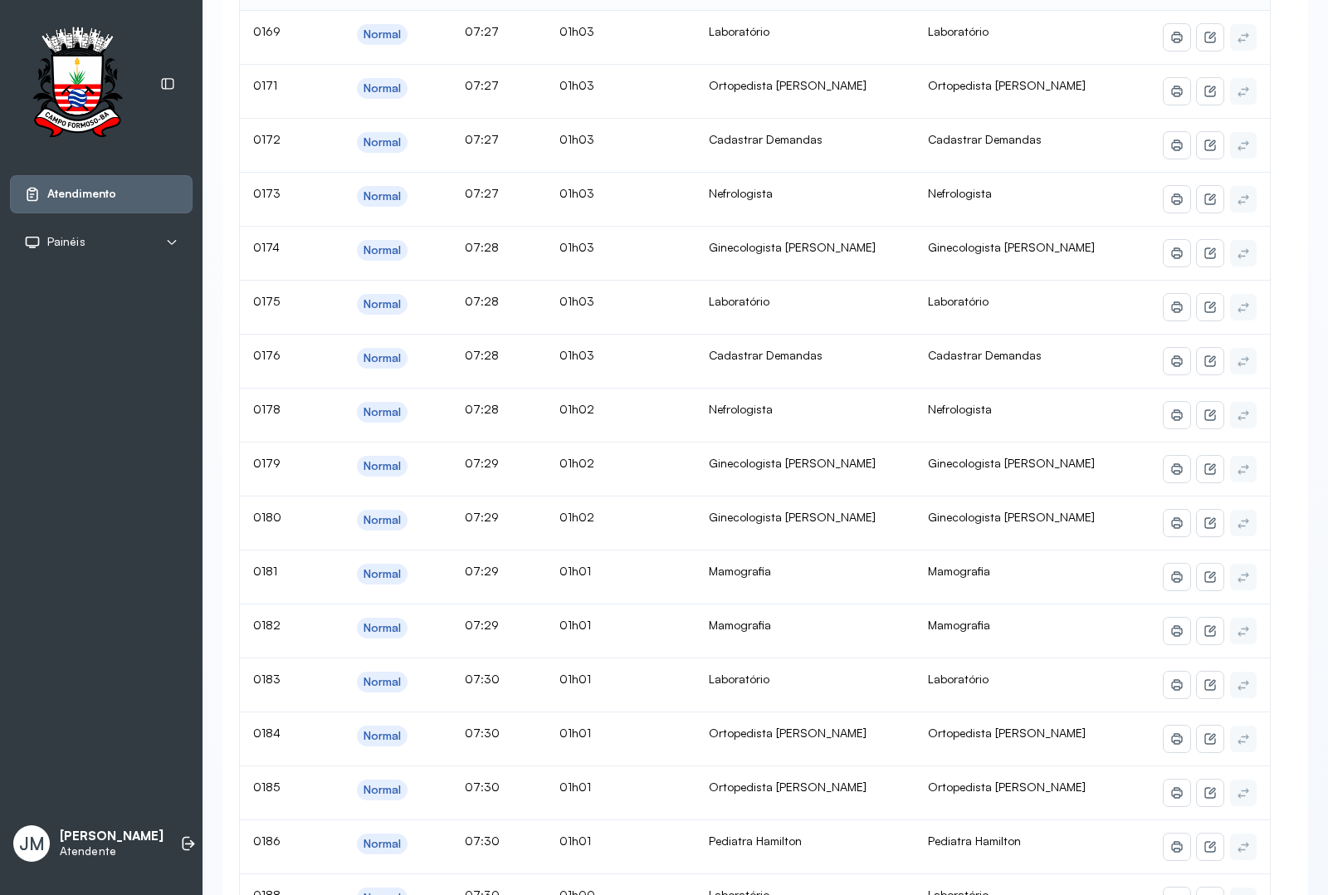
scroll to position [623, 0]
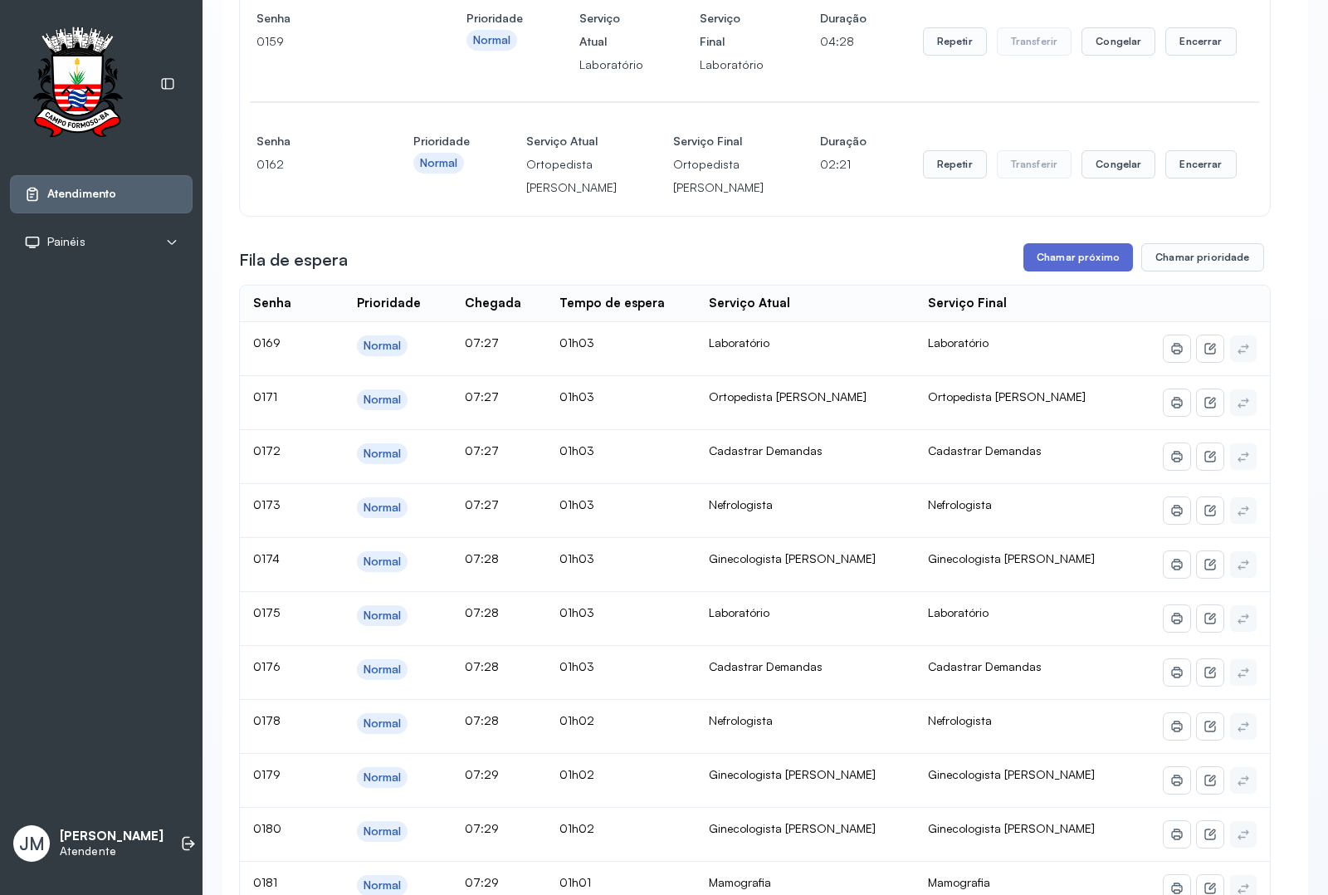
click at [1062, 271] on button "Chamar próximo" at bounding box center [1078, 257] width 110 height 28
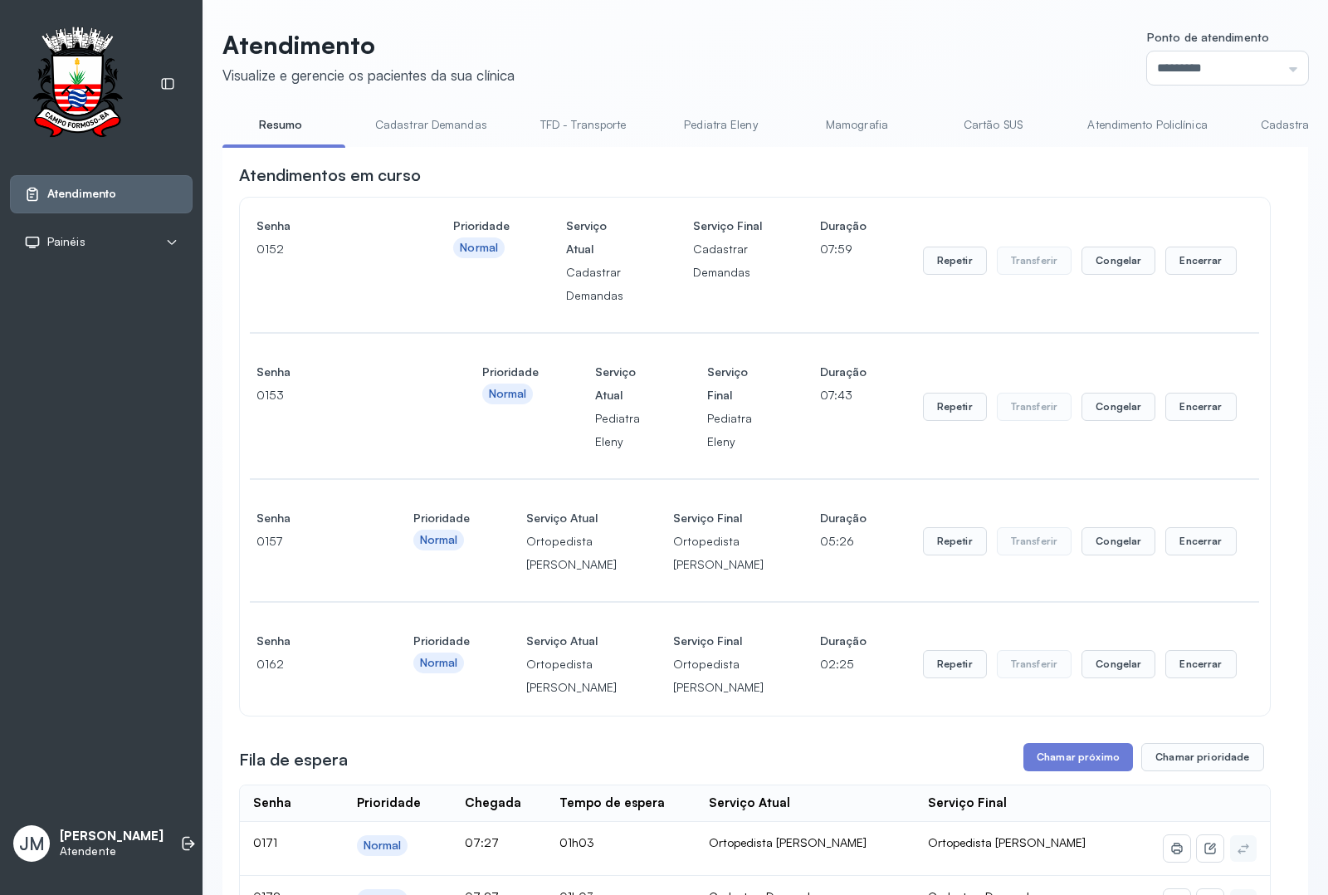
scroll to position [104, 0]
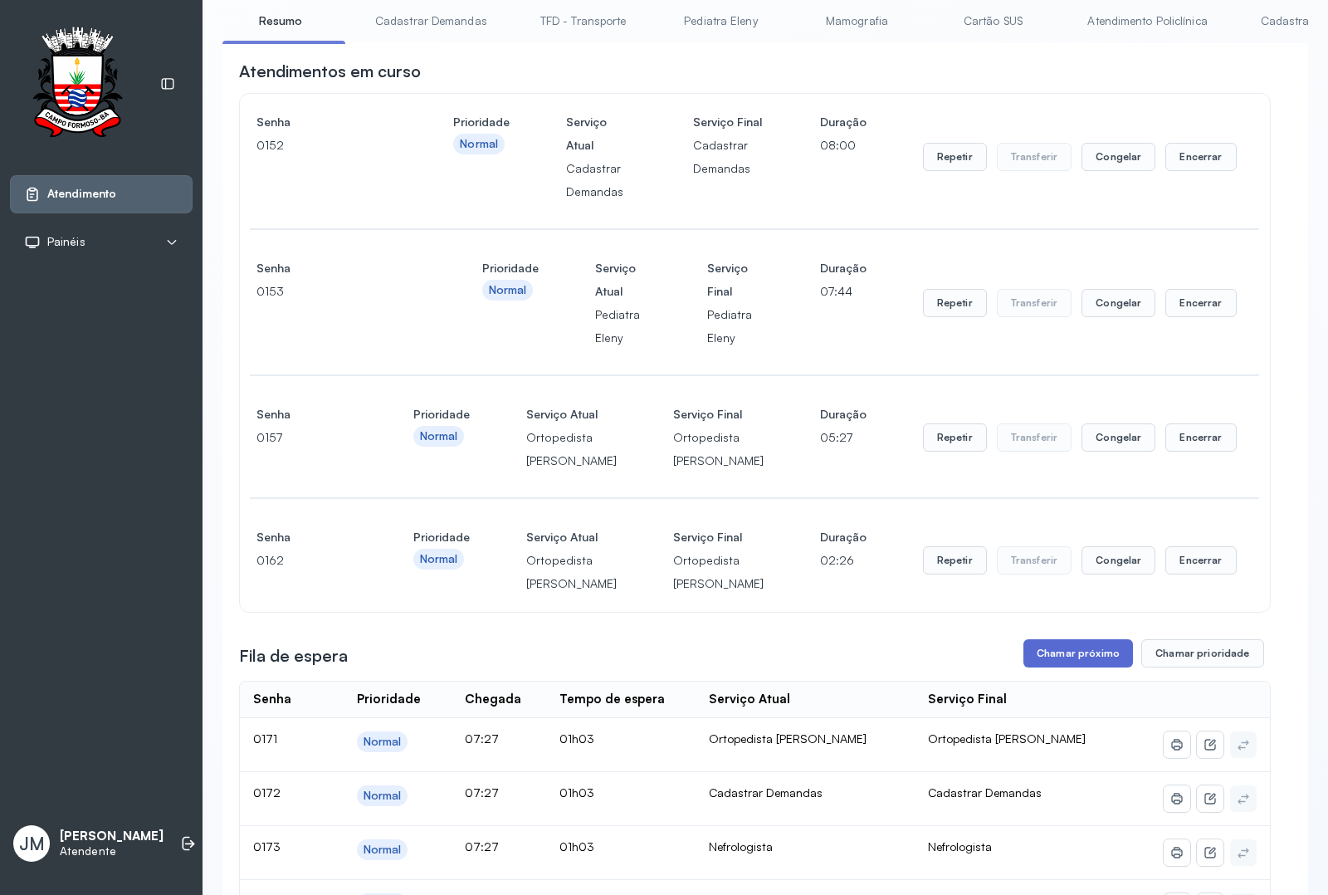
click at [1062, 667] on button "Chamar próximo" at bounding box center [1078, 653] width 110 height 28
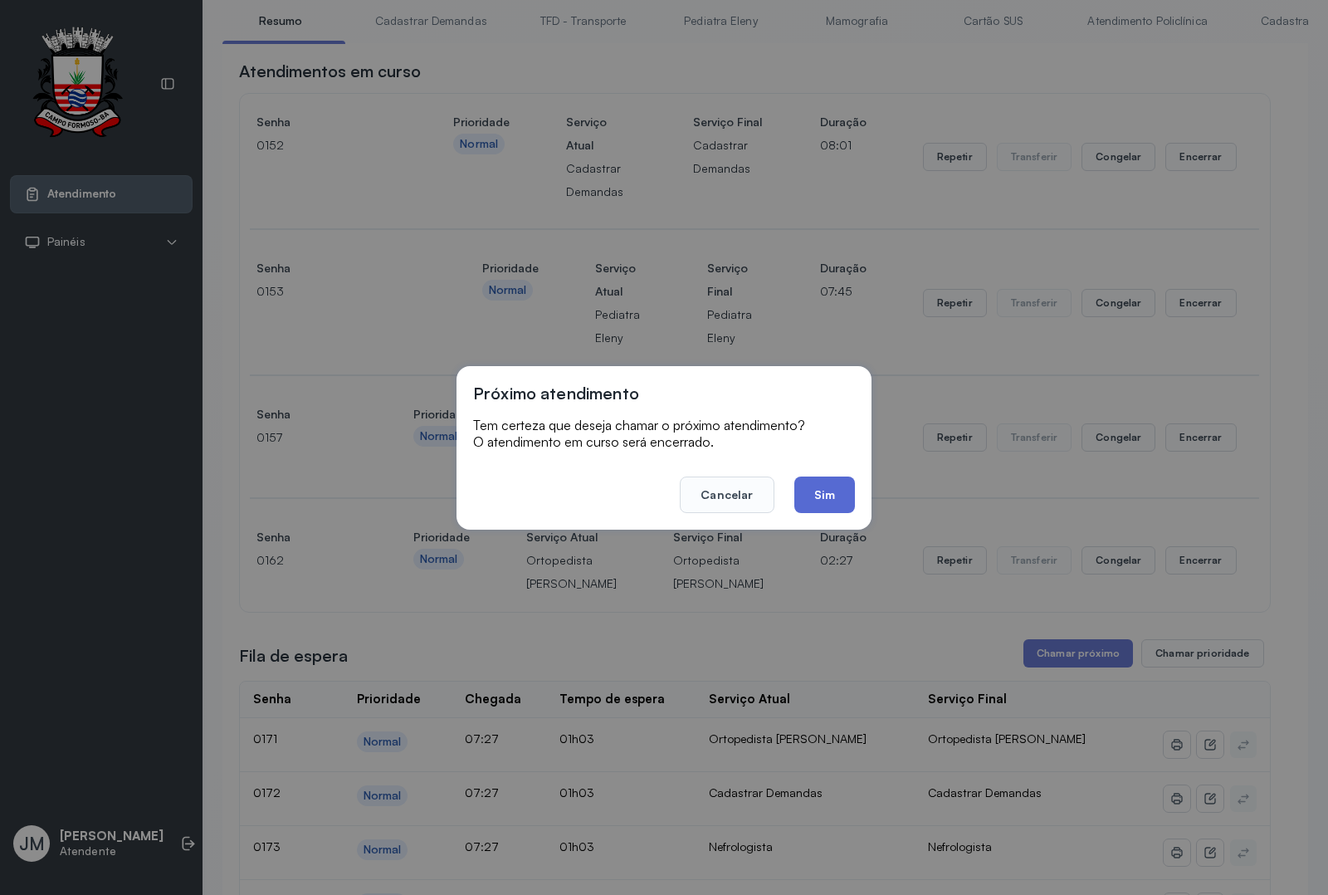
click at [828, 492] on button "Sim" at bounding box center [824, 494] width 61 height 37
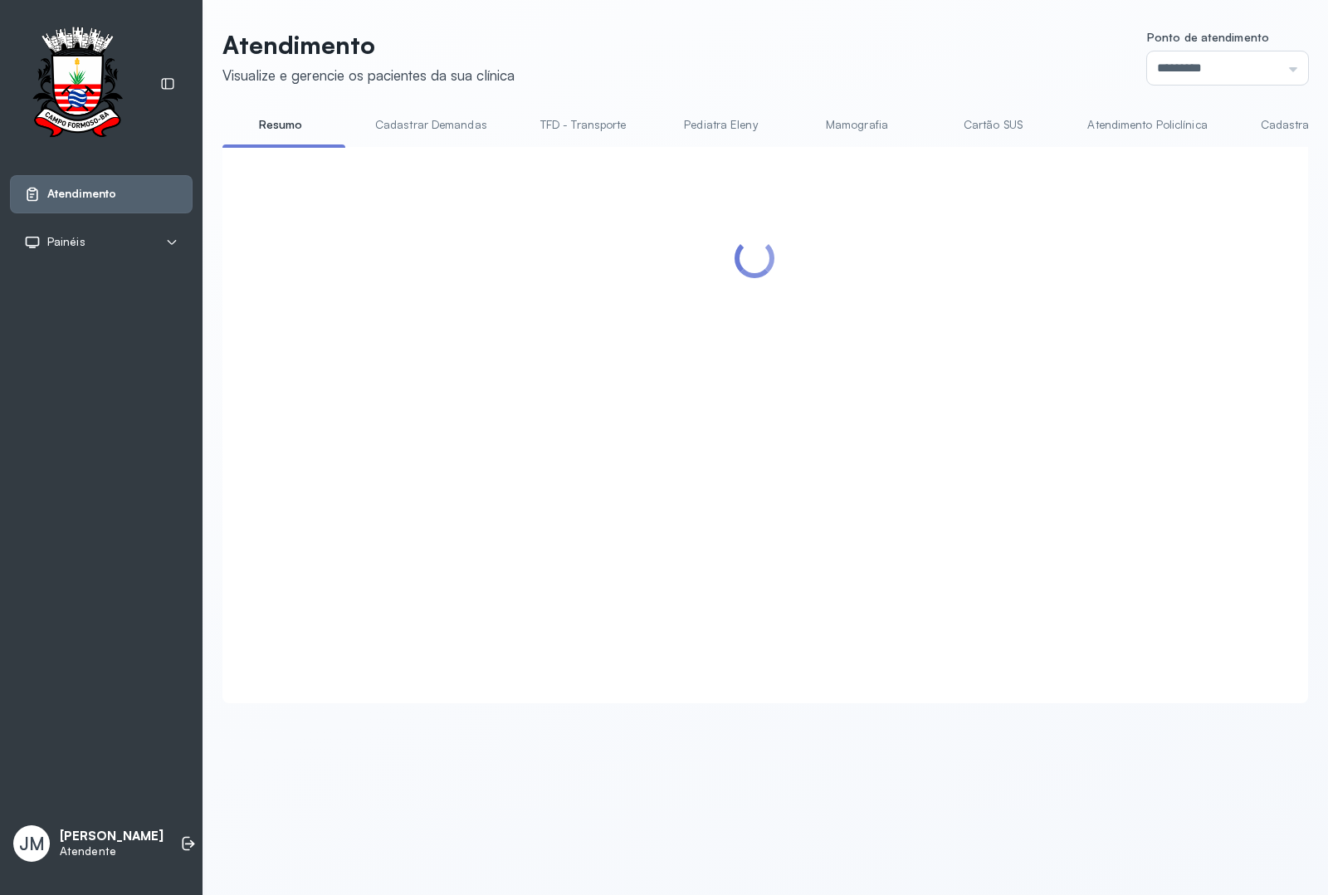
scroll to position [0, 0]
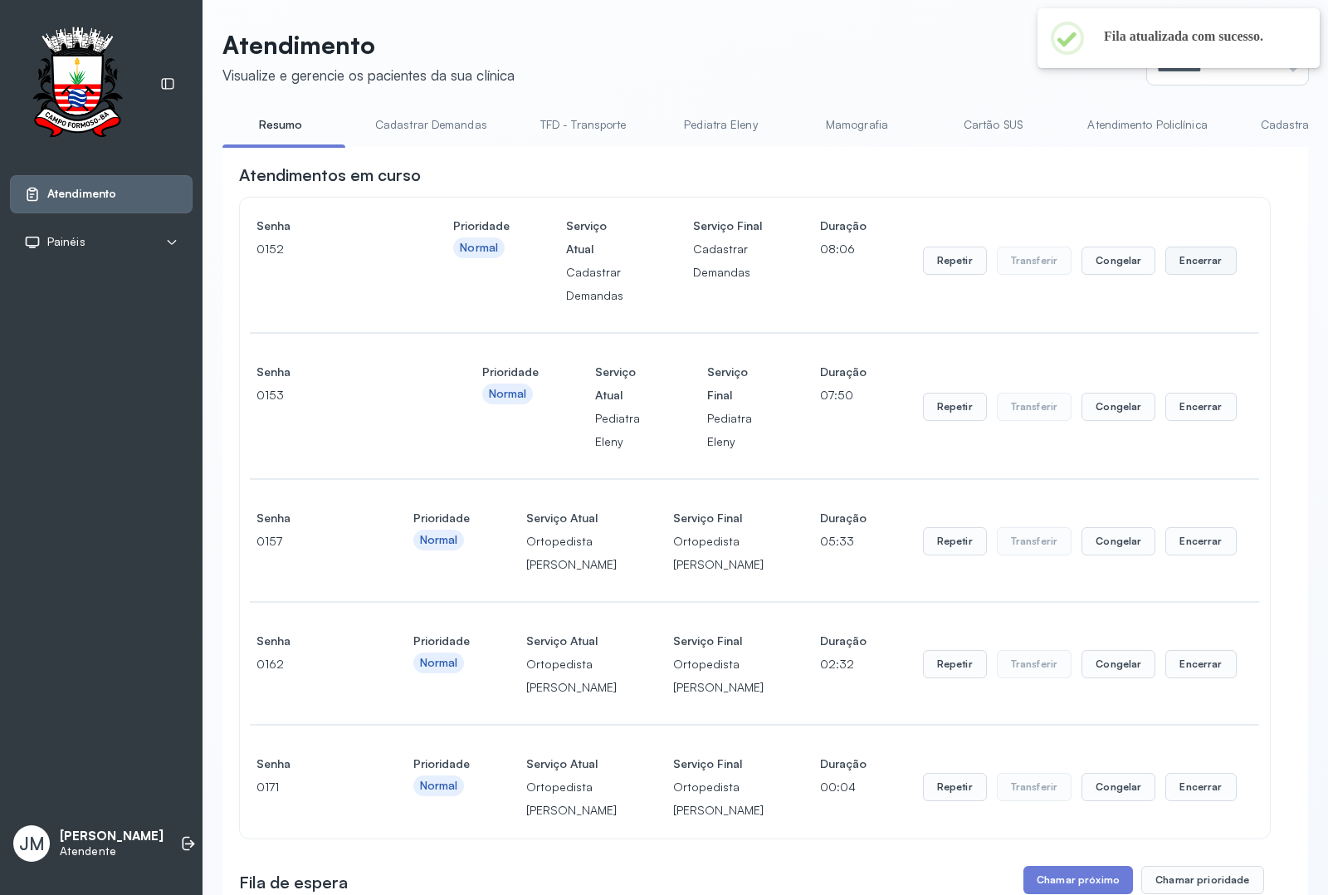
click at [1062, 261] on button "Encerrar" at bounding box center [1200, 261] width 71 height 28
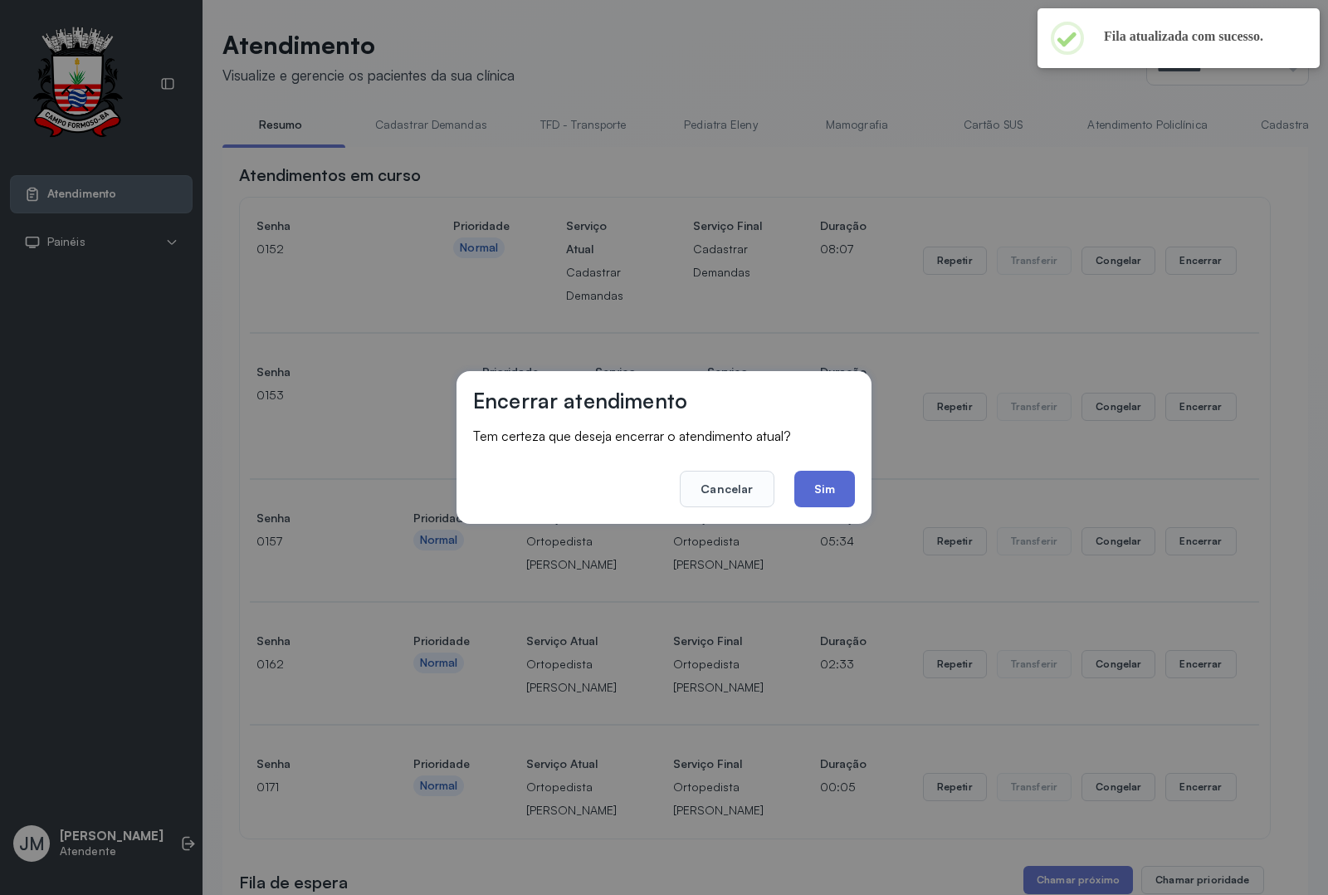
click at [812, 471] on button "Sim" at bounding box center [824, 489] width 61 height 37
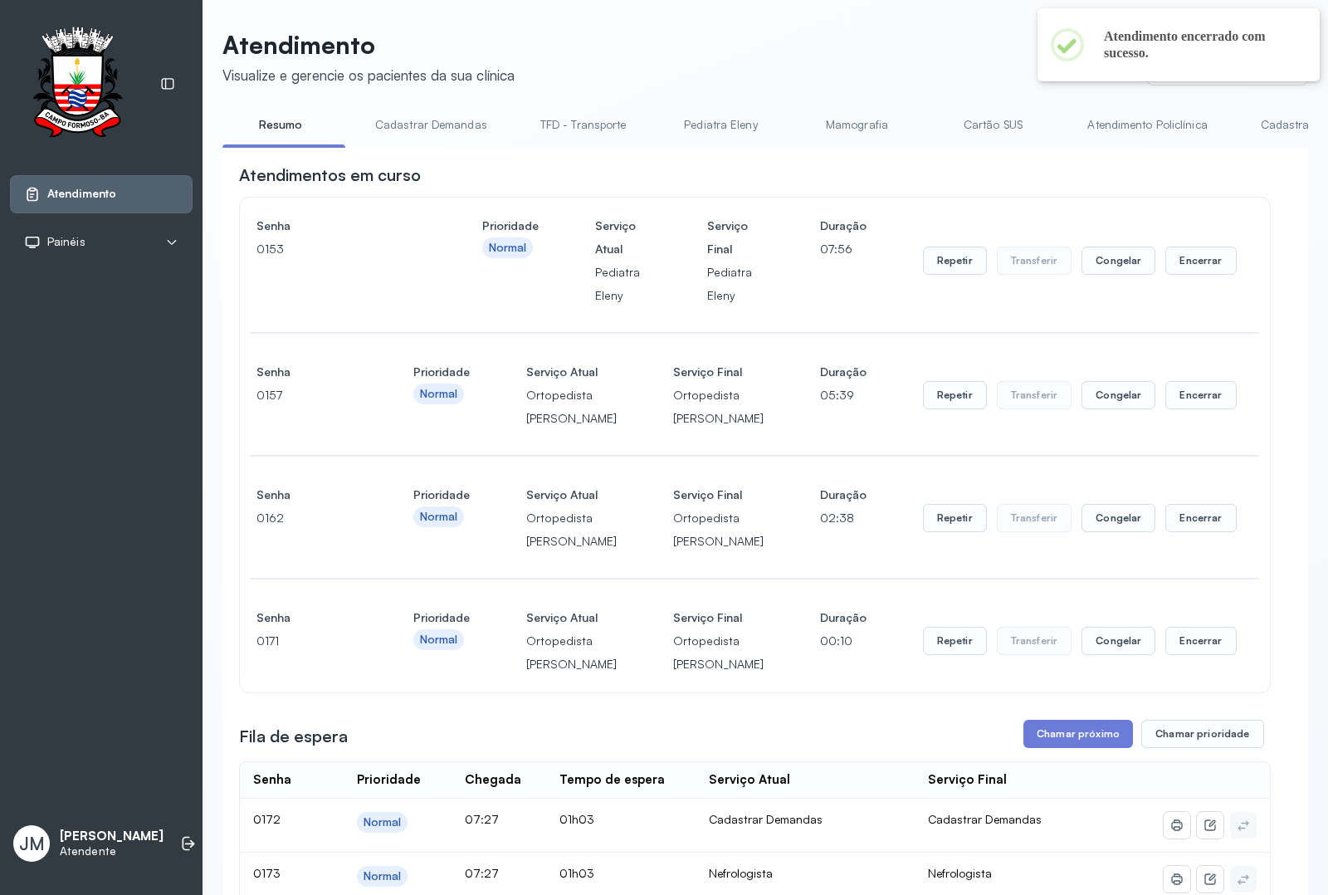
click at [1062, 247] on div "Repetir Transferir Congelar Encerrar" at bounding box center [1080, 260] width 314 height 93
click at [1062, 257] on button "Encerrar" at bounding box center [1200, 261] width 71 height 28
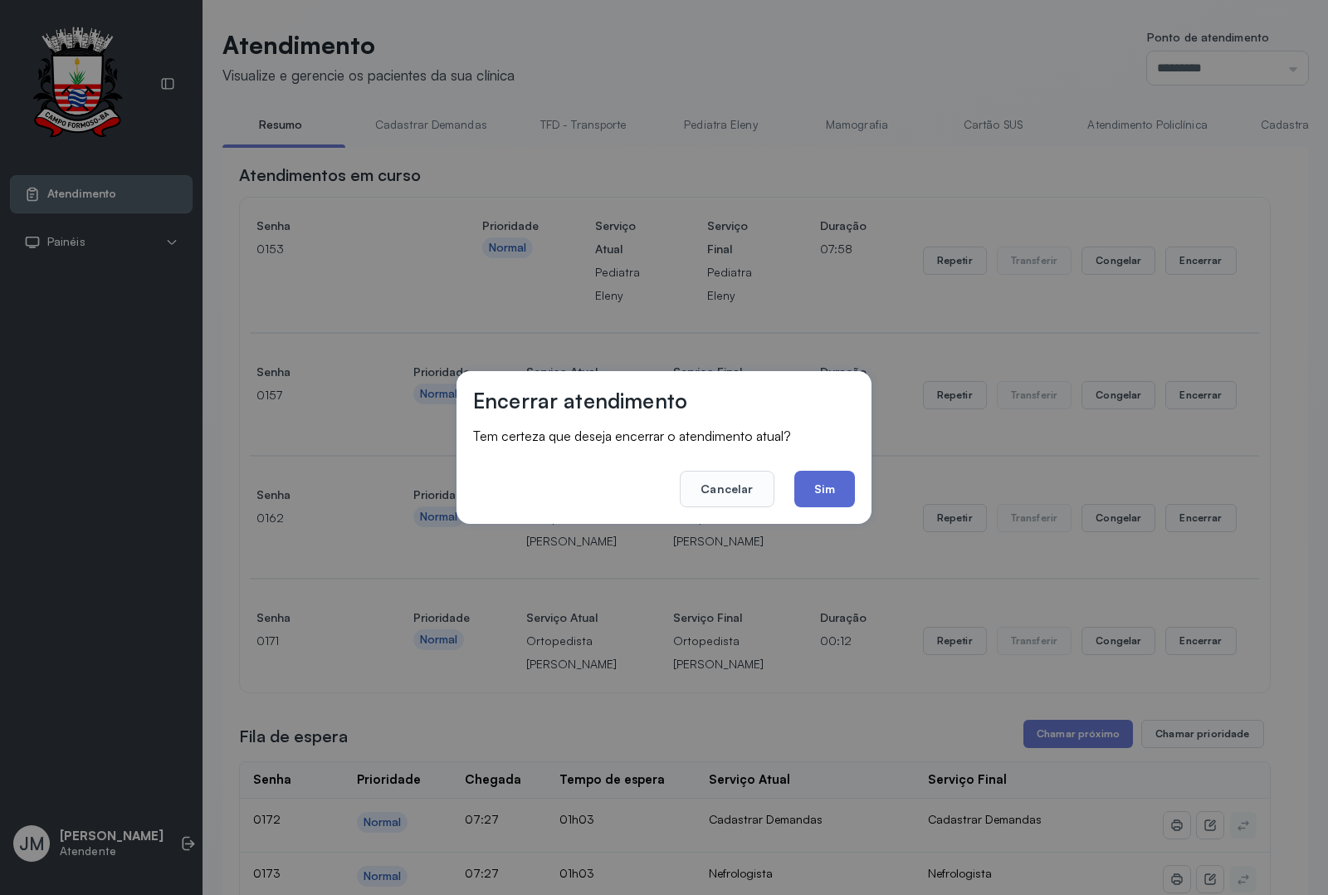
click at [824, 484] on button "Sim" at bounding box center [824, 489] width 61 height 37
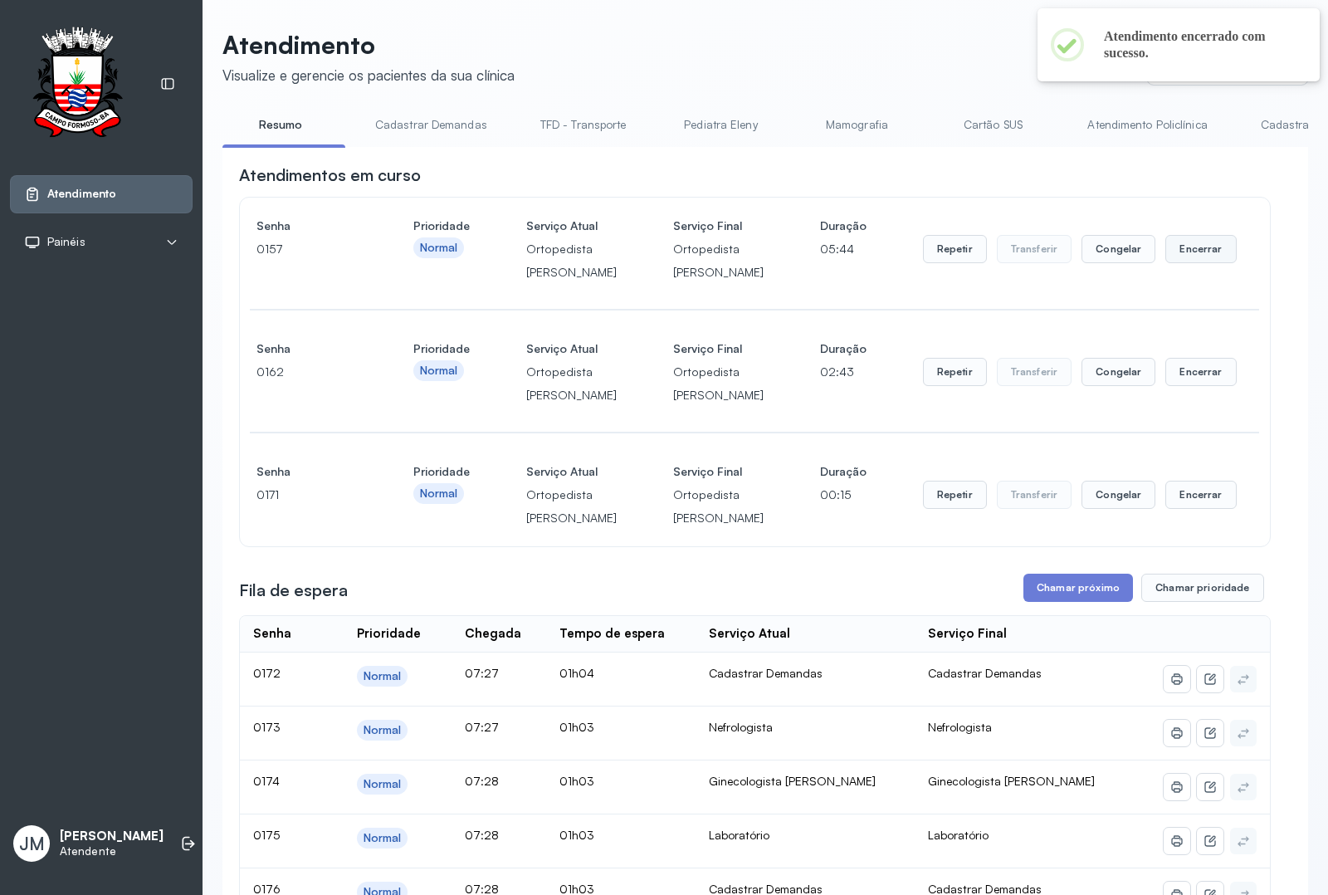
click at [1062, 262] on button "Encerrar" at bounding box center [1200, 249] width 71 height 28
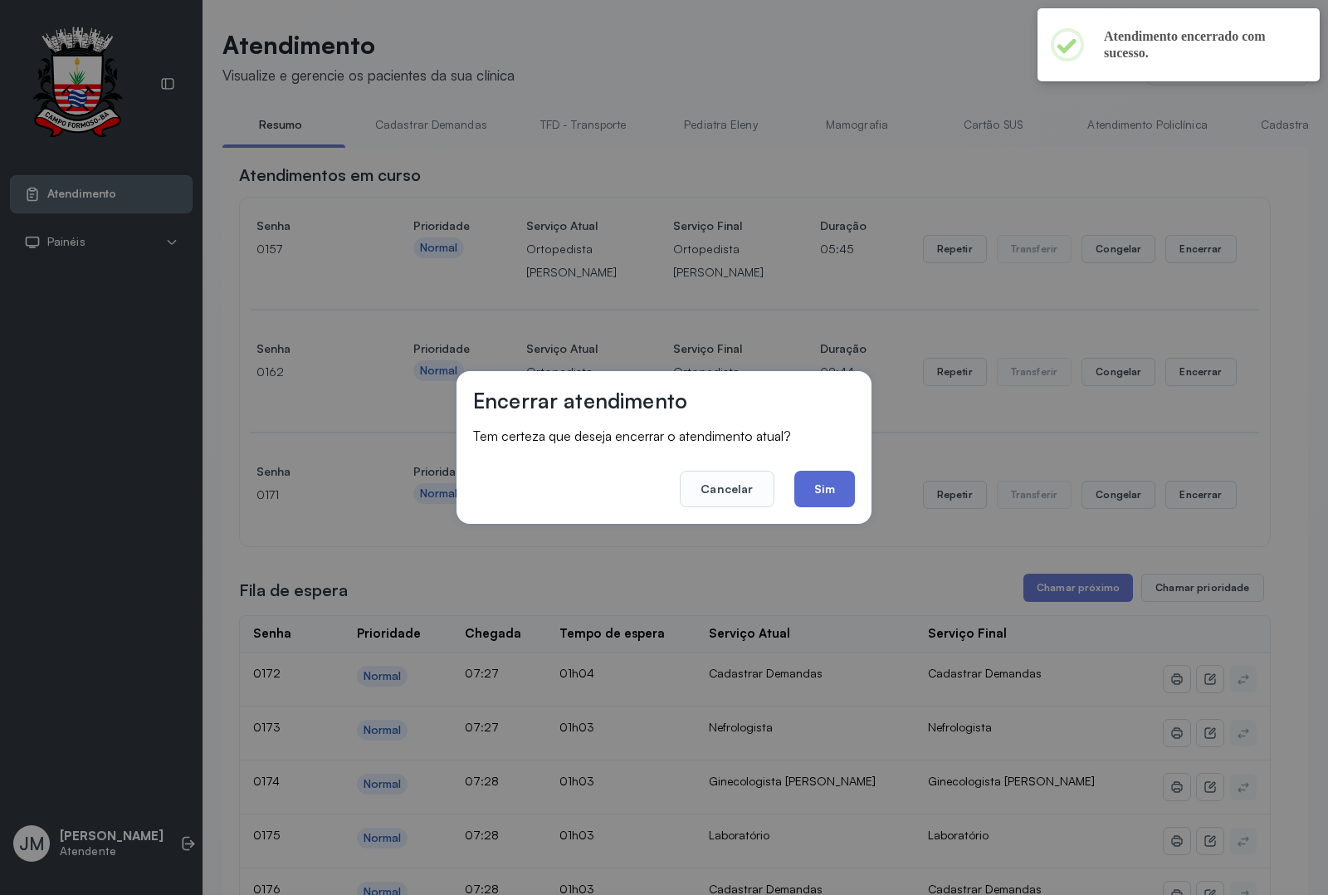
click at [833, 486] on button "Sim" at bounding box center [824, 489] width 61 height 37
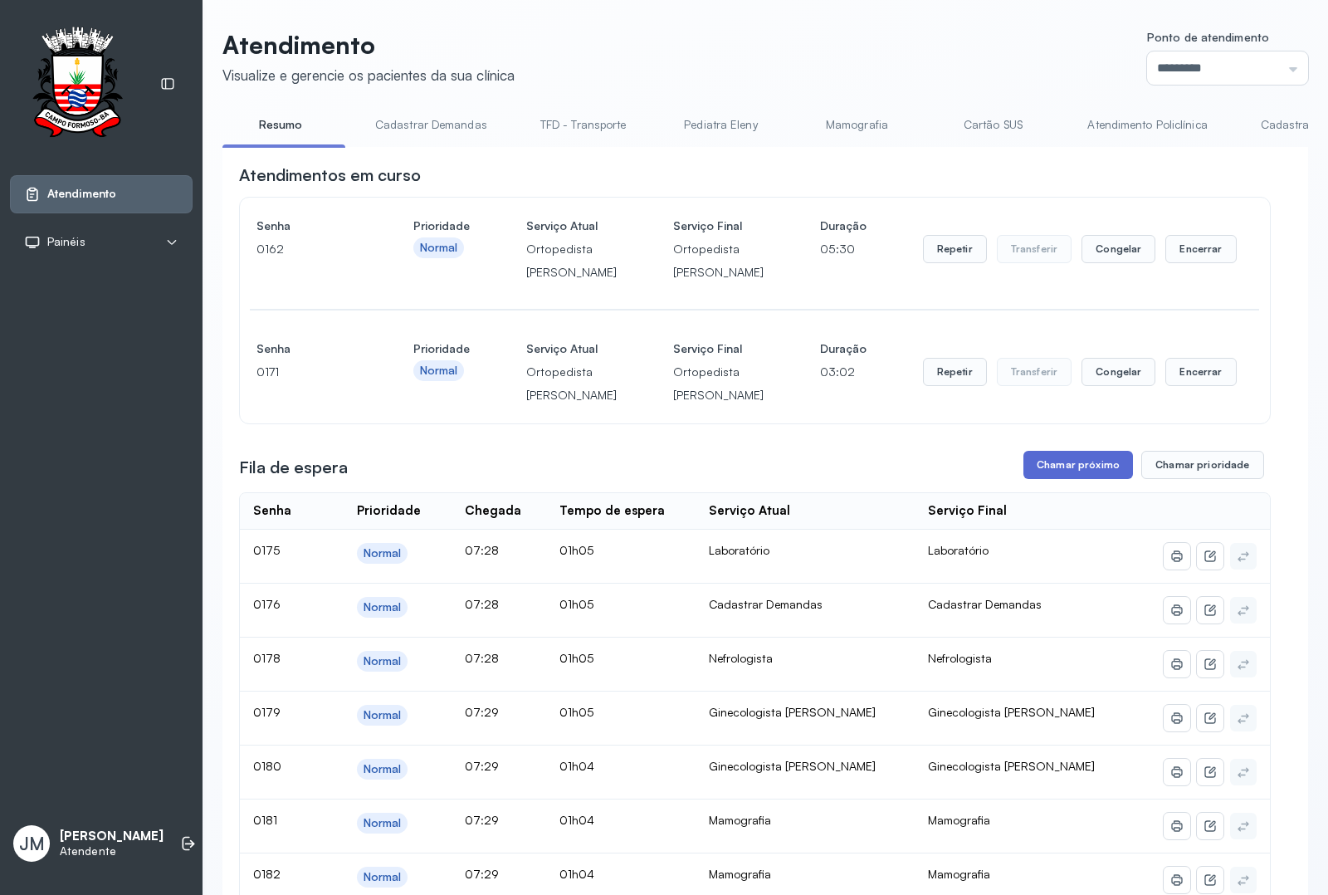
click at [1055, 479] on button "Chamar próximo" at bounding box center [1078, 465] width 110 height 28
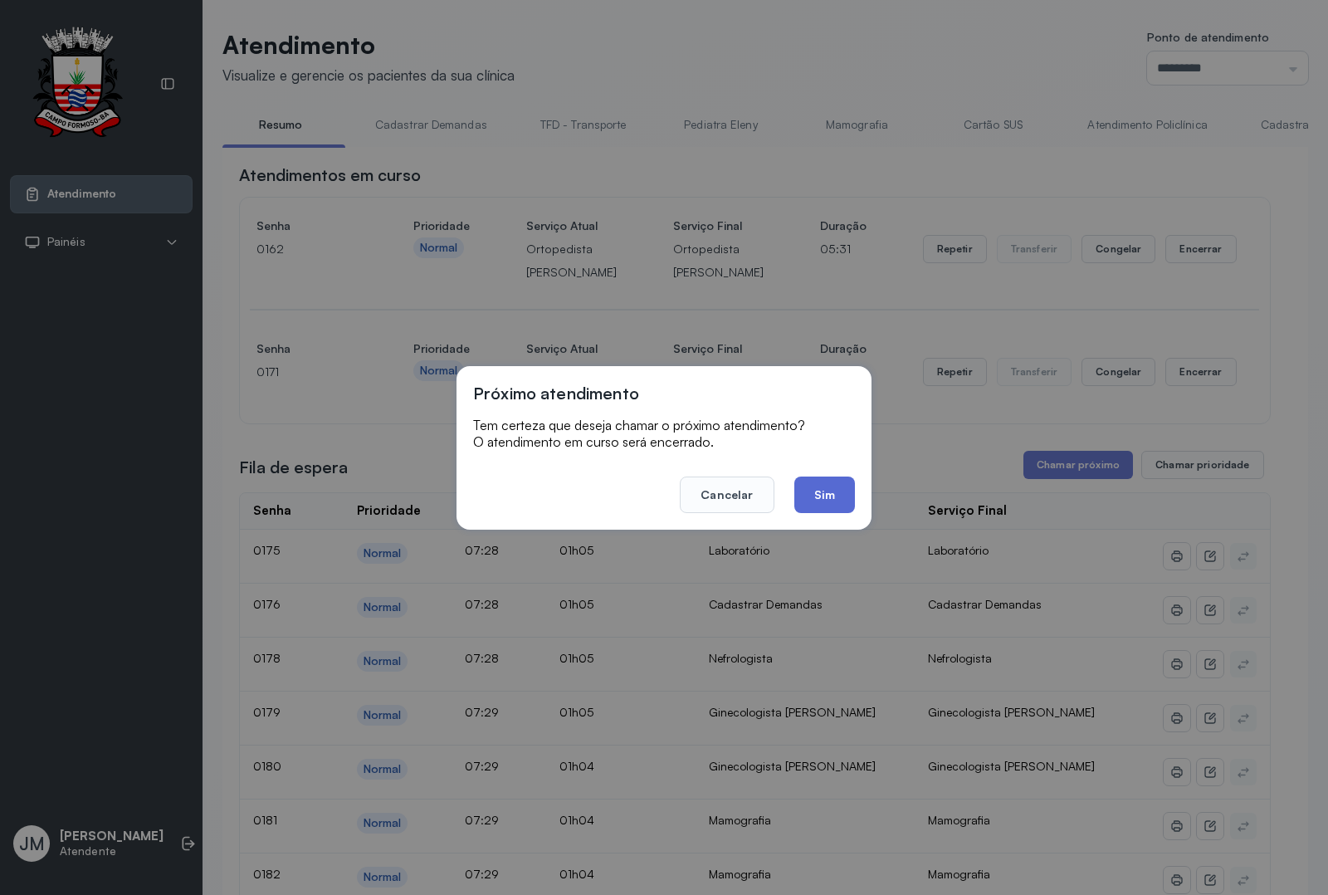
click at [820, 491] on button "Sim" at bounding box center [824, 494] width 61 height 37
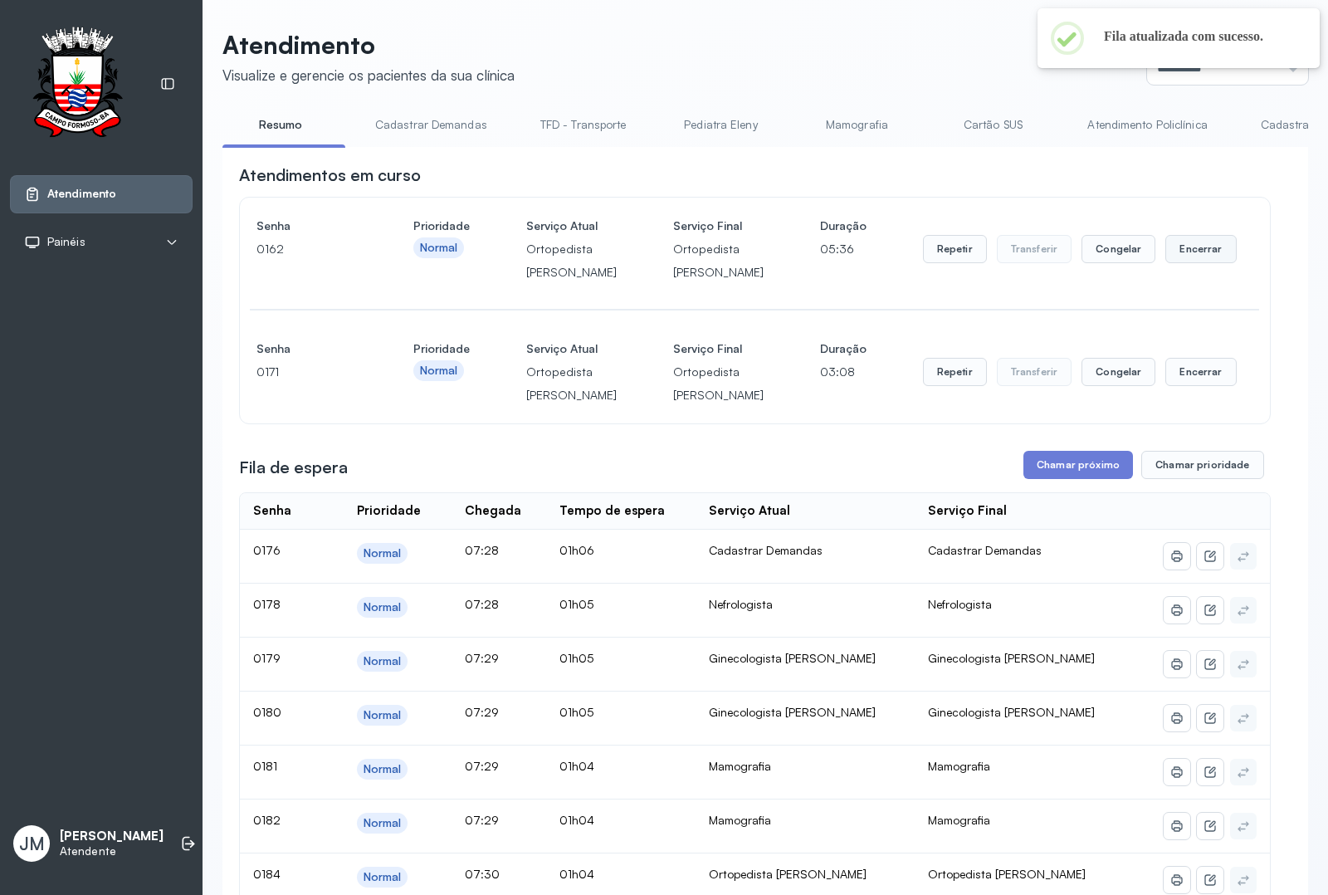
click at [1062, 263] on button "Encerrar" at bounding box center [1200, 249] width 71 height 28
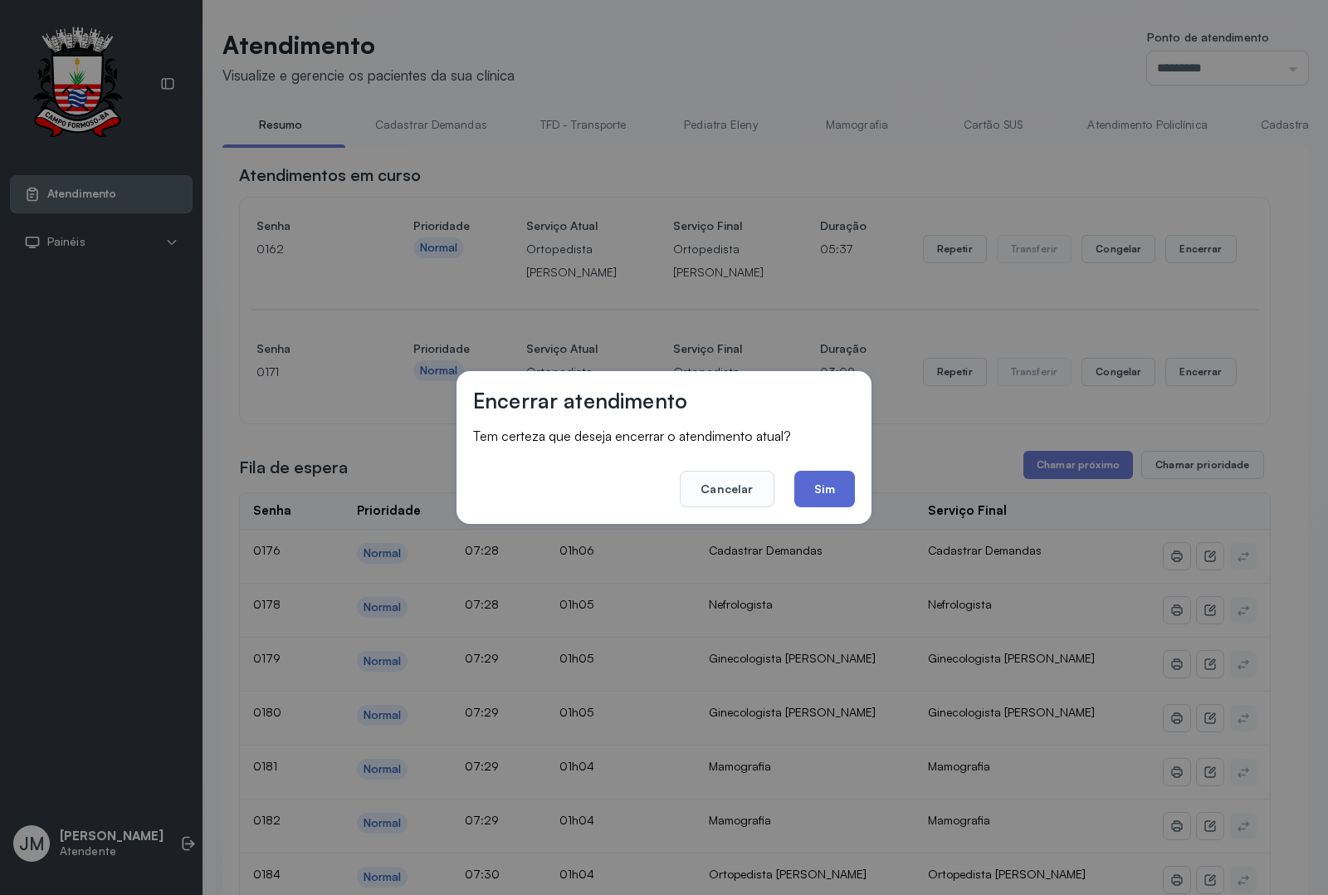
click at [834, 479] on button "Sim" at bounding box center [824, 489] width 61 height 37
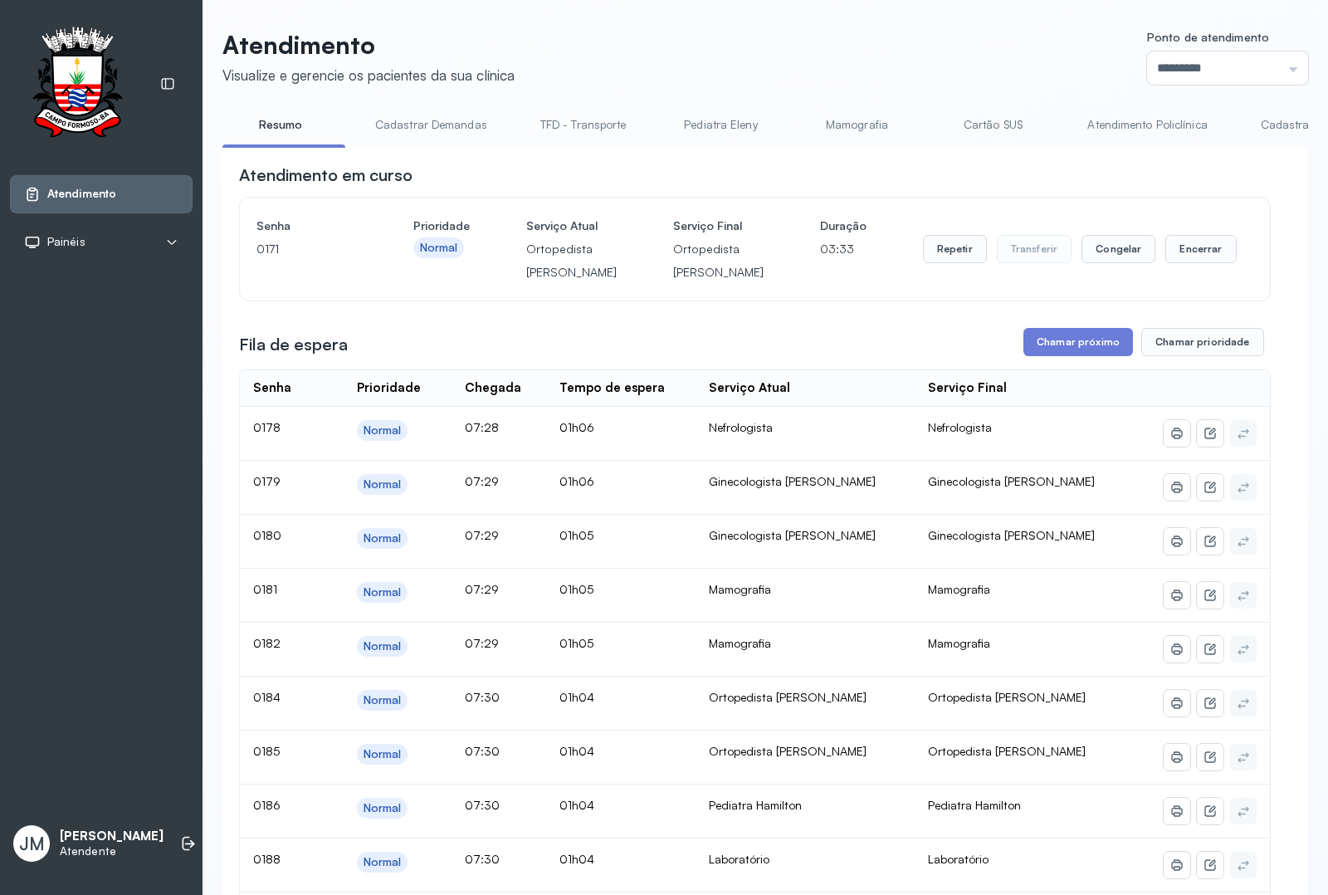
scroll to position [104, 0]
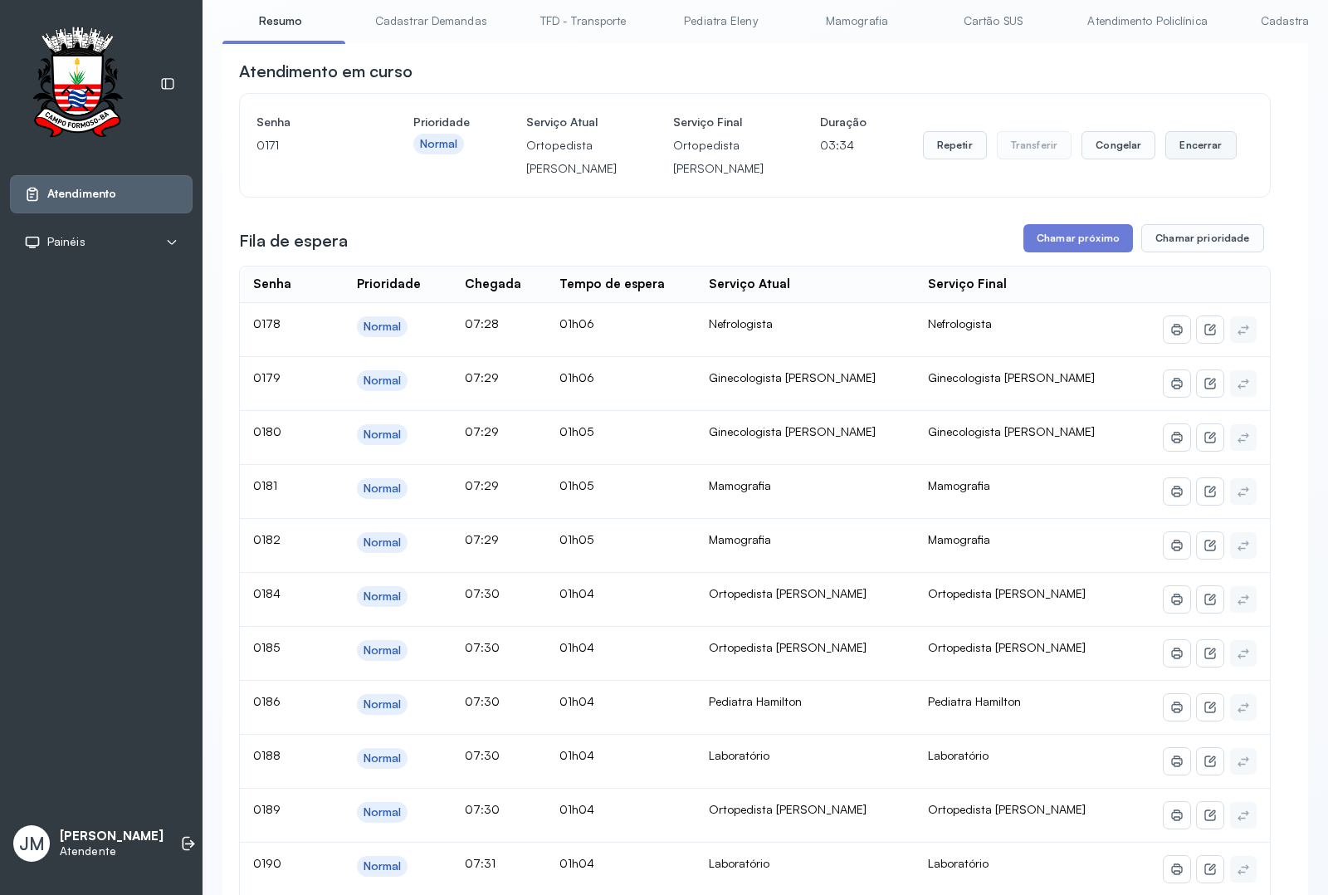
click at [1062, 159] on button "Encerrar" at bounding box center [1200, 145] width 71 height 28
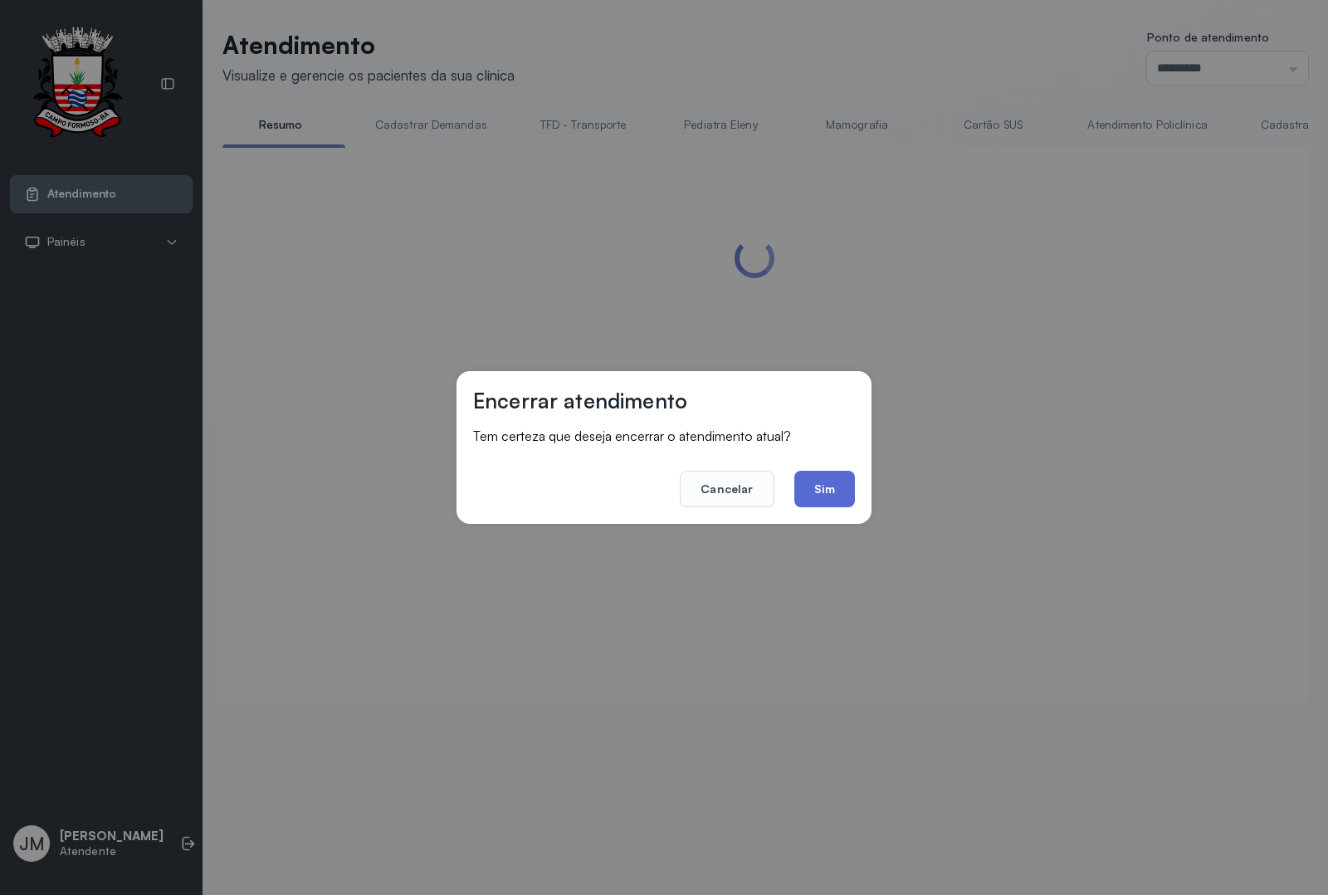
scroll to position [0, 0]
click at [824, 486] on button "Sim" at bounding box center [824, 489] width 61 height 37
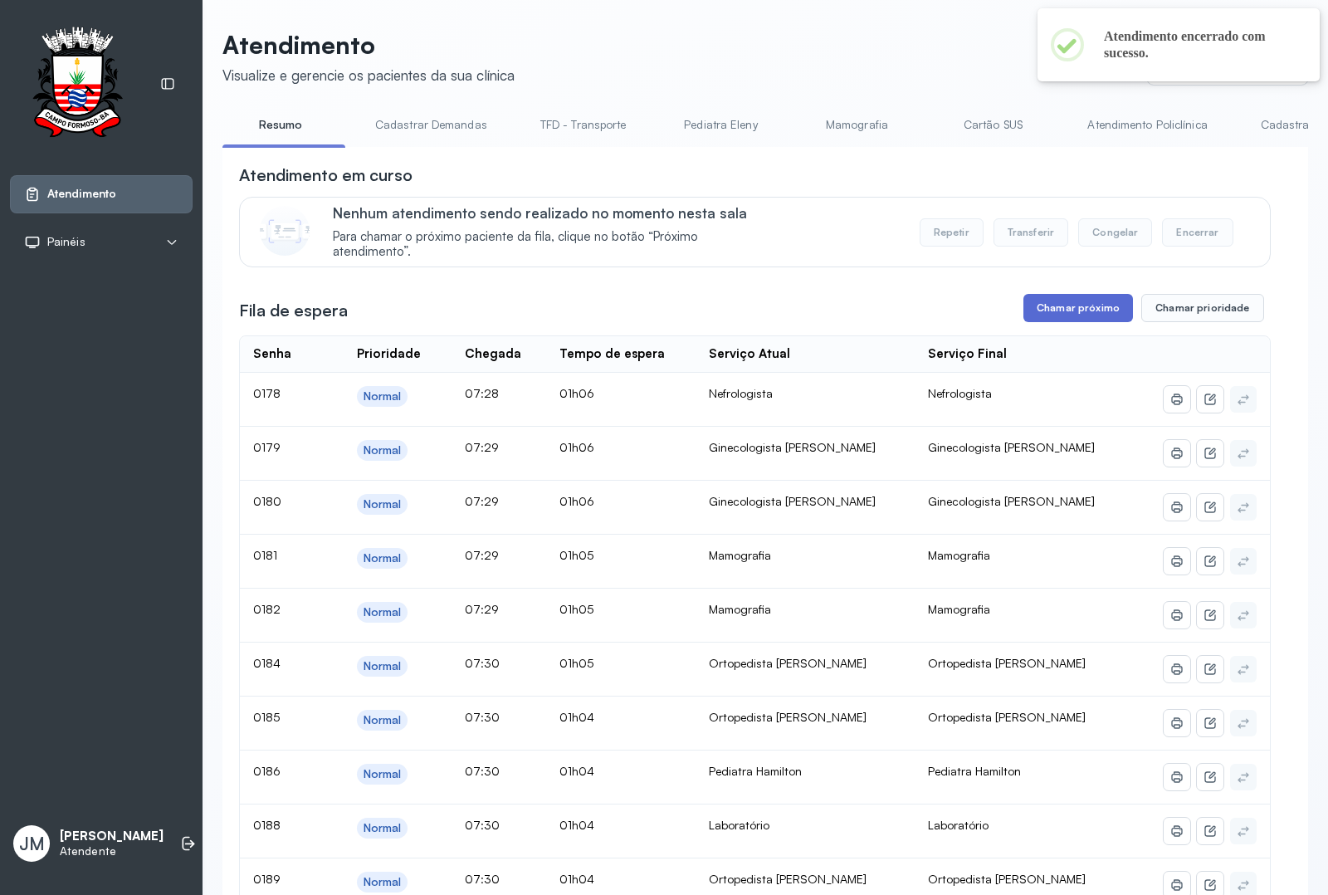
click at [1055, 313] on button "Chamar próximo" at bounding box center [1078, 308] width 110 height 28
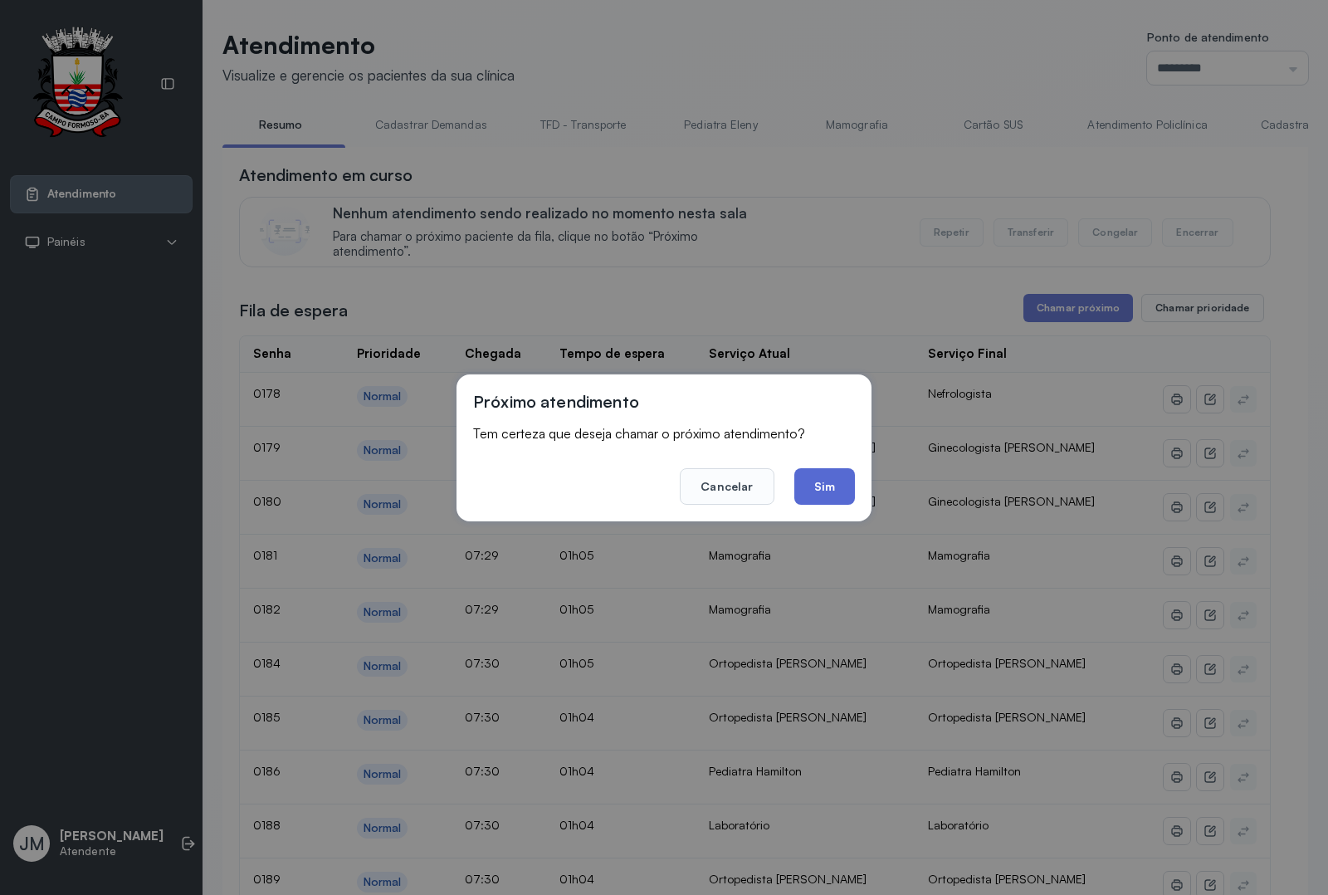
click at [830, 495] on button "Sim" at bounding box center [824, 486] width 61 height 37
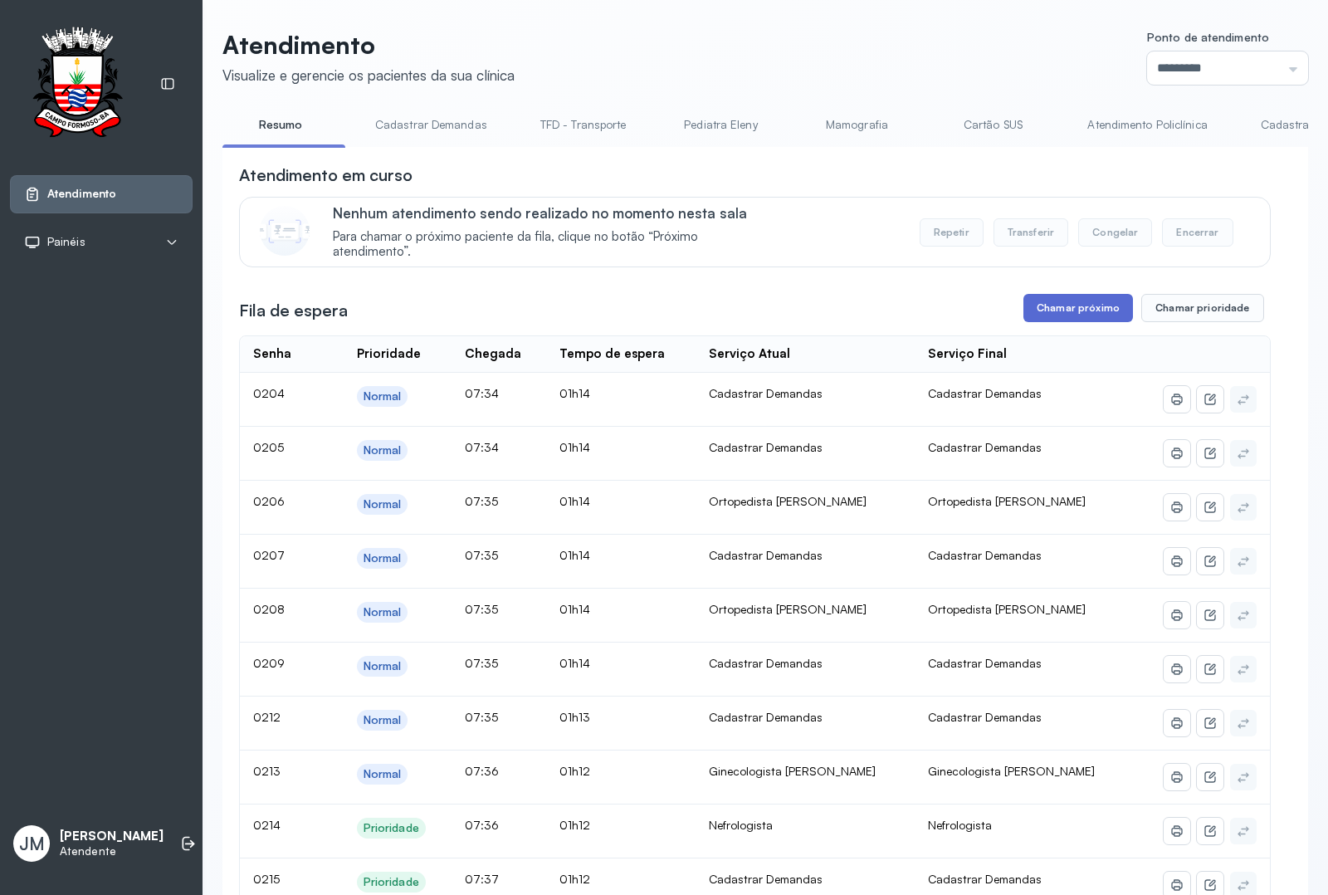
click at [1062, 307] on button "Chamar próximo" at bounding box center [1078, 308] width 110 height 28
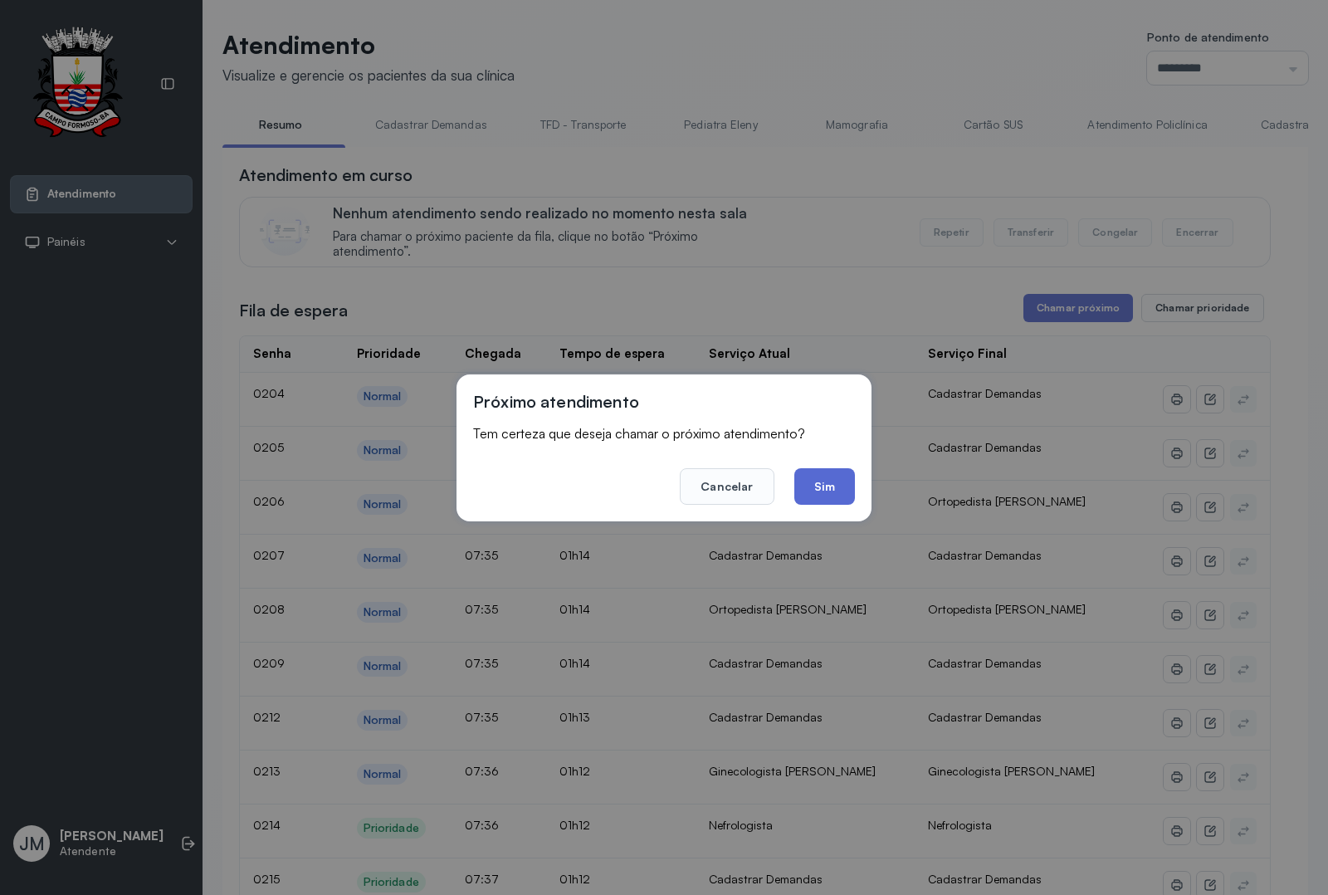
click at [816, 483] on button "Sim" at bounding box center [824, 486] width 61 height 37
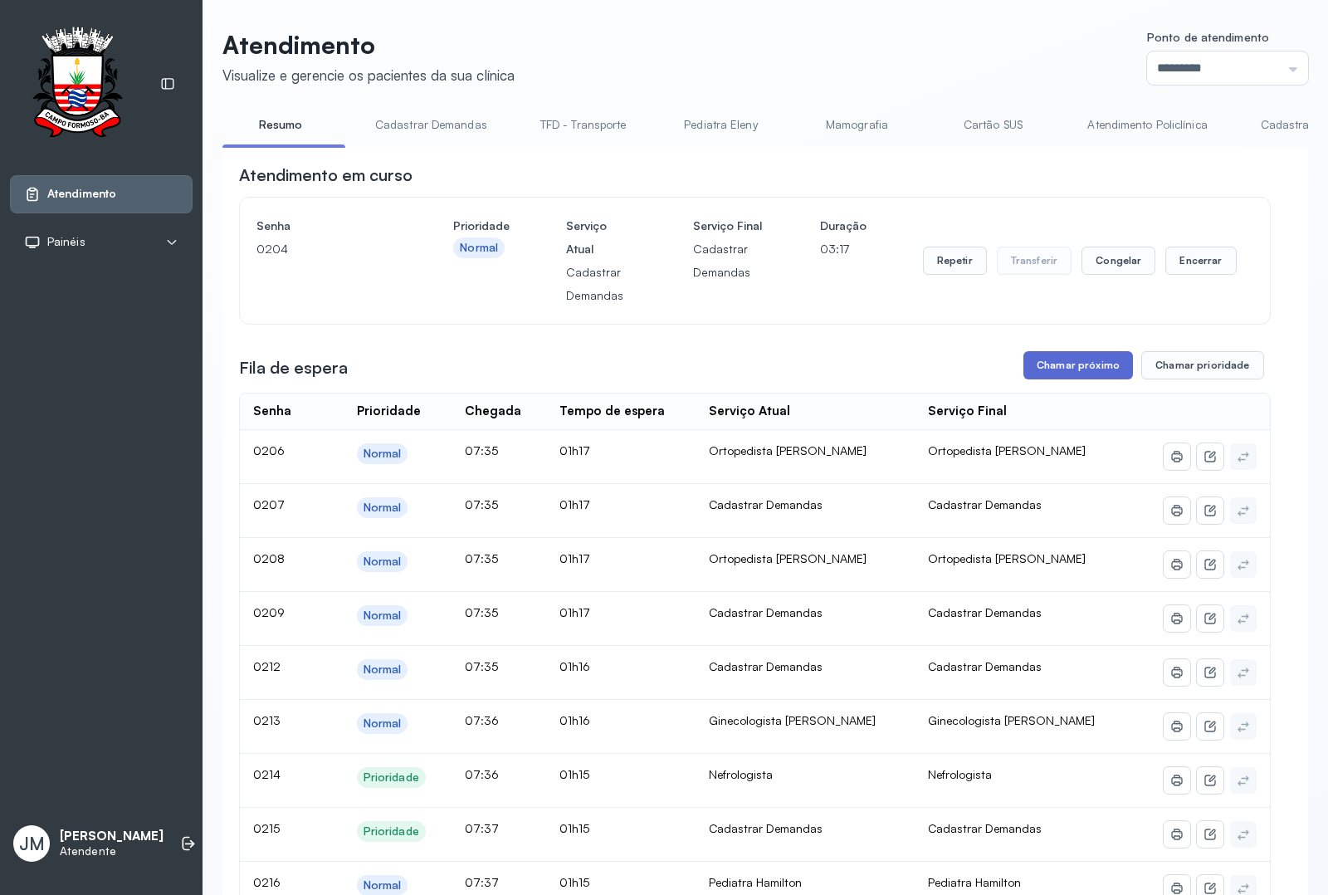
click at [1038, 371] on button "Chamar próximo" at bounding box center [1078, 365] width 110 height 28
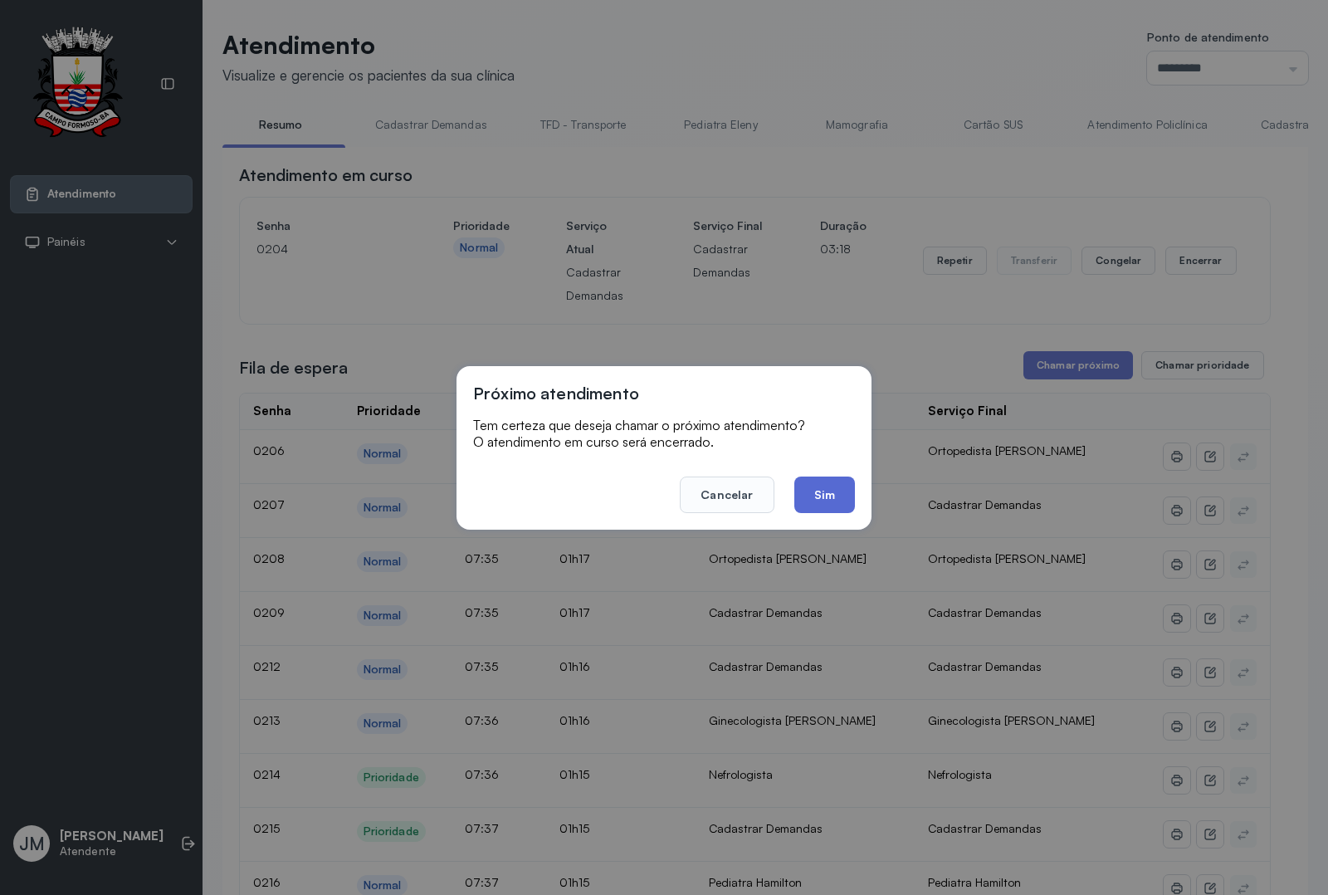
click at [843, 496] on button "Sim" at bounding box center [824, 494] width 61 height 37
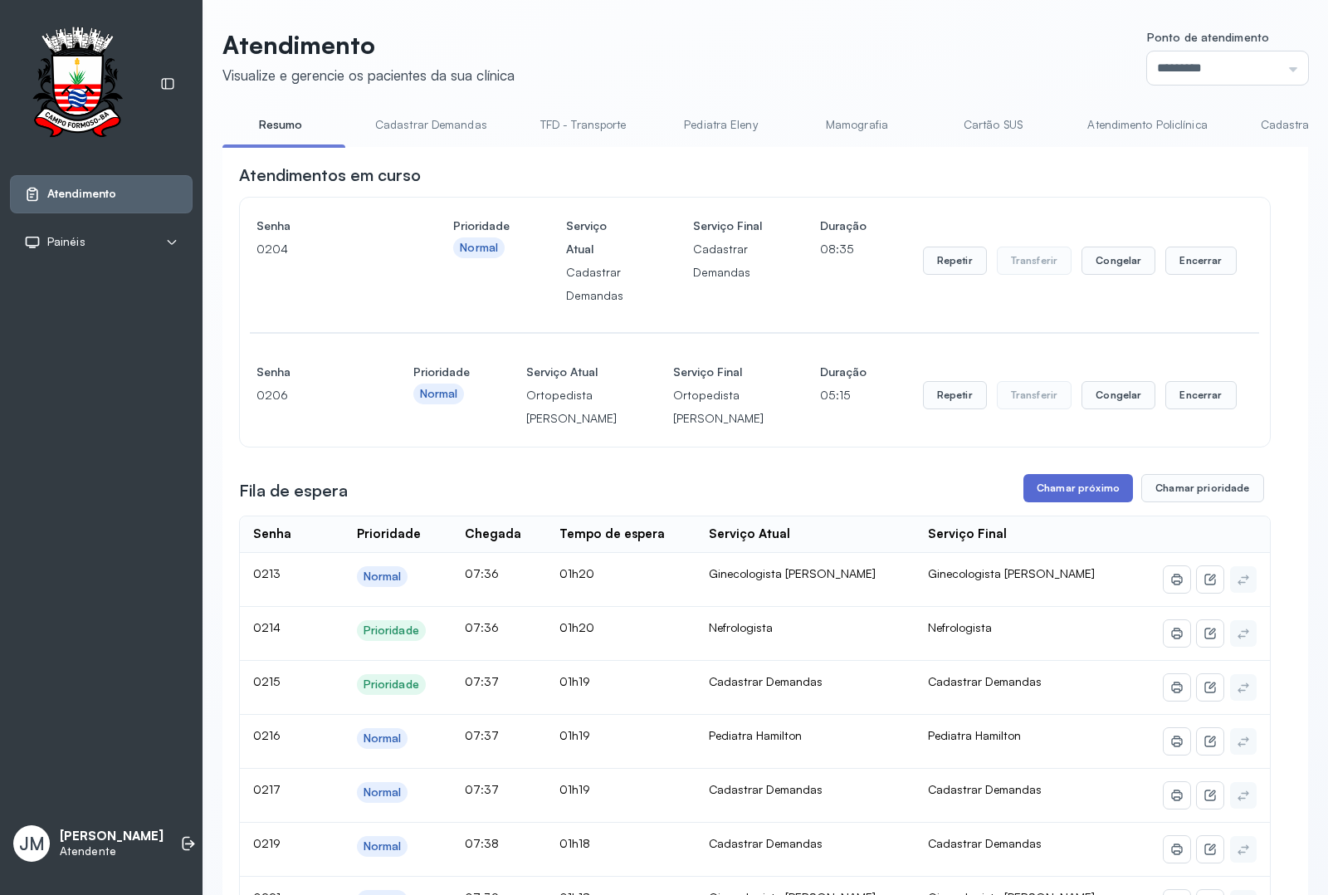
click at [1042, 502] on button "Chamar próximo" at bounding box center [1078, 488] width 110 height 28
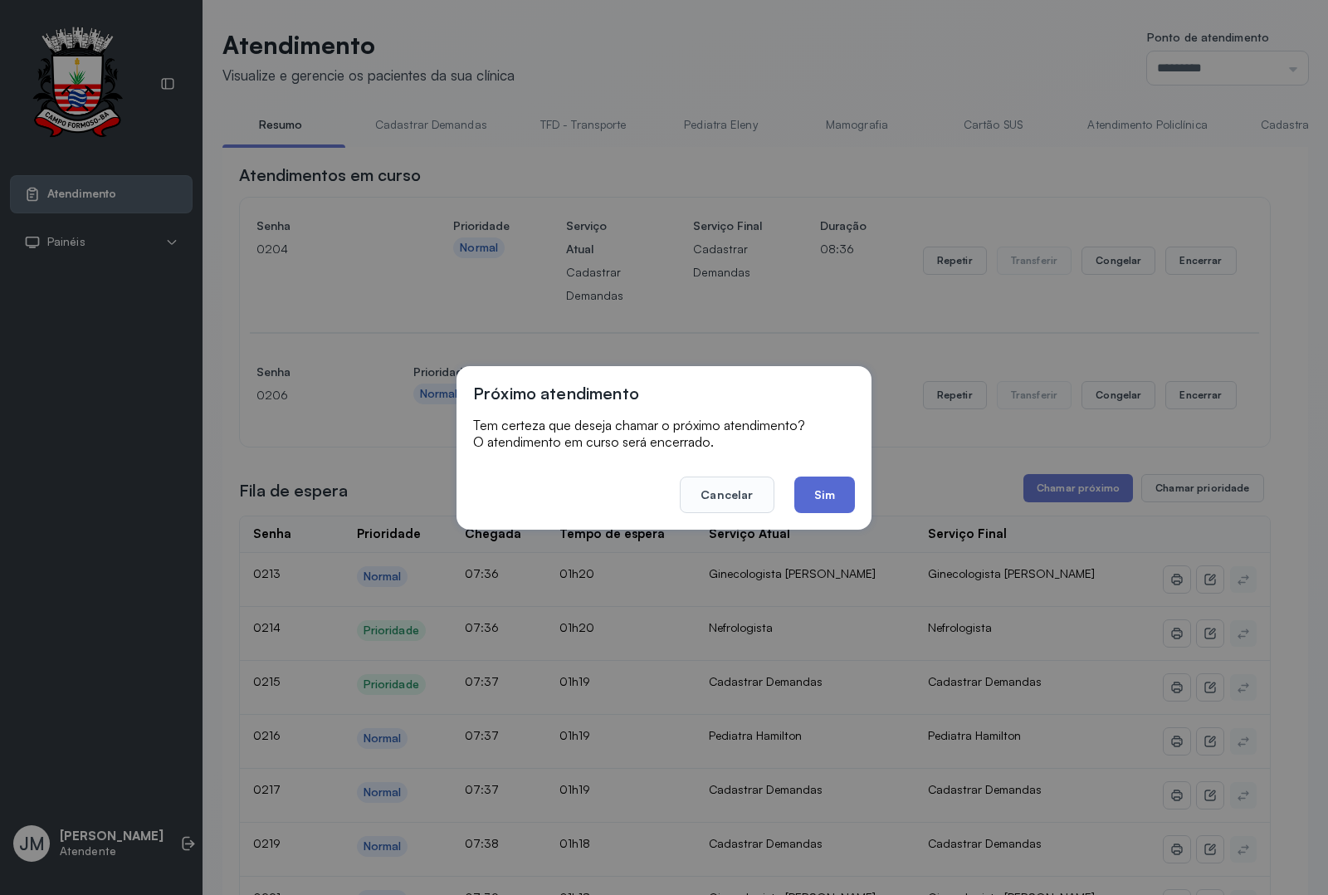
click at [811, 499] on button "Sim" at bounding box center [824, 494] width 61 height 37
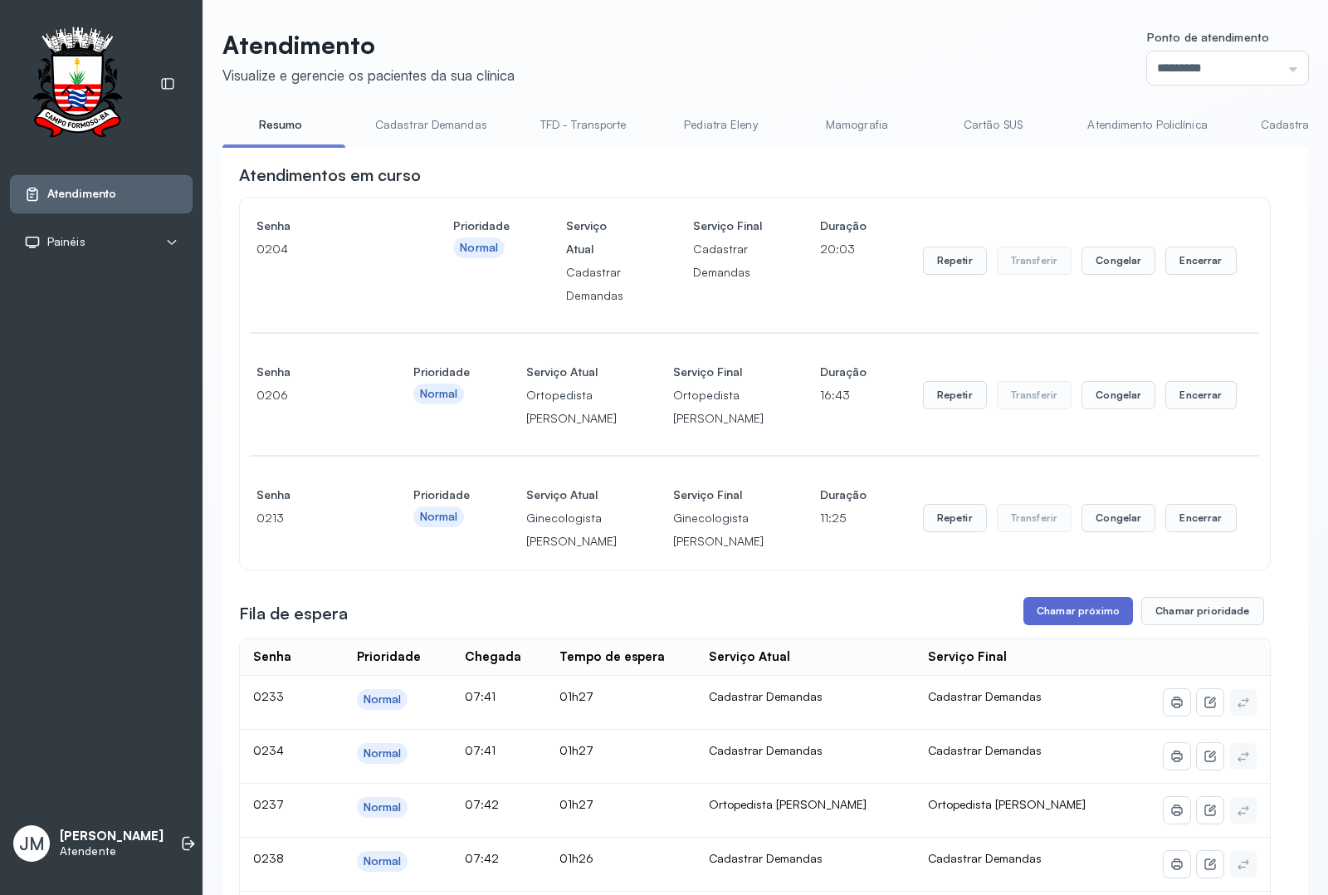
click at [1054, 625] on button "Chamar próximo" at bounding box center [1078, 611] width 110 height 28
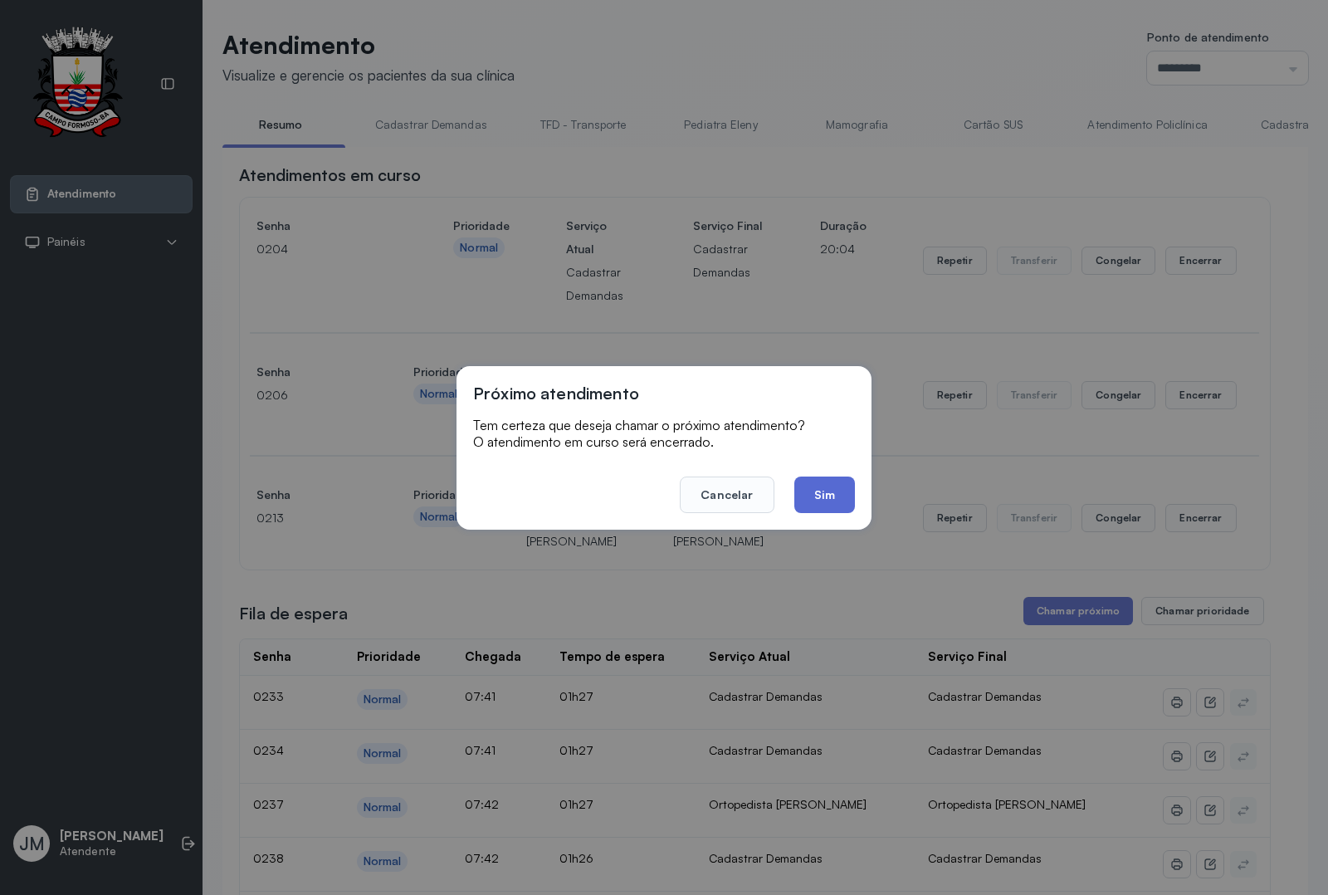
click at [826, 506] on button "Sim" at bounding box center [824, 494] width 61 height 37
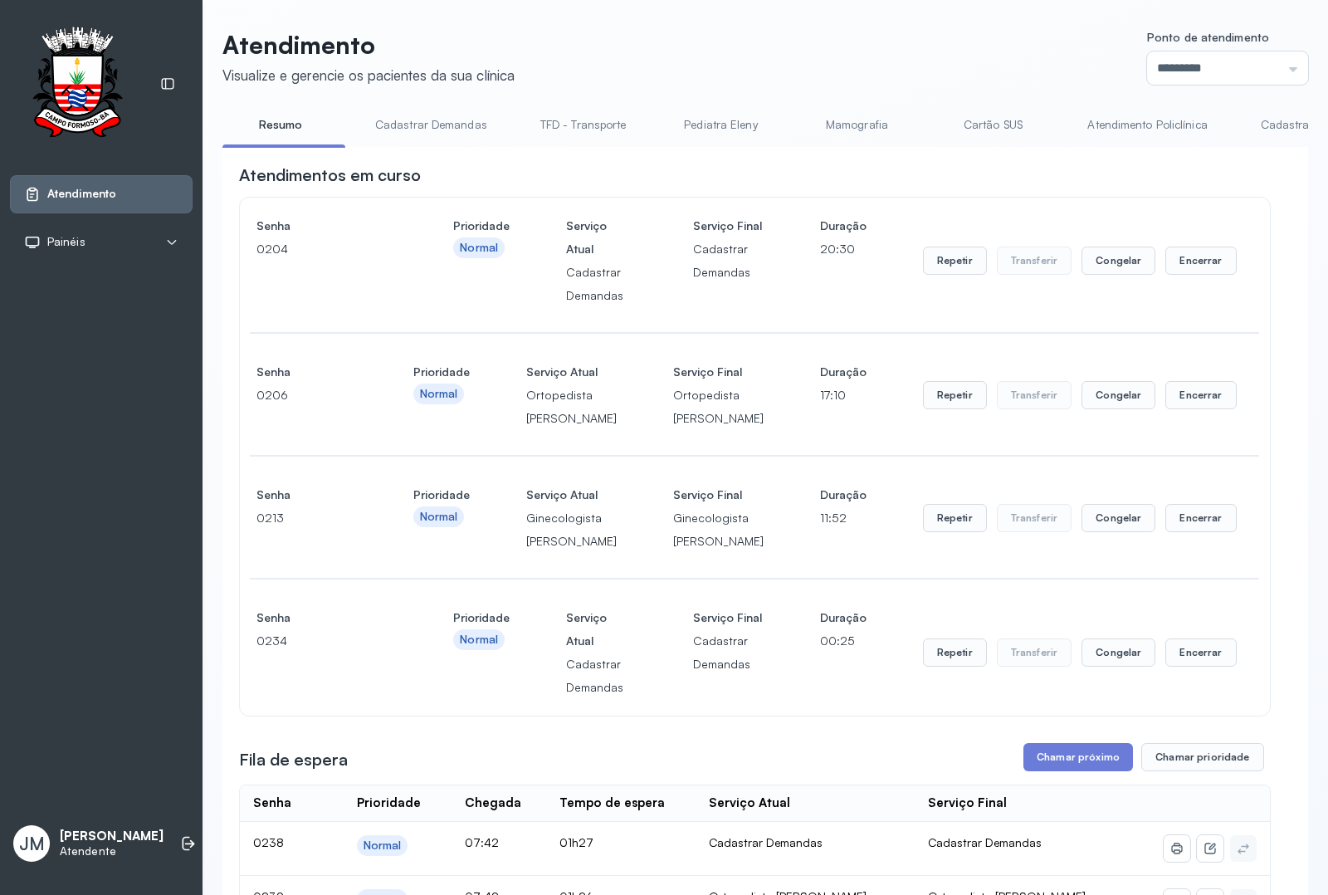
scroll to position [208, 0]
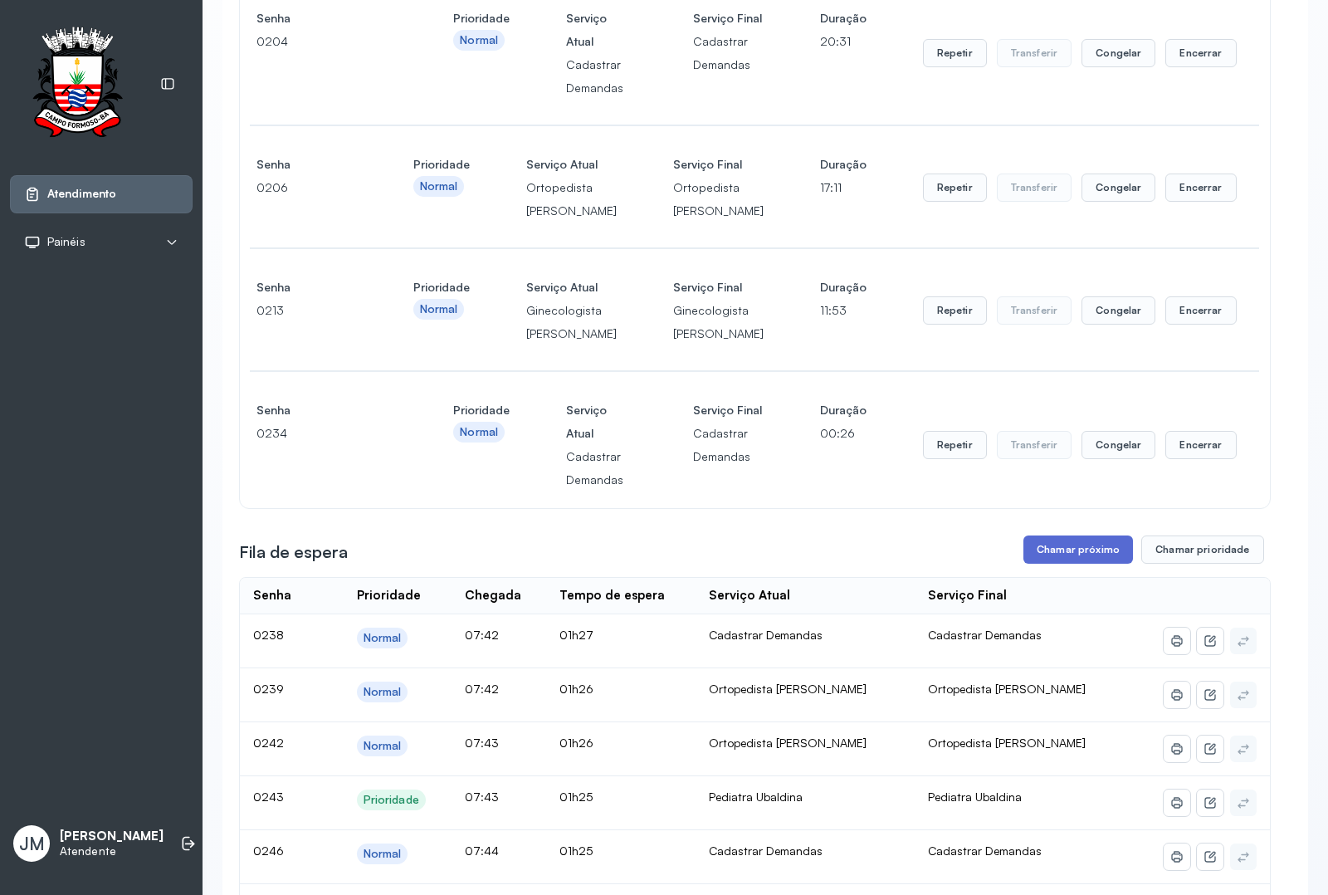
click at [1052, 564] on button "Chamar próximo" at bounding box center [1078, 549] width 110 height 28
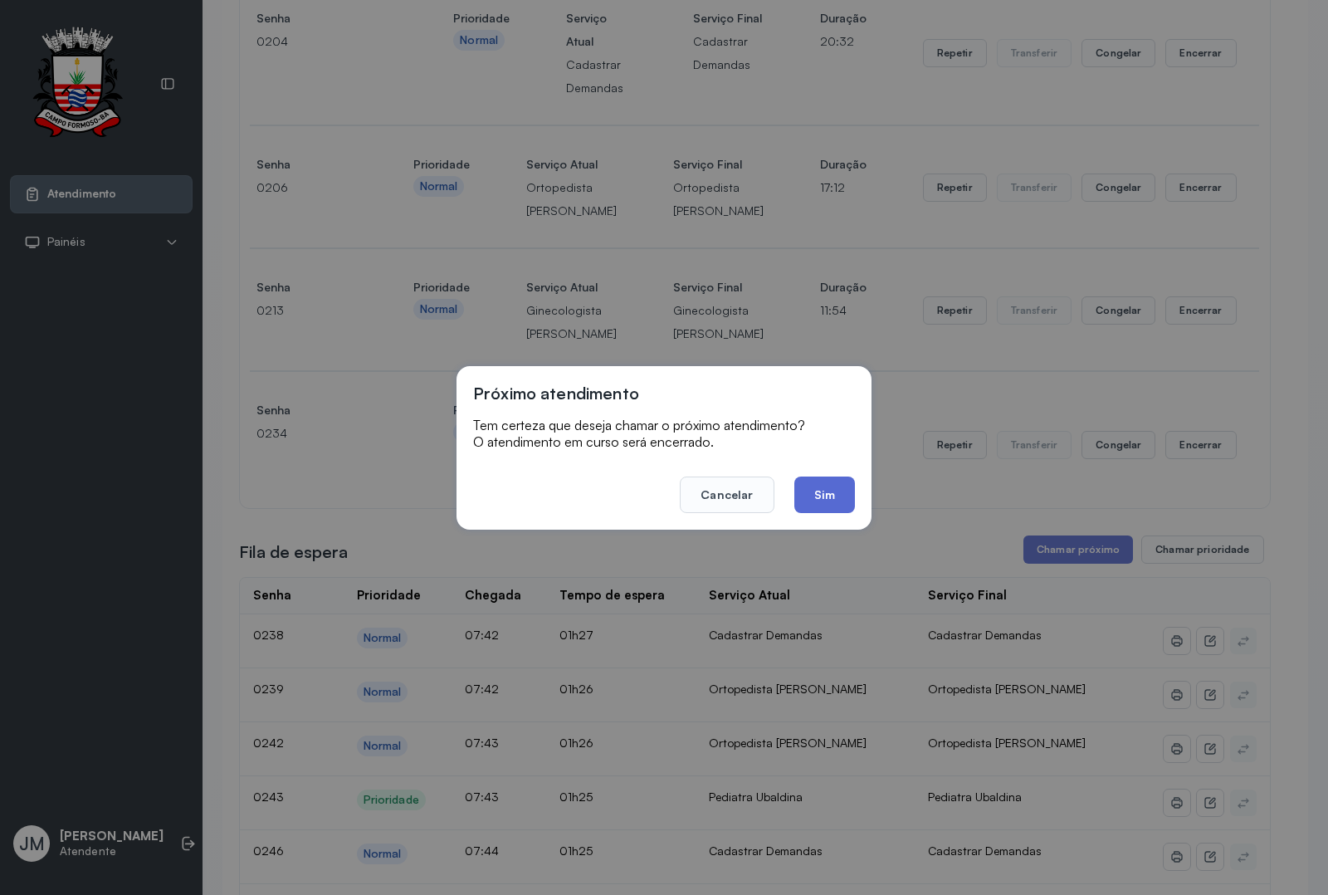
click at [834, 499] on button "Sim" at bounding box center [824, 494] width 61 height 37
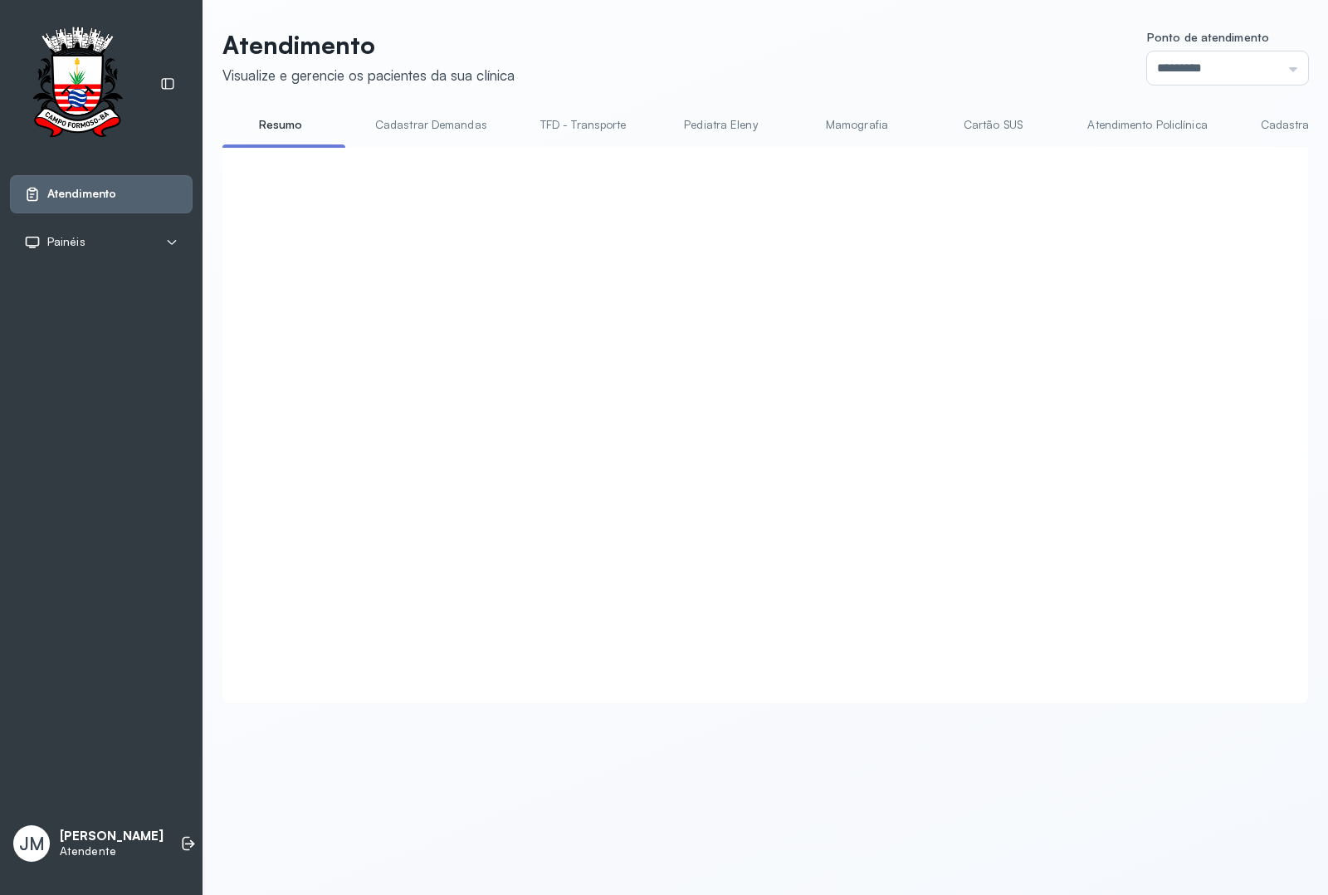
scroll to position [519, 0]
click button "Chamar próximo"
click button "Sim"
click button "Chamar próximo"
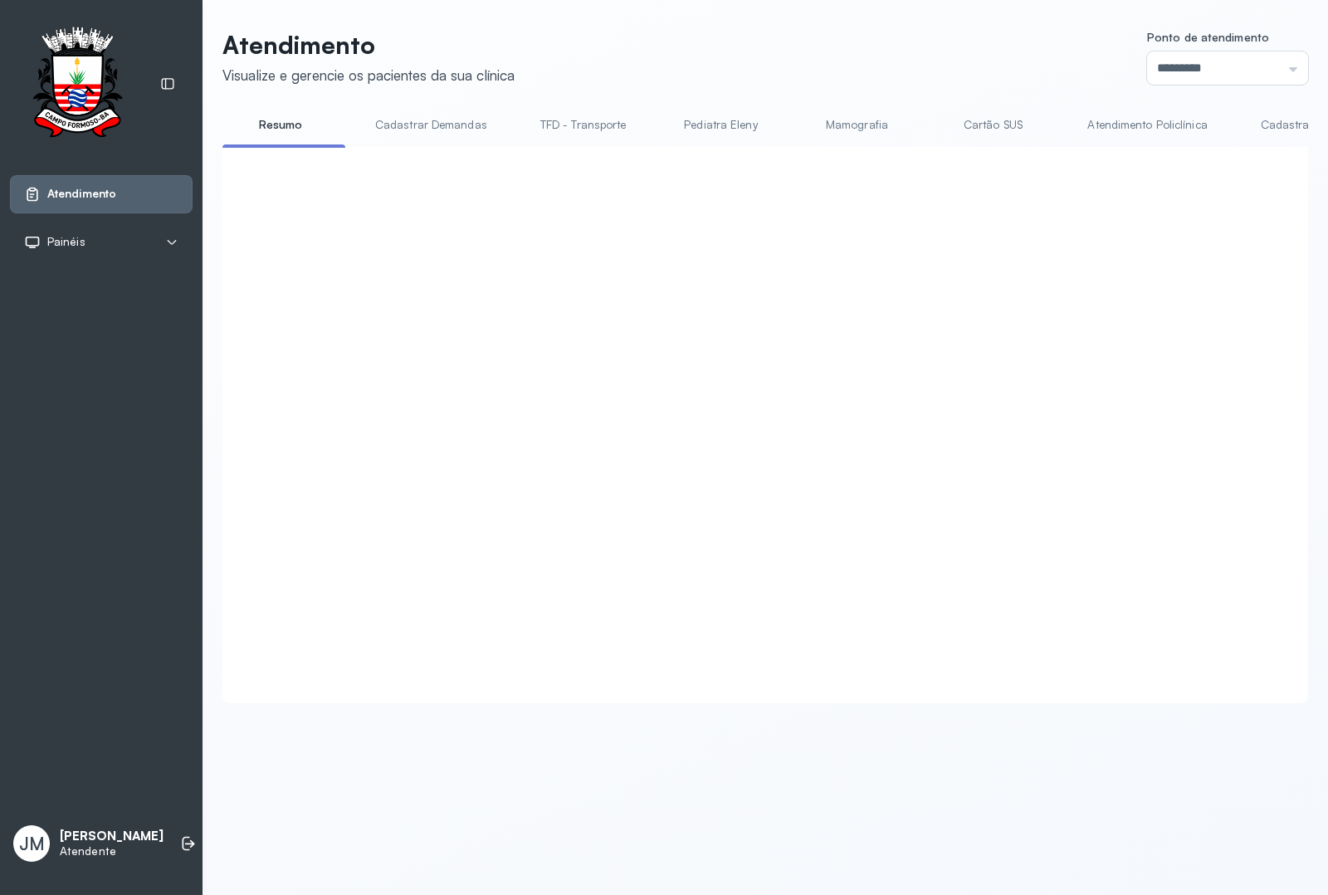
click button "Sim"
click button "Encerrar"
click button "Sim"
click button "Encerrar"
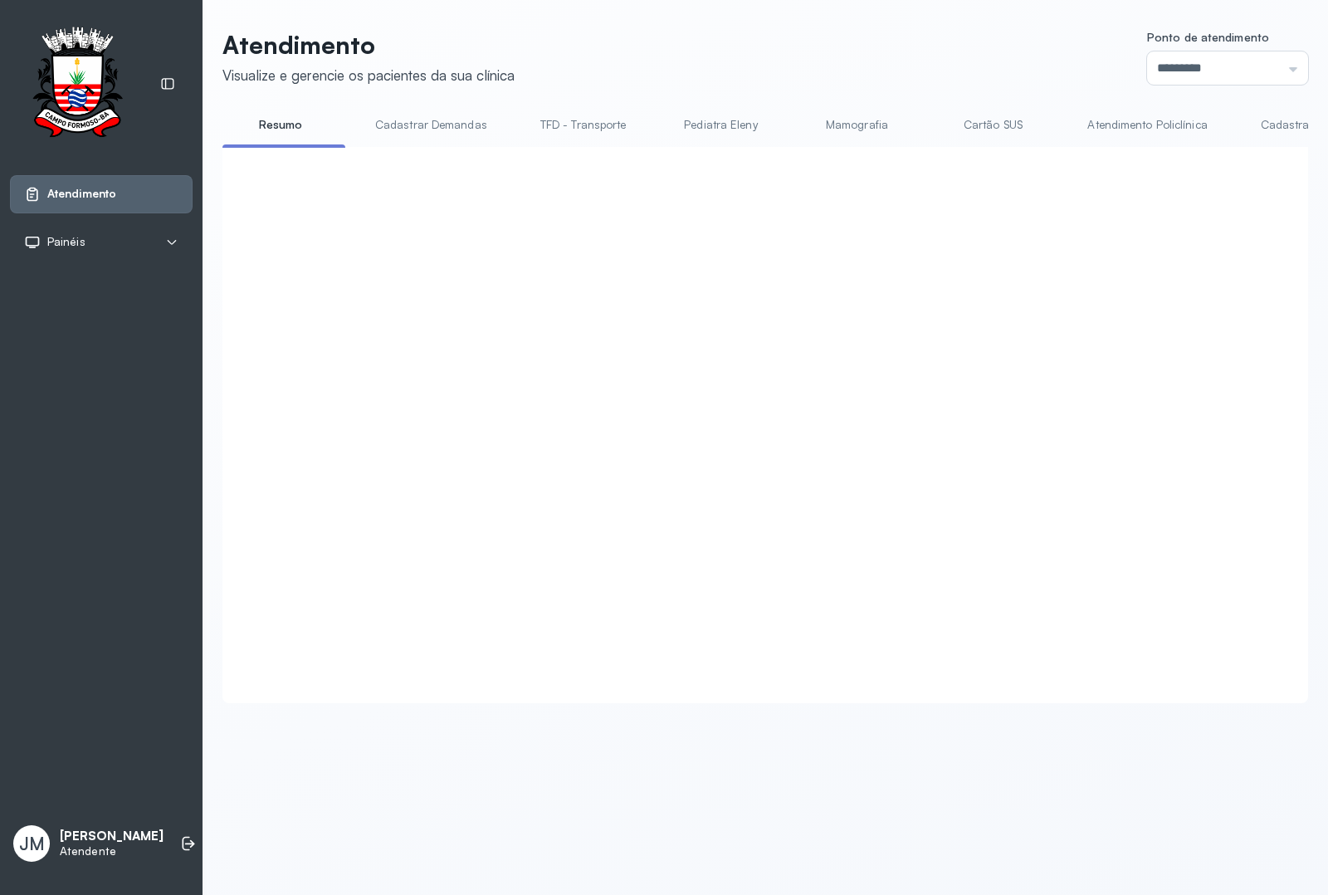
click button "Sim"
click button "Encerrar"
click button "Sim"
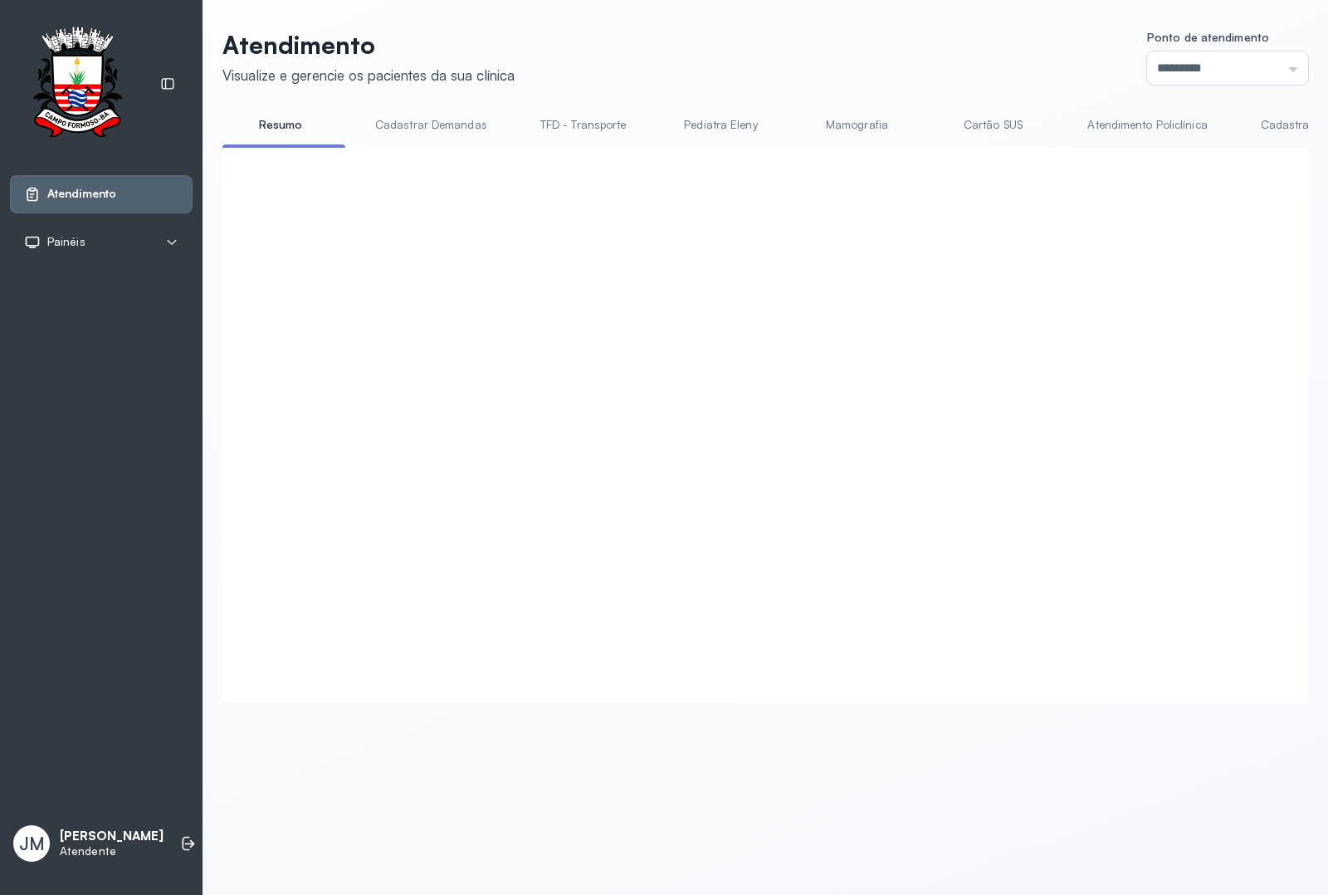
click button "Encerrar"
click button "Sim"
click at [1054, 517] on div "Atendimentos em curso Senha 0238 Prioridade Normal Serviço Atual Cadastrar Dema…" at bounding box center [755, 405] width 1032 height 483
click button "Encerrar"
click button "Sim"
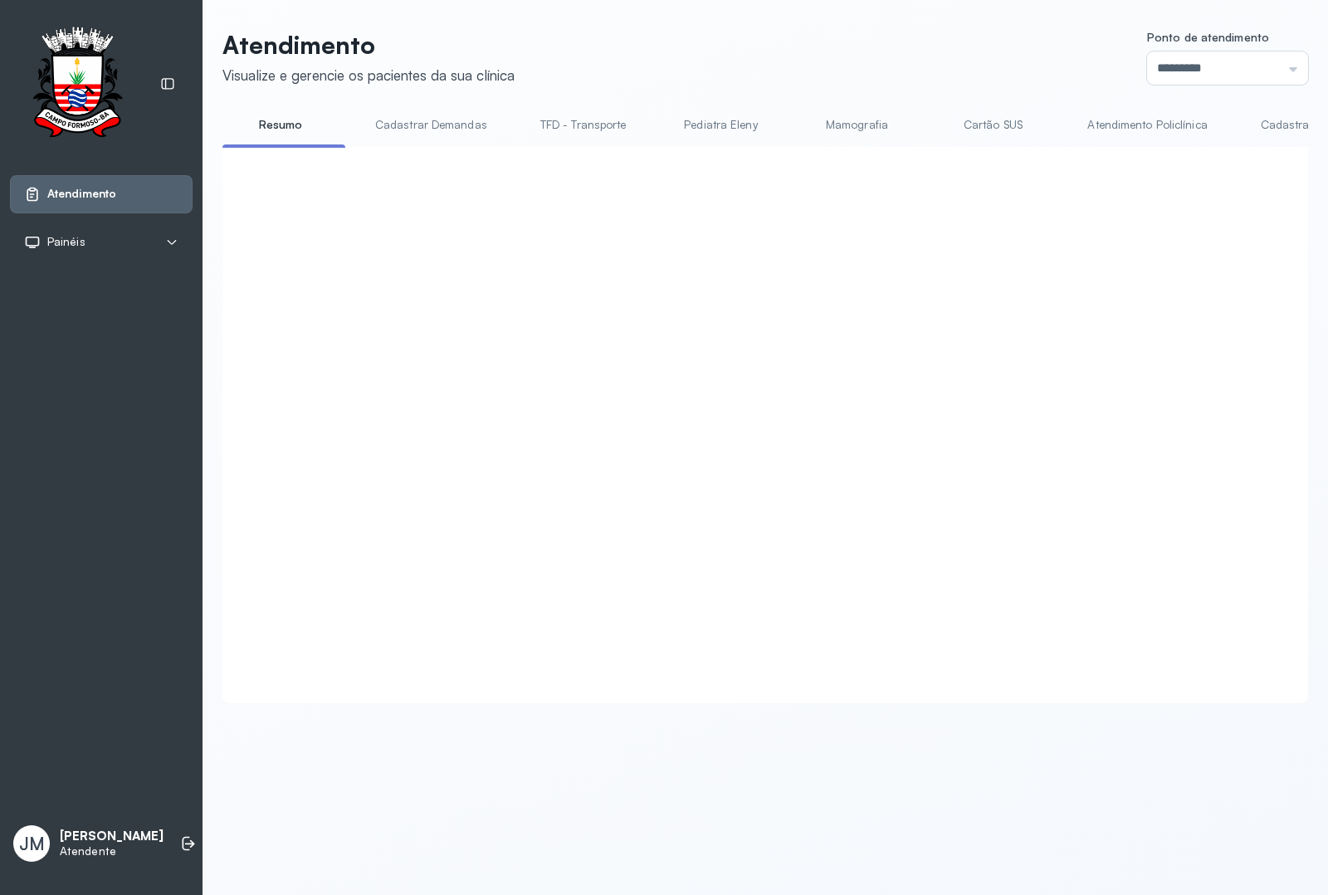
click button "Encerrar"
click button "Sim"
click button "Chamar próximo"
click at [818, 487] on div at bounding box center [755, 405] width 1032 height 483
click button "Chamar próximo"
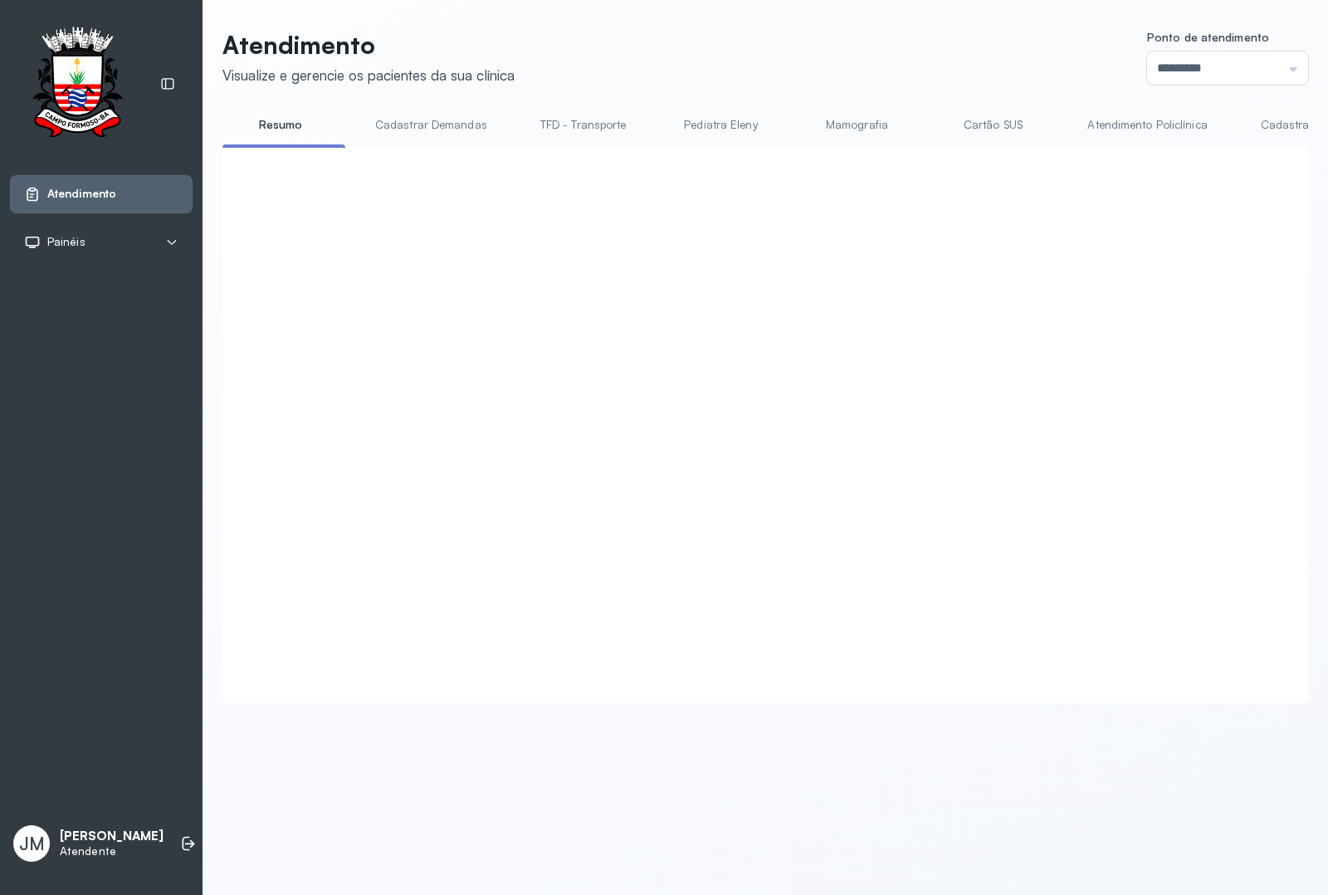
click button "Sim"
click button "Chamar próximo"
click button "Sim"
click button "Encerrar"
click button "Sim"
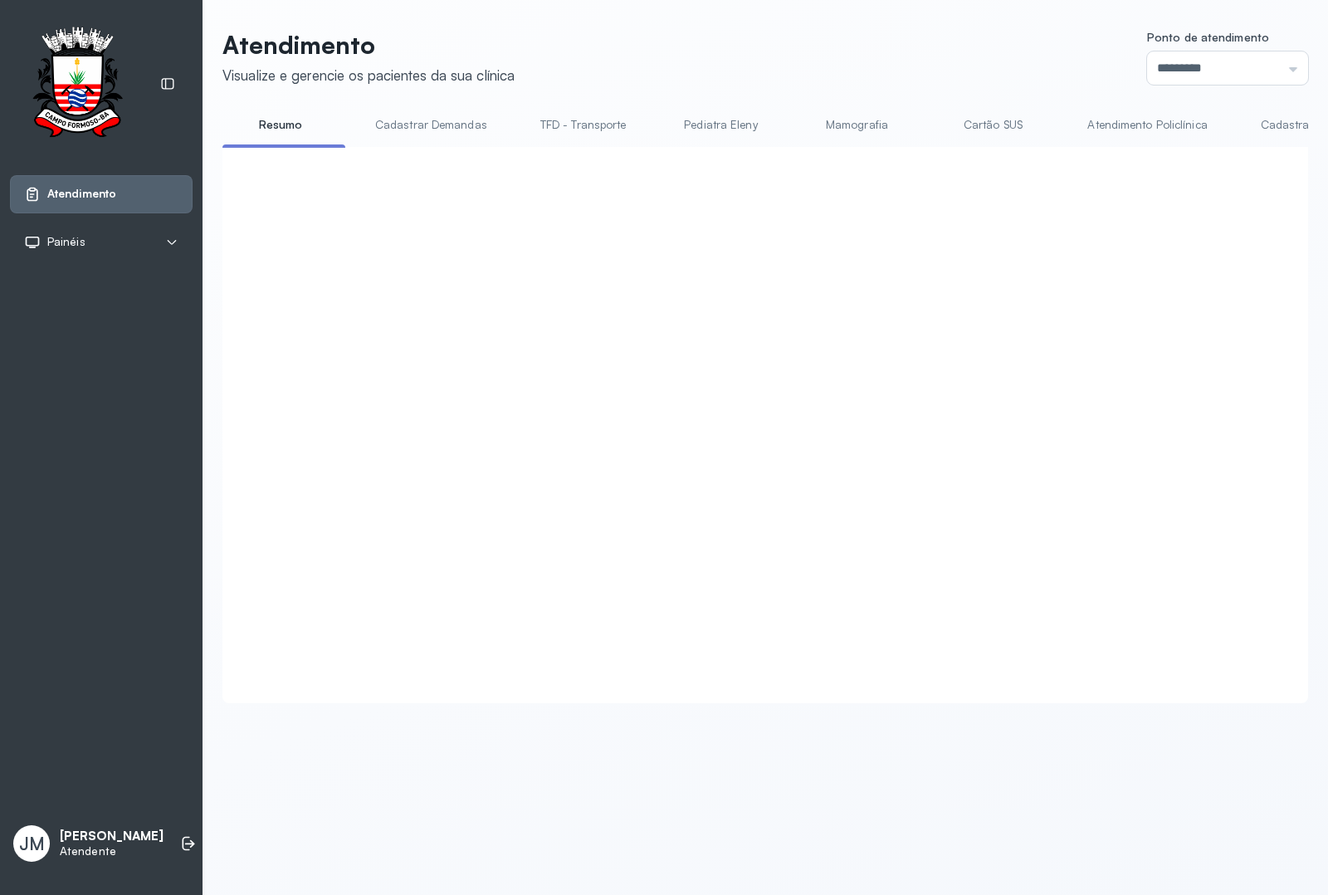
click button "Chamar próximo"
click button "Sim"
click button "Chamar próximo"
click button "Sim"
click button "Chamar próximo"
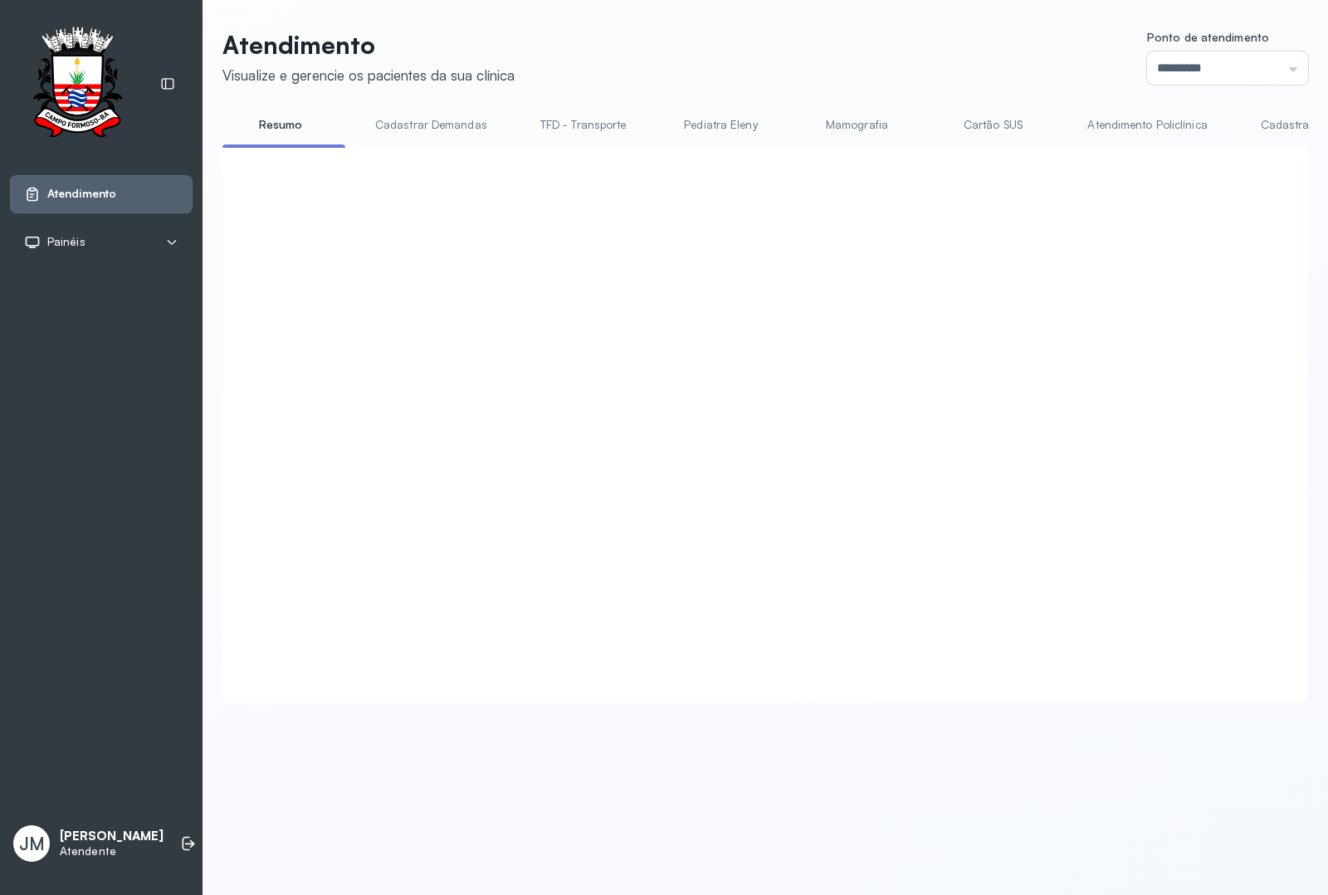
click button "Sim"
click button "Chamar próximo"
click at [823, 496] on div at bounding box center [755, 405] width 1032 height 483
click button "Chamar próximo"
click button "Sim"
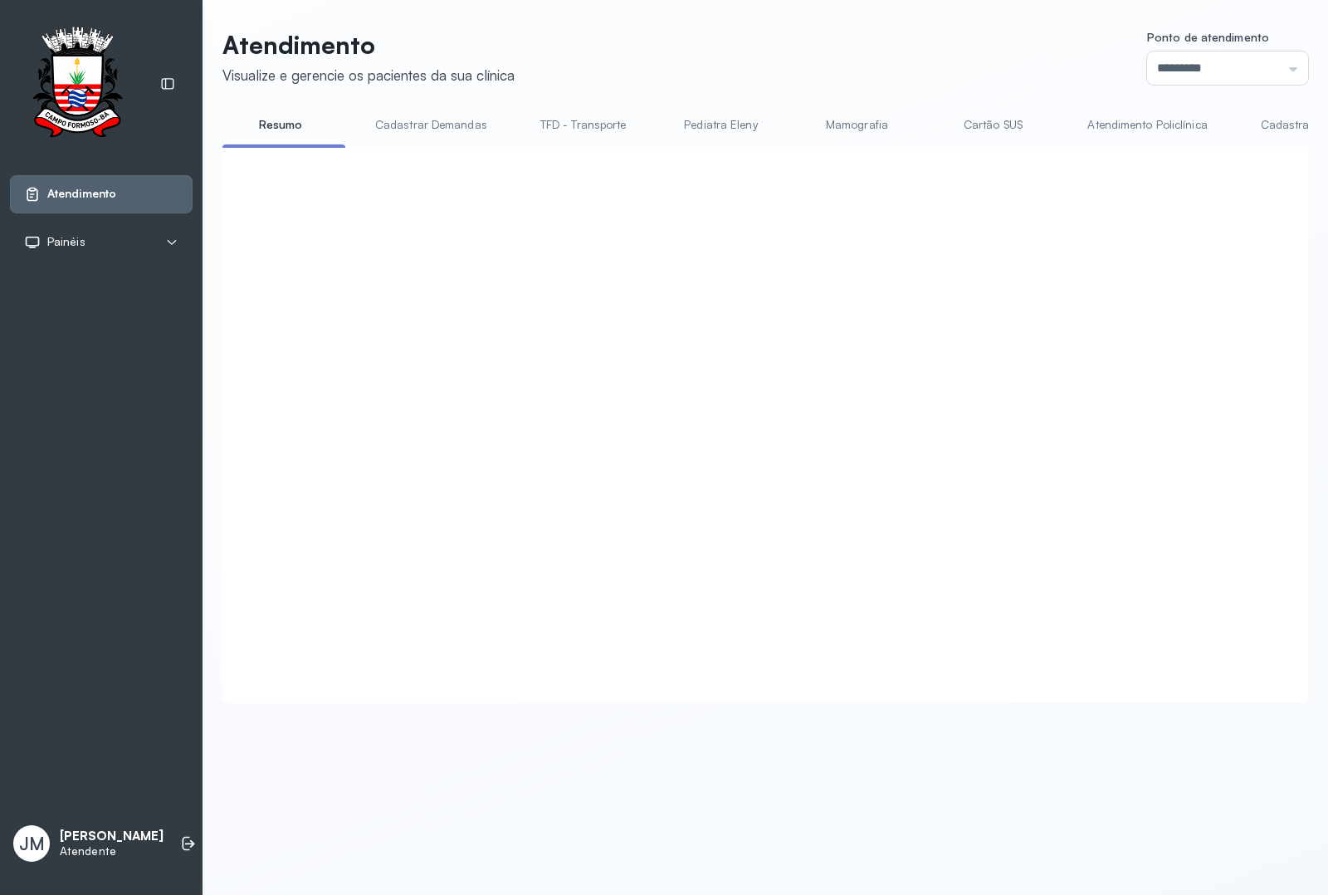
scroll to position [104, 0]
click button "Chamar próximo"
click button "Sim"
click button "Encerrar"
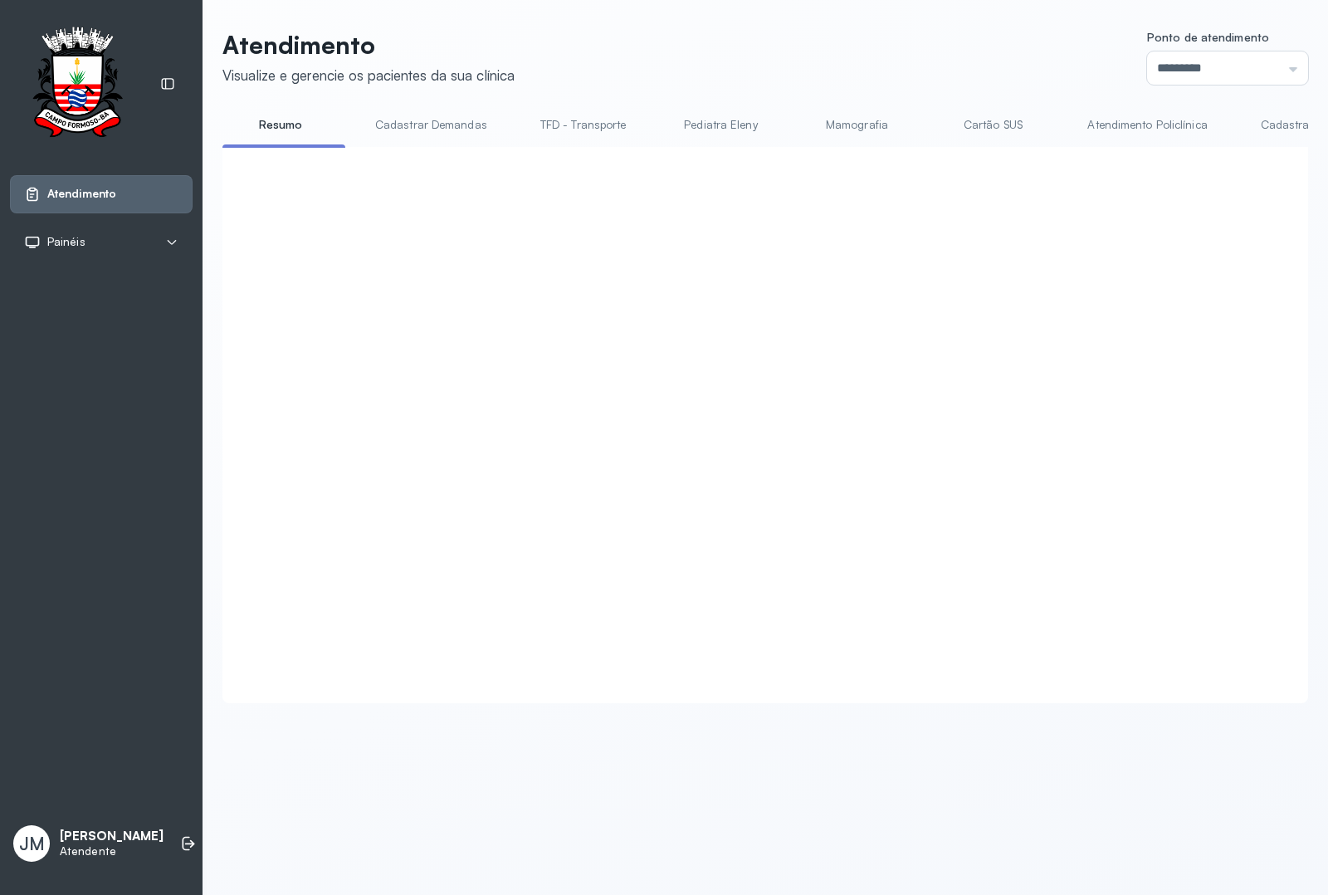
click button "Sim"
click button "Encerrar"
click button "Sim"
click button "Encerrar"
click button "Sim"
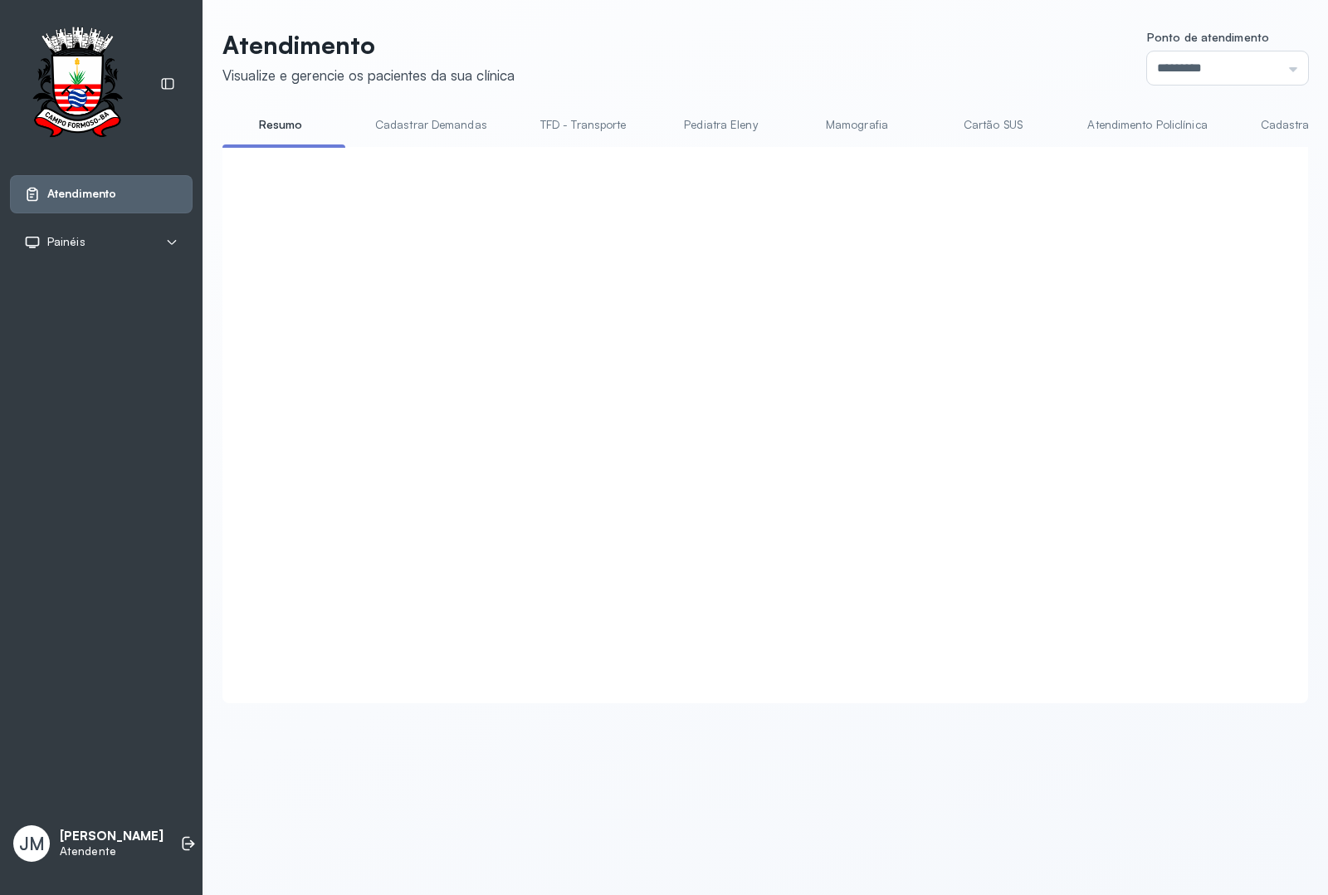
click button "Chamar próximo"
click button "Sim"
click button "Chamar próximo"
click button "Sim"
click button "Chamar próximo"
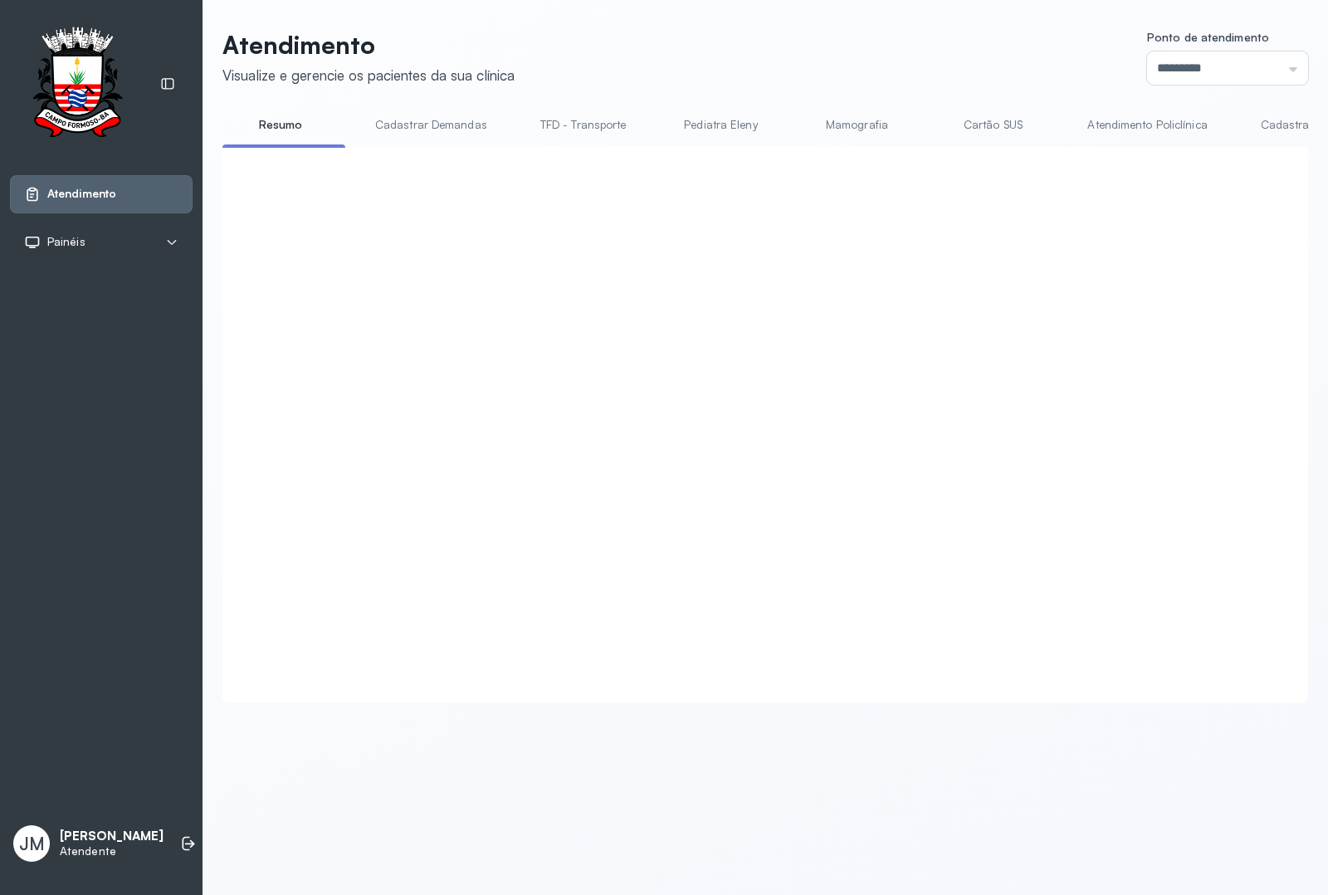
click button "Sim"
click button "Chamar próximo"
click button "Sim"
click button "Chamar próximo"
drag, startPoint x: 798, startPoint y: 491, endPoint x: 809, endPoint y: 490, distance: 10.9
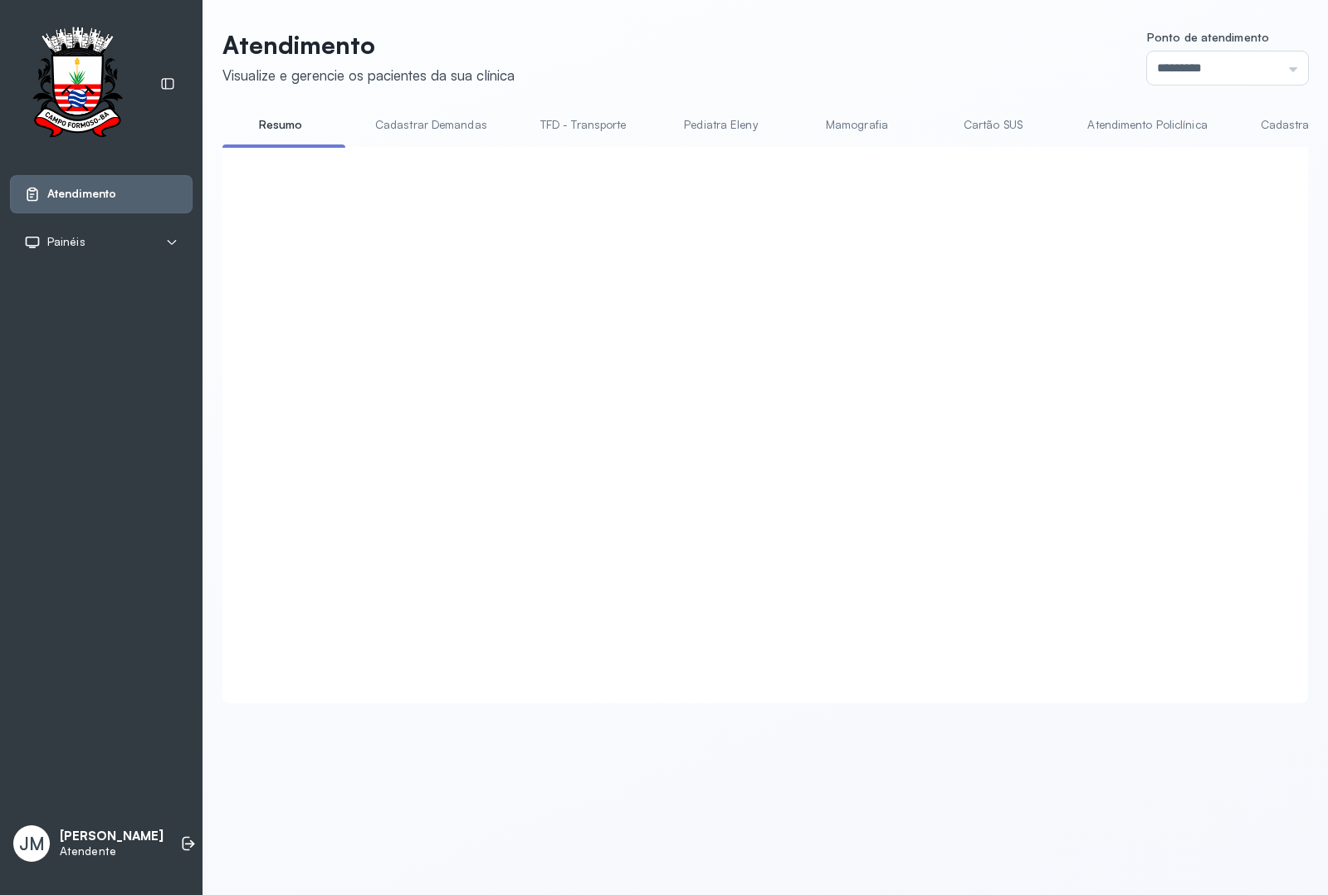
click button "Sim"
click button "Encerrar"
click button "Sim"
click button "Encerrar"
click button "Sim"
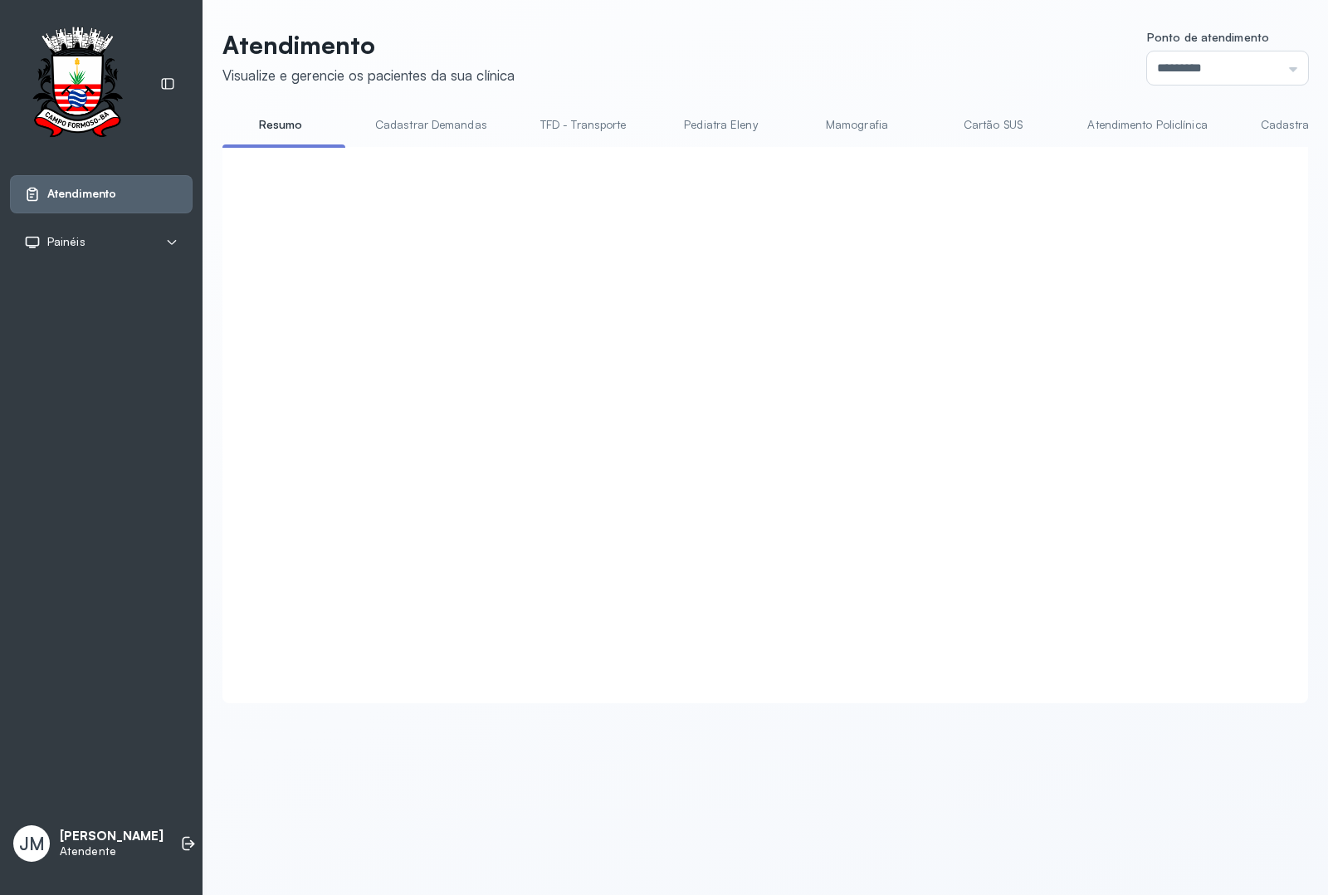
click button "Encerrar"
click button "Sim"
click at [1062, 122] on link "Cadastrar Demanda" at bounding box center [1313, 124] width 139 height 27
click button "Chamar próximo"
click button "Sim"
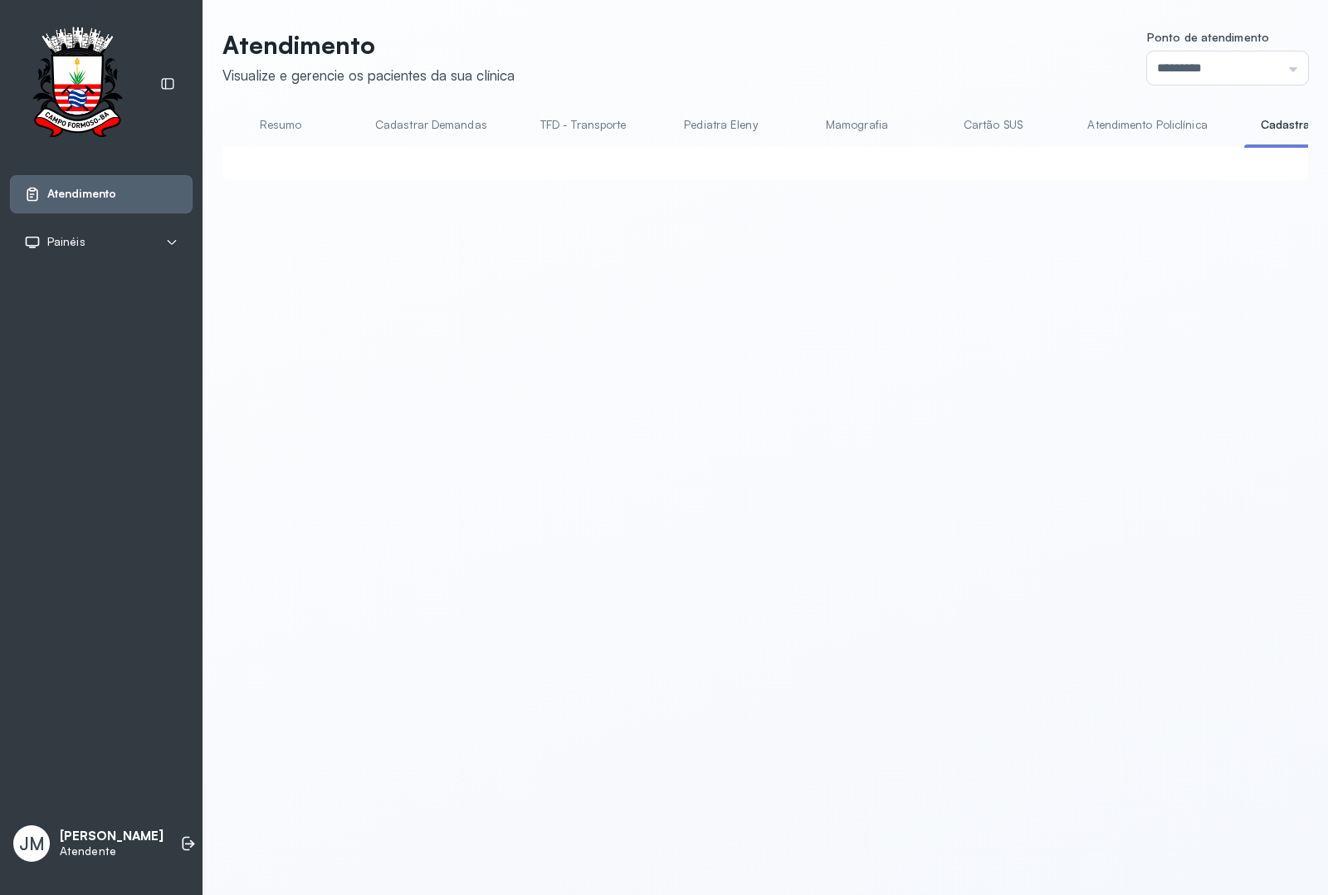
click button "Chamar próximo"
click button "Sim"
click button "Encerrar"
drag, startPoint x: 830, startPoint y: 478, endPoint x: 862, endPoint y: 426, distance: 61.1
click button "Sim"
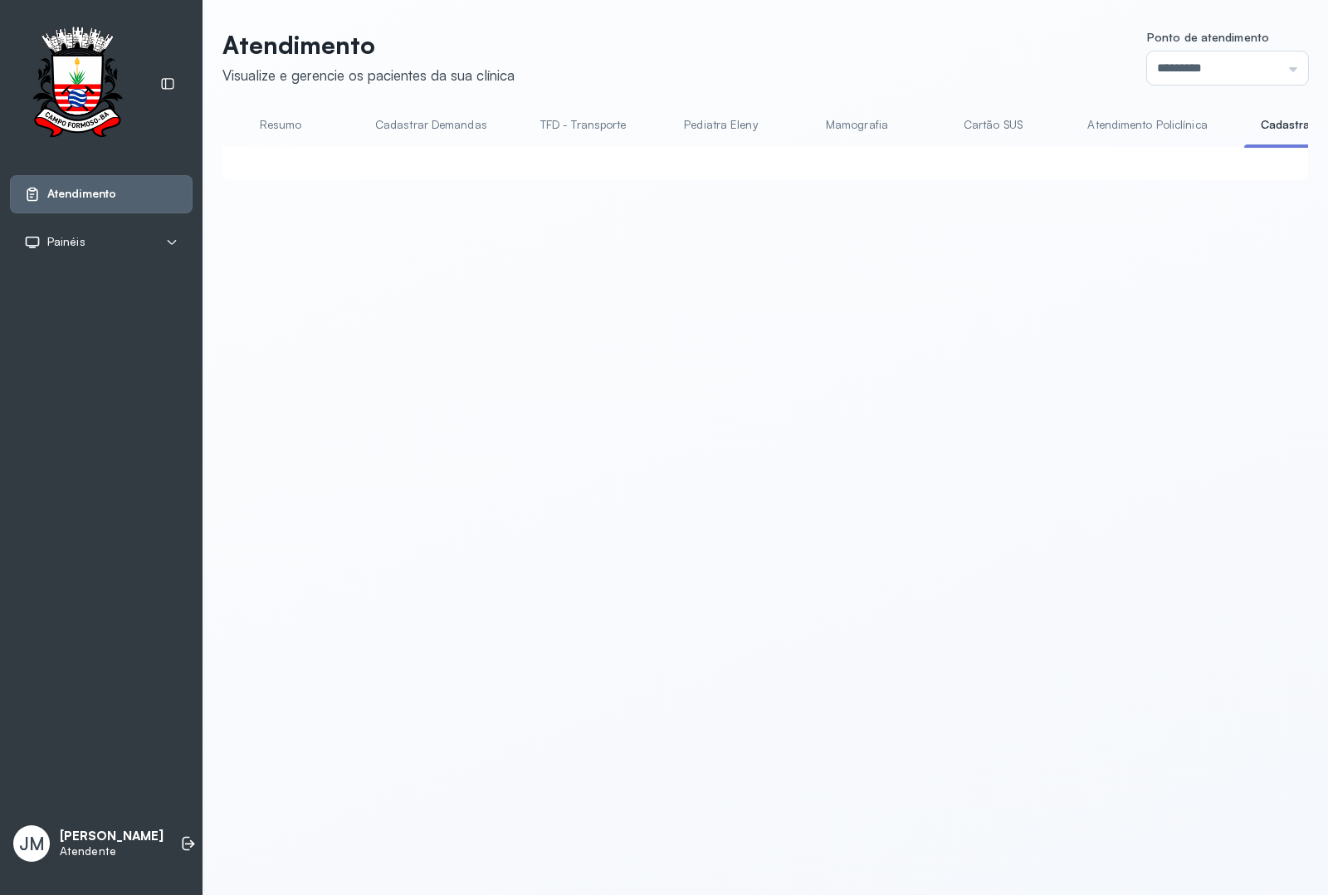
click button "Chamar próximo"
click button "Sim"
click button "Chamar próximo"
click button "Sim"
click button "Chamar próximo"
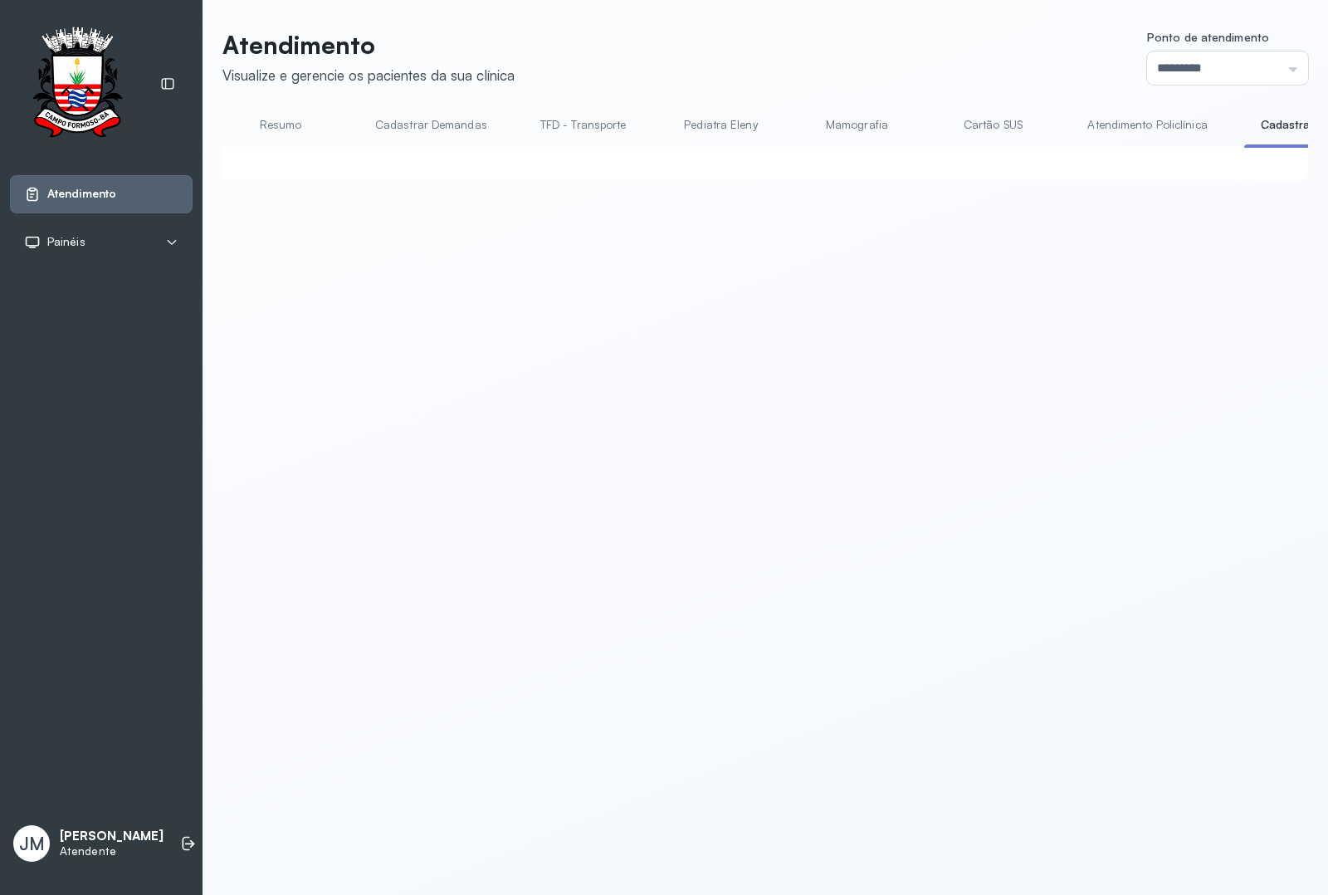
click button "Sim"
click button "Encerrar"
click button "Sim"
click button "Chamar próximo"
click button "Sim"
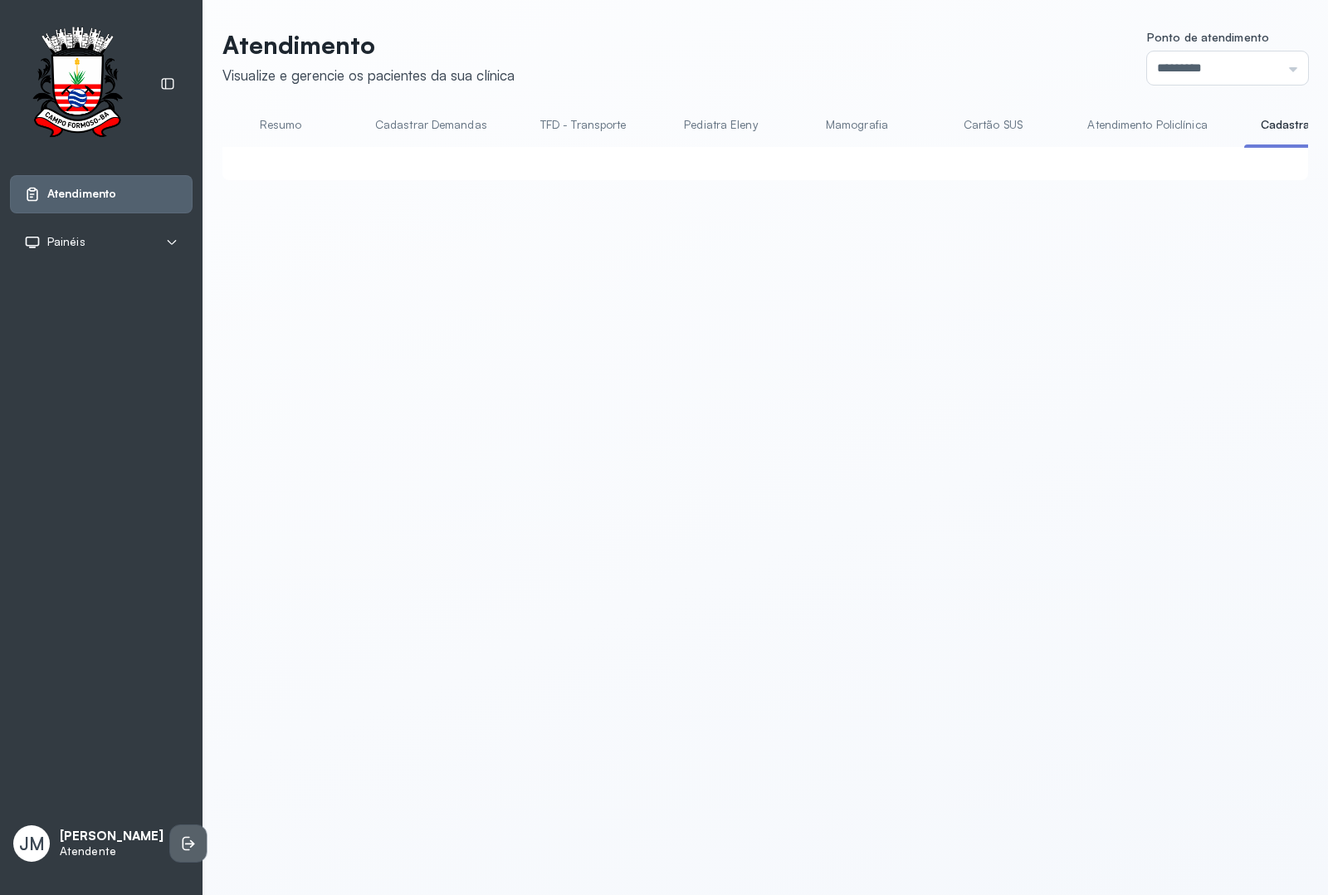
click at [180, 715] on icon at bounding box center [188, 843] width 17 height 17
click button "Sim"
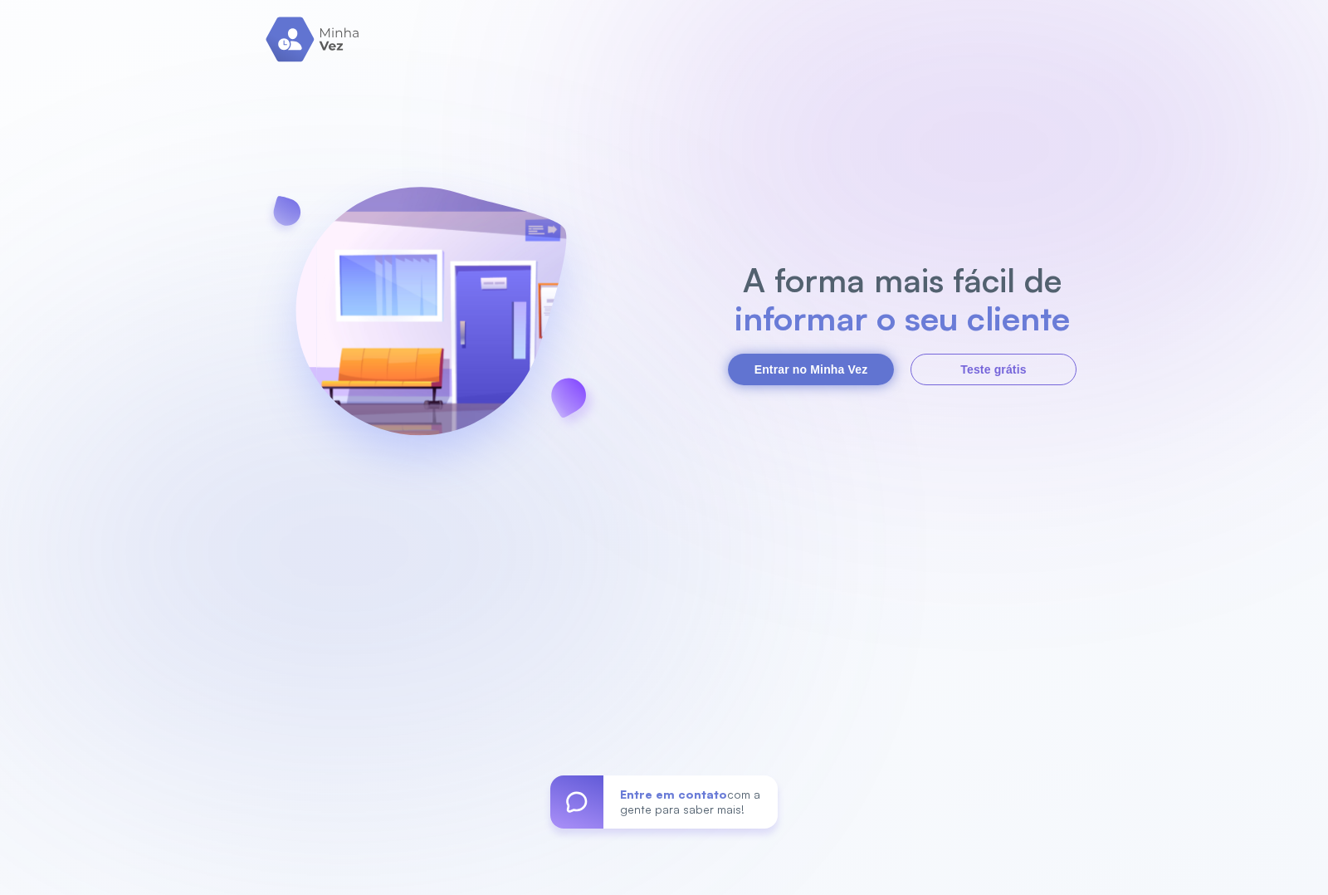
click at [815, 365] on button "Entrar no Minha Vez" at bounding box center [811, 370] width 166 height 32
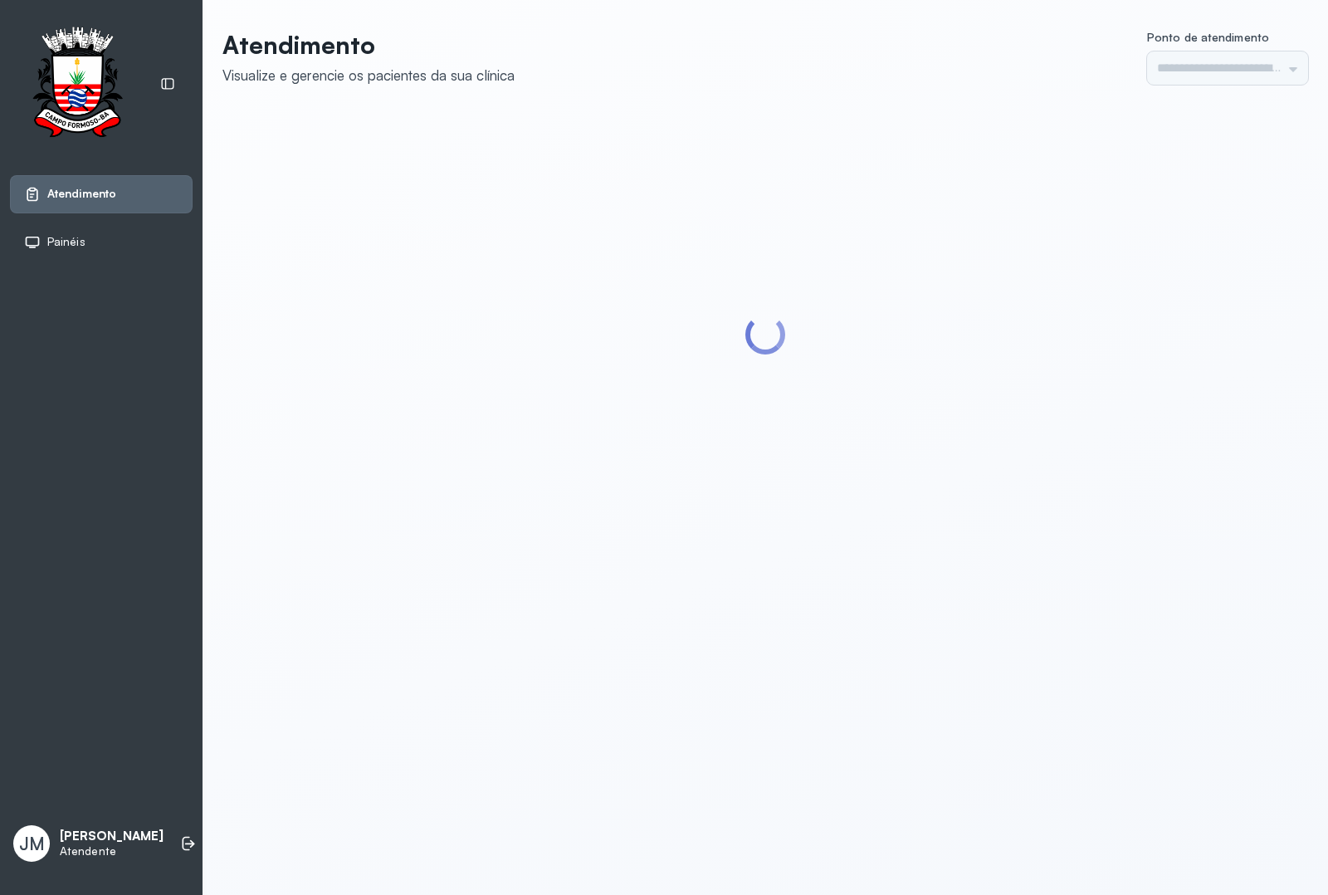
type input "*********"
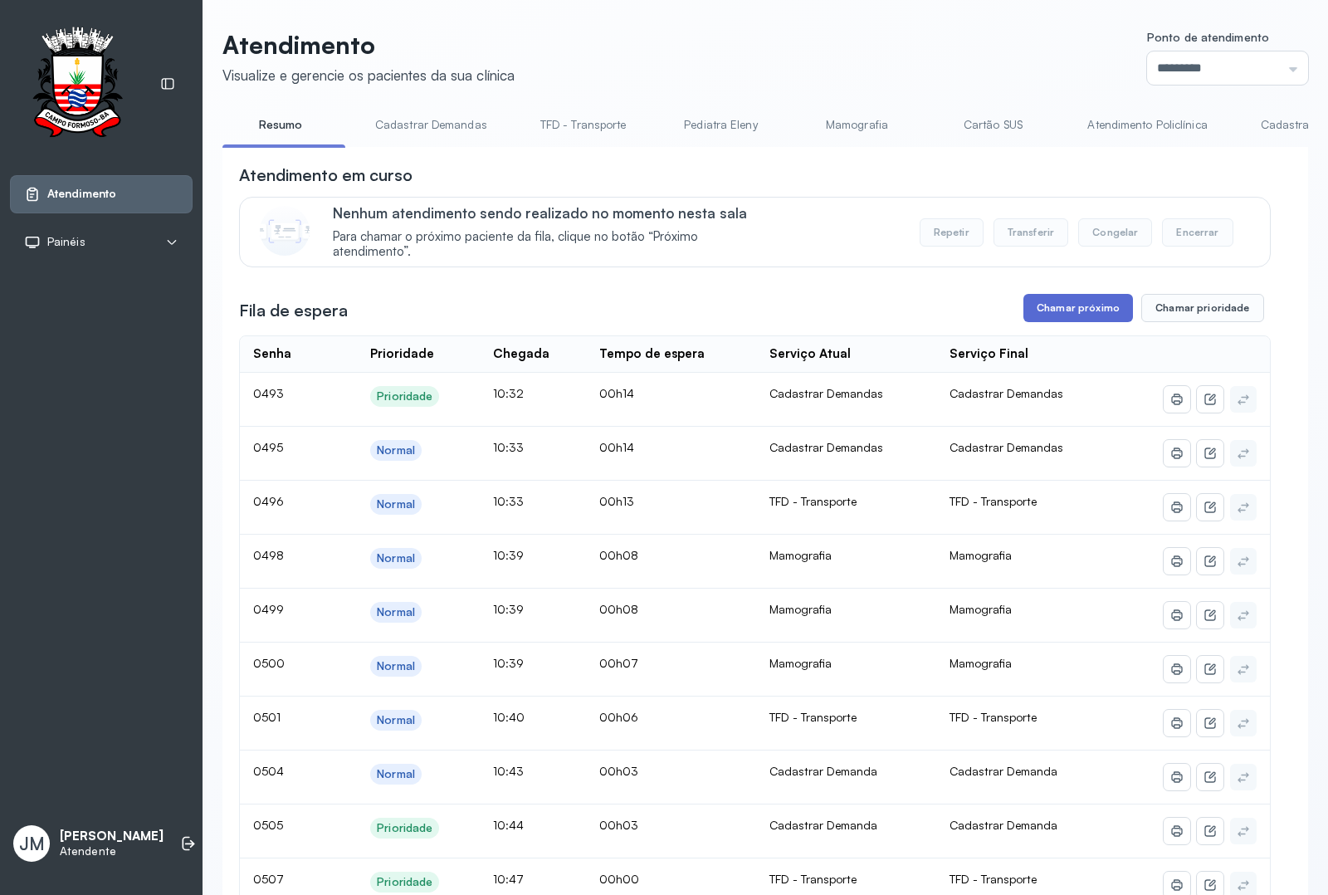
click at [1064, 314] on button "Chamar próximo" at bounding box center [1078, 308] width 110 height 28
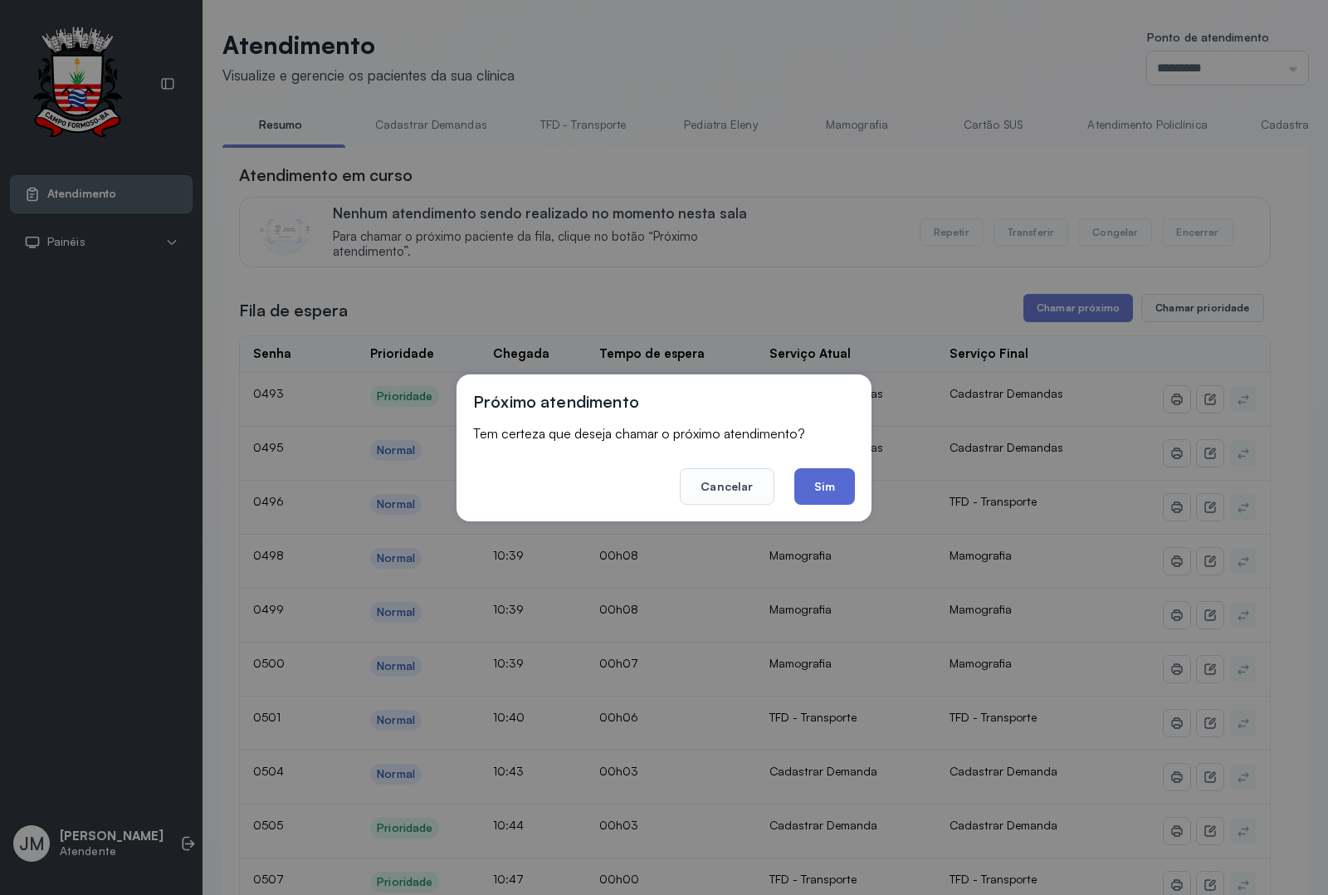
click at [819, 484] on button "Sim" at bounding box center [824, 486] width 61 height 37
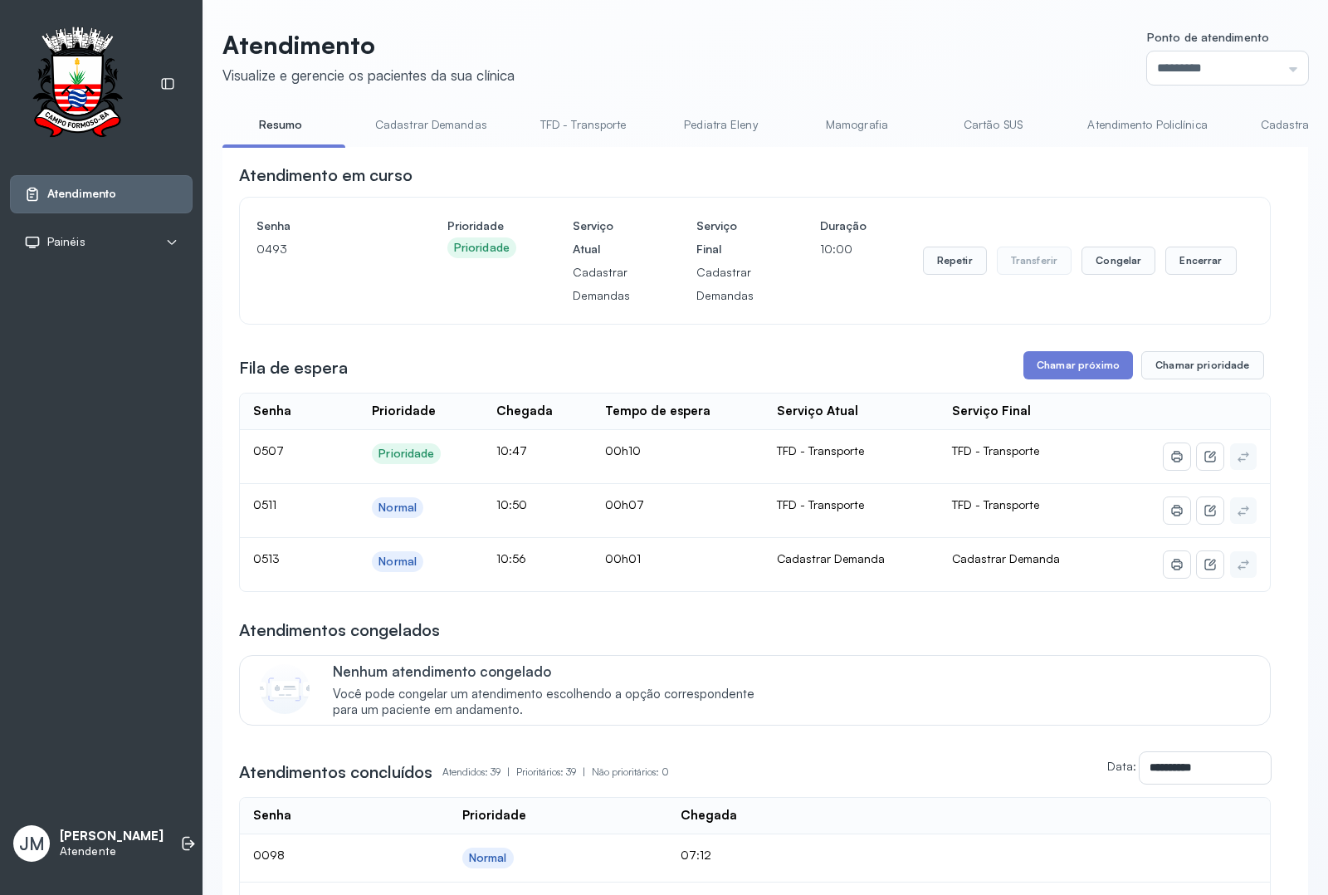
click at [1262, 119] on link "Cadastrar Demanda" at bounding box center [1313, 124] width 139 height 27
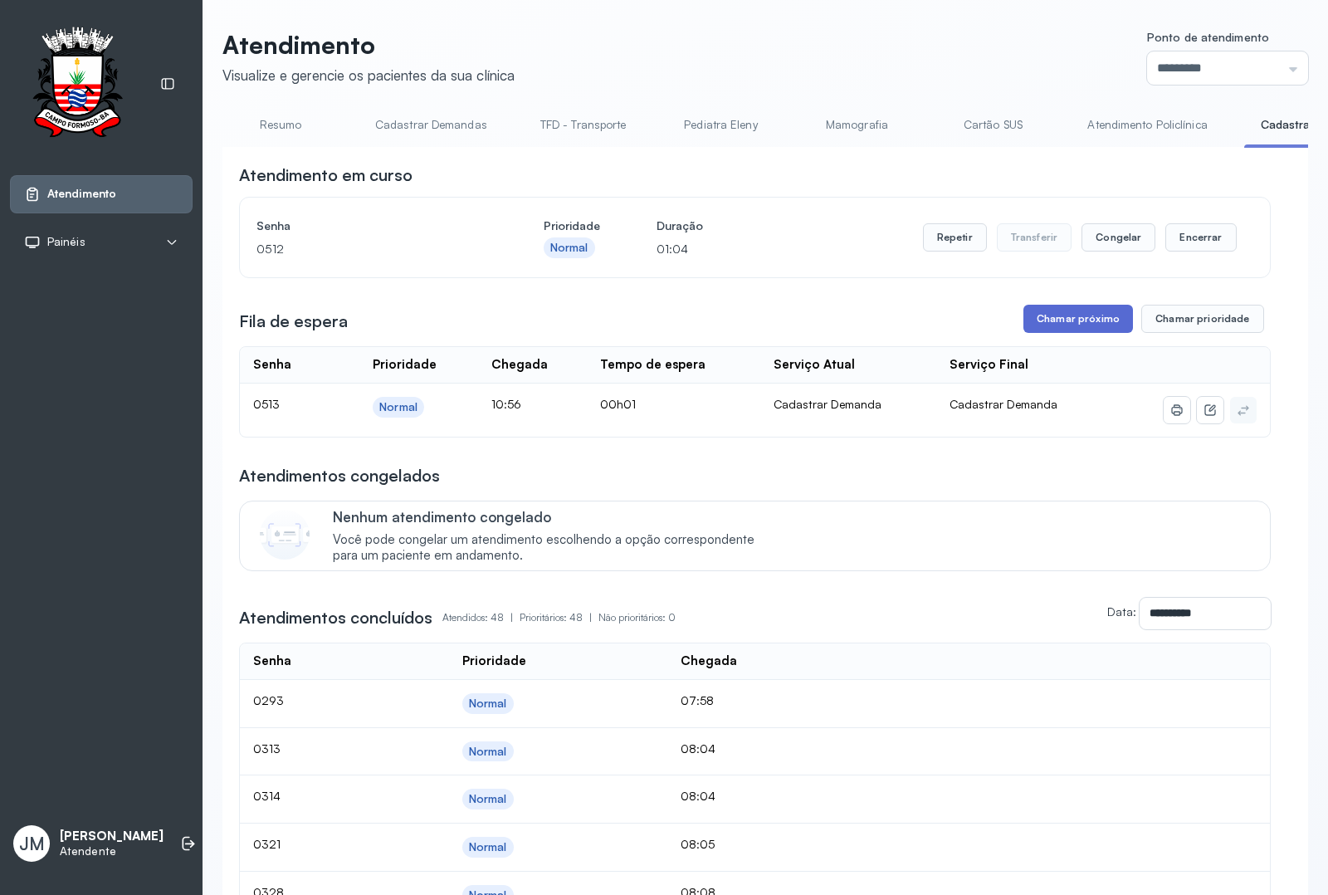
click at [1057, 320] on button "Chamar próximo" at bounding box center [1078, 319] width 110 height 28
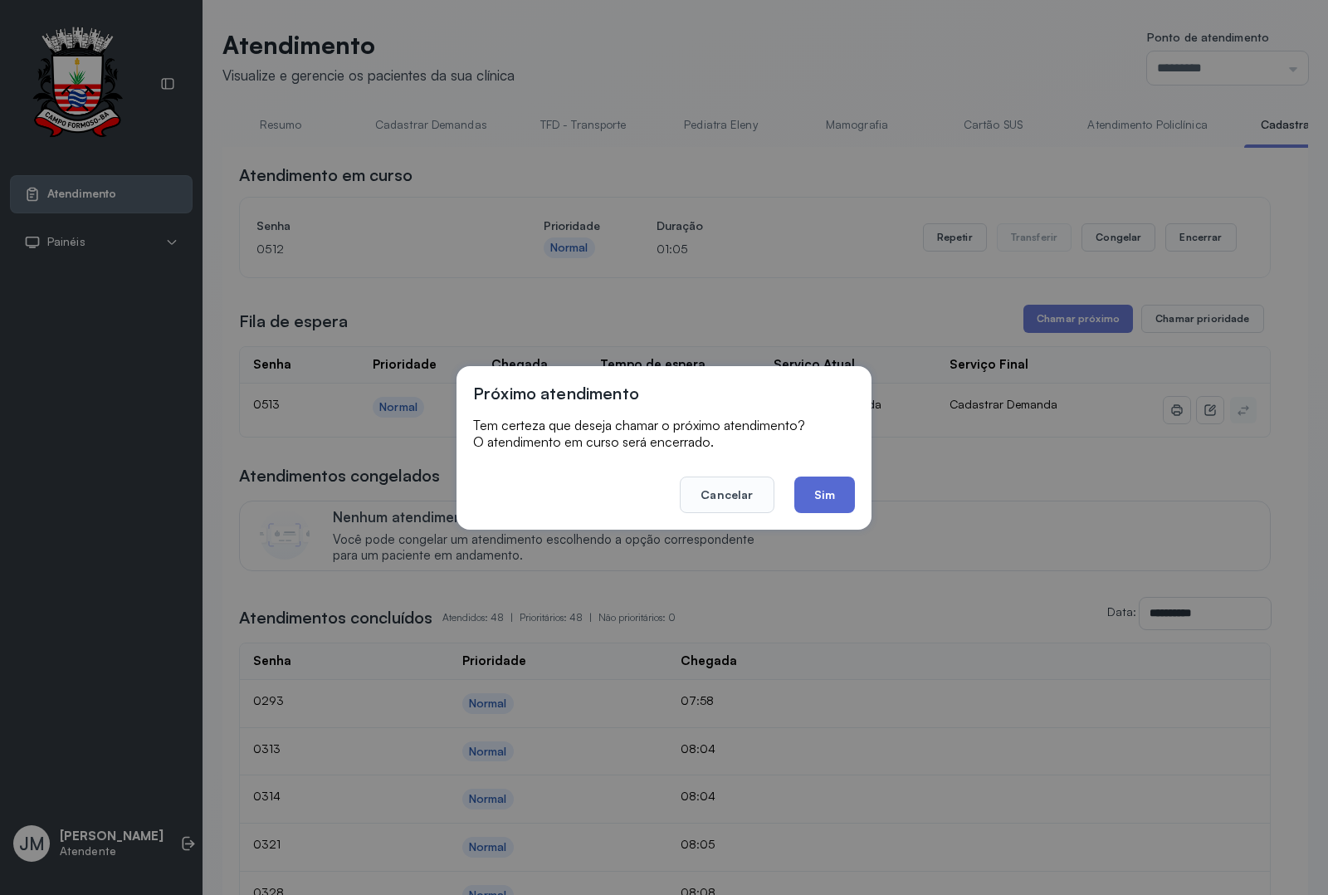
click at [818, 495] on button "Sim" at bounding box center [824, 494] width 61 height 37
